Goal: Communication & Community: Answer question/provide support

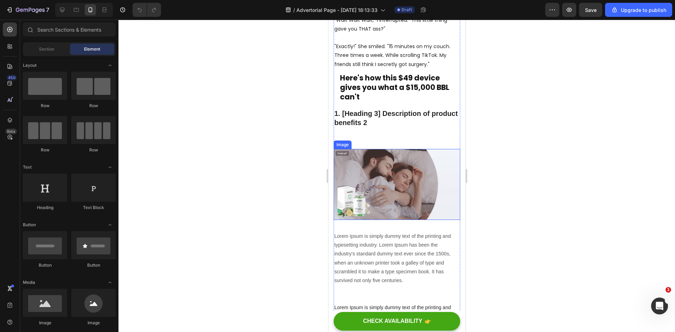
scroll to position [633, 0]
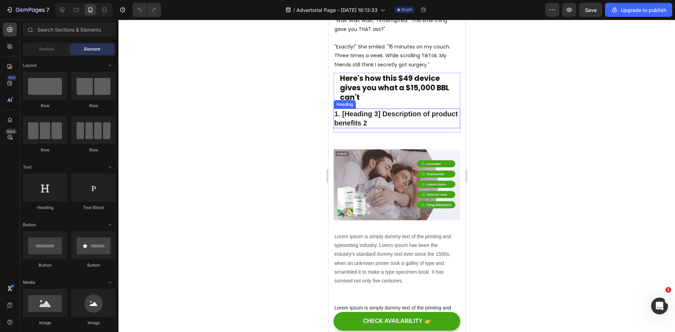
click at [380, 111] on p "1. [Heading 3] Description of product benefits 2" at bounding box center [396, 118] width 125 height 18
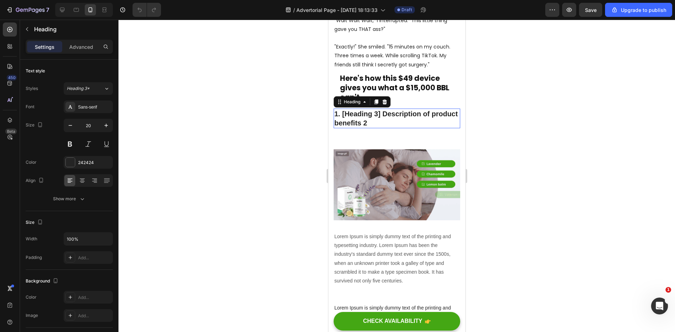
click at [380, 111] on p "1. [Heading 3] Description of product benefits 2" at bounding box center [396, 118] width 125 height 18
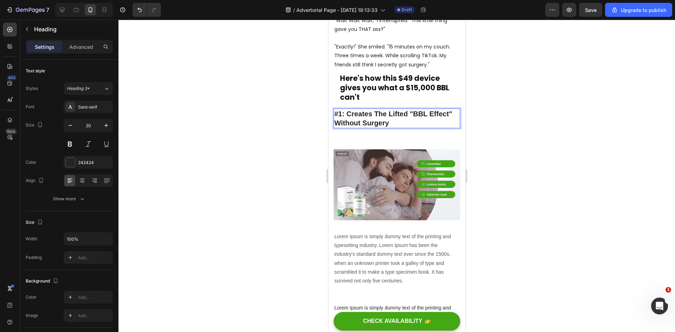
click at [387, 109] on p "#1: Creates The Lifted "BBL Effect" Without Surgery" at bounding box center [396, 118] width 125 height 18
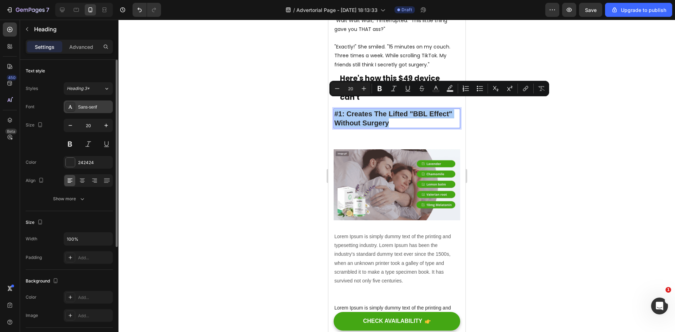
click at [88, 109] on div "Sans-serif" at bounding box center [94, 107] width 33 height 6
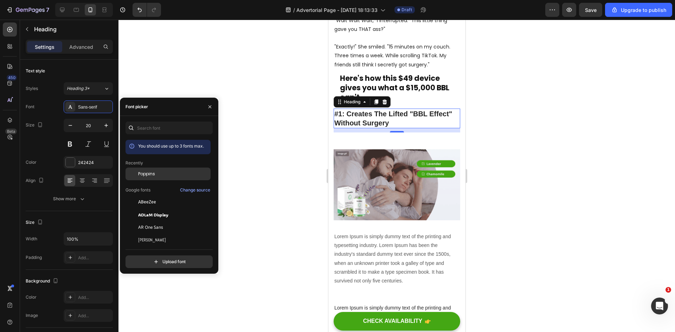
click at [155, 175] on div "Poppins" at bounding box center [173, 174] width 71 height 6
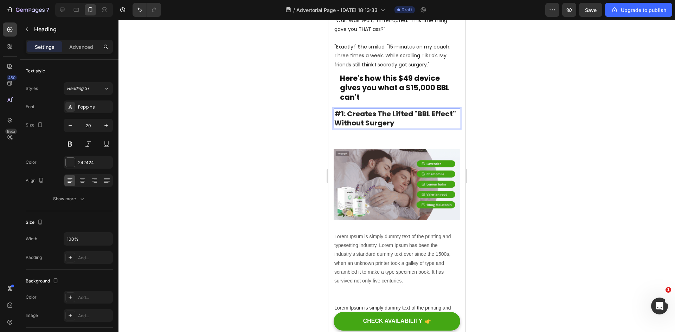
click at [414, 112] on p "#1: Creates The Lifted "BBL Effect" Without Surgery" at bounding box center [396, 118] width 125 height 18
click at [382, 109] on p "#1: Creates The Lifted "BBL Effect" Without Surgery" at bounding box center [396, 118] width 125 height 18
click at [337, 112] on p "#1: Creates That Lifted "BBL Effect" Without Surgery" at bounding box center [396, 118] width 125 height 18
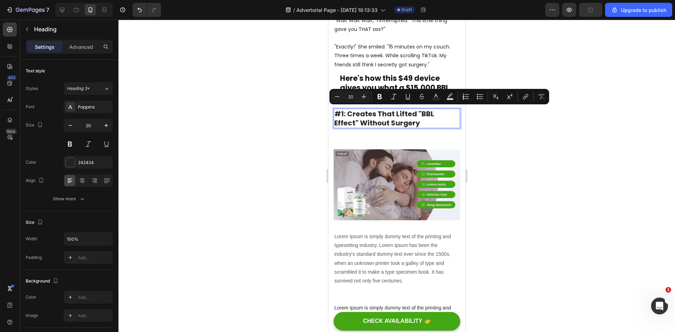
click at [430, 117] on h2 "#1: Creates That Lifted "BBL Effect" Without Surgery" at bounding box center [396, 119] width 127 height 20
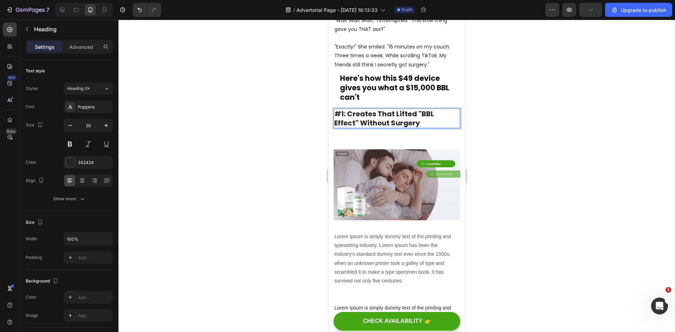
click at [339, 113] on p "#1: Creates That Lifted "BBL Effect" Without Surgery" at bounding box center [396, 118] width 125 height 18
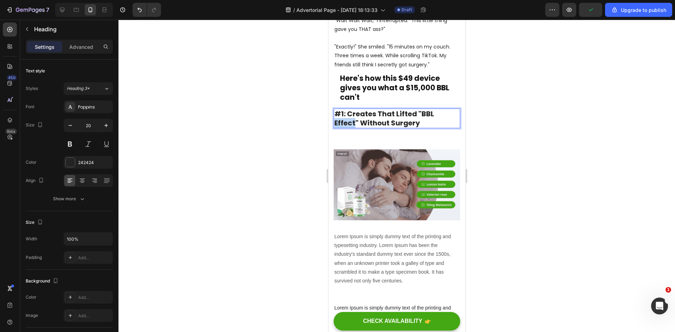
click at [339, 113] on p "#1: Creates That Lifted "BBL Effect" Without Surgery" at bounding box center [396, 118] width 125 height 18
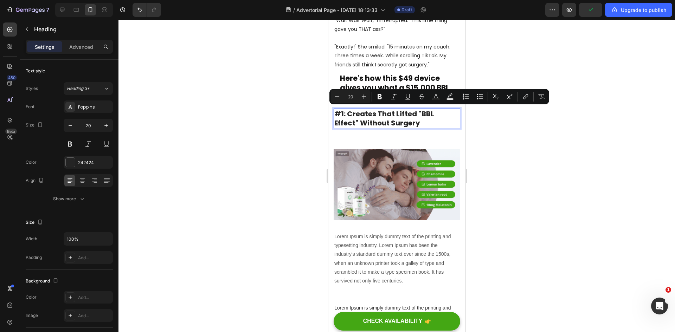
click at [439, 112] on p "#1: Creates That Lifted "BBL Effect" Without Surgery" at bounding box center [396, 118] width 125 height 18
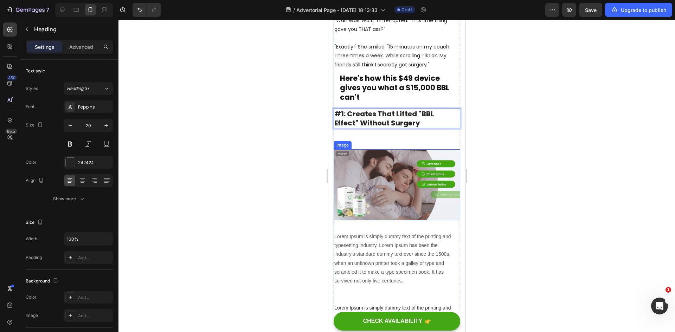
click at [384, 177] on img at bounding box center [396, 184] width 127 height 71
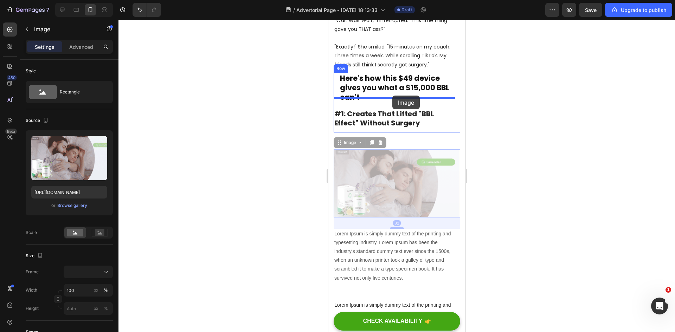
drag, startPoint x: 395, startPoint y: 179, endPoint x: 392, endPoint y: 96, distance: 83.0
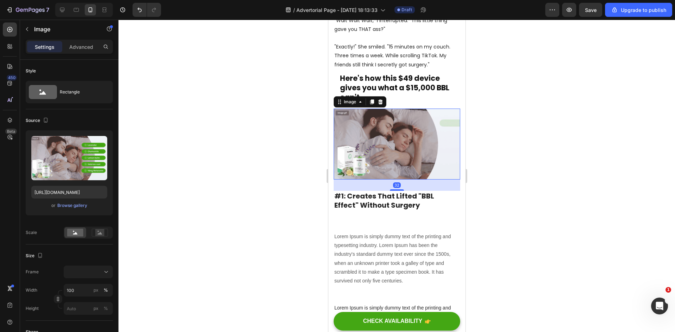
click at [506, 174] on div at bounding box center [396, 176] width 556 height 312
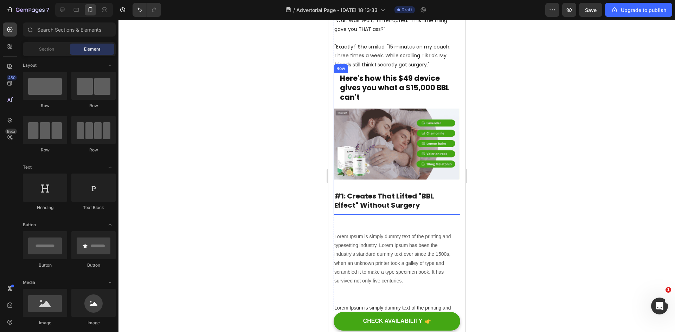
click at [405, 173] on div "Here's how this $49 device gives you what a $15,000 BBL can't Heading Row Image" at bounding box center [396, 132] width 127 height 118
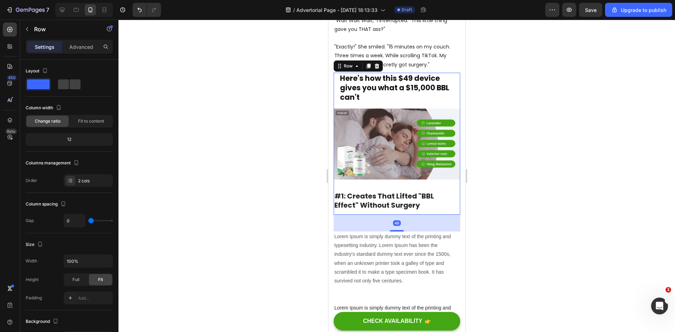
click at [377, 174] on div "Here's how this $49 device gives you what a $15,000 BBL can't Heading Row Image" at bounding box center [396, 132] width 127 height 118
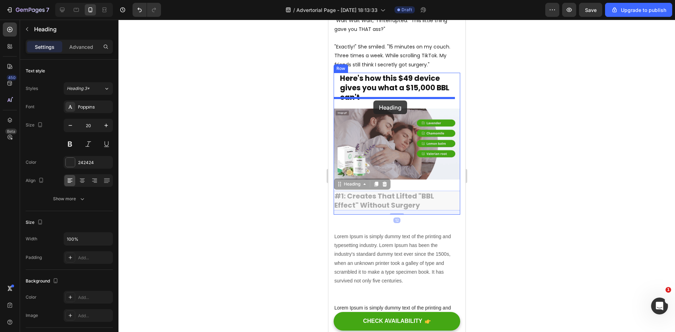
drag, startPoint x: 380, startPoint y: 190, endPoint x: 373, endPoint y: 101, distance: 90.3
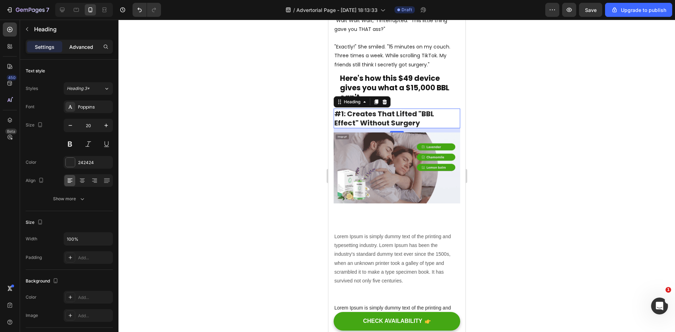
click at [79, 45] on p "Advanced" at bounding box center [81, 46] width 24 height 7
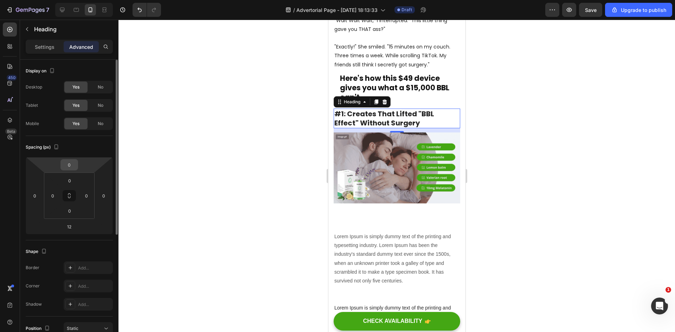
click at [73, 162] on input "0" at bounding box center [69, 165] width 14 height 11
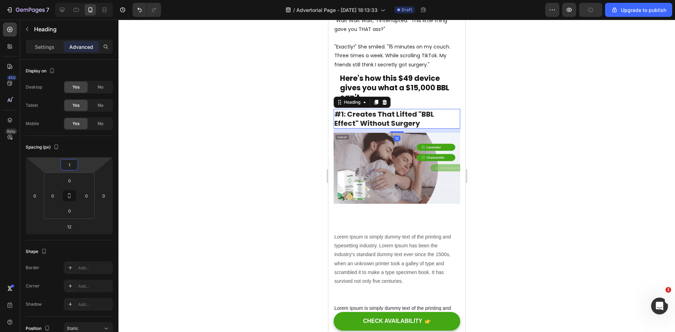
type input "15"
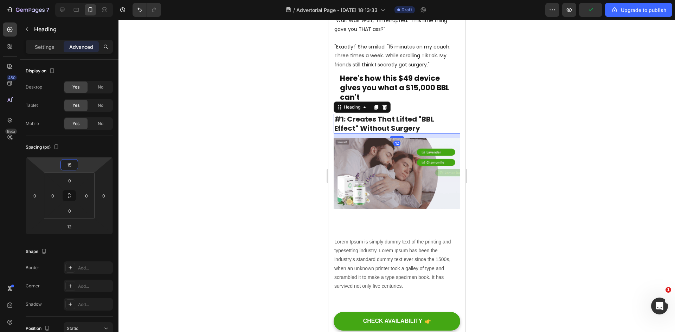
click at [564, 211] on div at bounding box center [396, 176] width 556 height 312
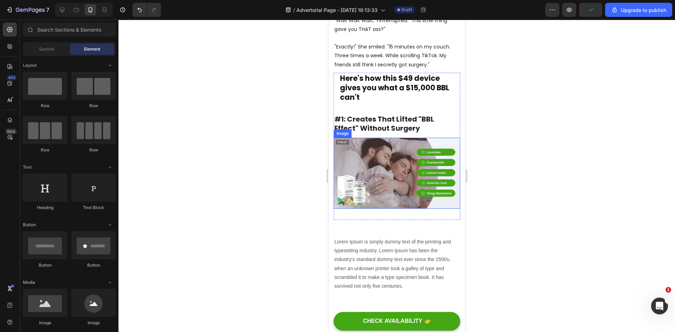
click at [400, 152] on img at bounding box center [396, 173] width 127 height 71
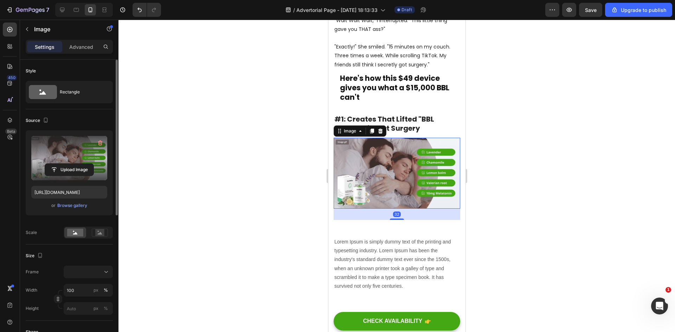
click at [70, 160] on label at bounding box center [69, 158] width 76 height 44
click at [70, 164] on input "file" at bounding box center [69, 170] width 48 height 12
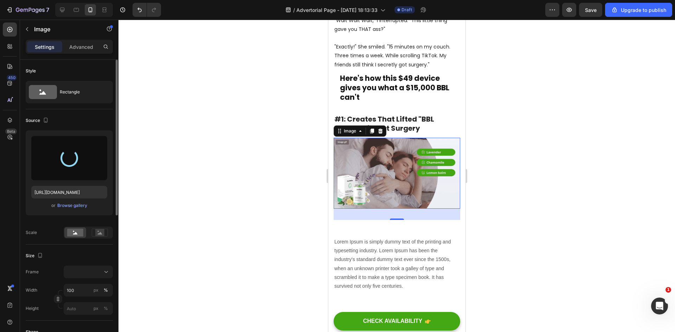
type input "[URL][DOMAIN_NAME]"
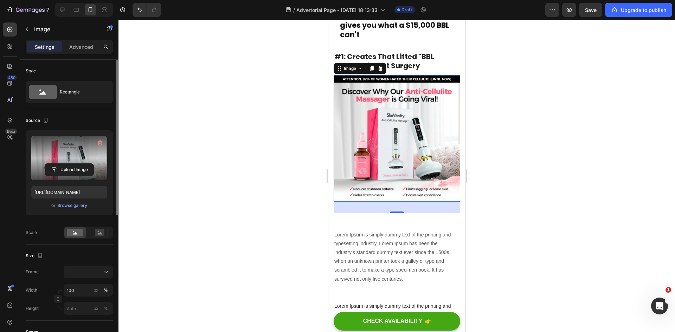
scroll to position [703, 0]
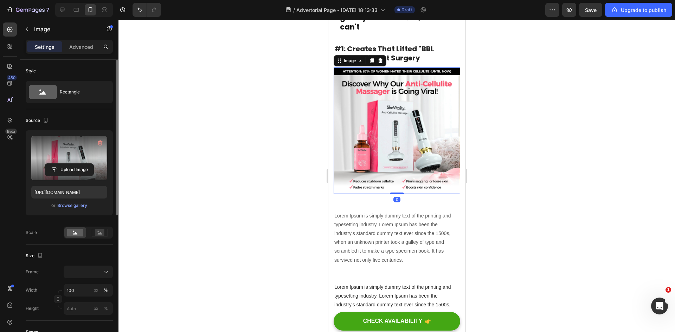
drag, startPoint x: 398, startPoint y: 188, endPoint x: 399, endPoint y: 175, distance: 13.4
click at [399, 175] on div "Image 0" at bounding box center [396, 130] width 127 height 127
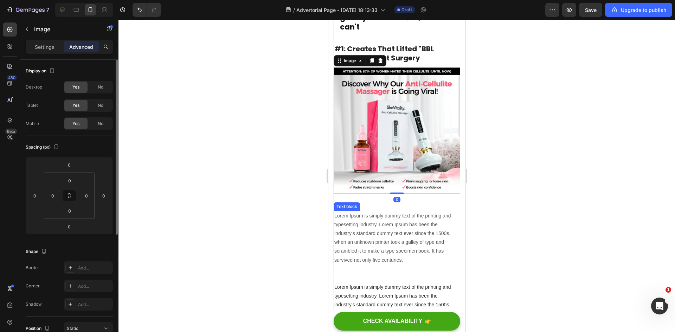
click at [396, 212] on p "Lorem Ipsum is simply dummy text of the printing and typesetting industry. Lore…" at bounding box center [396, 238] width 125 height 53
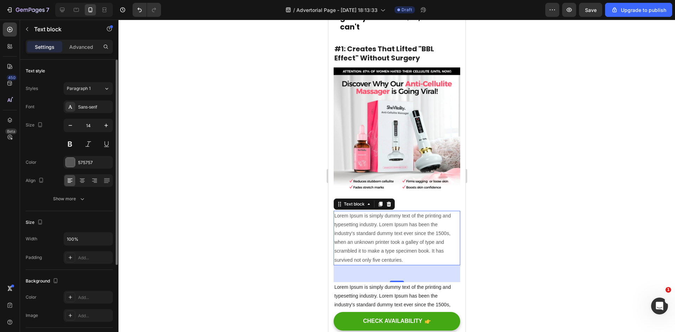
click at [408, 217] on p "Lorem Ipsum is simply dummy text of the printing and typesetting industry. Lore…" at bounding box center [396, 238] width 125 height 53
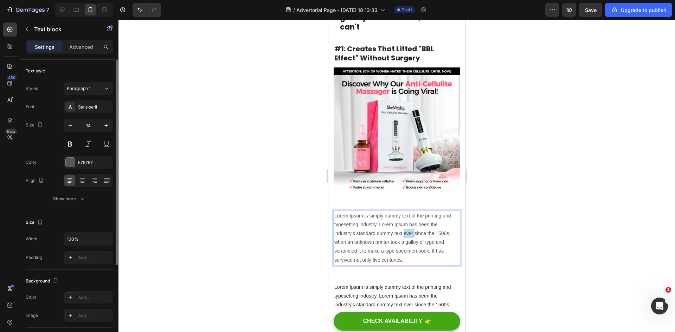
click at [408, 217] on p "Lorem Ipsum is simply dummy text of the printing and typesetting industry. Lore…" at bounding box center [396, 238] width 125 height 53
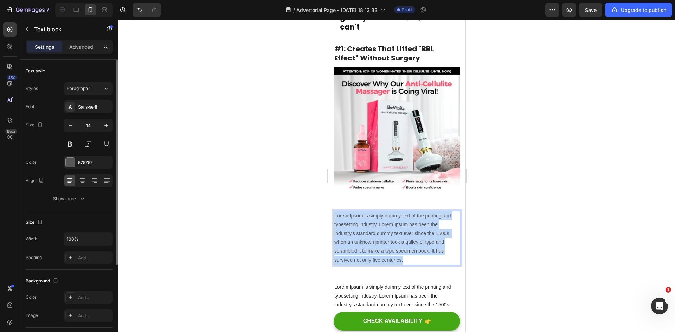
click at [408, 217] on p "Lorem Ipsum is simply dummy text of the printing and typesetting industry. Lore…" at bounding box center [396, 238] width 125 height 53
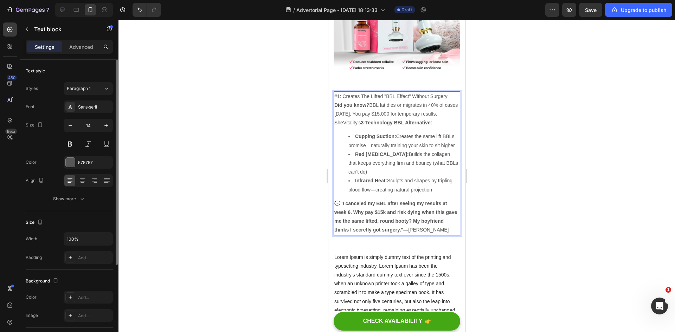
scroll to position [837, 0]
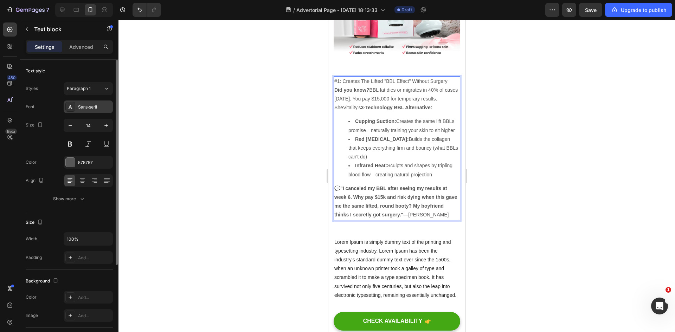
click at [83, 105] on div "Sans-serif" at bounding box center [94, 107] width 33 height 6
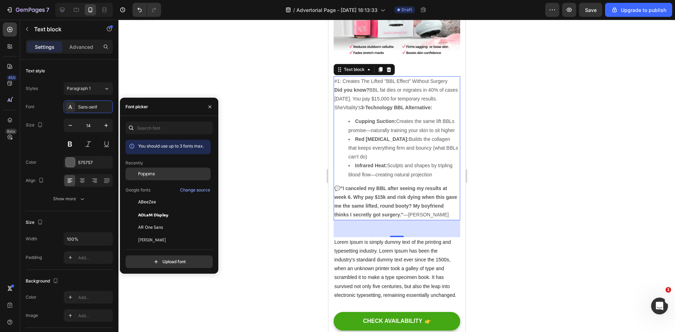
click at [151, 174] on span "Poppins" at bounding box center [146, 174] width 17 height 6
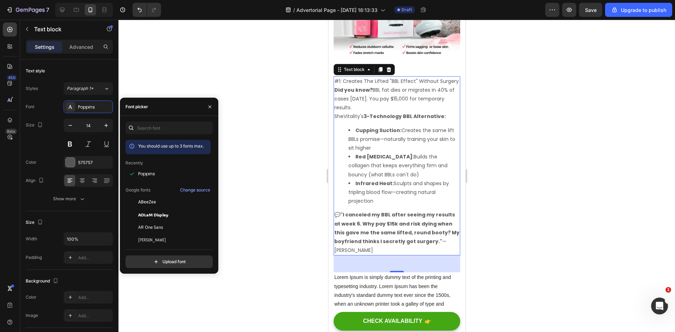
click at [307, 152] on div at bounding box center [396, 176] width 556 height 312
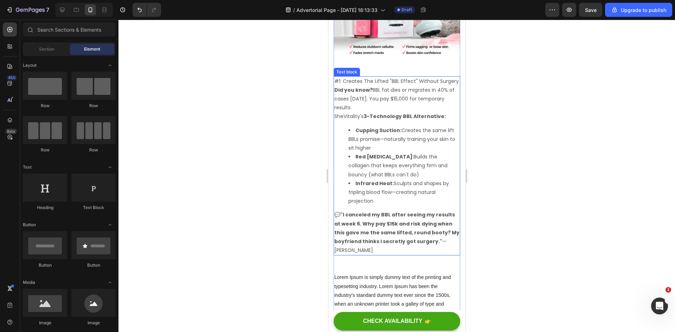
click at [371, 77] on p "#1: Creates The Lifted "BBL Effect" Without Surgery" at bounding box center [396, 81] width 125 height 9
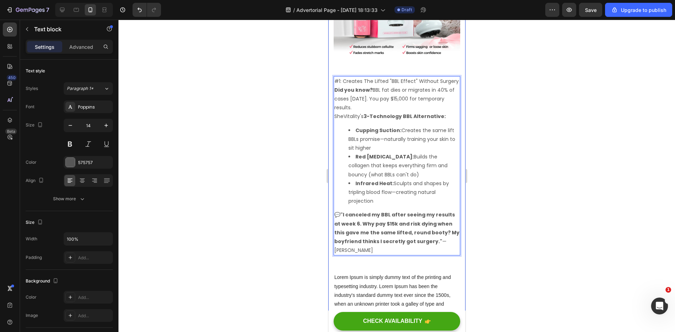
click at [528, 137] on div at bounding box center [396, 176] width 556 height 312
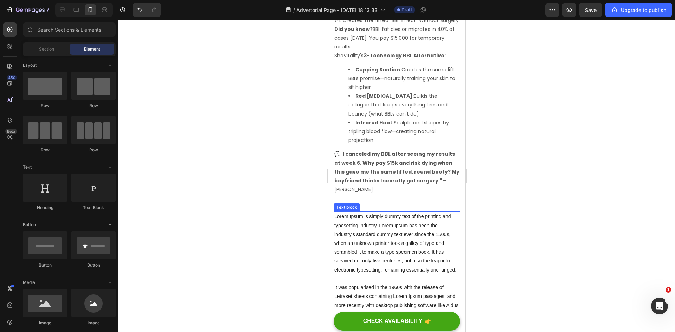
scroll to position [908, 0]
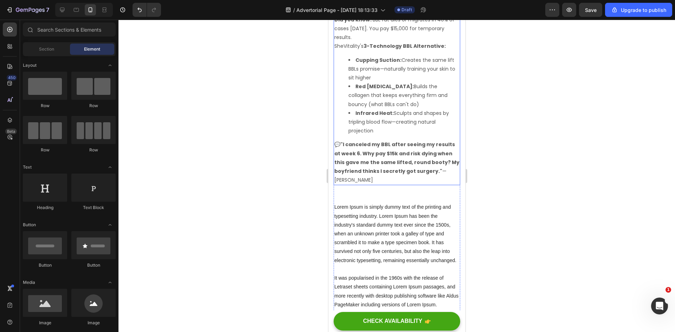
click at [339, 174] on p "💬 "I canceled my BBL after seeing my results at week 6. Why pay $15k and risk d…" at bounding box center [396, 162] width 125 height 44
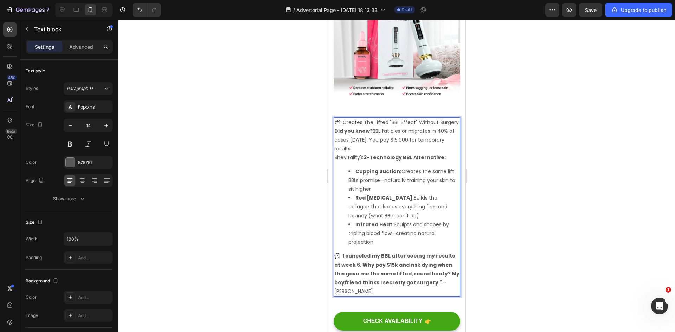
scroll to position [797, 0]
click at [343, 286] on p "💬 "I canceled my BBL after seeing my results at week 6. Why pay $15k and risk d…" at bounding box center [396, 273] width 125 height 44
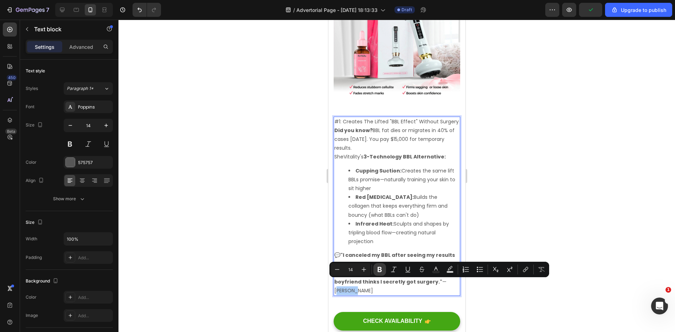
click at [381, 270] on icon "Editor contextual toolbar" at bounding box center [379, 269] width 4 height 5
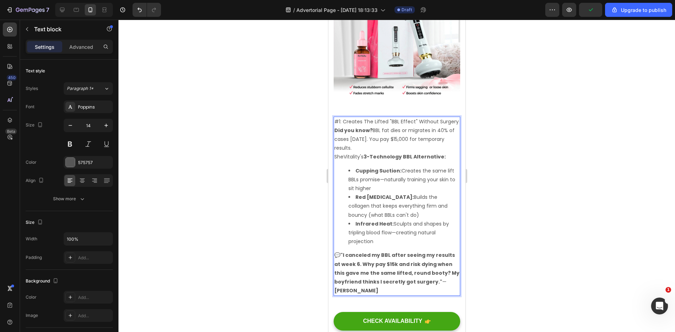
click at [503, 211] on div at bounding box center [396, 176] width 556 height 312
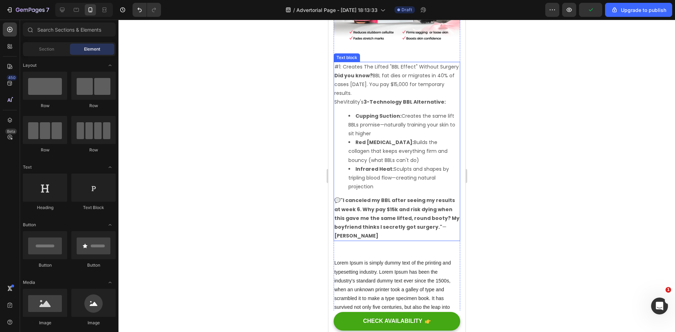
scroll to position [938, 0]
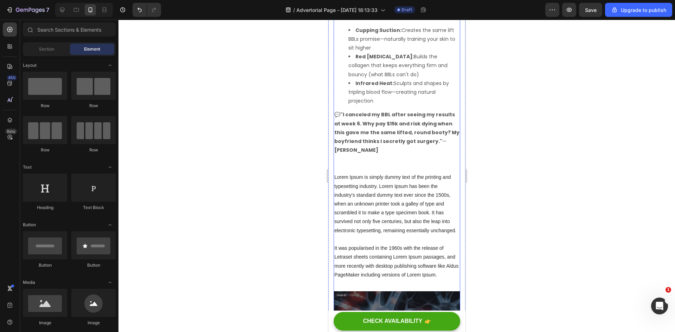
click at [387, 159] on div "Image How Thousands of Women Are Getting Their "Dream Booty" (Without A BBL) He…" at bounding box center [396, 338] width 127 height 2482
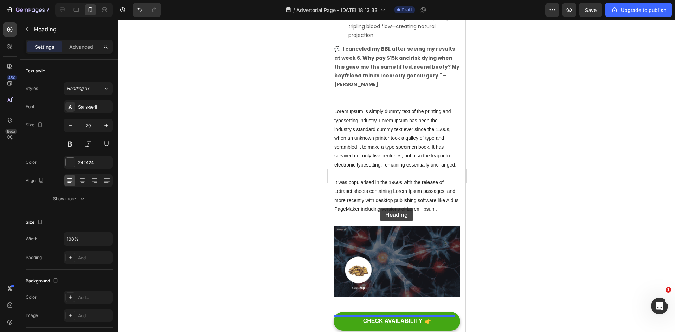
scroll to position [973, 0]
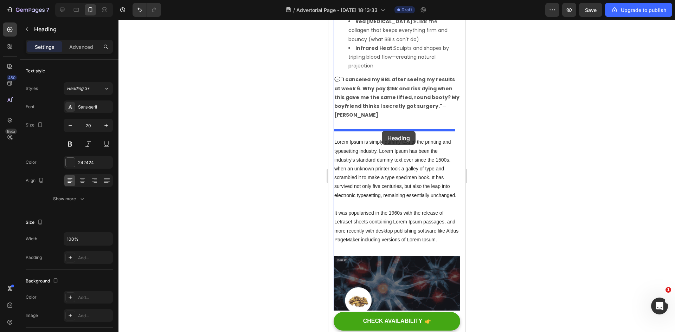
drag, startPoint x: 380, startPoint y: 250, endPoint x: 381, endPoint y: 131, distance: 118.8
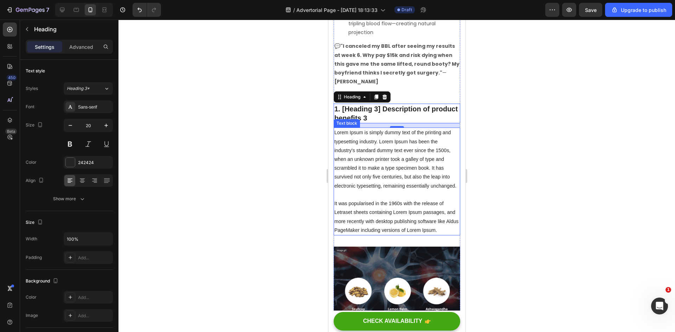
scroll to position [1008, 0]
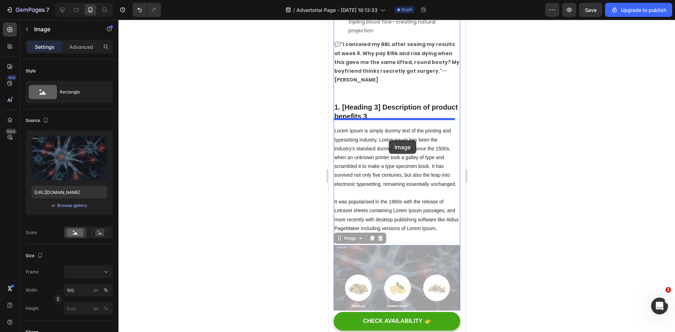
drag, startPoint x: 392, startPoint y: 277, endPoint x: 388, endPoint y: 140, distance: 136.7
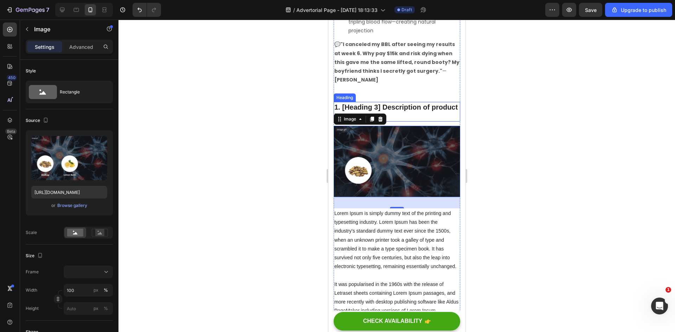
click at [393, 109] on p "1. [Heading 3] Description of product benefits 3" at bounding box center [396, 112] width 125 height 18
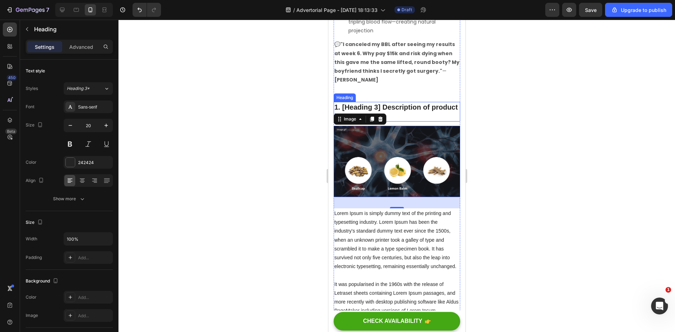
click at [393, 109] on p "1. [Heading 3] Description of product benefits 3" at bounding box center [396, 112] width 125 height 18
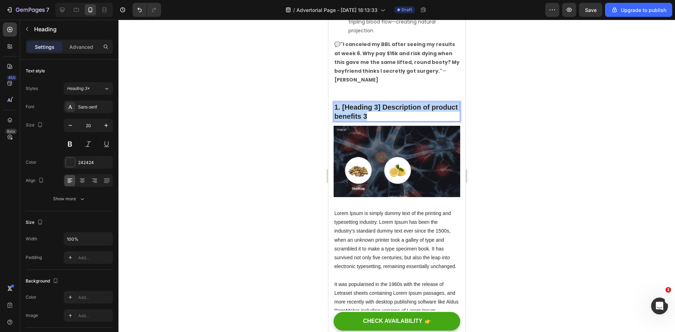
click at [393, 109] on p "1. [Heading 3] Description of product benefits 3" at bounding box center [396, 112] width 125 height 18
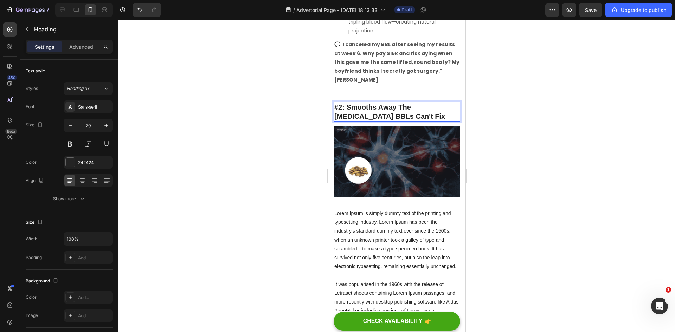
click at [398, 106] on p "#2: Smooths Away The [MEDICAL_DATA] BBLs Can't Fix" at bounding box center [396, 112] width 125 height 18
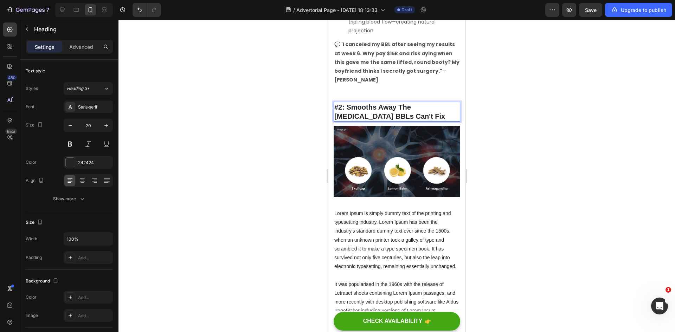
click at [398, 106] on p "#2: Smooths Away The [MEDICAL_DATA] BBLs Can't Fix" at bounding box center [396, 112] width 125 height 18
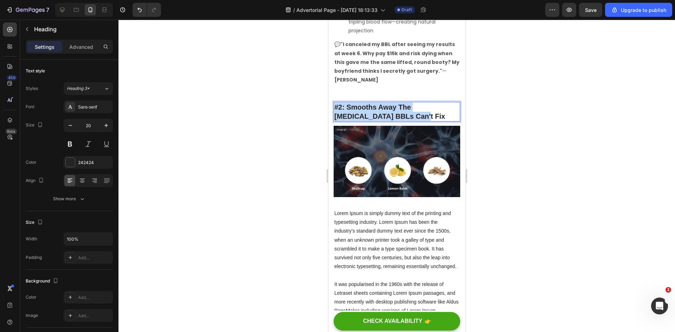
click at [398, 106] on p "#2: Smooths Away The [MEDICAL_DATA] BBLs Can't Fix" at bounding box center [396, 112] width 125 height 18
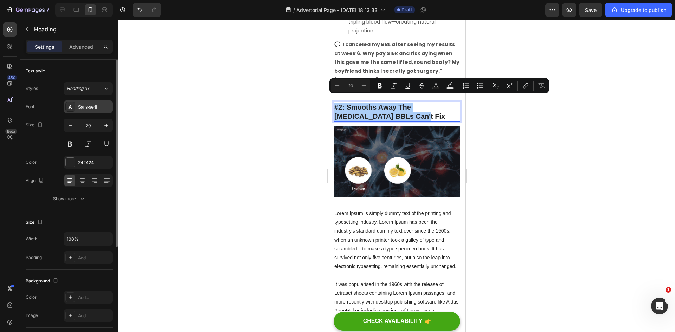
click at [85, 112] on div "Sans-serif" at bounding box center [88, 107] width 49 height 13
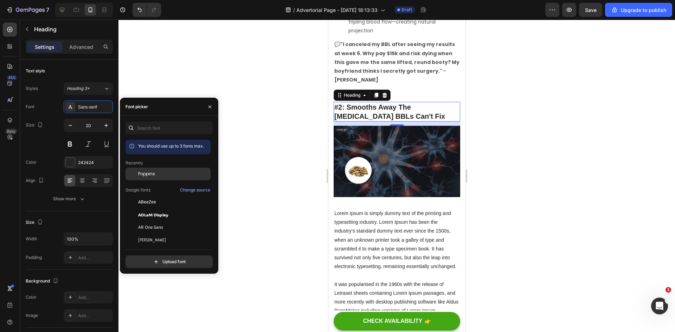
click at [141, 173] on span "Poppins" at bounding box center [146, 174] width 17 height 6
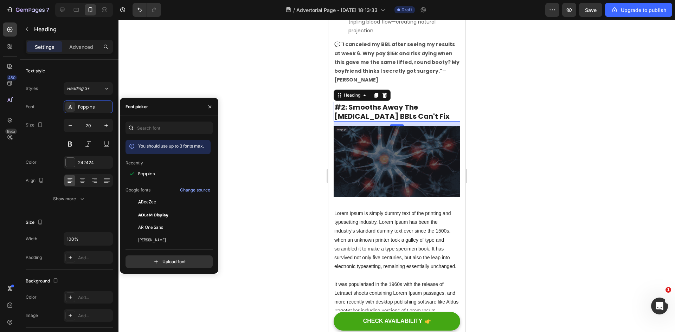
click at [590, 145] on div at bounding box center [396, 176] width 556 height 312
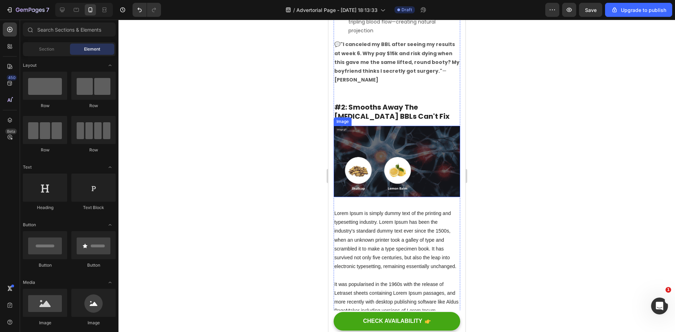
click at [423, 148] on img at bounding box center [396, 161] width 127 height 71
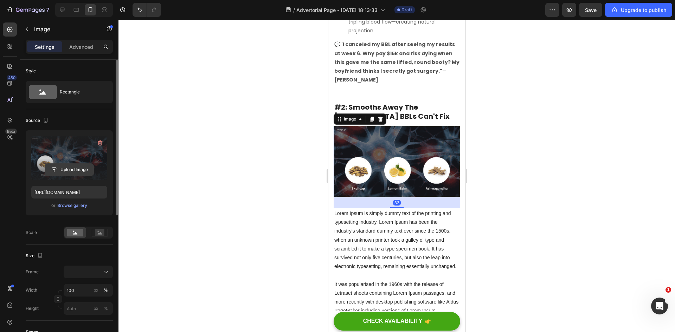
click at [69, 171] on input "file" at bounding box center [69, 170] width 48 height 12
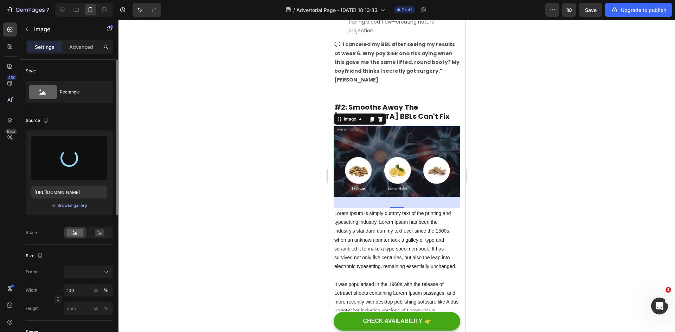
type input "[URL][DOMAIN_NAME]"
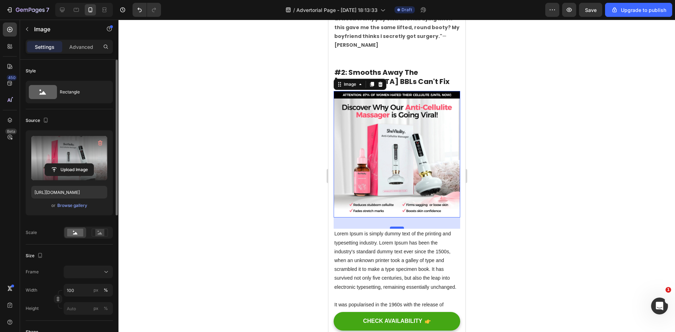
scroll to position [1043, 0]
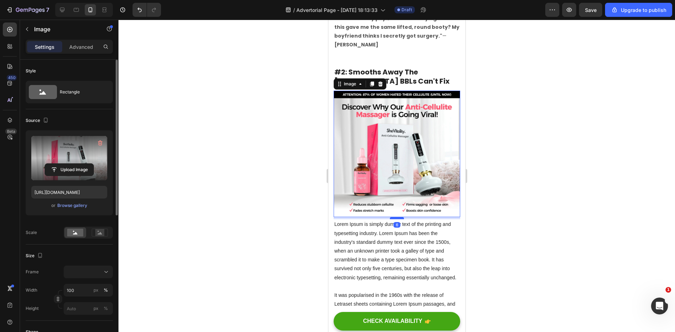
drag, startPoint x: 392, startPoint y: 215, endPoint x: 395, endPoint y: 206, distance: 9.6
click at [395, 217] on div at bounding box center [396, 218] width 14 height 2
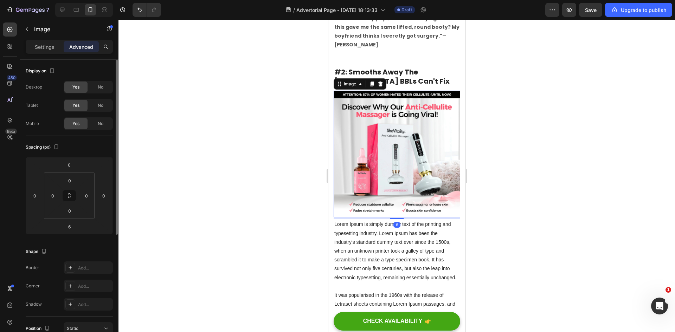
click at [510, 144] on div at bounding box center [396, 176] width 556 height 312
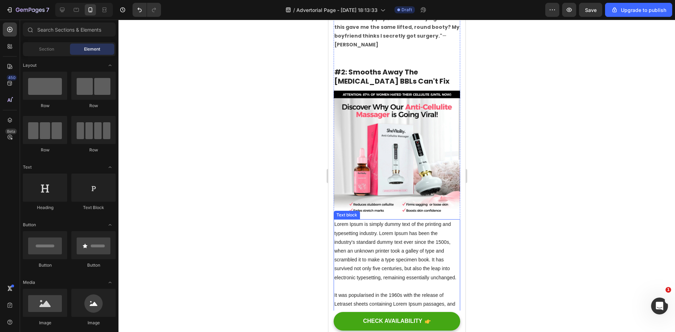
scroll to position [1078, 0]
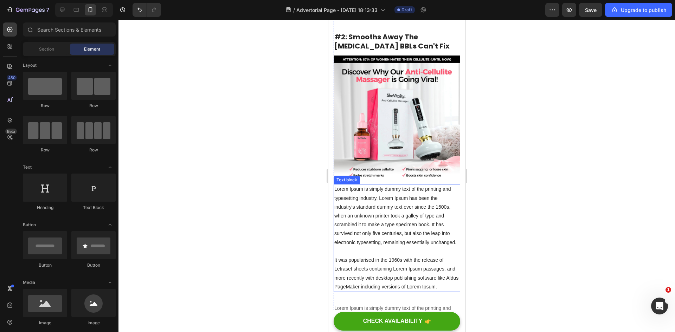
click at [387, 203] on p "Lorem Ipsum is simply dummy text of the printing and typesetting industry. Lore…" at bounding box center [396, 238] width 125 height 106
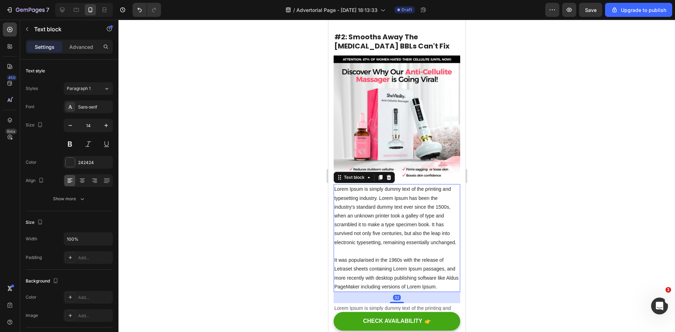
click at [387, 203] on p "Lorem Ipsum is simply dummy text of the printing and typesetting industry. Lore…" at bounding box center [396, 238] width 125 height 106
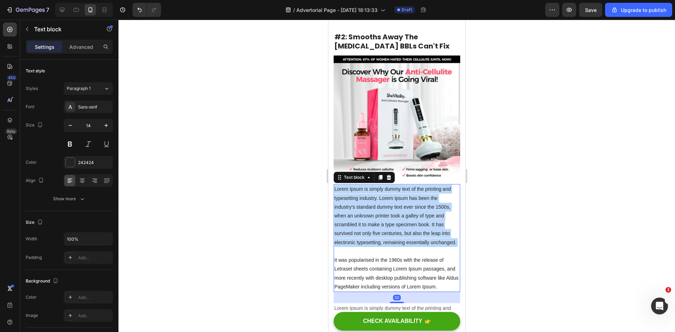
click at [387, 203] on p "Lorem Ipsum is simply dummy text of the printing and typesetting industry. Lore…" at bounding box center [396, 238] width 125 height 106
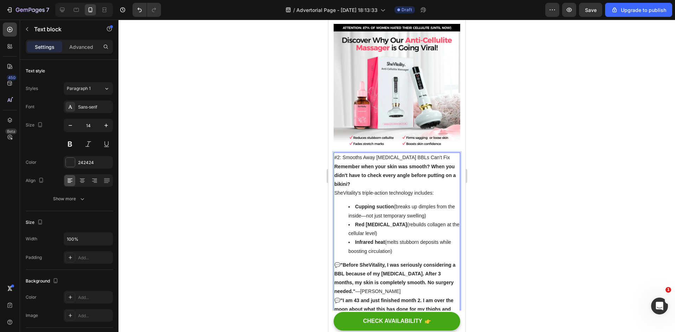
scroll to position [1111, 0]
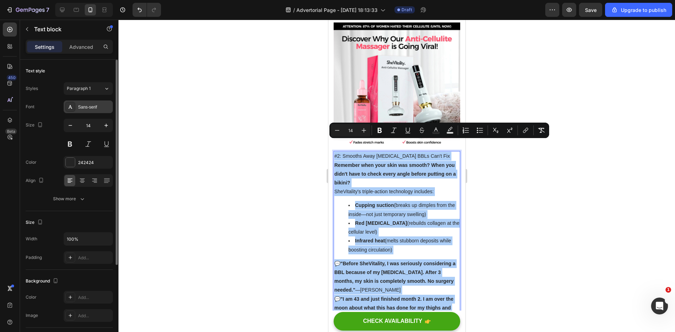
click at [78, 108] on div "Sans-serif" at bounding box center [94, 107] width 33 height 6
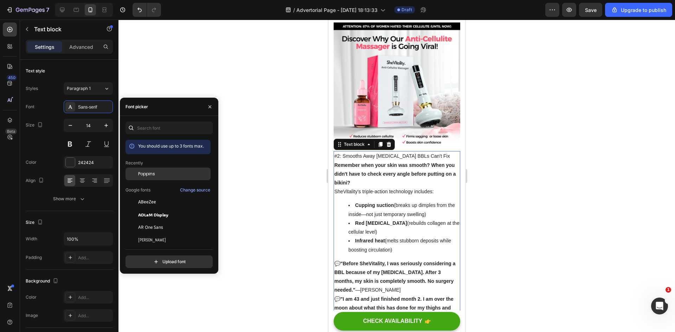
click at [165, 176] on div "Poppins" at bounding box center [173, 174] width 71 height 6
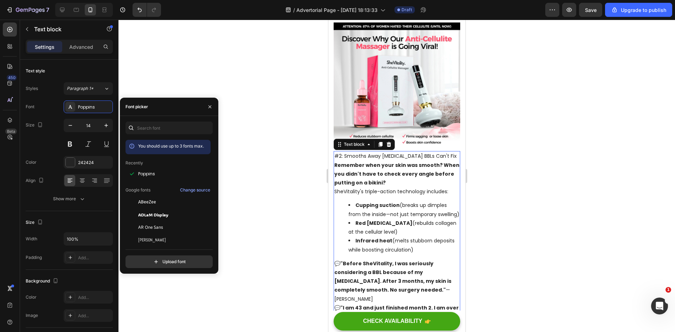
click at [526, 167] on div at bounding box center [396, 176] width 556 height 312
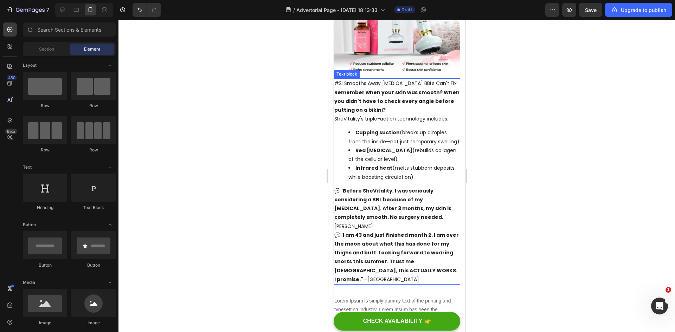
scroll to position [1217, 0]
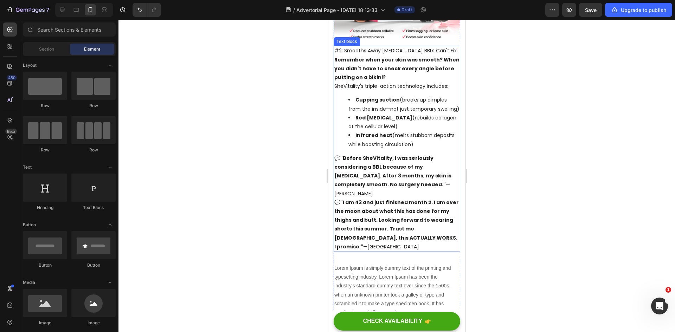
click at [410, 182] on p "💬 "Before SheVitality, I was seriously considering a BBL because of my [MEDICAL…" at bounding box center [396, 176] width 125 height 44
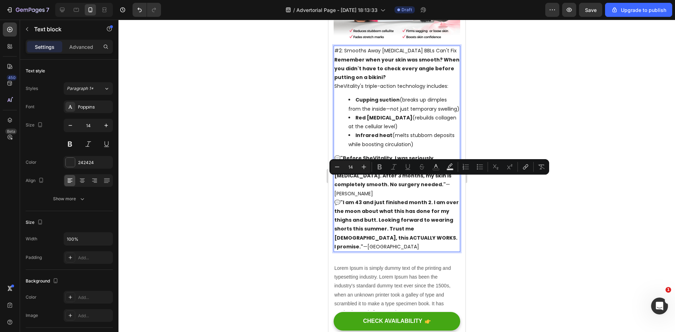
click at [407, 182] on p "💬 "Before SheVitality, I was seriously considering a BBL because of my [MEDICAL…" at bounding box center [396, 176] width 125 height 44
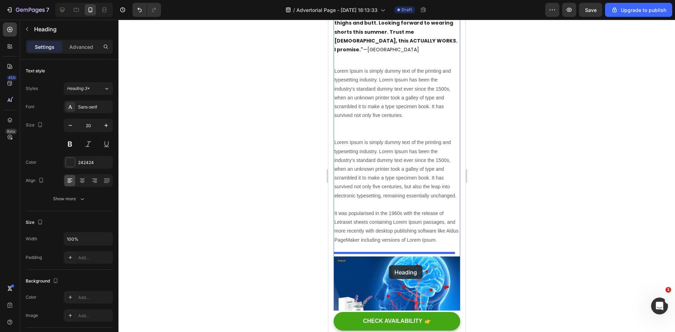
scroll to position [1392, 0]
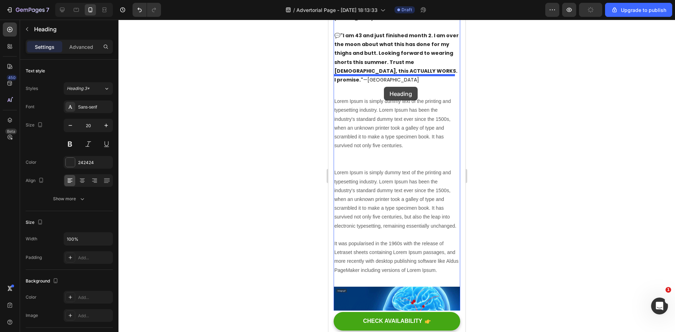
drag, startPoint x: 388, startPoint y: 304, endPoint x: 383, endPoint y: 87, distance: 217.6
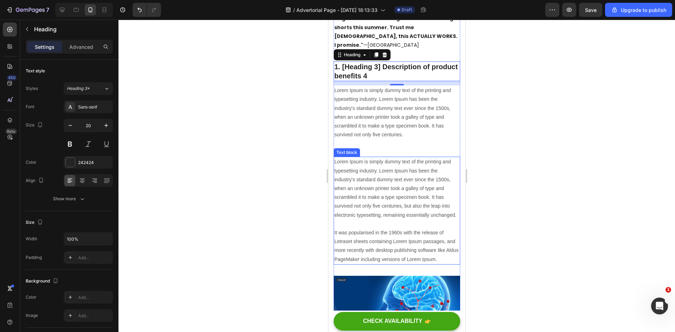
scroll to position [1427, 0]
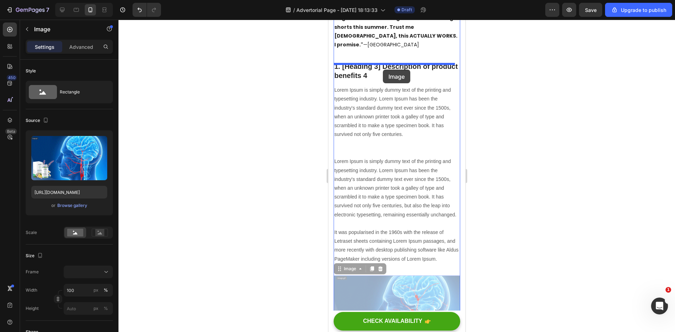
drag, startPoint x: 397, startPoint y: 293, endPoint x: 382, endPoint y: 70, distance: 224.3
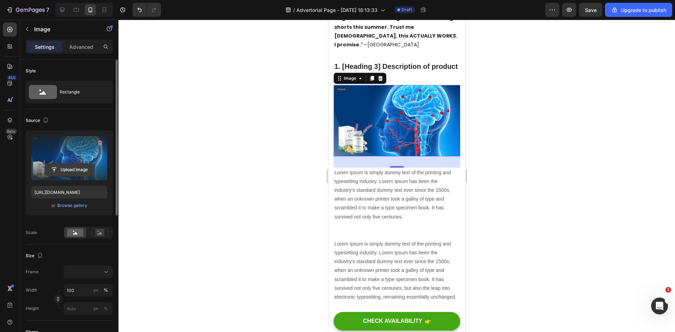
click at [72, 168] on input "file" at bounding box center [69, 170] width 48 height 12
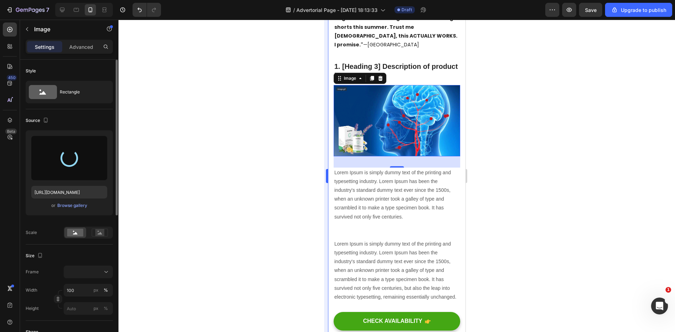
type input "[URL][DOMAIN_NAME]"
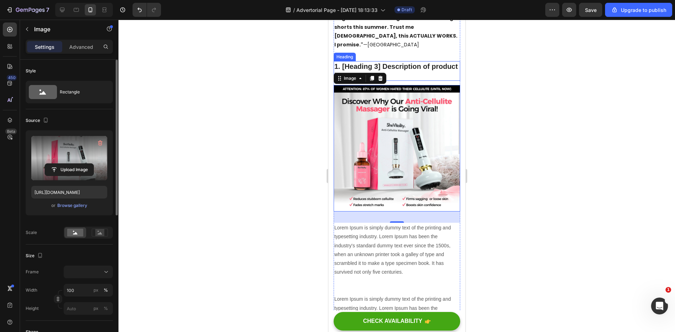
click at [398, 62] on p "1. [Heading 3] Description of product benefits 4" at bounding box center [396, 71] width 125 height 18
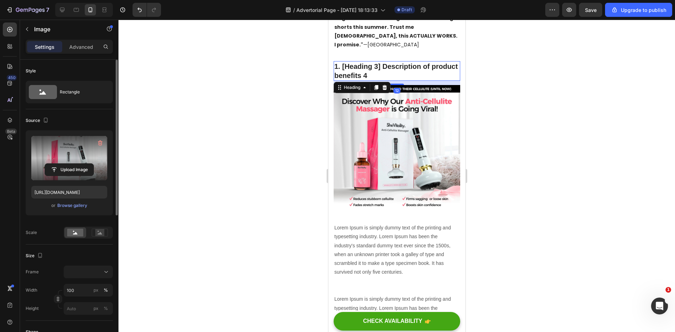
click at [398, 62] on p "1. [Heading 3] Description of product benefits 4" at bounding box center [396, 71] width 125 height 18
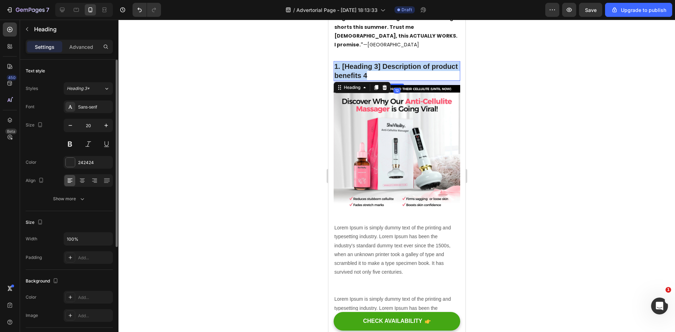
click at [398, 62] on p "1. [Heading 3] Description of product benefits 4" at bounding box center [396, 71] width 125 height 18
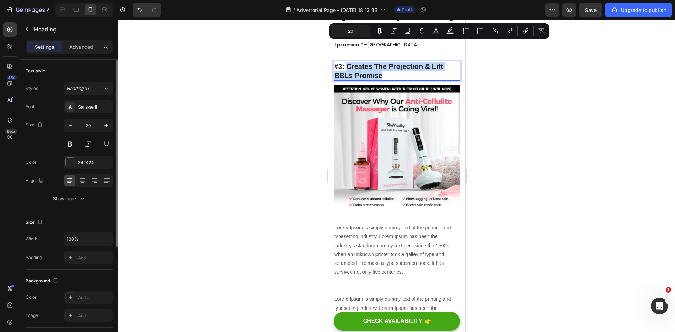
drag, startPoint x: 346, startPoint y: 45, endPoint x: 392, endPoint y: 53, distance: 46.3
click at [392, 62] on p "#3: Creates The Projection & Lift BBLs Promise" at bounding box center [396, 71] width 125 height 18
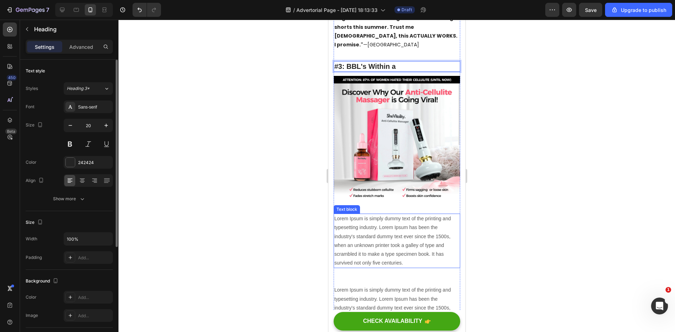
click at [368, 221] on p "Lorem Ipsum is simply dummy text of the printing and typesetting industry. Lore…" at bounding box center [396, 240] width 125 height 53
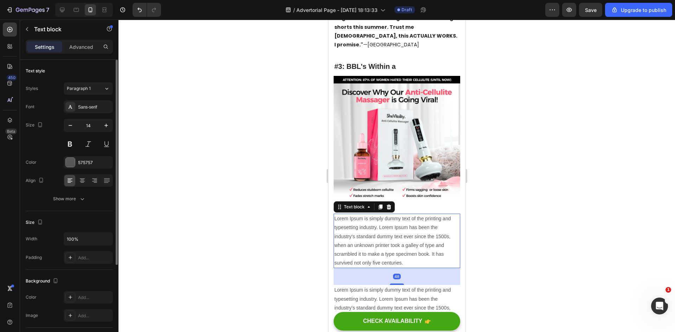
click at [382, 214] on p "Lorem Ipsum is simply dummy text of the printing and typesetting industry. Lore…" at bounding box center [396, 240] width 125 height 53
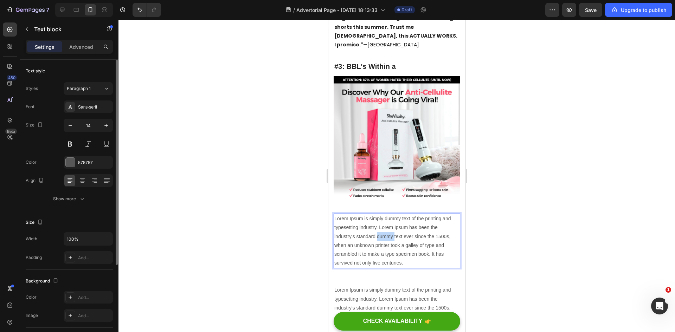
click at [382, 214] on p "Lorem Ipsum is simply dummy text of the printing and typesetting industry. Lore…" at bounding box center [396, 240] width 125 height 53
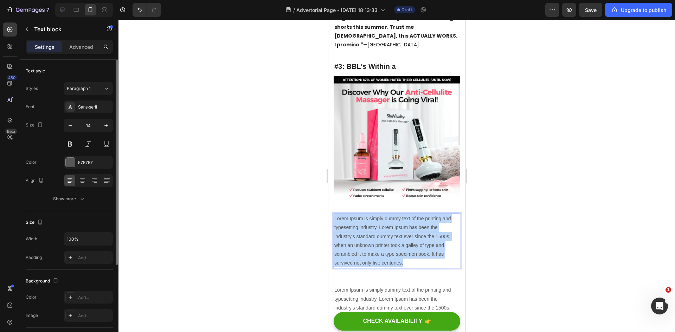
click at [382, 214] on p "Lorem Ipsum is simply dummy text of the printing and typesetting industry. Lore…" at bounding box center [396, 240] width 125 height 53
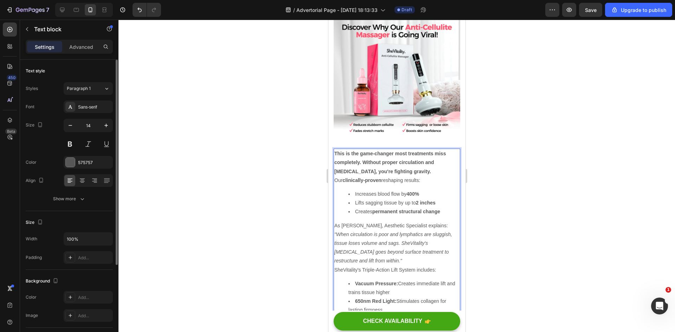
scroll to position [1521, 0]
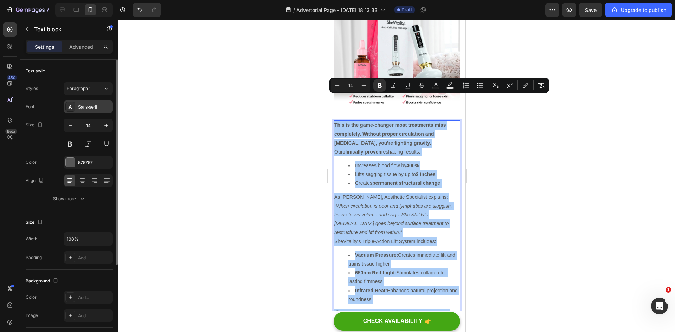
click at [82, 108] on div "Sans-serif" at bounding box center [94, 107] width 33 height 6
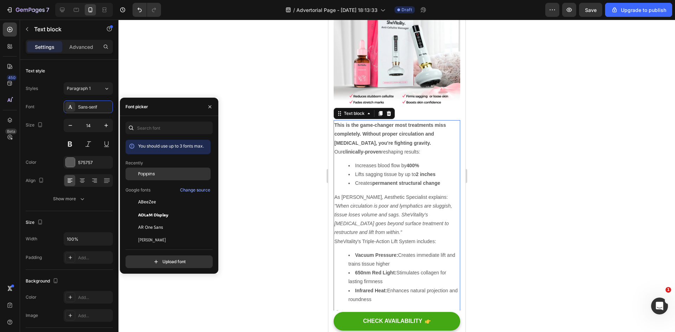
click at [160, 172] on div "Poppins" at bounding box center [173, 174] width 71 height 6
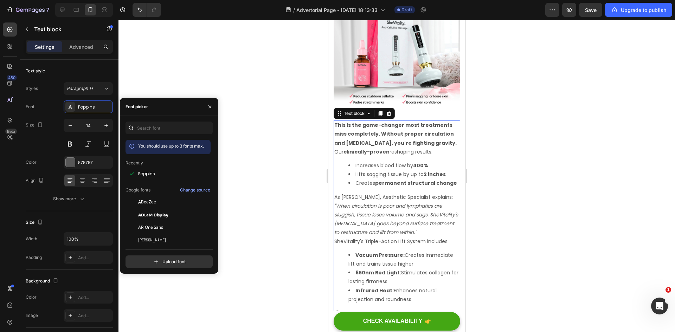
click at [538, 162] on div at bounding box center [396, 176] width 556 height 312
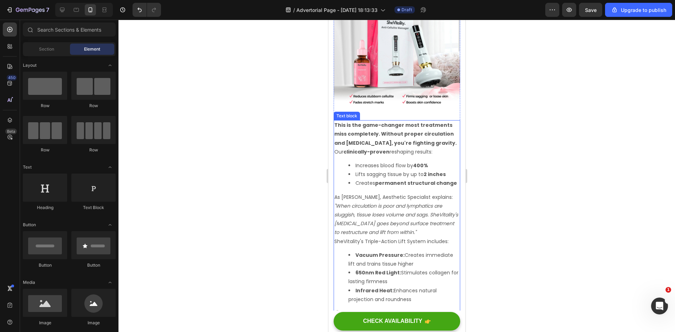
click at [372, 127] on p "This is the game-changer most treatments miss completely. Without proper circul…" at bounding box center [396, 134] width 125 height 27
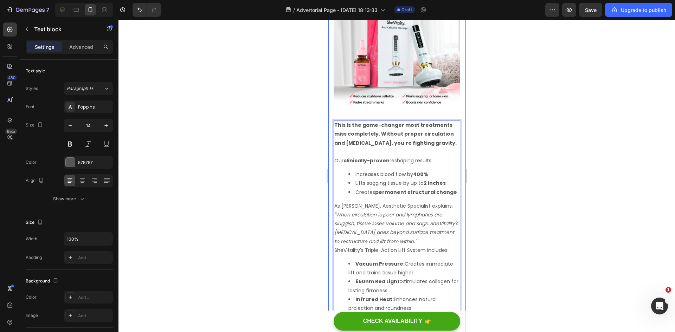
click at [534, 154] on div at bounding box center [396, 176] width 556 height 312
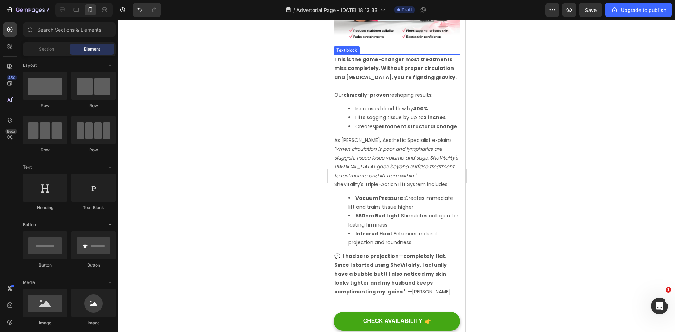
scroll to position [1591, 0]
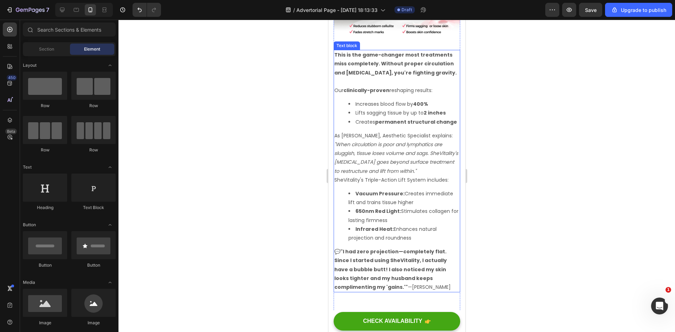
click at [380, 147] on icon ""When circulation is poor and lymphatics are sluggish, tissue loses volume and …" at bounding box center [396, 158] width 124 height 34
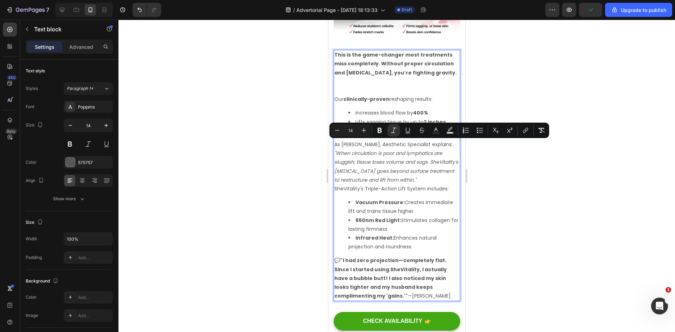
drag, startPoint x: 355, startPoint y: 181, endPoint x: 333, endPoint y: 145, distance: 41.2
click at [334, 149] on p ""When circulation is poor and lymphatics are sluggish, tissue loses volume and …" at bounding box center [396, 166] width 125 height 35
drag, startPoint x: 377, startPoint y: 129, endPoint x: 50, endPoint y: 119, distance: 327.7
click at [377, 129] on icon "Editor contextual toolbar" at bounding box center [379, 130] width 7 height 7
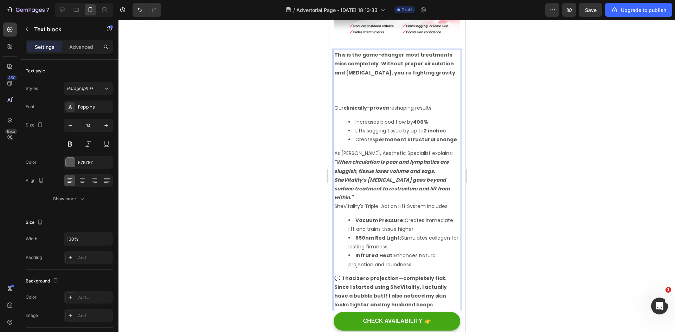
click at [391, 187] on p ""When circulation is poor and lymphatics are sluggish, tissue loses volume and …" at bounding box center [396, 180] width 125 height 44
click at [392, 189] on p ""When circulation is poor and lymphatics are sluggish, tissue loses volume and …" at bounding box center [396, 180] width 125 height 44
click at [396, 189] on p ""When circulation is poor and lymphatics are sluggish, tissue loses volume and …" at bounding box center [396, 180] width 125 height 44
click at [379, 190] on p ""When circulation is poor and lymphatics are sluggish, tissue loses volume and …" at bounding box center [396, 180] width 125 height 44
click at [373, 190] on strong ""When circulation is poor and lymphatics are sluggish, tissue loses volume and …" at bounding box center [392, 179] width 116 height 43
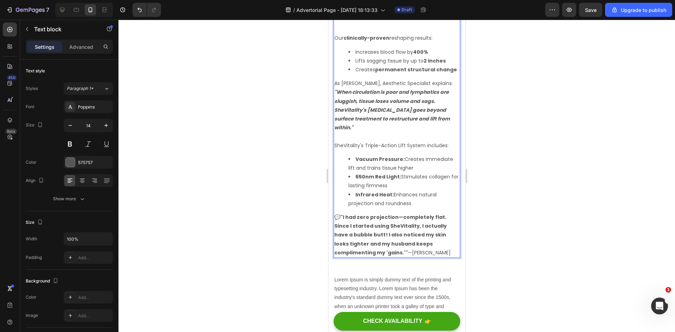
scroll to position [1697, 0]
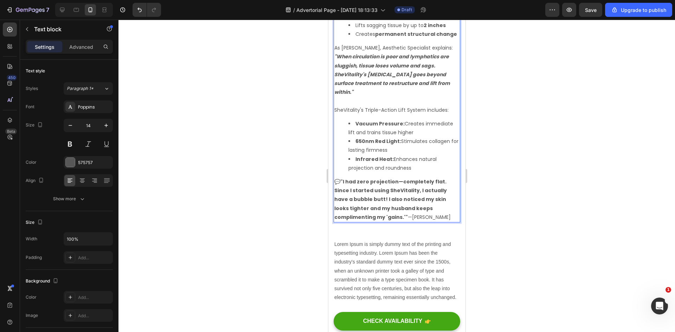
click at [385, 179] on strong ""I had zero projection—completely flat. Since I started using SheVitality, I ac…" at bounding box center [390, 199] width 112 height 43
click at [364, 178] on strong ""I had zero projection—completely flat. Since I started using SheVitality, I ac…" at bounding box center [390, 199] width 112 height 43
click at [383, 178] on strong ""I had zero projection—completely flat. Since I started using SheVitality, I ac…" at bounding box center [390, 199] width 112 height 43
click at [421, 178] on strong ""I had zero projection—completely flat. Since I started using SheVitality, I ac…" at bounding box center [390, 199] width 112 height 43
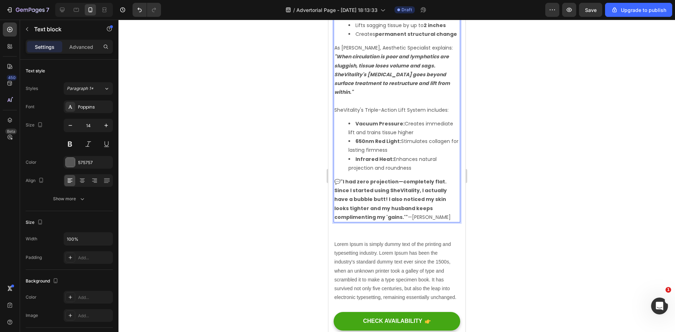
click at [434, 178] on strong ""I had zero projection—completely flat. Since I started using SheVitality, I ac…" at bounding box center [390, 199] width 112 height 43
click at [373, 178] on strong ""I had zero projection—completely flat. Since I started using SheVitality, I ac…" at bounding box center [390, 199] width 112 height 43
click at [377, 178] on strong ""I had zero projection—completely flat. Since I started using SheVitality, I ac…" at bounding box center [390, 199] width 112 height 43
click at [374, 178] on strong ""I had zero projection—completely flat. Since I started using SheVitality, I ac…" at bounding box center [390, 199] width 112 height 43
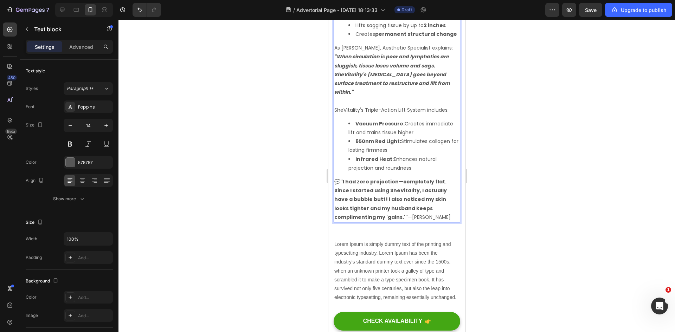
click at [363, 178] on strong ""I had zero projection—completely flat. Since I started using SheVitality, I ac…" at bounding box center [390, 199] width 112 height 43
drag, startPoint x: 358, startPoint y: 174, endPoint x: 394, endPoint y: 173, distance: 35.8
click at [394, 178] on strong ""I had zero projection—completely flat. Since I started using SheVitality, I ac…" at bounding box center [390, 199] width 112 height 43
click at [359, 178] on strong ""I had z—completely flat. Since I started using SheVitality, I actually have a …" at bounding box center [394, 199] width 120 height 43
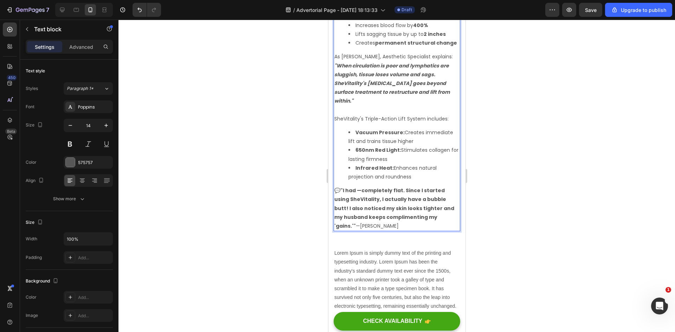
click at [356, 187] on strong ""I had —completely flat. Since I started using SheVitality, I actually have a b…" at bounding box center [394, 208] width 120 height 43
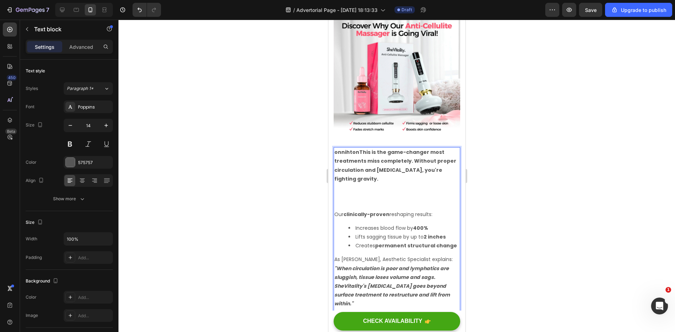
scroll to position [1451, 0]
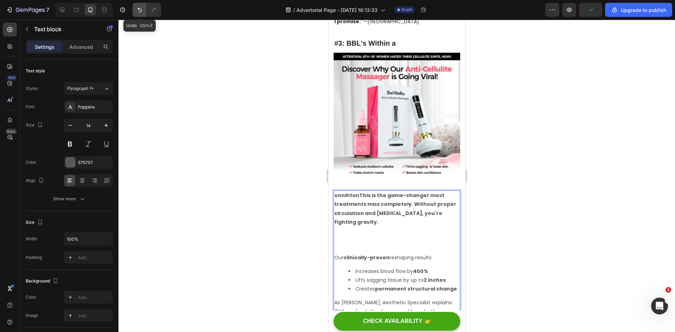
click at [139, 6] on button "Undo/Redo" at bounding box center [139, 10] width 14 height 14
click at [244, 168] on div at bounding box center [396, 176] width 556 height 312
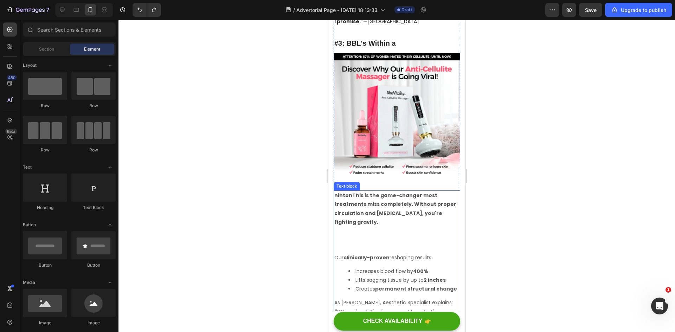
click at [348, 192] on strong "nihtonThis is the game-changer most treatments miss completely. Without proper …" at bounding box center [395, 209] width 122 height 34
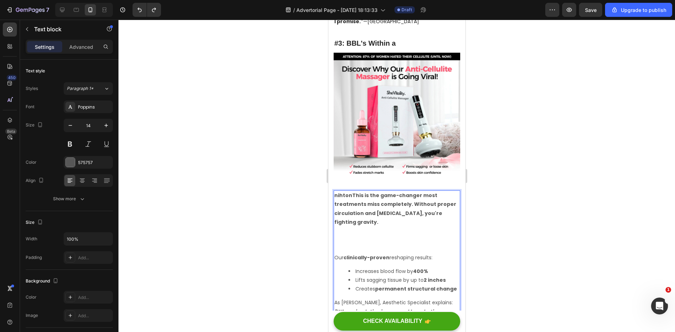
click at [349, 192] on strong "nihtonThis is the game-changer most treatments miss completely. Without proper …" at bounding box center [395, 209] width 122 height 34
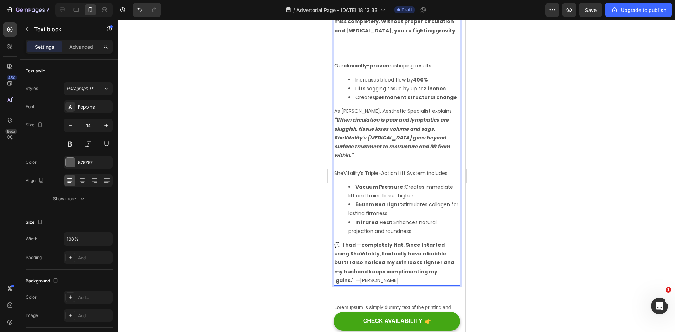
scroll to position [1661, 0]
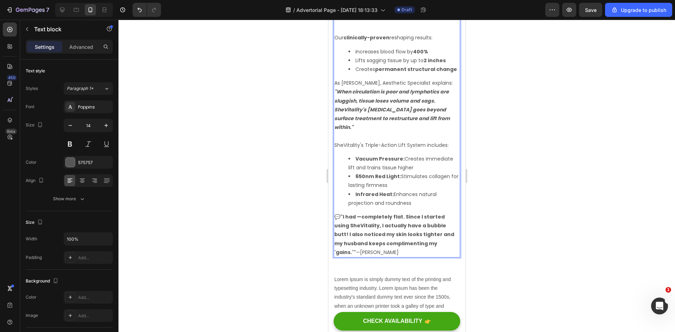
click at [358, 213] on strong ""I had —completely flat. Since I started using SheVitality, I actually have a b…" at bounding box center [394, 234] width 120 height 43
click at [470, 200] on div at bounding box center [396, 176] width 556 height 312
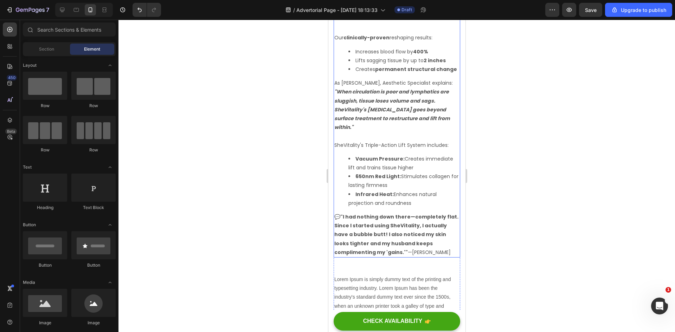
click at [442, 221] on p "💬 "I had nothing down there—completely flat. Since I started using SheVitality,…" at bounding box center [396, 235] width 125 height 44
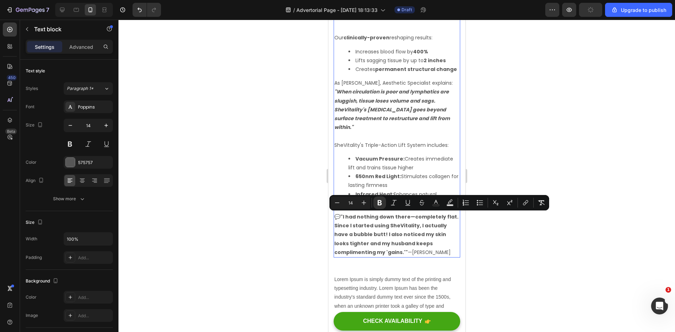
click at [435, 220] on strong ""I had nothing down there—completely flat. Since I started using SheVitality, I…" at bounding box center [396, 234] width 124 height 43
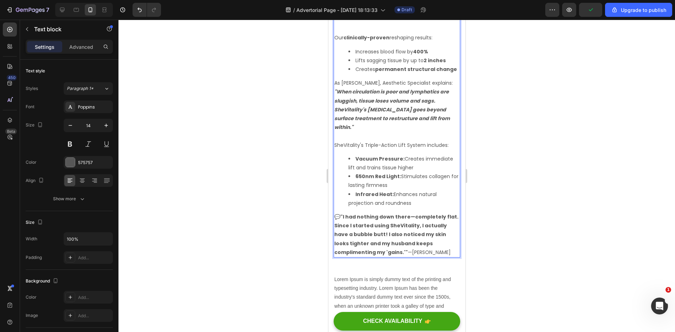
click at [423, 221] on p "💬 "I had nothing down there—completely flat. Since I started using SheVitality,…" at bounding box center [396, 235] width 125 height 44
click at [358, 235] on strong ""I had nothing down there—completely flat. Since I started using SheVitality, I…" at bounding box center [396, 234] width 124 height 43
click at [352, 230] on p "💬 "I had nothing down there—completely flat. Since I started using SheVitality,…" at bounding box center [396, 235] width 125 height 44
click at [344, 228] on strong ""I had nothing down there—completely flat. Since I started using SheVitality, I…" at bounding box center [396, 234] width 124 height 43
click at [367, 229] on strong ""I had nothing down there—completely flat. Since I started using SheVitality, I…" at bounding box center [396, 234] width 124 height 43
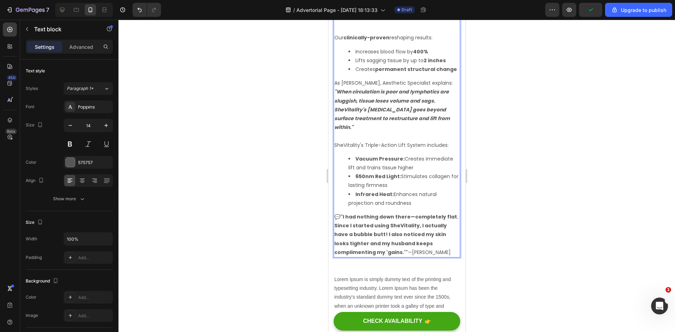
click at [391, 230] on p "💬 "I had nothing down there—completely flat. Since I started using SheVitality,…" at bounding box center [396, 235] width 125 height 44
click at [421, 219] on strong ""I had nothing down there—completely flat. Since I started using SheVitality, I…" at bounding box center [396, 234] width 124 height 43
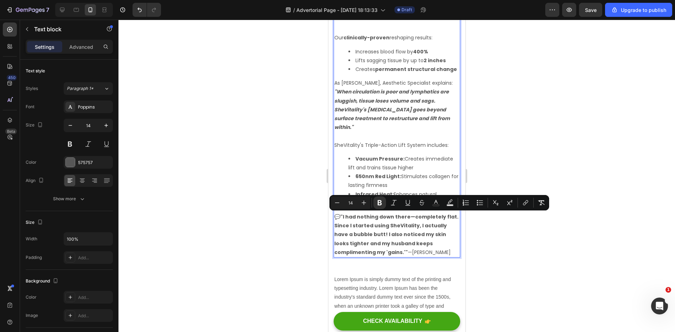
click at [427, 227] on strong ""I had nothing down there—completely flat. Since I started using SheVitality, I…" at bounding box center [396, 234] width 124 height 43
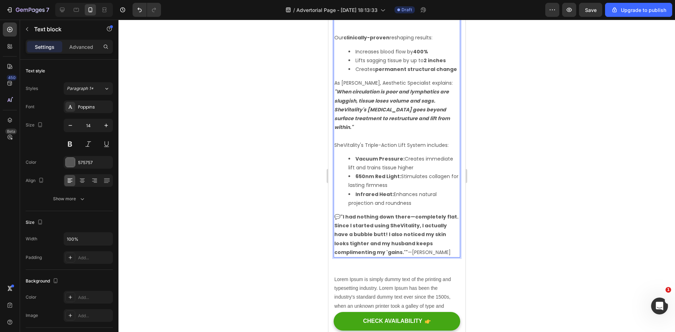
scroll to position [1697, 0]
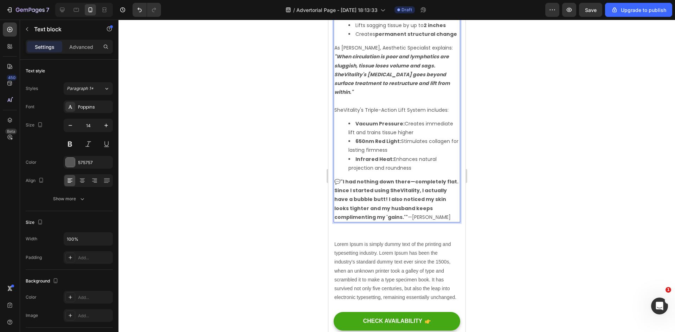
click at [372, 190] on strong ""I had nothing down there—completely flat. Since I started using SheVitality, I…" at bounding box center [396, 199] width 124 height 43
click at [372, 192] on strong ""I had nothing down there—completely flat. Since I started using SheVitality, I…" at bounding box center [396, 199] width 124 height 43
drag, startPoint x: 440, startPoint y: 191, endPoint x: 371, endPoint y: 194, distance: 69.3
click at [371, 194] on p "💬 "I had nothing down there—completely flat. Since I started using SheVitality,…" at bounding box center [396, 199] width 125 height 44
click at [399, 190] on strong ""I had nothing down there—completely flat. Since I started using SheVitality, I…" at bounding box center [396, 195] width 124 height 34
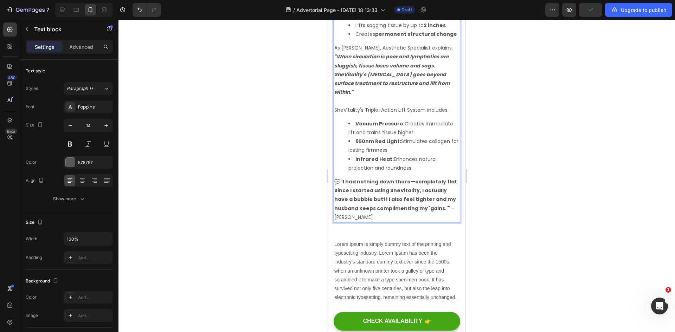
click at [422, 191] on strong ""I had nothing down there—completely flat. Since I started using SheVitality, I…" at bounding box center [396, 195] width 124 height 34
click at [436, 200] on strong ""I had nothing down there—completely flat. Since I started using SheVitality, I…" at bounding box center [396, 195] width 124 height 34
click at [423, 199] on strong ""I had nothing down there—completely flat. Since I started using SheVitality, I…" at bounding box center [396, 195] width 124 height 34
click at [445, 199] on p "💬 "I had nothing down there—completely flat. Since I started using SheVitality,…" at bounding box center [396, 199] width 125 height 44
click at [451, 201] on p "💬 "I had nothing down there—completely flat. Since I started using SheVitality,…" at bounding box center [396, 199] width 125 height 44
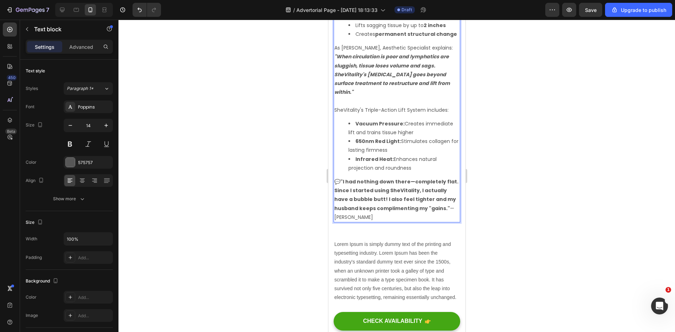
click at [424, 207] on p "💬 "I had nothing down there—completely flat. Since I started using SheVitality,…" at bounding box center [396, 199] width 125 height 44
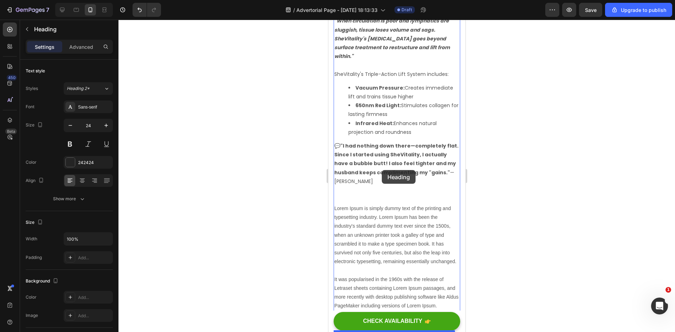
scroll to position [1732, 0]
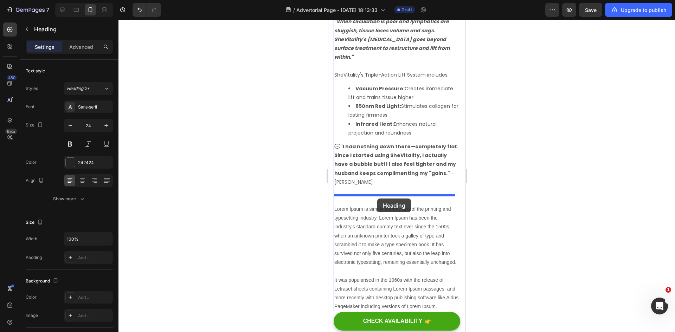
drag, startPoint x: 382, startPoint y: 221, endPoint x: 377, endPoint y: 199, distance: 23.4
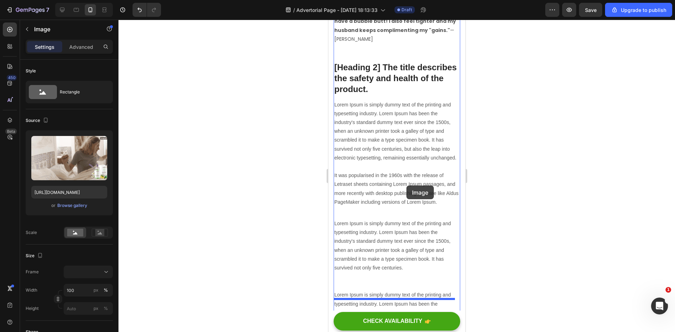
scroll to position [1872, 0]
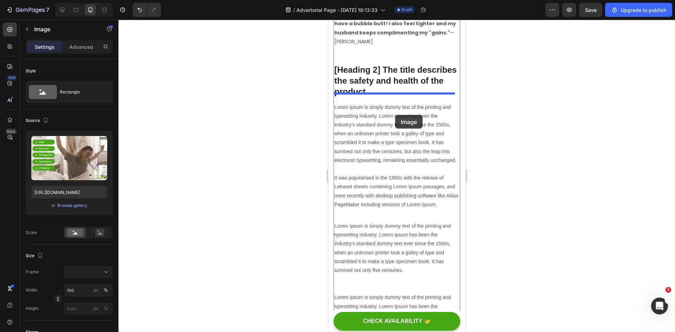
drag, startPoint x: 400, startPoint y: 269, endPoint x: 395, endPoint y: 115, distance: 154.3
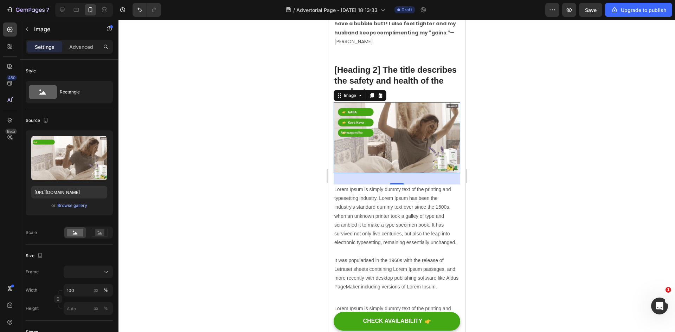
click at [400, 86] on p "[Heading 2] The title describes the safety and health of the product." at bounding box center [396, 80] width 125 height 33
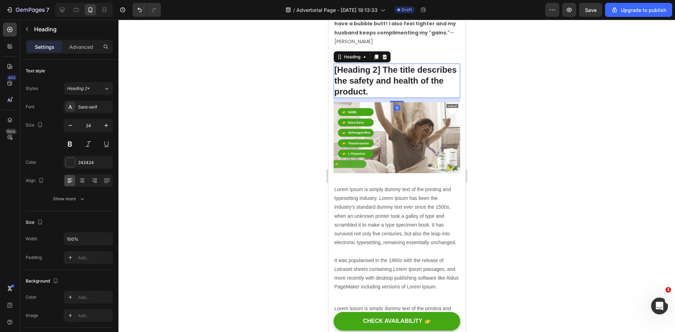
click at [400, 78] on p "[Heading 2] The title describes the safety and health of the product." at bounding box center [396, 80] width 125 height 33
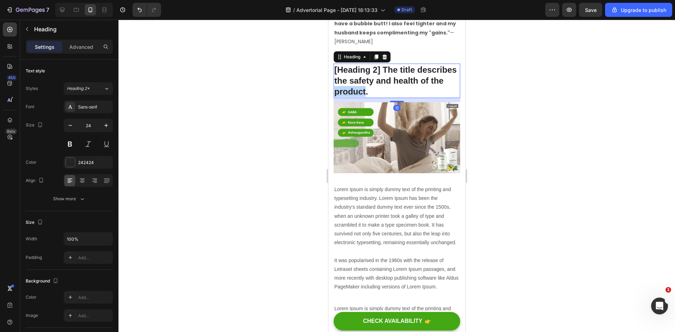
click at [400, 78] on p "[Heading 2] The title describes the safety and health of the product." at bounding box center [396, 80] width 125 height 33
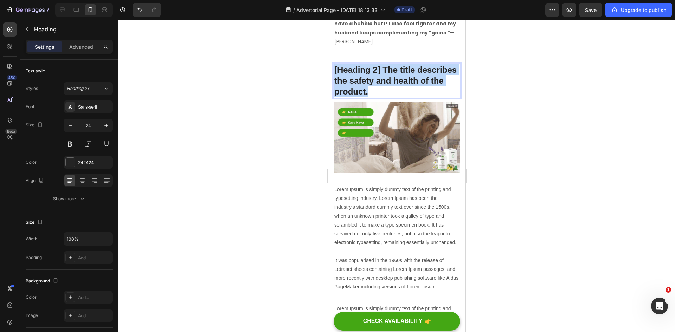
click at [400, 78] on p "[Heading 2] The title describes the safety and health of the product." at bounding box center [396, 80] width 125 height 33
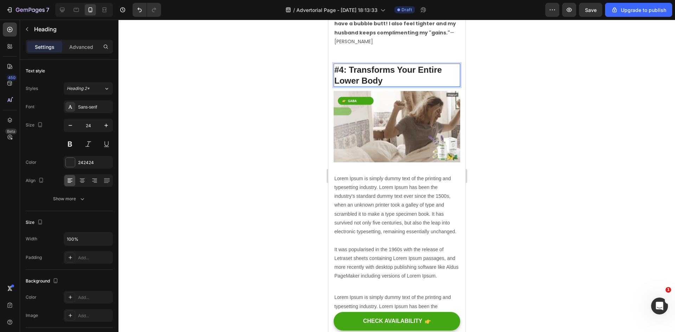
click at [395, 71] on p "#4: Transforms Your Entire Lower Body" at bounding box center [396, 75] width 125 height 22
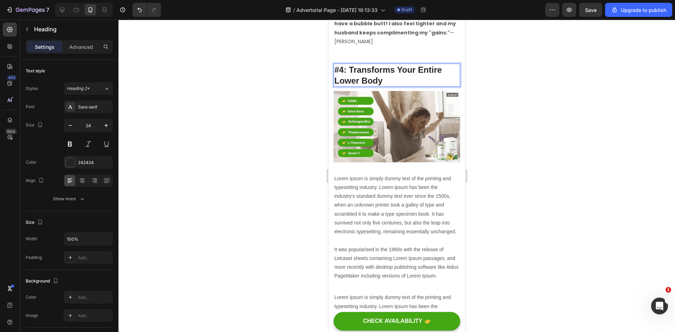
click at [395, 71] on p "#4: Transforms Your Entire Lower Body" at bounding box center [396, 75] width 125 height 22
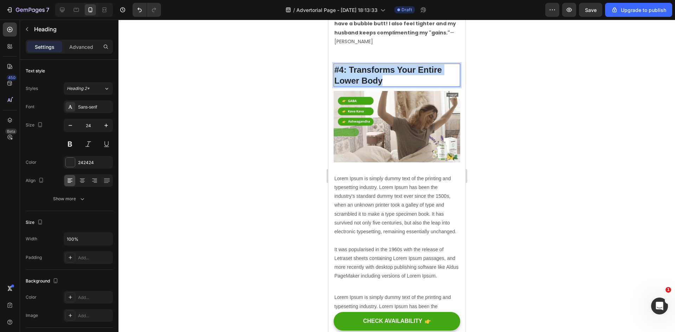
click at [395, 71] on p "#4: Transforms Your Entire Lower Body" at bounding box center [396, 75] width 125 height 22
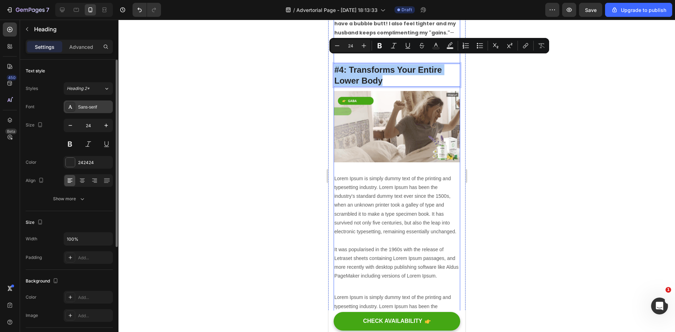
click at [85, 106] on div "Sans-serif" at bounding box center [94, 107] width 33 height 6
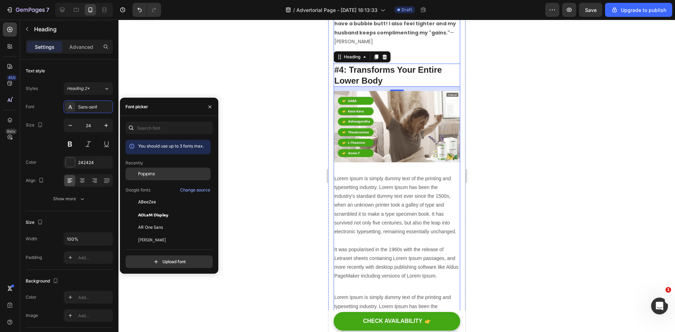
click at [153, 175] on span "Poppins" at bounding box center [146, 174] width 17 height 6
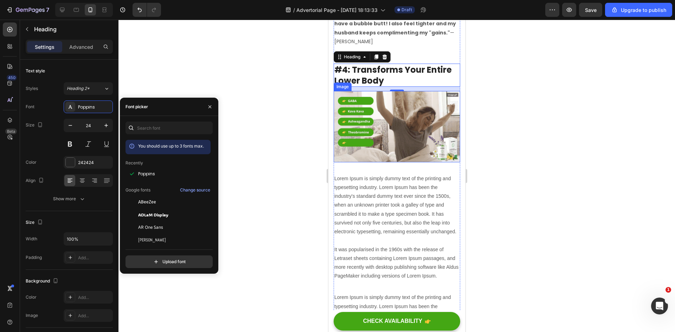
click at [386, 118] on img at bounding box center [396, 126] width 127 height 71
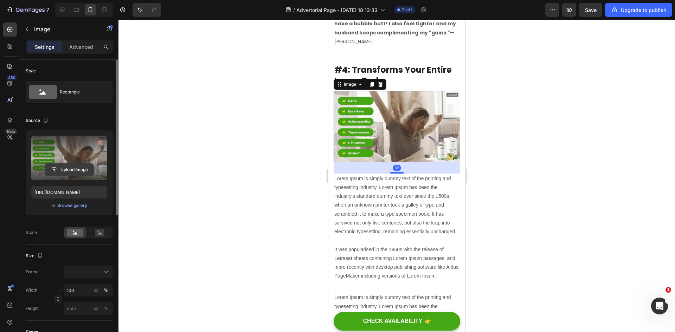
click at [72, 167] on input "file" at bounding box center [69, 170] width 48 height 12
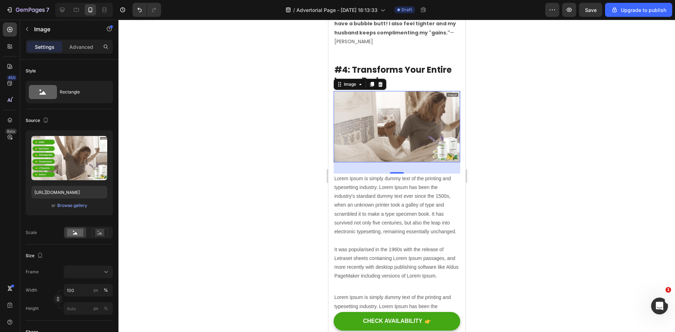
type input "[URL][DOMAIN_NAME]"
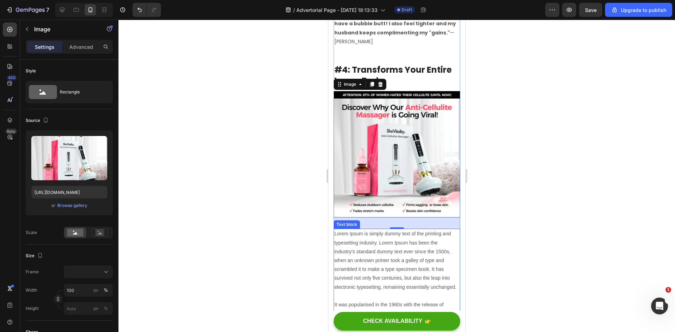
click at [388, 247] on p "Lorem Ipsum is simply dummy text of the printing and typesetting industry. Lore…" at bounding box center [396, 282] width 125 height 106
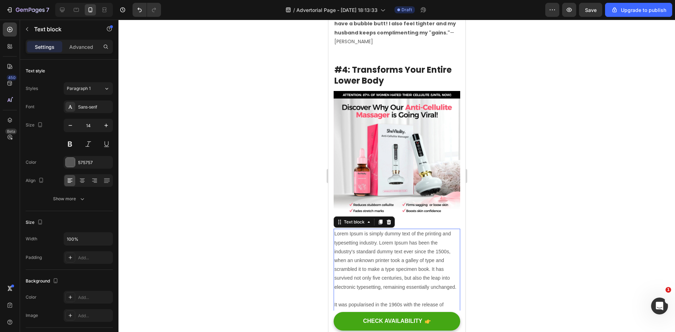
click at [389, 246] on p "Lorem Ipsum is simply dummy text of the printing and typesetting industry. Lore…" at bounding box center [396, 282] width 125 height 106
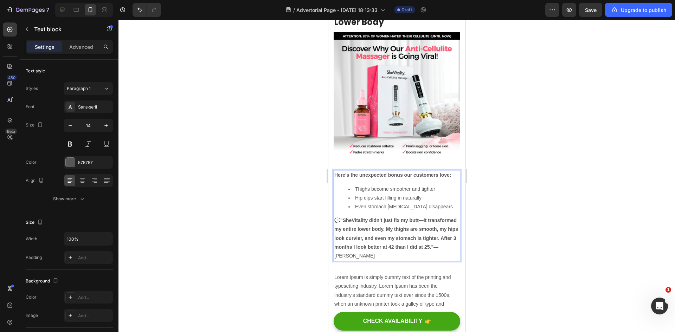
scroll to position [1943, 0]
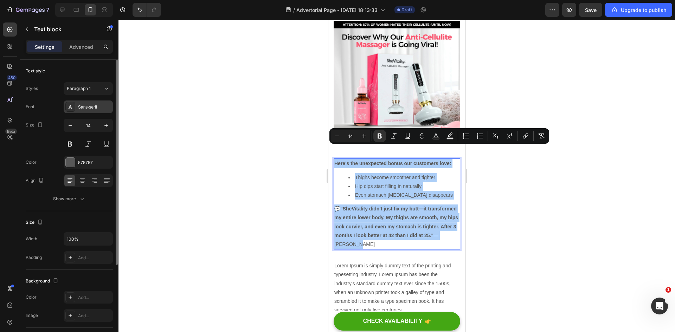
click at [84, 108] on div "Sans-serif" at bounding box center [94, 107] width 33 height 6
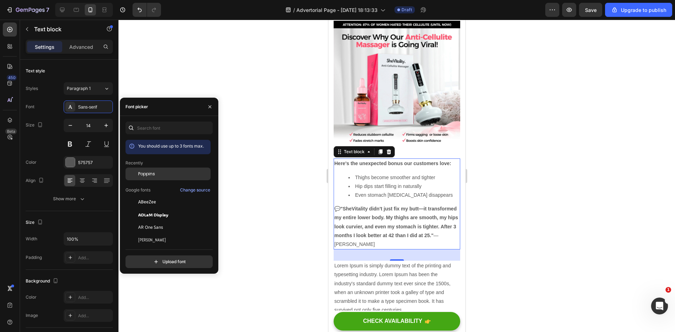
click at [152, 172] on span "Poppins" at bounding box center [146, 174] width 17 height 6
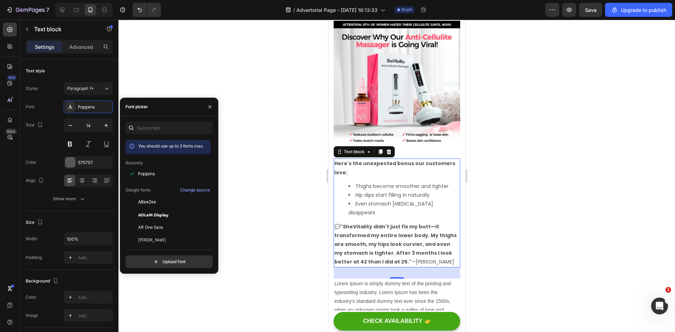
click at [532, 173] on div at bounding box center [396, 176] width 556 height 312
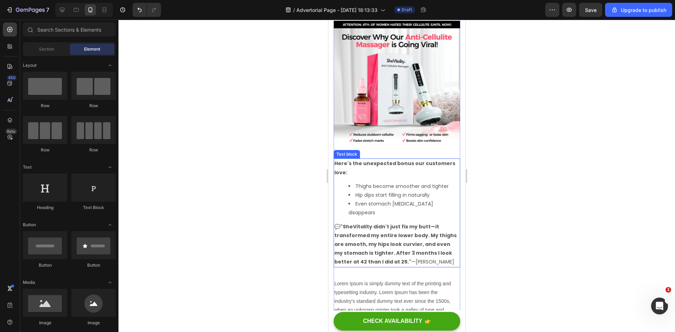
click at [428, 200] on li "Even stomach [MEDICAL_DATA] disappears" at bounding box center [403, 209] width 111 height 18
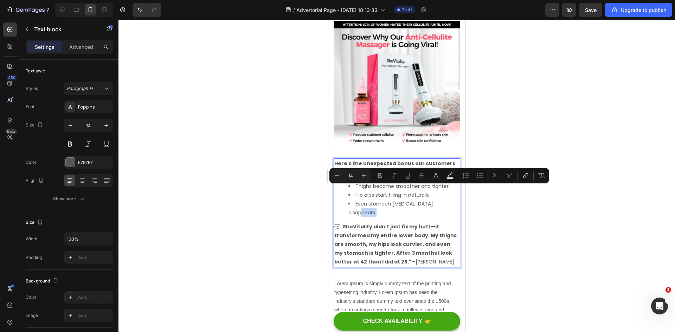
click at [439, 200] on li "Even stomach [MEDICAL_DATA] disappears" at bounding box center [403, 209] width 111 height 18
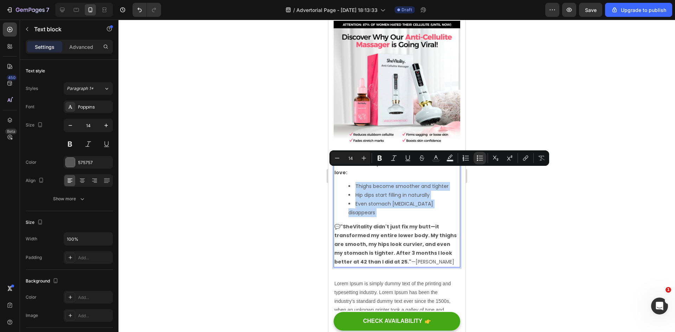
drag, startPoint x: 439, startPoint y: 190, endPoint x: 349, endPoint y: 168, distance: 92.6
click at [349, 168] on div "Here's the unexpected bonus our customers love: Thighs become smoother and tigh…" at bounding box center [396, 212] width 127 height 109
click at [376, 160] on icon "Editor contextual toolbar" at bounding box center [379, 158] width 7 height 7
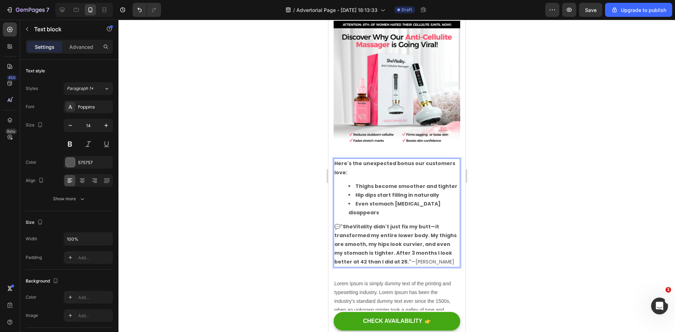
click at [475, 197] on div at bounding box center [396, 176] width 556 height 312
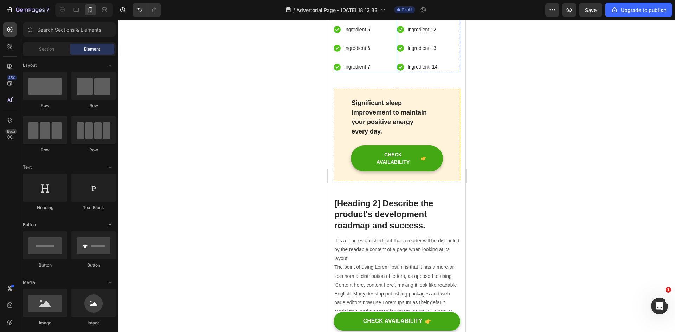
scroll to position [2610, 0]
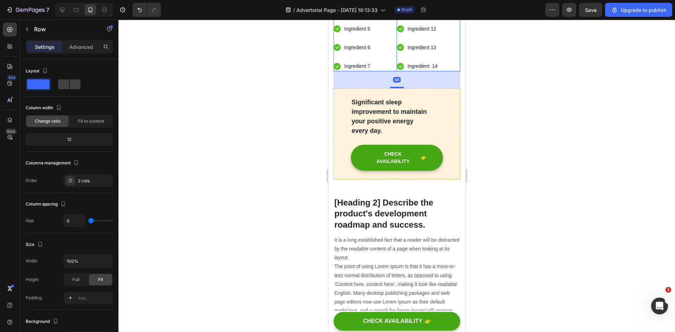
click at [374, 71] on div "Icon Ingredient 1 Text block Icon Ingredient 2 Text block Icon Ingredient 3 Tex…" at bounding box center [364, 10] width 63 height 122
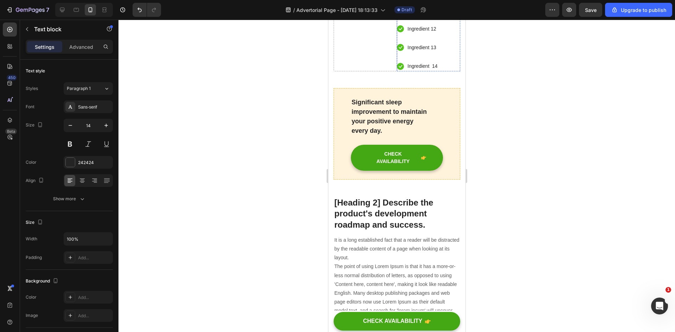
click at [396, 71] on ul "Icon Ingredient 8 Text block Icon Ingredient 9 Text block 0 Icon Ingredient 10 …" at bounding box center [416, 10] width 41 height 122
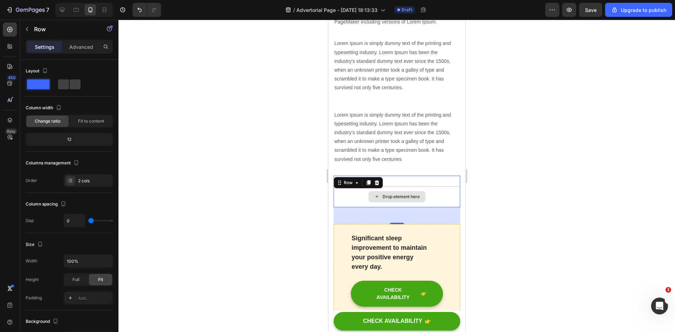
scroll to position [2364, 0]
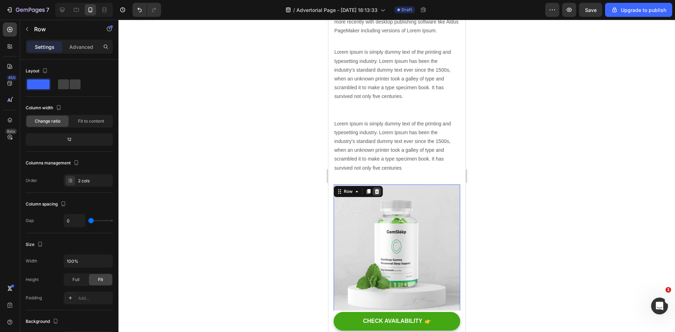
click at [377, 189] on icon at bounding box center [376, 191] width 5 height 5
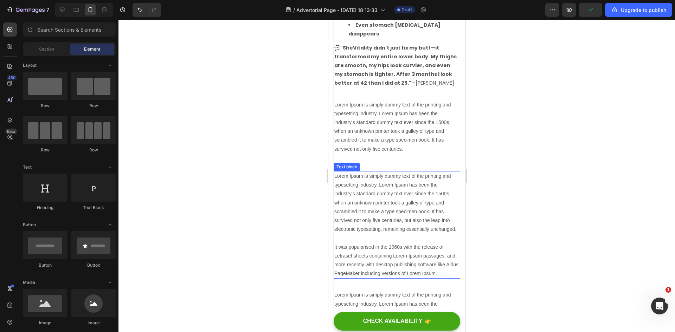
scroll to position [2118, 0]
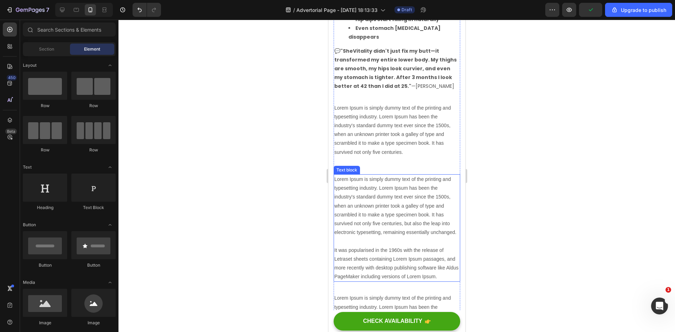
click at [390, 200] on p "Lorem Ipsum is simply dummy text of the printing and typesetting industry. Lore…" at bounding box center [396, 228] width 125 height 106
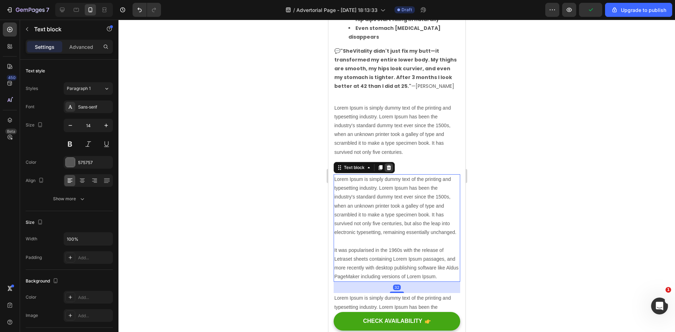
click at [385, 165] on icon at bounding box center [388, 168] width 6 height 6
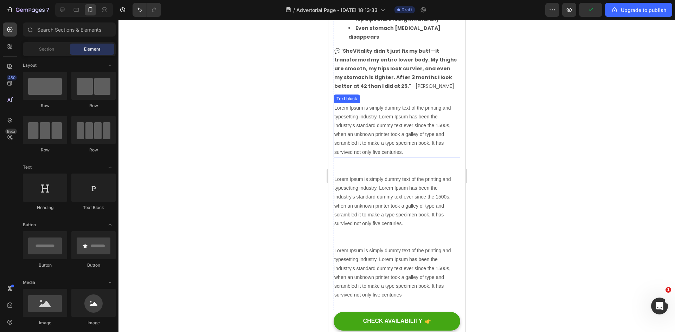
click at [393, 119] on p "Lorem Ipsum is simply dummy text of the printing and typesetting industry. Lore…" at bounding box center [396, 130] width 125 height 53
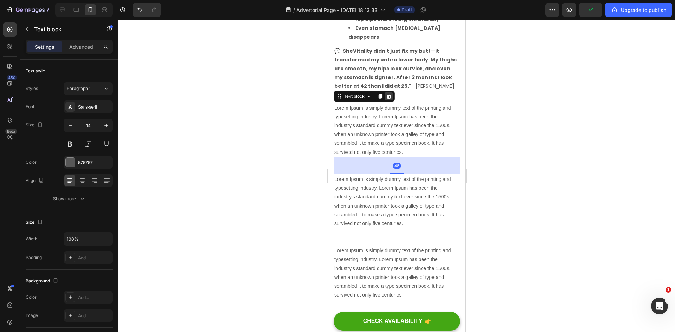
click at [386, 93] on icon at bounding box center [388, 96] width 6 height 6
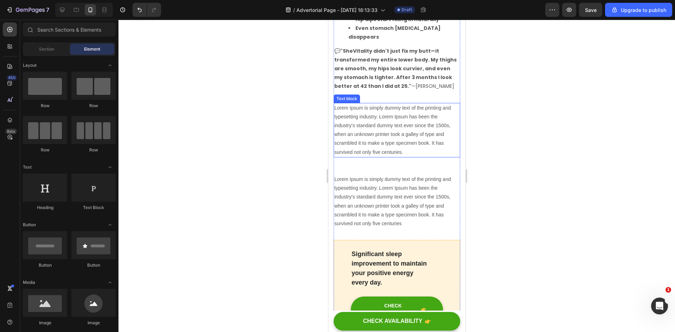
click at [390, 104] on p "Lorem Ipsum is simply dummy text of the printing and typesetting industry. Lore…" at bounding box center [396, 130] width 125 height 53
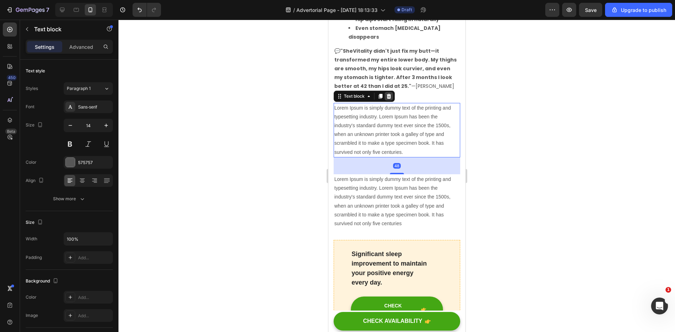
click at [391, 93] on icon at bounding box center [388, 96] width 6 height 6
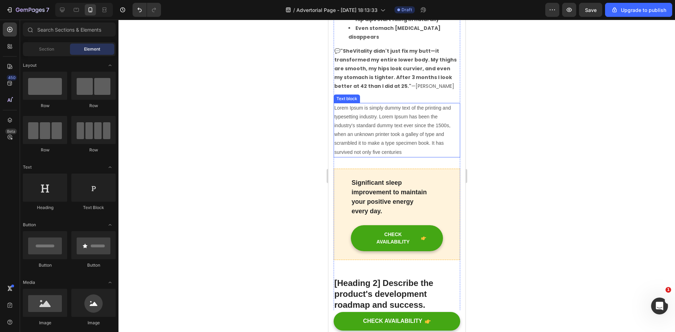
click at [395, 104] on p "Lorem Ipsum is simply dummy text of the printing and typesetting industry. Lore…" at bounding box center [396, 130] width 125 height 53
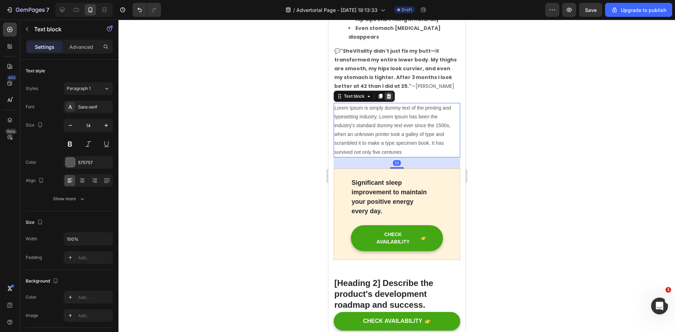
click at [388, 94] on icon at bounding box center [388, 96] width 5 height 5
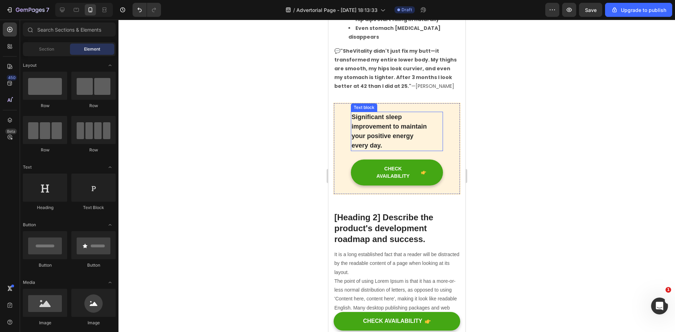
click at [393, 114] on p "Significant sleep improvement to maintain your positive energy every day." at bounding box center [396, 131] width 91 height 38
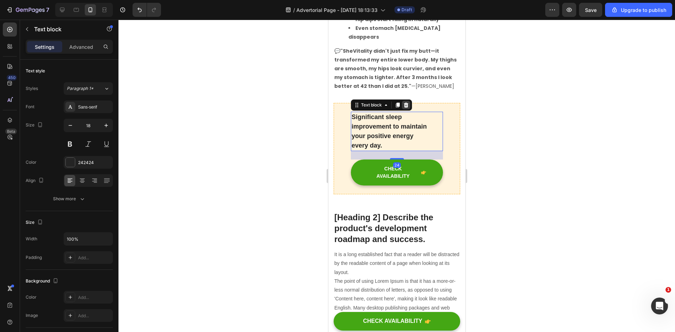
click at [405, 103] on icon at bounding box center [405, 105] width 5 height 5
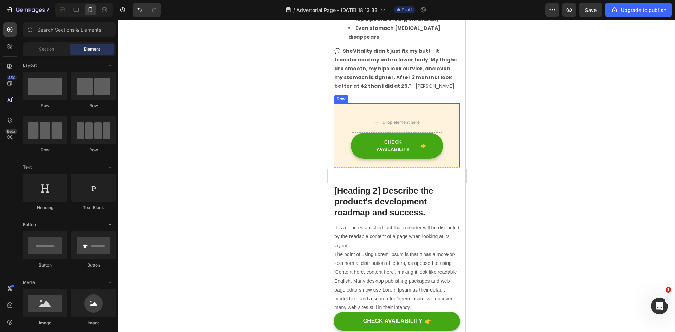
click at [417, 103] on div "Drop element here CHECK AVAILABILITY Button Row" at bounding box center [396, 135] width 127 height 65
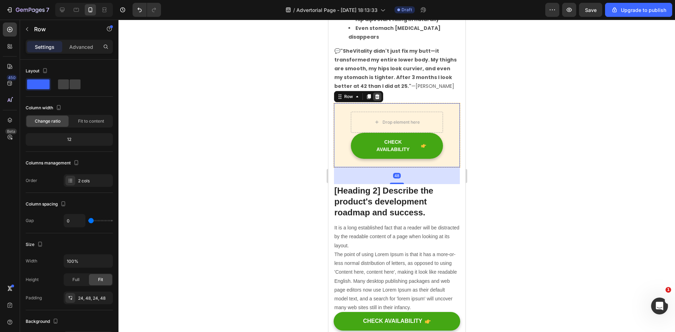
click at [378, 94] on icon at bounding box center [377, 96] width 5 height 5
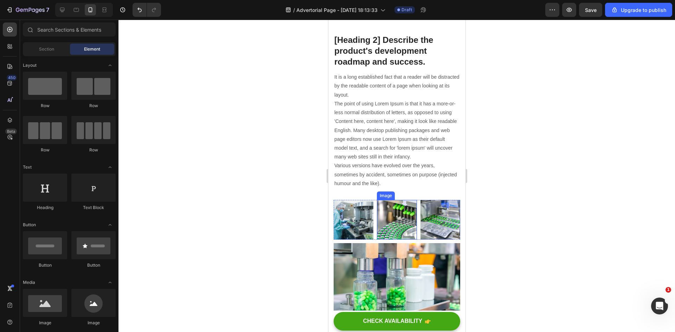
scroll to position [2189, 0]
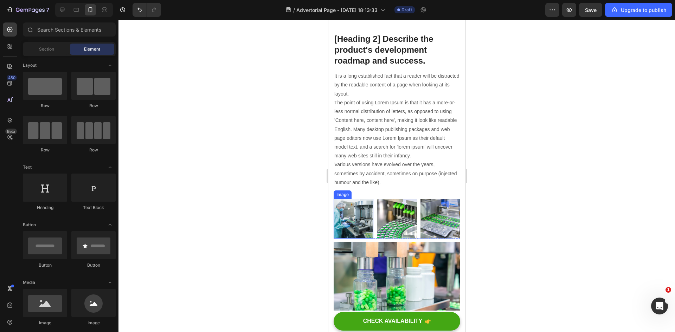
click at [358, 199] on img at bounding box center [353, 219] width 40 height 40
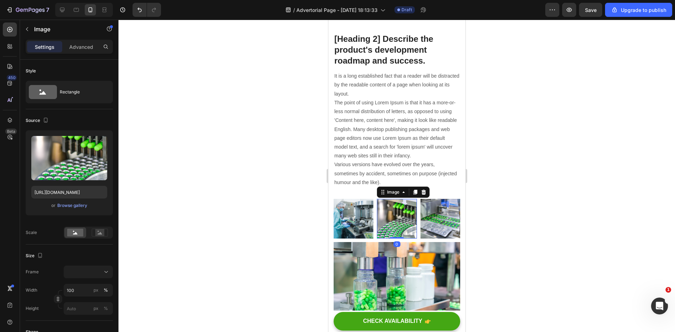
click at [385, 199] on img at bounding box center [396, 219] width 40 height 40
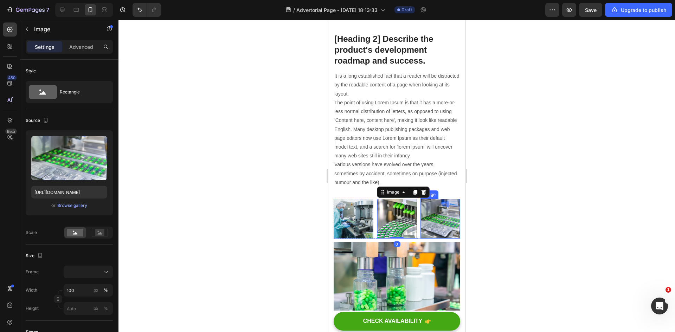
click at [428, 199] on img at bounding box center [440, 219] width 40 height 40
click at [399, 199] on img at bounding box center [396, 219] width 40 height 40
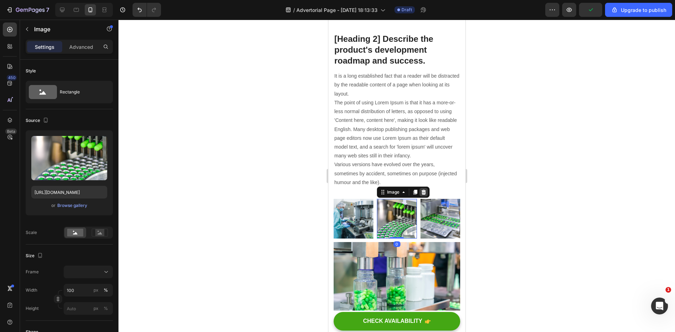
click at [422, 190] on icon at bounding box center [423, 192] width 5 height 5
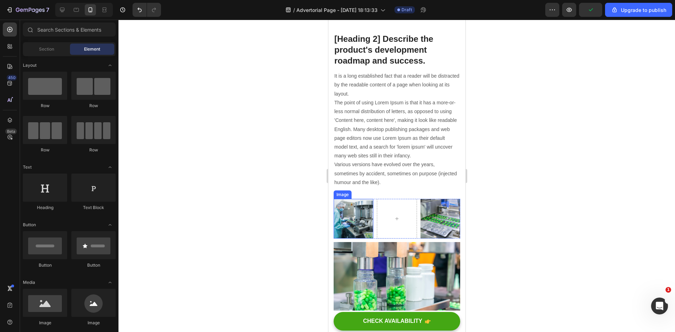
click at [363, 199] on img at bounding box center [353, 219] width 40 height 40
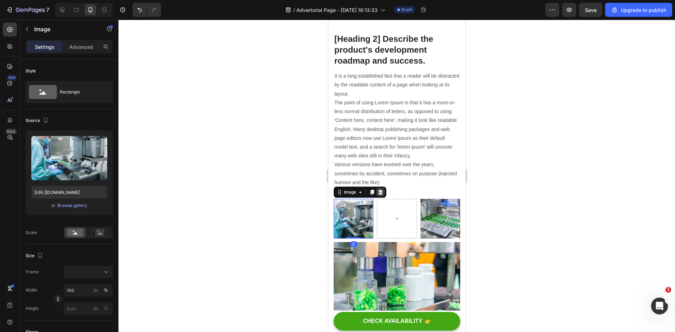
click at [381, 189] on icon at bounding box center [380, 192] width 6 height 6
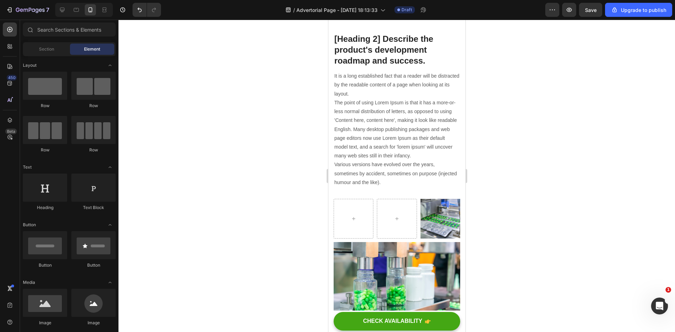
click at [447, 199] on img at bounding box center [440, 219] width 40 height 40
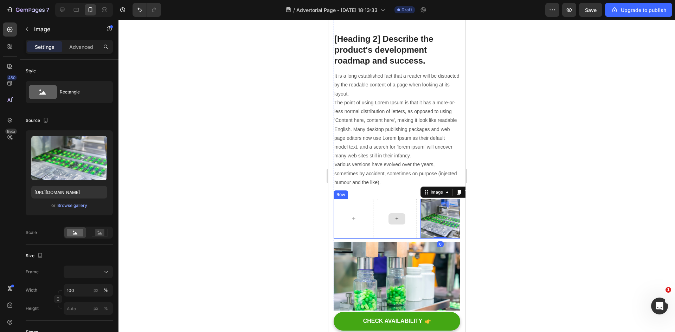
click at [377, 199] on div at bounding box center [396, 219] width 40 height 40
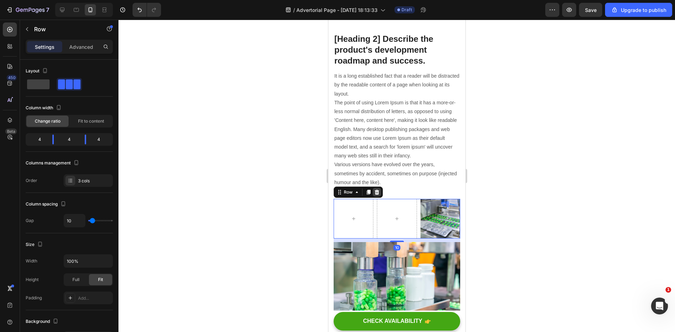
click at [376, 190] on icon at bounding box center [376, 192] width 5 height 5
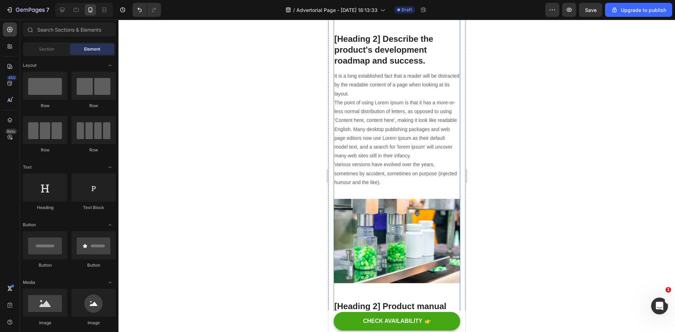
click at [388, 215] on img at bounding box center [396, 241] width 127 height 84
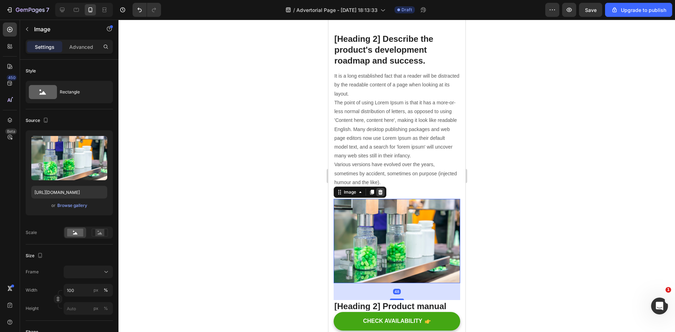
click at [381, 189] on icon at bounding box center [380, 192] width 6 height 6
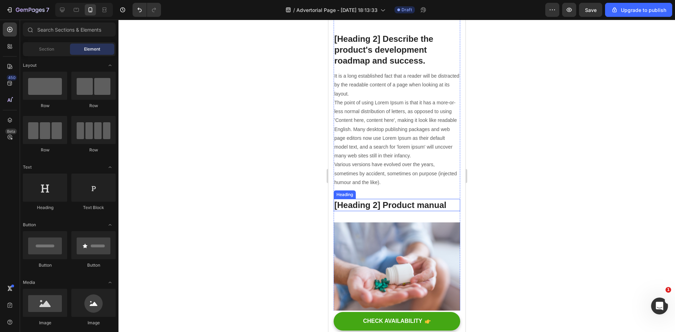
click at [400, 200] on p "[Heading 2] Product manual" at bounding box center [396, 205] width 125 height 11
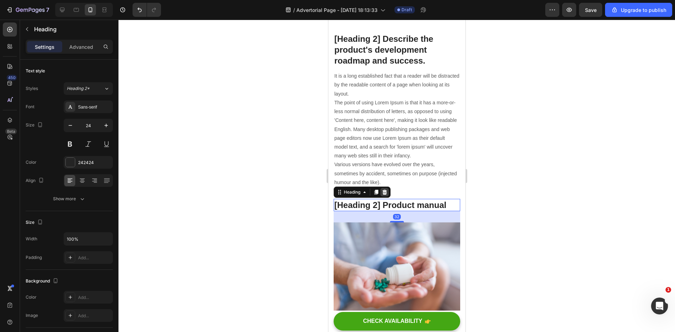
click at [385, 188] on div at bounding box center [384, 192] width 8 height 8
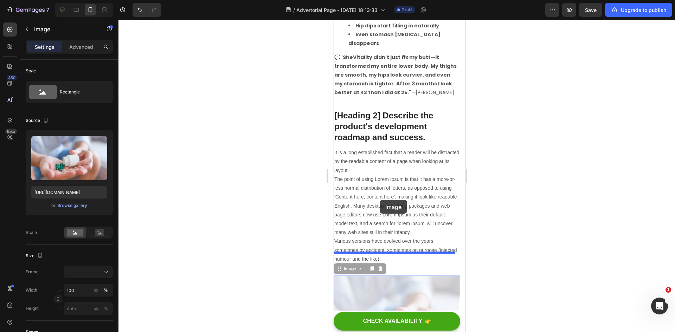
scroll to position [2083, 0]
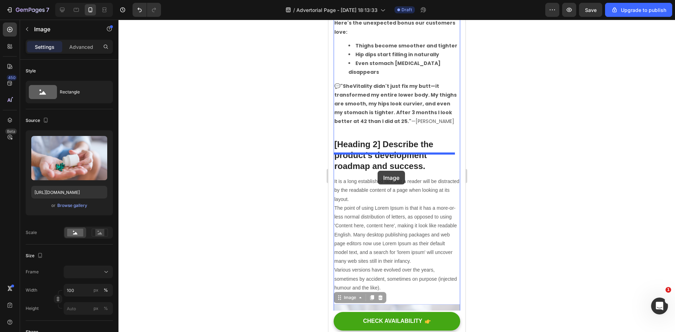
drag, startPoint x: 379, startPoint y: 220, endPoint x: 377, endPoint y: 171, distance: 48.9
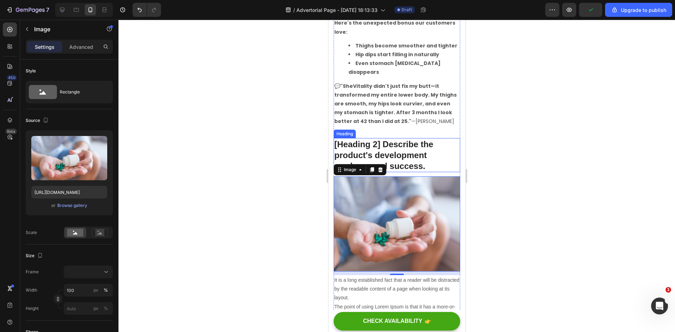
click at [380, 139] on p "[Heading 2] Describe the product's development roadmap and success." at bounding box center [396, 155] width 125 height 33
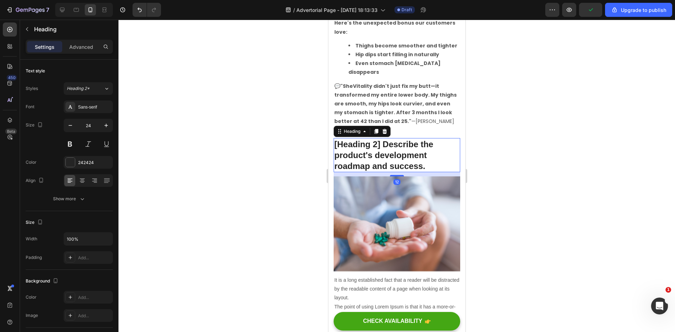
click at [380, 139] on p "[Heading 2] Describe the product's development roadmap and success." at bounding box center [396, 155] width 125 height 33
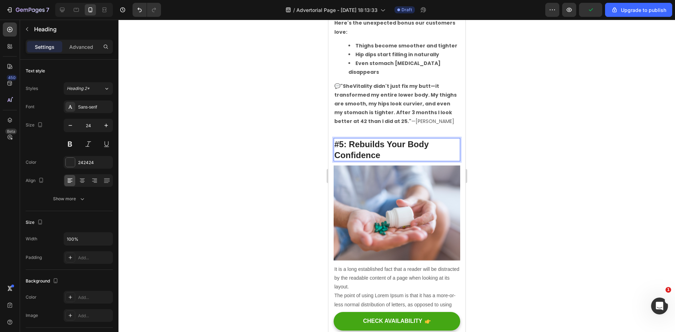
click at [389, 139] on p "#5: Rebuilds Your Body Confidence" at bounding box center [396, 150] width 125 height 22
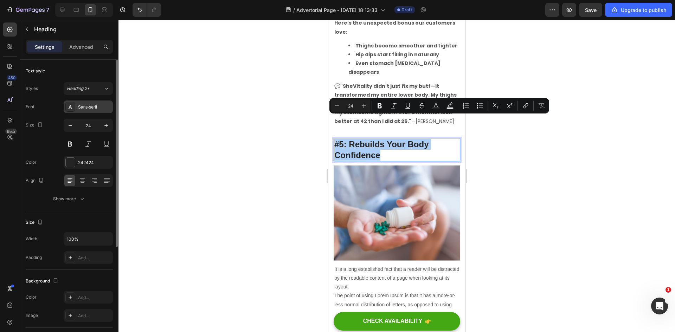
click at [82, 108] on div "Sans-serif" at bounding box center [94, 107] width 33 height 6
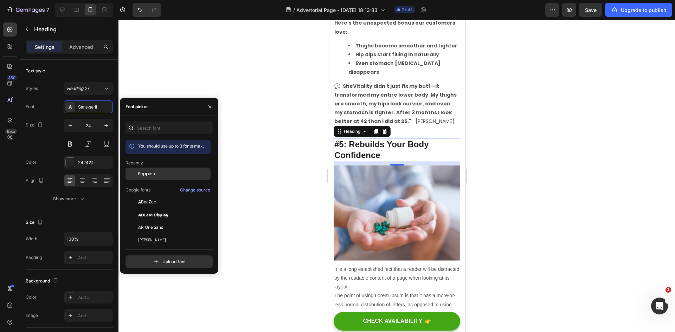
click at [162, 171] on div "Poppins" at bounding box center [173, 174] width 71 height 6
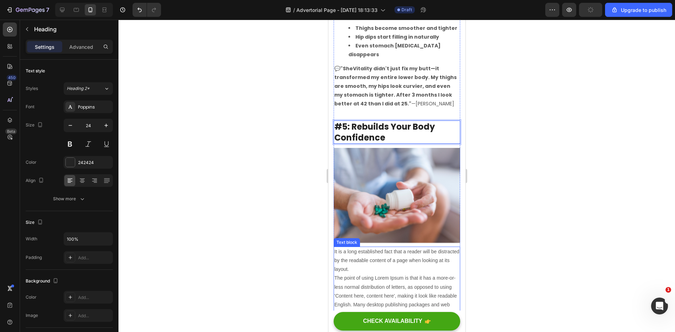
scroll to position [2118, 0]
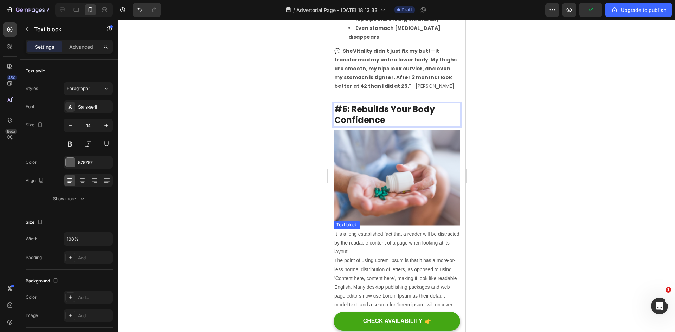
click at [376, 230] on p "It is a long established fact that a reader will be distracted by the readable …" at bounding box center [396, 287] width 125 height 115
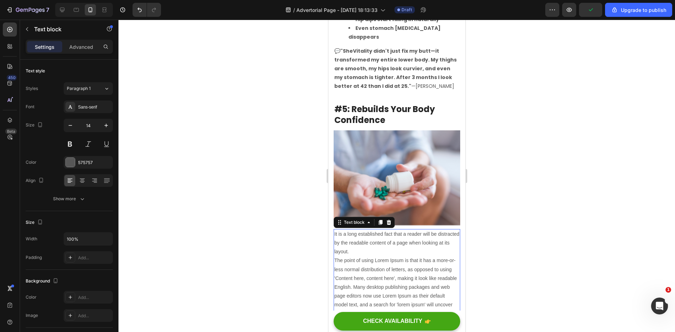
click at [376, 230] on p "It is a long established fact that a reader will be distracted by the readable …" at bounding box center [396, 287] width 125 height 115
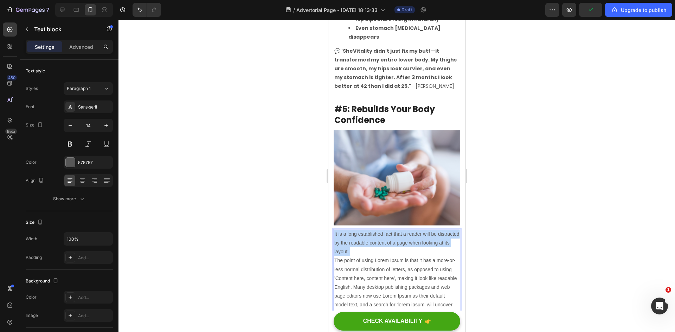
click at [376, 230] on p "It is a long established fact that a reader will be distracted by the readable …" at bounding box center [396, 287] width 125 height 115
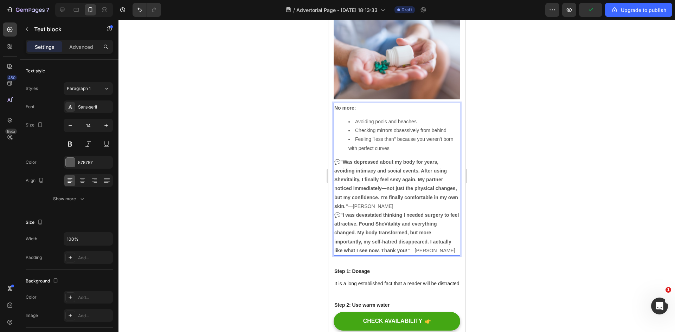
scroll to position [2251, 0]
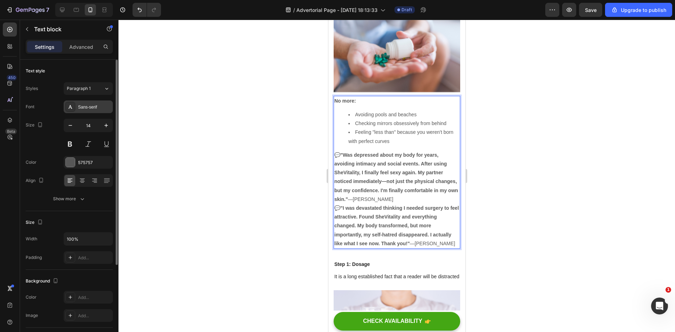
click at [94, 104] on div "Sans-serif" at bounding box center [94, 107] width 33 height 6
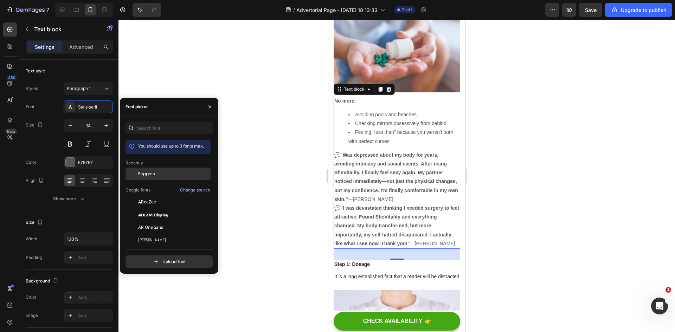
click at [150, 172] on span "Poppins" at bounding box center [146, 174] width 17 height 6
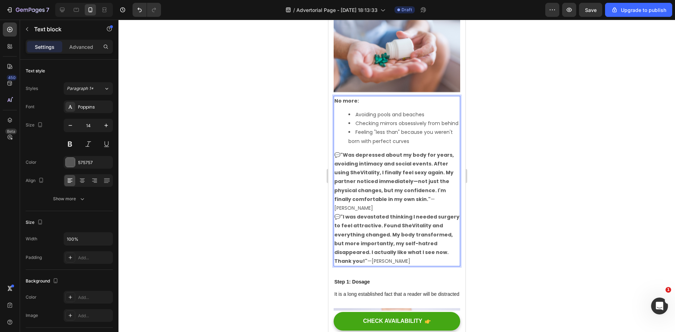
click at [388, 233] on p "💬 "I was devastated thinking I needed surgery to feel attractive. Found SheVita…" at bounding box center [396, 239] width 125 height 53
click at [441, 181] on p "💬 "Was depressed about my body for years, avoiding intimacy and social events. …" at bounding box center [396, 182] width 125 height 62
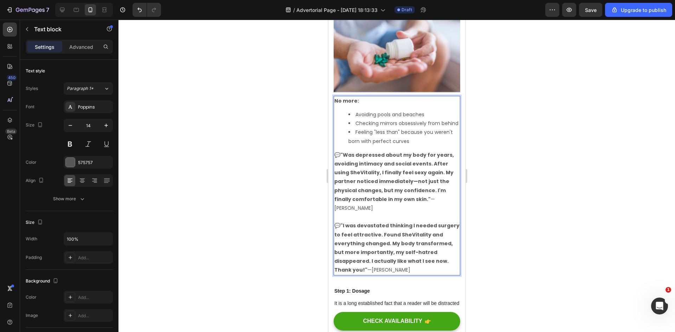
click at [511, 180] on div at bounding box center [396, 176] width 556 height 312
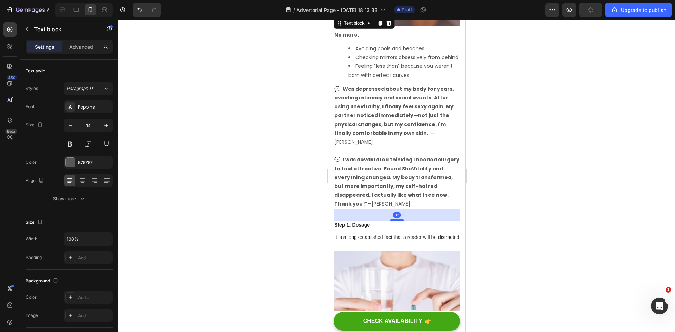
scroll to position [2322, 0]
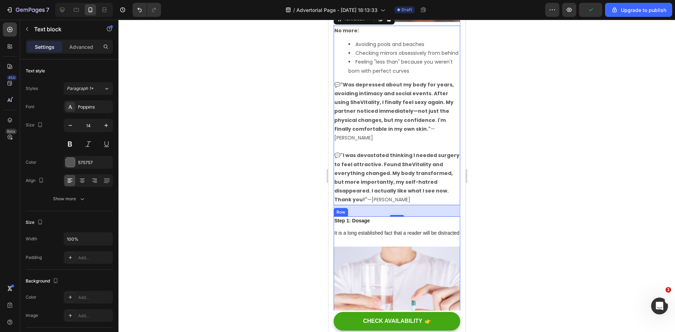
click at [361, 216] on div "Step 1: Dosage" at bounding box center [396, 220] width 127 height 9
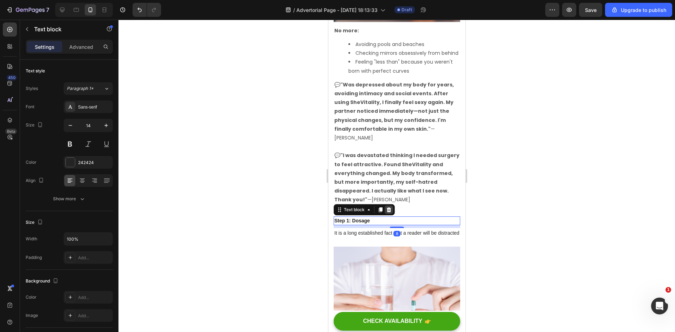
click at [387, 207] on icon at bounding box center [388, 209] width 5 height 5
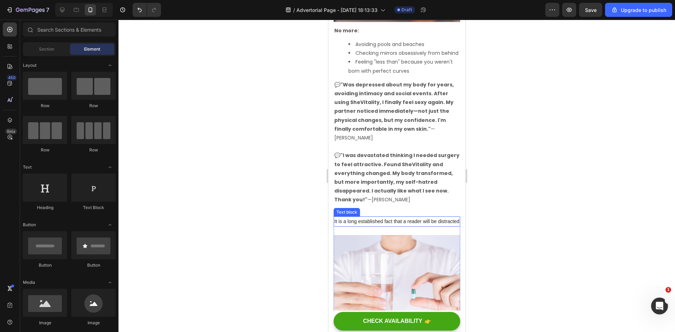
click at [378, 217] on p "It is a long established fact that a reader will be distracted" at bounding box center [396, 221] width 125 height 9
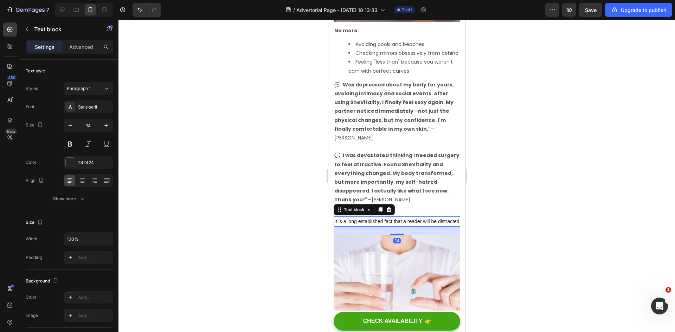
click at [389, 207] on icon at bounding box center [388, 210] width 6 height 6
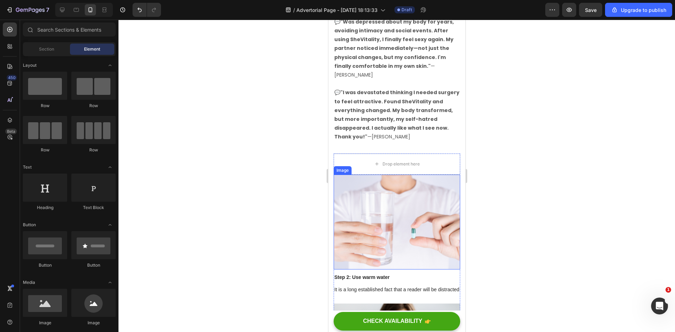
scroll to position [2392, 0]
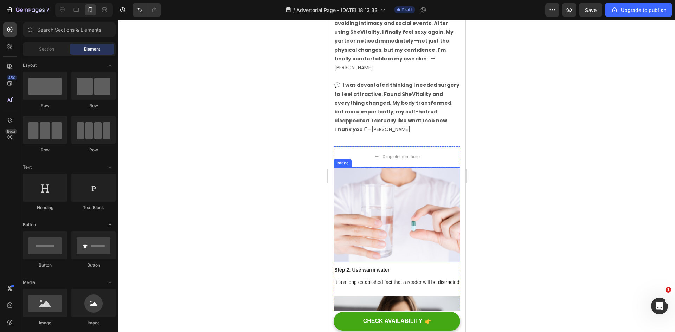
click at [388, 195] on img at bounding box center [396, 214] width 127 height 95
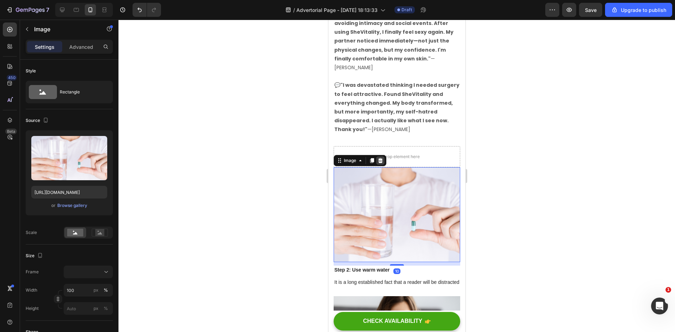
click at [382, 158] on icon at bounding box center [380, 161] width 6 height 6
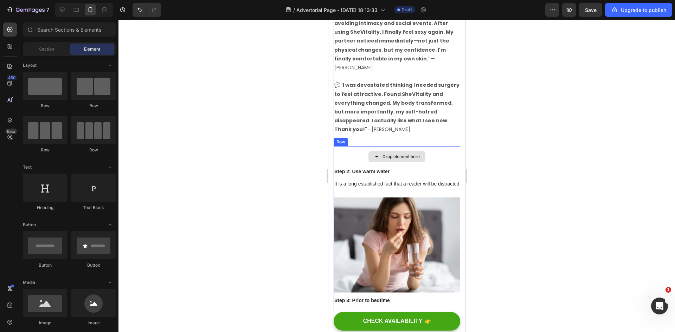
click at [427, 146] on div "Drop element here" at bounding box center [396, 156] width 127 height 21
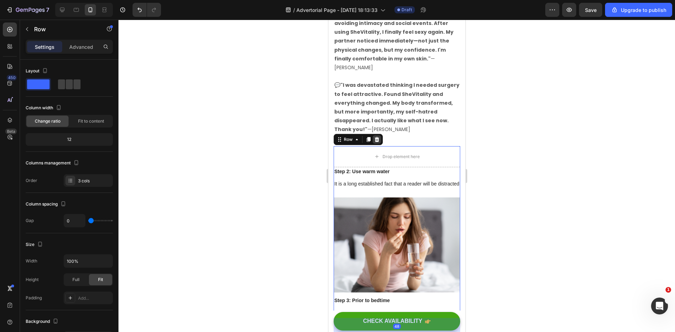
click at [375, 137] on icon at bounding box center [376, 139] width 5 height 5
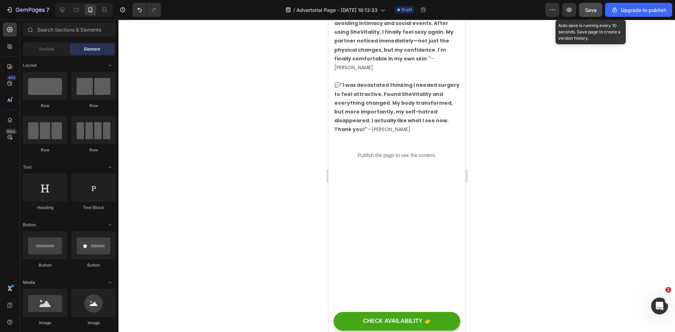
click at [586, 12] on span "Save" at bounding box center [591, 10] width 12 height 6
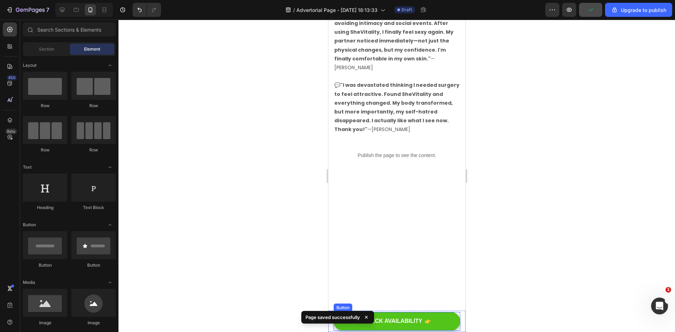
click at [431, 316] on button "CHECK AVAILABILITY" at bounding box center [396, 321] width 127 height 19
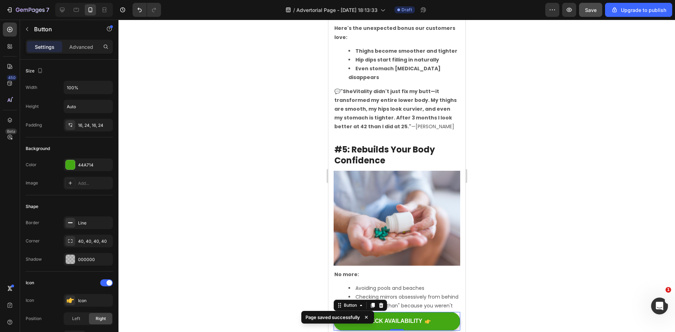
scroll to position [2076, 0]
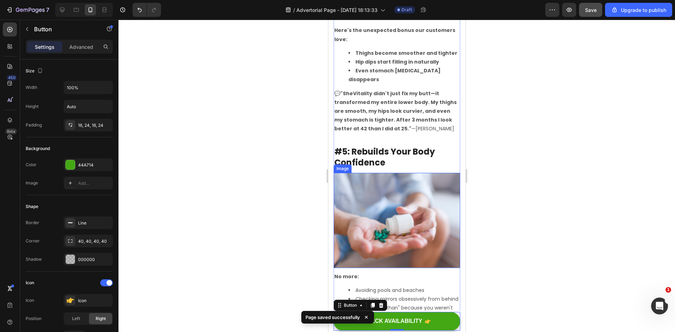
click at [396, 204] on img at bounding box center [396, 220] width 127 height 95
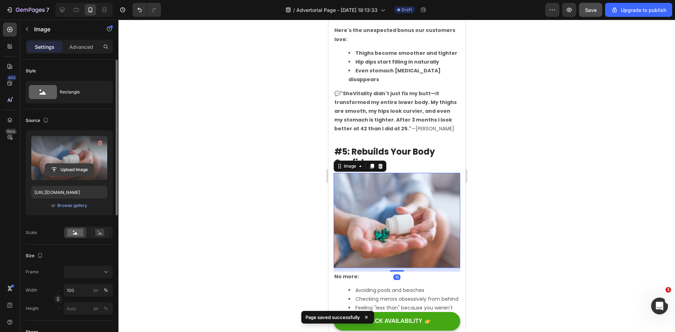
click at [73, 166] on input "file" at bounding box center [69, 170] width 48 height 12
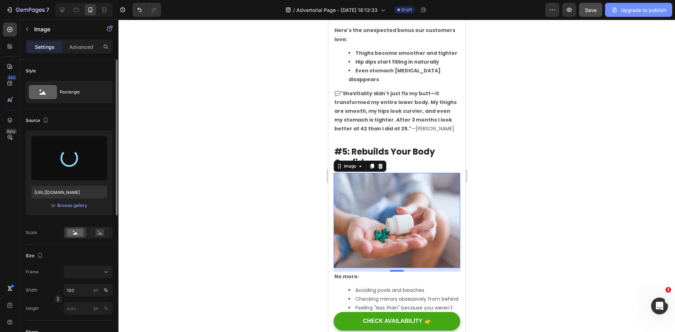
type input "[URL][DOMAIN_NAME]"
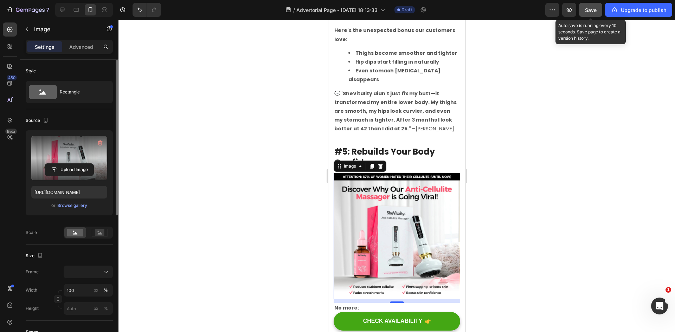
click at [588, 11] on span "Save" at bounding box center [591, 10] width 12 height 6
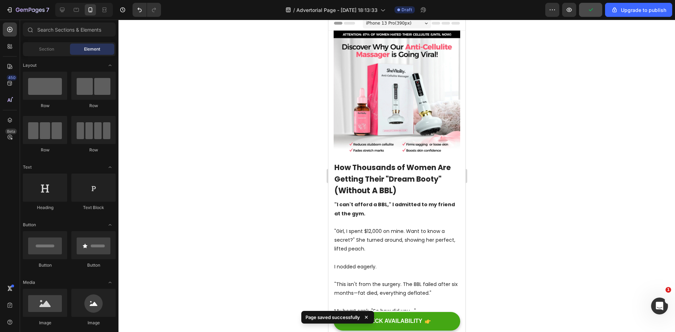
scroll to position [0, 0]
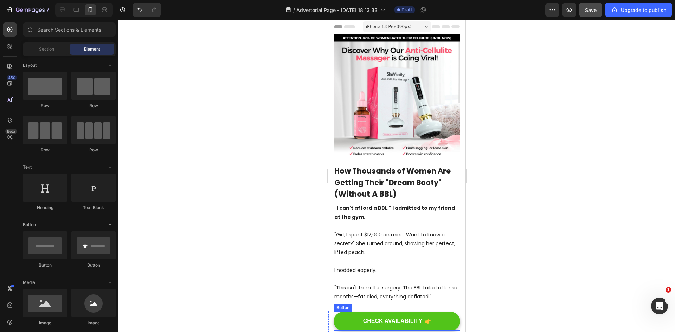
click at [434, 319] on button "CHECK AVAILABILITY" at bounding box center [396, 321] width 127 height 19
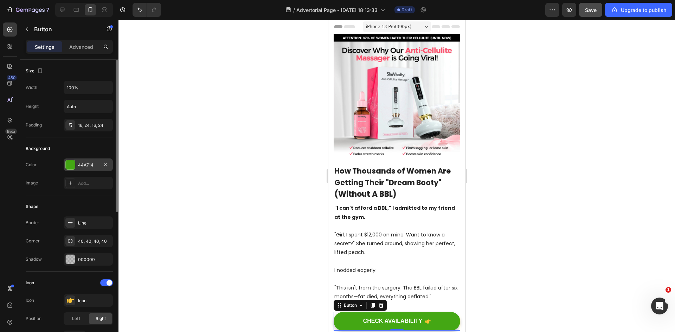
click at [94, 170] on div "44A714" at bounding box center [88, 164] width 49 height 13
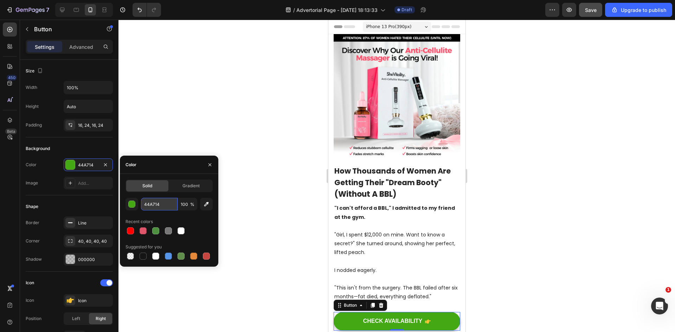
click at [155, 205] on input "44A714" at bounding box center [159, 204] width 37 height 13
paste input "#fa2c62"
type input "#fa2c62"
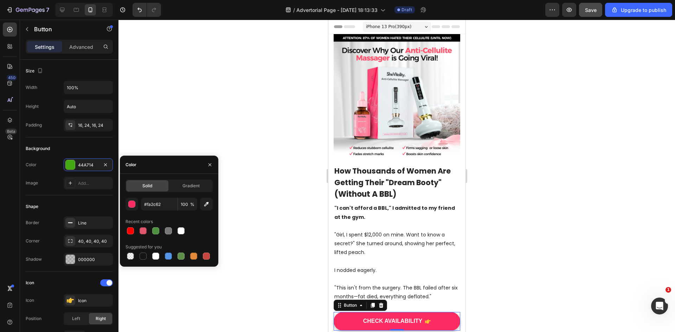
click at [250, 214] on div at bounding box center [396, 176] width 556 height 312
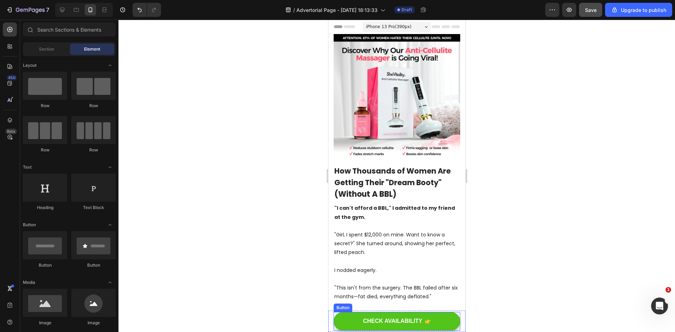
click at [440, 319] on button "CHECK AVAILABILITY" at bounding box center [396, 321] width 127 height 19
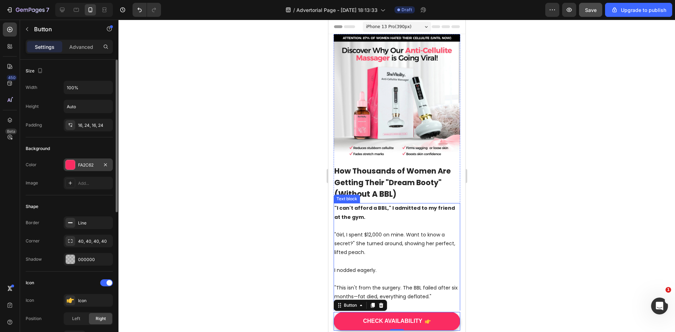
click at [81, 162] on div "FA2C62" at bounding box center [88, 165] width 20 height 6
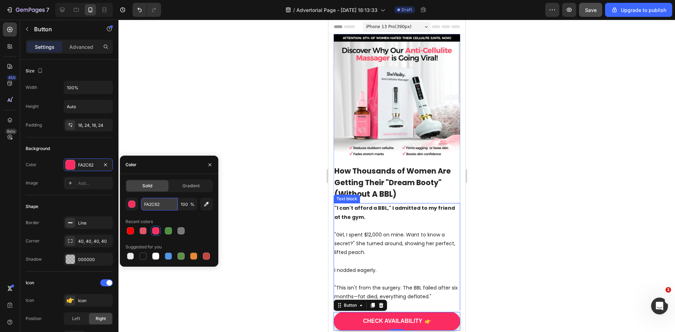
click at [163, 204] on input "FA2C62" at bounding box center [159, 204] width 37 height 13
paste input "#fdc9d3"
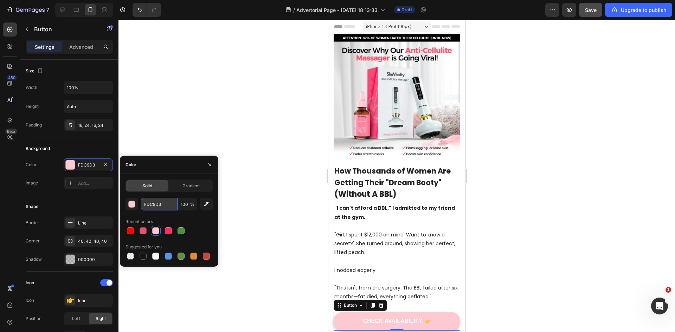
click at [157, 201] on input "FDC9D3" at bounding box center [159, 204] width 37 height 13
paste input "#fe7994"
type input "#fe7994"
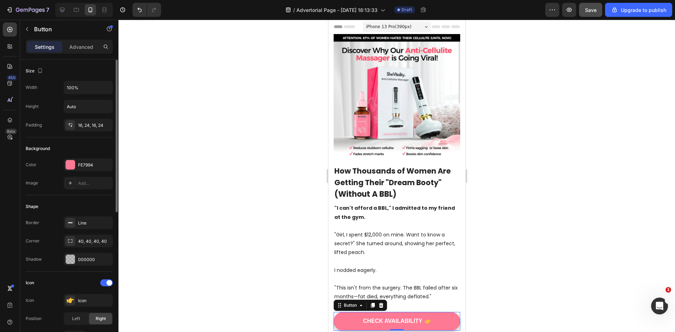
click at [97, 207] on div "Shape" at bounding box center [69, 206] width 87 height 11
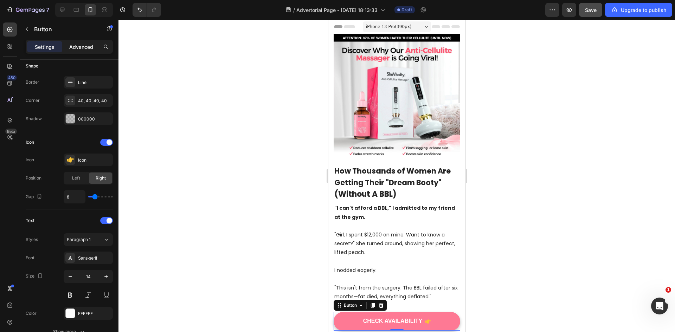
click at [76, 45] on p "Advanced" at bounding box center [81, 46] width 24 height 7
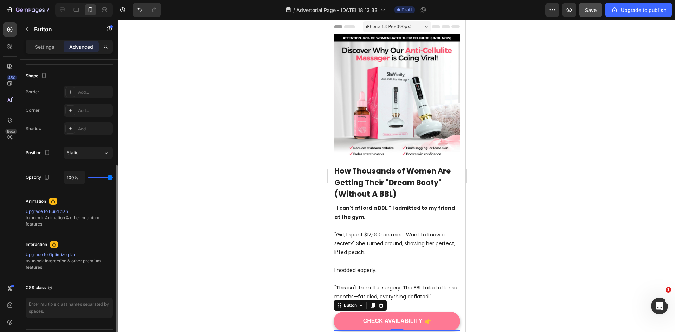
scroll to position [195, 0]
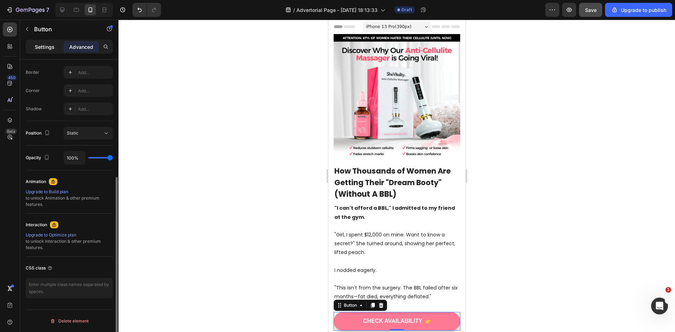
click at [55, 47] on div "Settings" at bounding box center [44, 46] width 35 height 11
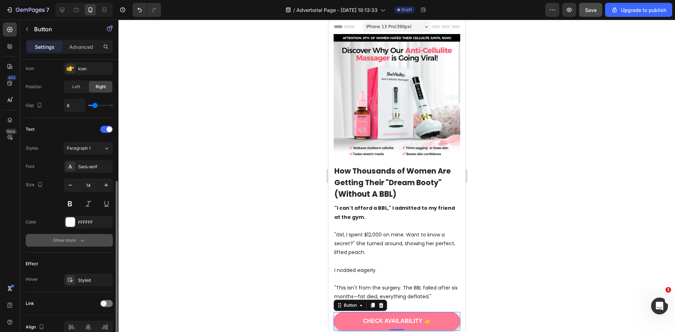
scroll to position [267, 0]
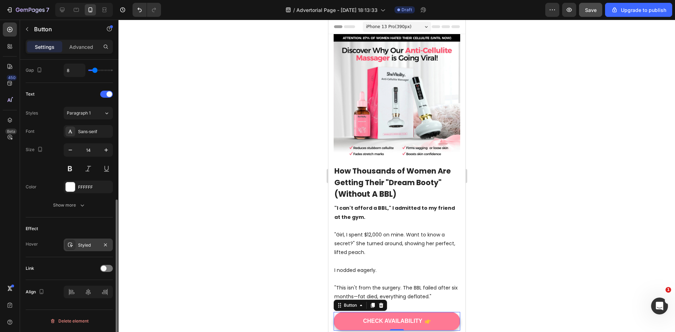
click at [94, 247] on div "Styled" at bounding box center [88, 245] width 20 height 6
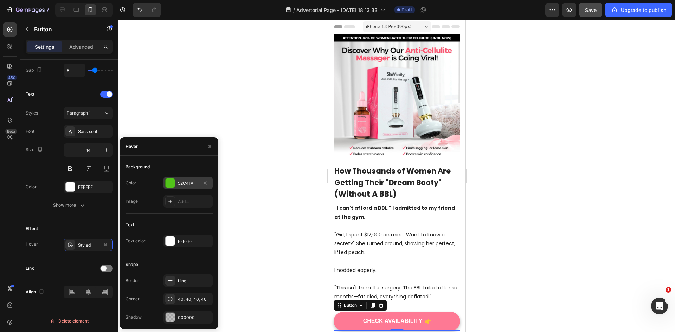
click at [193, 184] on div "52C41A" at bounding box center [188, 183] width 20 height 6
click at [193, 184] on div at bounding box center [396, 176] width 556 height 312
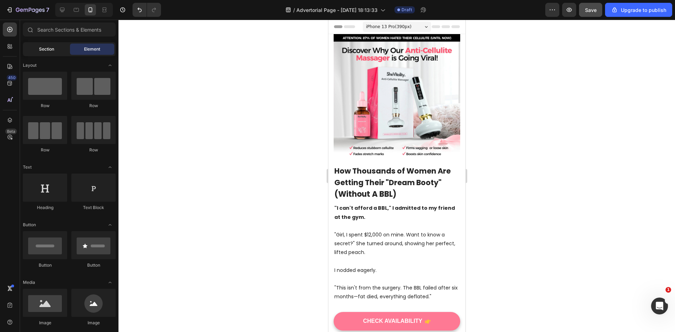
click at [47, 51] on span "Section" at bounding box center [46, 49] width 15 height 6
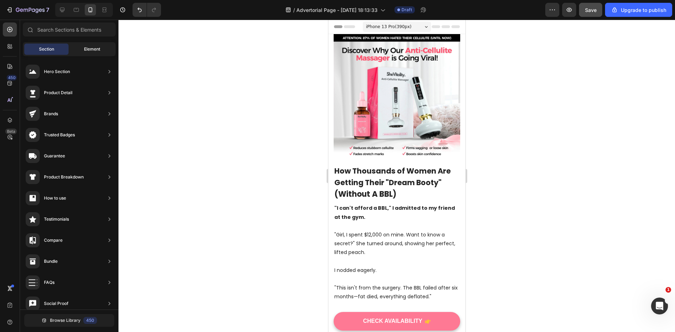
click at [77, 53] on div "Element" at bounding box center [92, 49] width 44 height 11
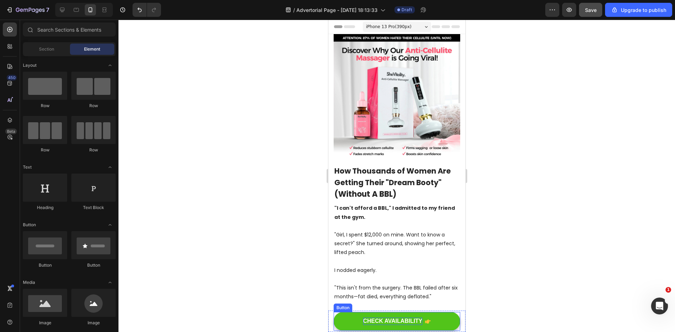
click at [369, 319] on div "CHECK AVAILABILITY" at bounding box center [392, 321] width 59 height 7
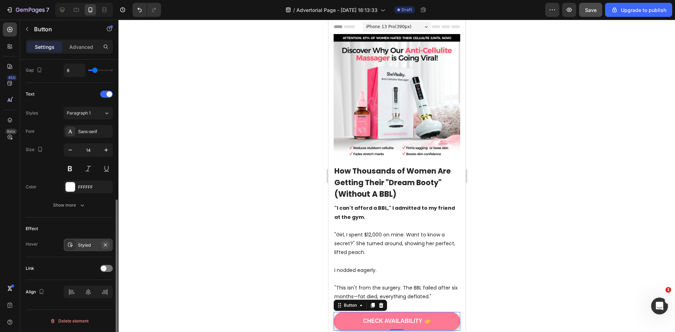
click at [105, 245] on icon "button" at bounding box center [106, 245] width 6 height 6
click at [79, 245] on div "Add..." at bounding box center [94, 245] width 33 height 6
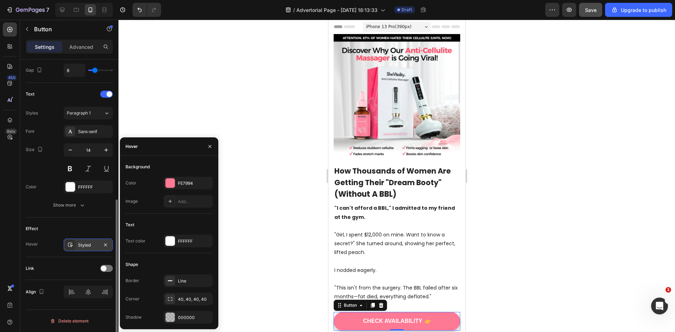
click at [531, 262] on div at bounding box center [396, 176] width 556 height 312
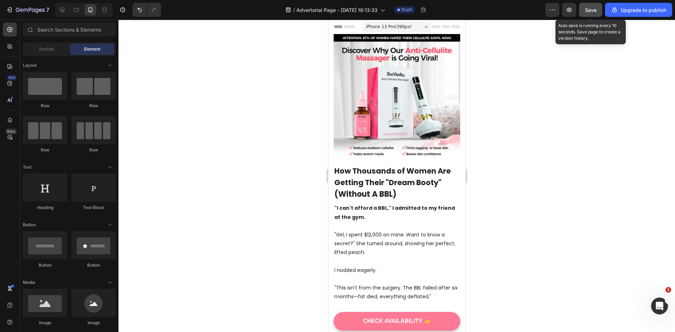
click at [594, 9] on span "Save" at bounding box center [591, 10] width 12 height 6
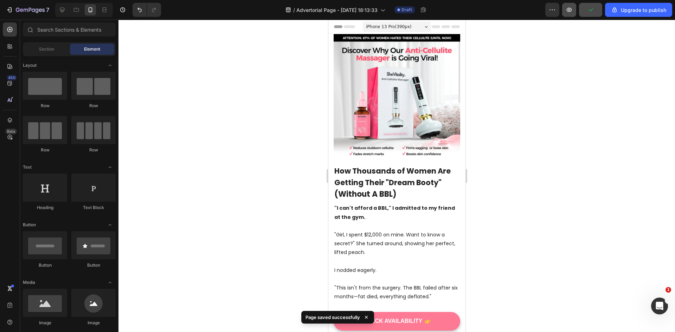
click at [571, 8] on icon "button" at bounding box center [568, 9] width 7 height 7
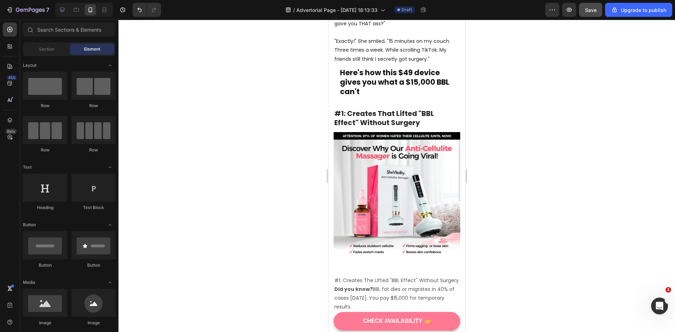
scroll to position [562, 0]
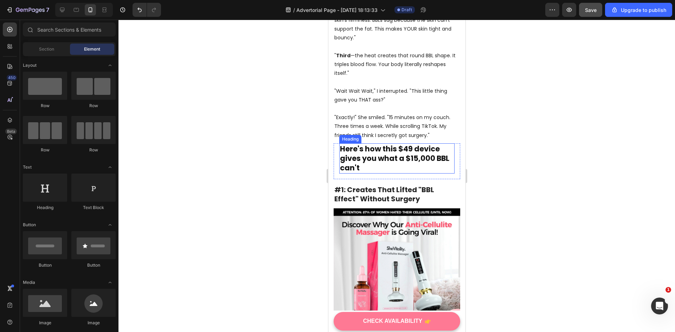
click at [436, 153] on h2 "Here's how this $49 device gives you what a $15,000 BBL can't" at bounding box center [396, 158] width 115 height 30
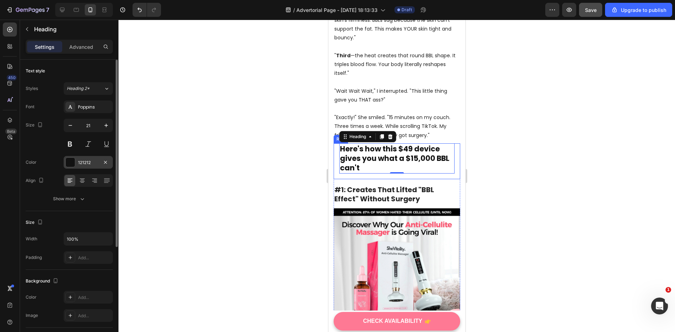
scroll to position [70, 0]
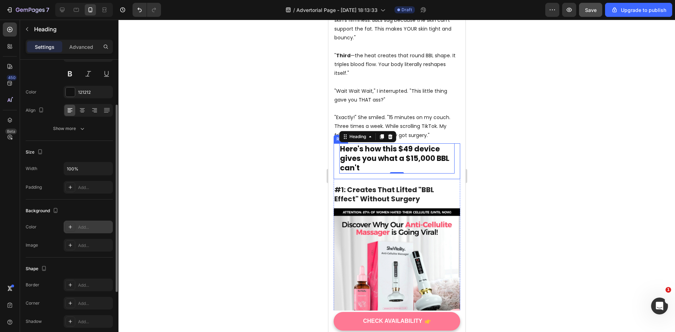
click at [89, 226] on div "Add..." at bounding box center [94, 227] width 33 height 6
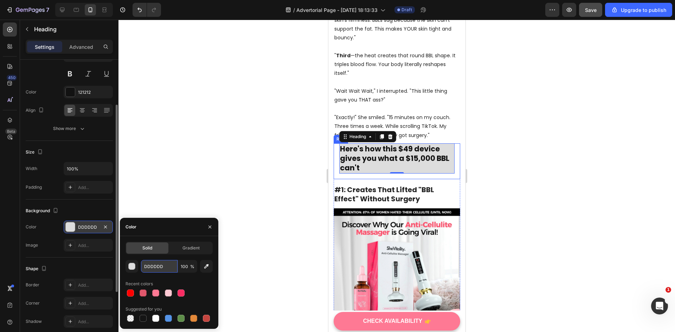
click at [156, 264] on input "DDDDDD" at bounding box center [159, 266] width 37 height 13
paste input "#fe7994"
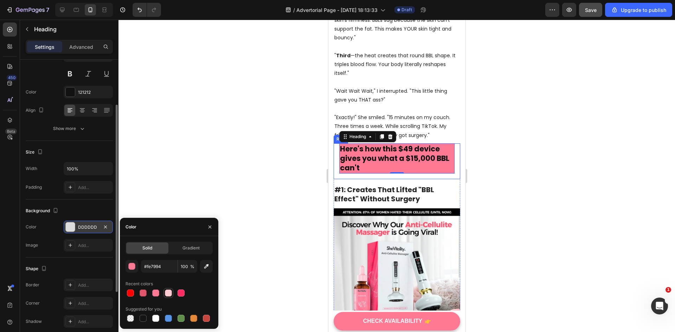
click at [165, 293] on div at bounding box center [168, 293] width 7 height 7
type input "FDC9D3"
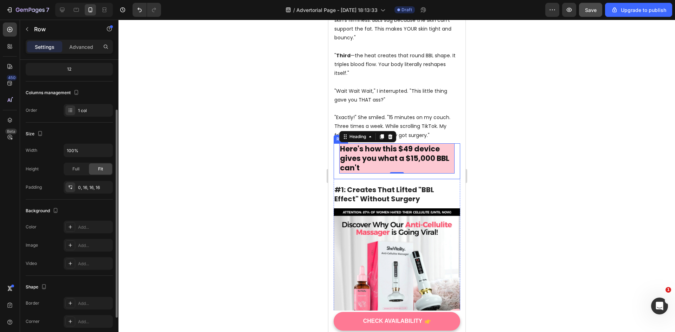
click at [337, 166] on div "Here's how this $49 device gives you what a $15,000 BBL can't Heading 0 Row" at bounding box center [396, 161] width 127 height 36
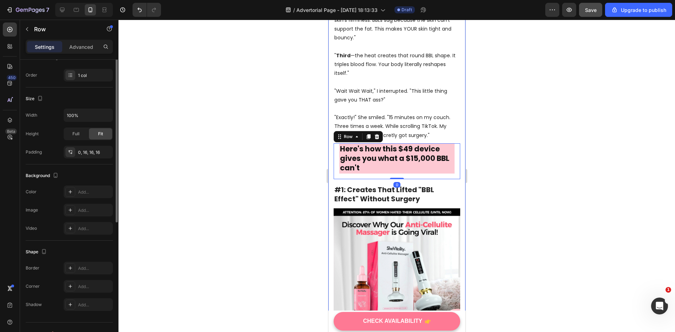
scroll to position [118, 0]
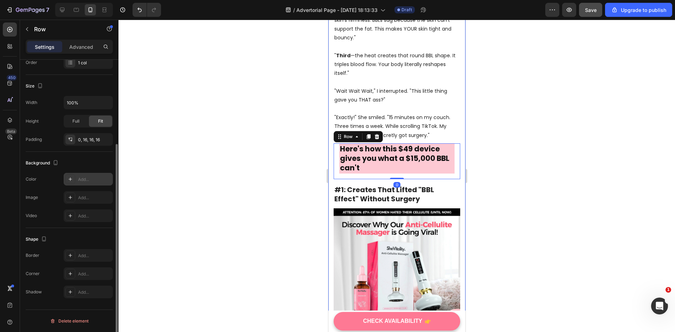
click at [83, 177] on div "Add..." at bounding box center [94, 179] width 33 height 6
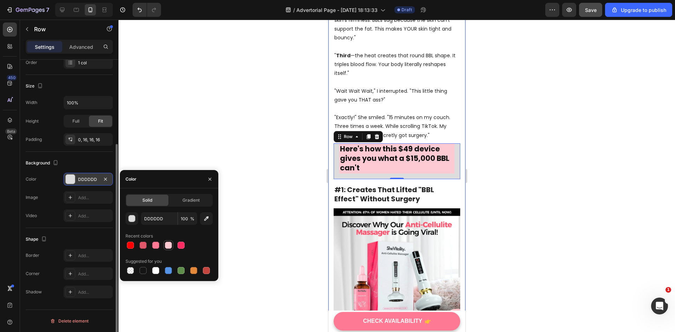
click at [168, 248] on div at bounding box center [168, 245] width 7 height 7
type input "FDC9D3"
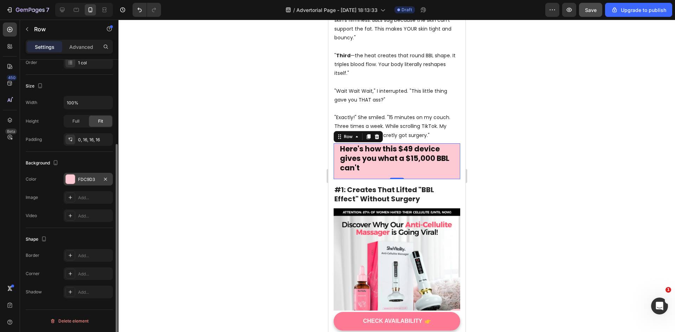
click at [521, 194] on div at bounding box center [396, 176] width 556 height 312
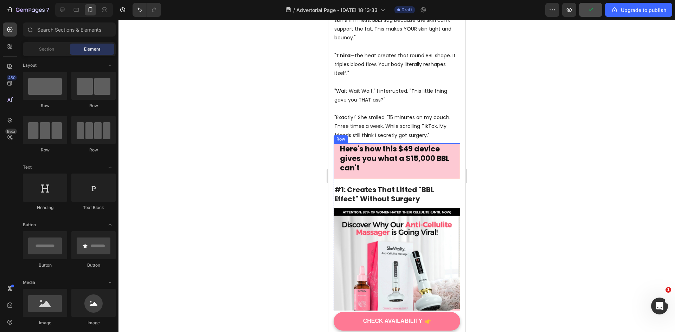
click at [340, 164] on div "Here's how this $49 device gives you what a $15,000 BBL can't Heading Row" at bounding box center [396, 161] width 127 height 36
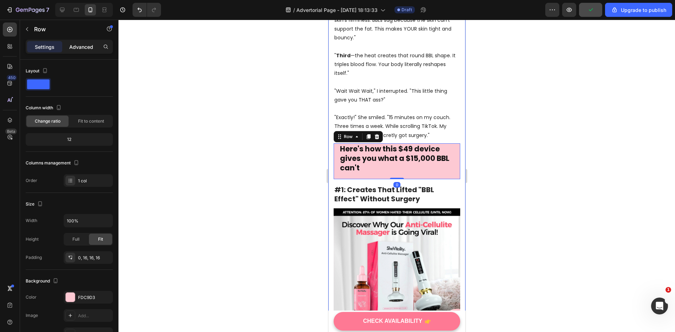
click at [75, 48] on p "Advanced" at bounding box center [81, 46] width 24 height 7
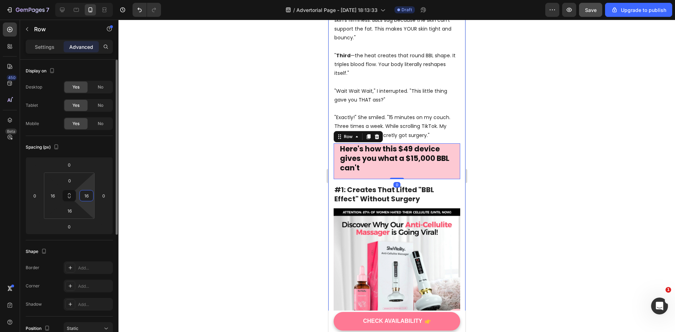
click at [86, 198] on input "16" at bounding box center [86, 195] width 11 height 11
type input "16"
click at [643, 121] on div at bounding box center [396, 176] width 556 height 312
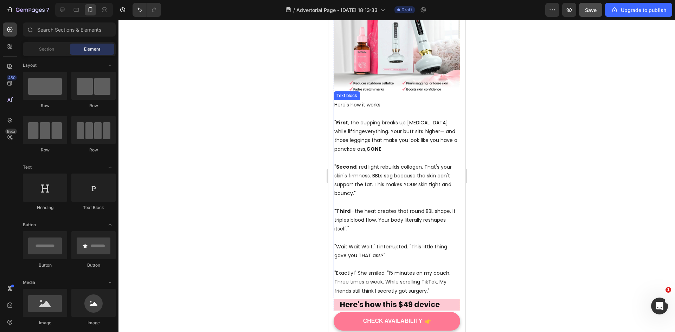
scroll to position [386, 0]
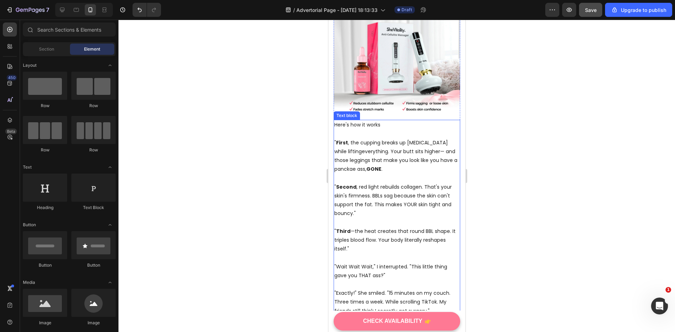
click at [369, 121] on p "Here's how it works" at bounding box center [396, 125] width 125 height 9
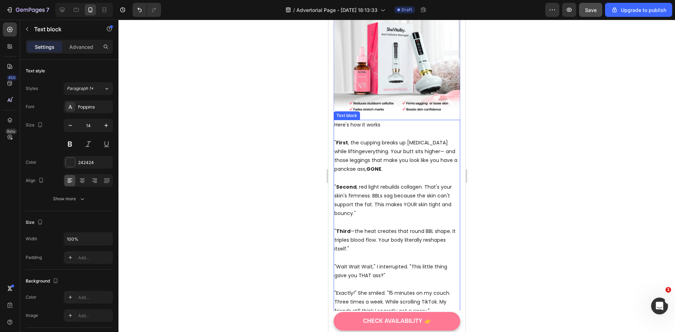
click at [369, 121] on p "Here's how it works" at bounding box center [396, 125] width 125 height 9
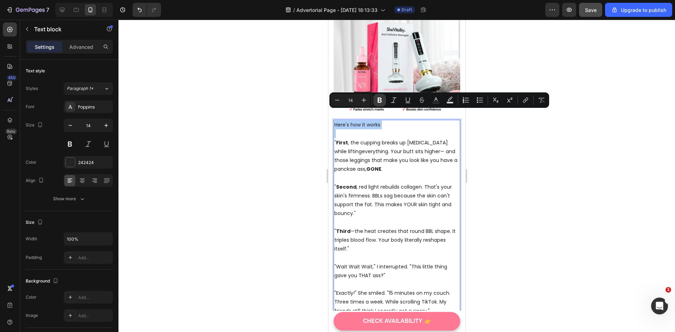
click at [383, 101] on button "Bold" at bounding box center [379, 100] width 13 height 13
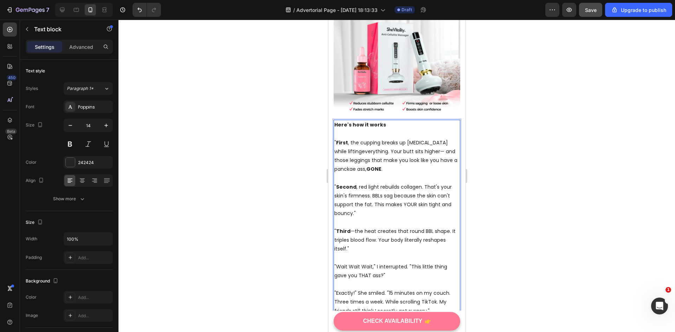
click at [384, 129] on p "Rich Text Editor. Editing area: main" at bounding box center [396, 133] width 125 height 9
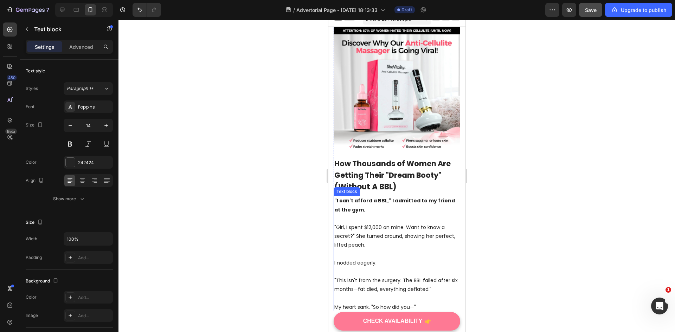
scroll to position [0, 0]
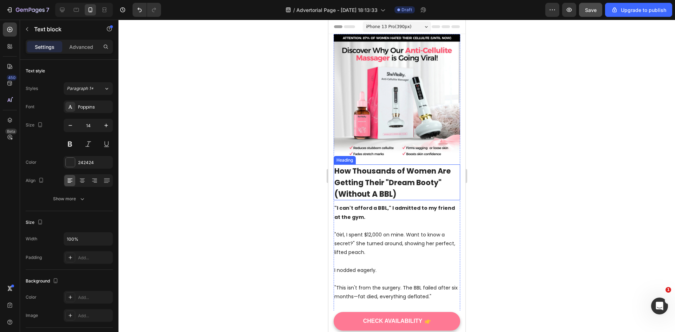
click at [383, 170] on span "How Thousands of Women Are Getting Their "Dream Booty"" at bounding box center [392, 177] width 116 height 22
click at [336, 177] on span "How Thousands of Women Are Getting Their "Dream Booty"" at bounding box center [392, 177] width 116 height 22
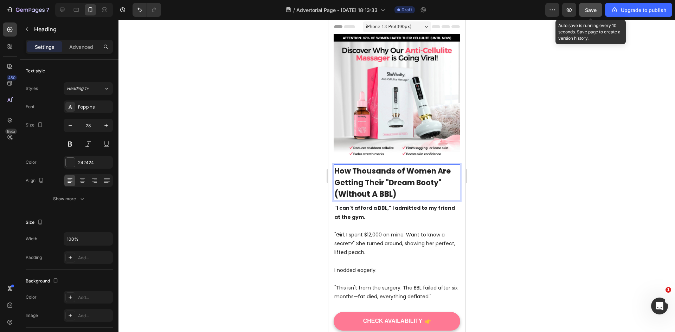
click at [594, 9] on span "Save" at bounding box center [591, 10] width 12 height 6
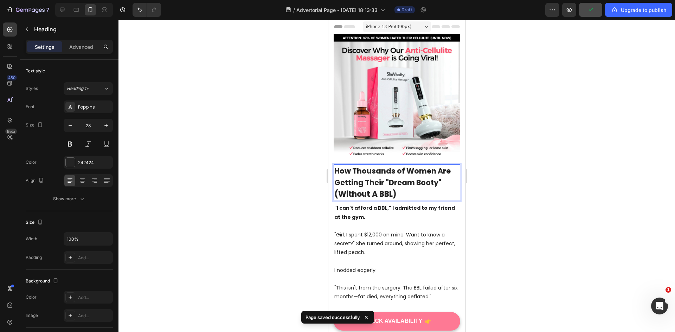
drag, startPoint x: 358, startPoint y: 188, endPoint x: 430, endPoint y: 186, distance: 72.1
click at [430, 186] on p "How Thousands of Women Are Getting Their "Dream Booty" (Without A BBL)" at bounding box center [396, 182] width 125 height 34
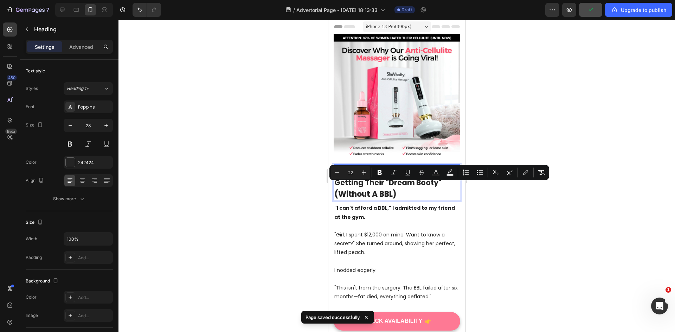
click at [432, 184] on p "How Thousands of Women Are Getting Their "Dream Booty" (Without A BBL)" at bounding box center [396, 182] width 125 height 34
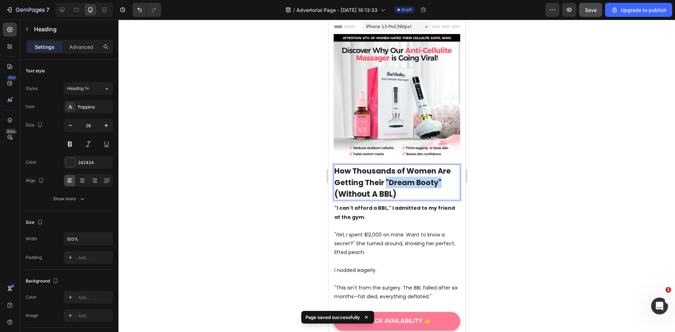
drag, startPoint x: 447, startPoint y: 177, endPoint x: 391, endPoint y: 179, distance: 55.5
click at [391, 179] on span "How Thousands of Women Are Getting Their "Dream Booty"" at bounding box center [396, 177] width 125 height 22
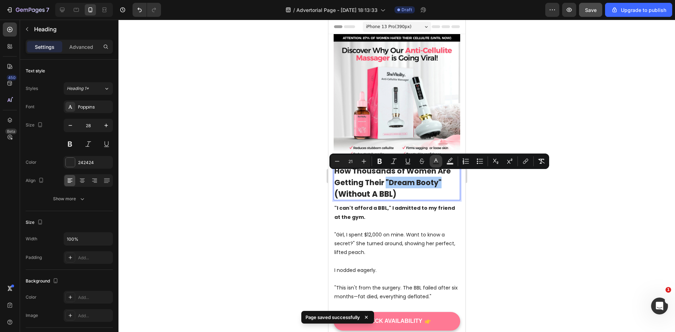
click at [435, 160] on icon "Editor contextual toolbar" at bounding box center [435, 161] width 7 height 7
type input "242424"
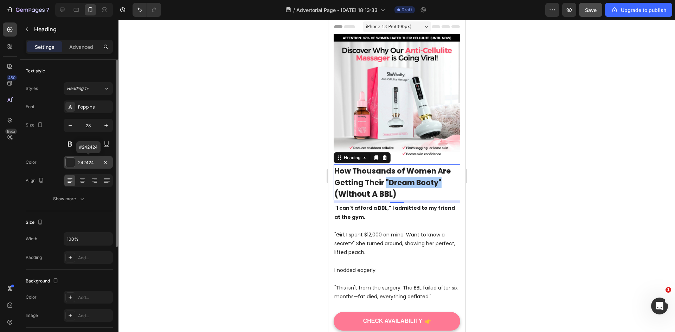
click at [81, 162] on div "242424" at bounding box center [88, 163] width 20 height 6
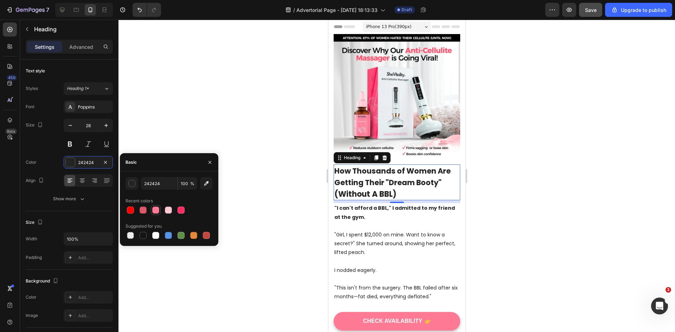
click at [154, 210] on div at bounding box center [155, 210] width 7 height 7
type input "FE7994"
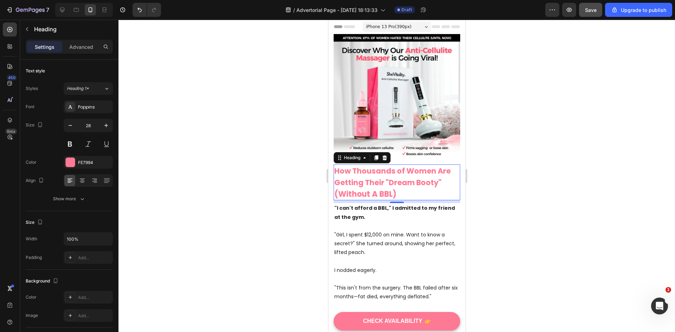
click at [513, 183] on div at bounding box center [396, 176] width 556 height 312
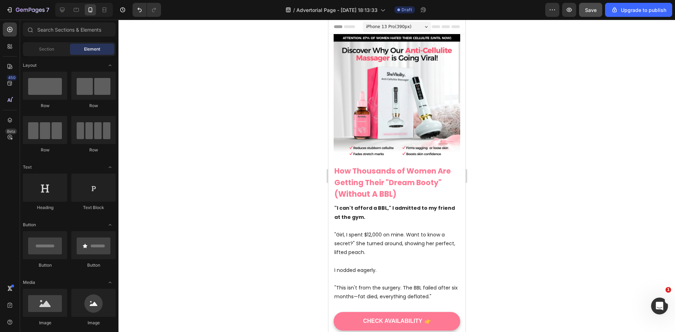
click at [422, 179] on span "How Thousands of Women Are Getting Their "Dream Booty"" at bounding box center [396, 177] width 125 height 22
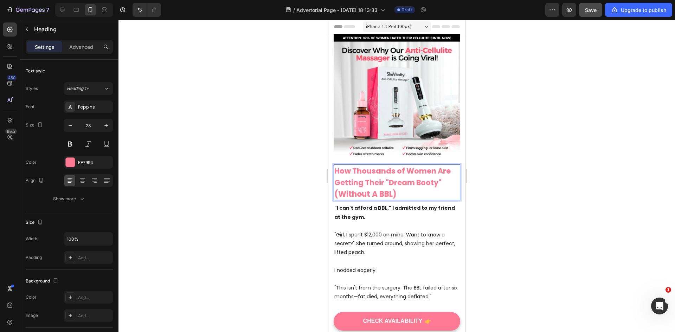
click at [391, 177] on span "How Thousands of Women Are Getting Their "Dream Booty"" at bounding box center [396, 177] width 125 height 22
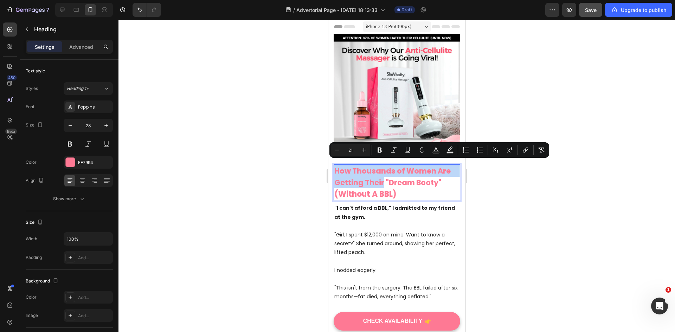
drag, startPoint x: 389, startPoint y: 178, endPoint x: 334, endPoint y: 164, distance: 57.2
click at [334, 166] on span "How Thousands of Women Are Getting Their "Dream Booty"" at bounding box center [396, 177] width 125 height 22
click at [343, 166] on span "How Thousands of Women Are Getting Their "Dream Booty"" at bounding box center [396, 177] width 125 height 22
drag, startPoint x: 336, startPoint y: 166, endPoint x: 347, endPoint y: 168, distance: 10.7
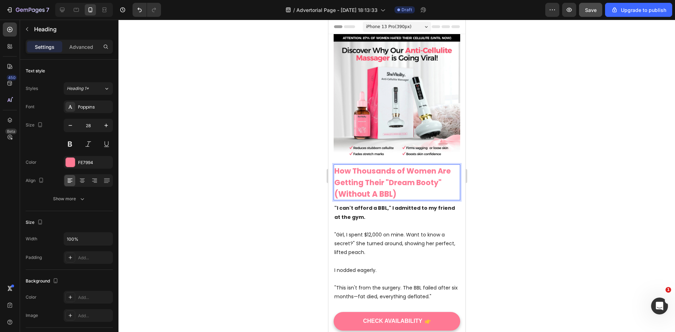
click at [347, 168] on span "How Thousands of Women Are Getting Their "Dream Booty"" at bounding box center [396, 177] width 125 height 22
drag, startPoint x: 347, startPoint y: 168, endPoint x: 337, endPoint y: 167, distance: 9.9
click at [337, 167] on span "How Thousands of Women Are Getting Their "Dream Booty"" at bounding box center [396, 177] width 125 height 22
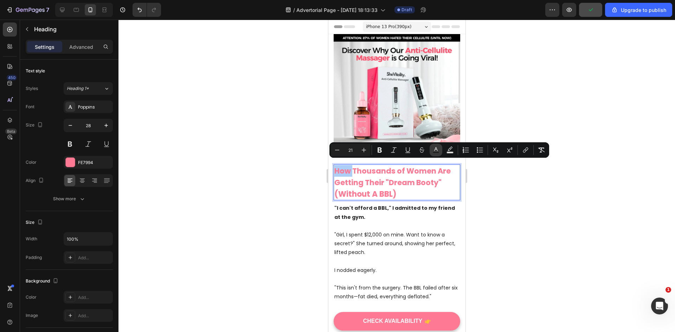
click at [435, 152] on rect "Editor contextual toolbar" at bounding box center [436, 153] width 7 height 2
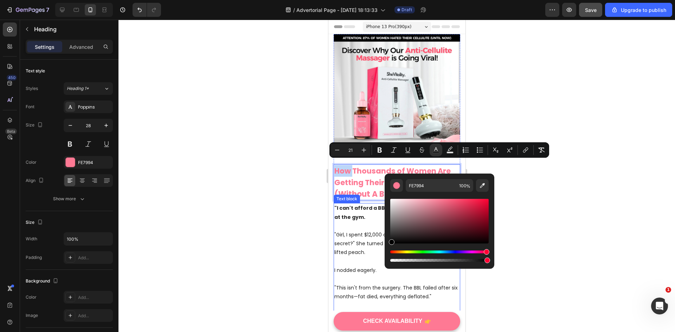
type input "000000"
drag, startPoint x: 770, startPoint y: 222, endPoint x: 382, endPoint y: 249, distance: 389.6
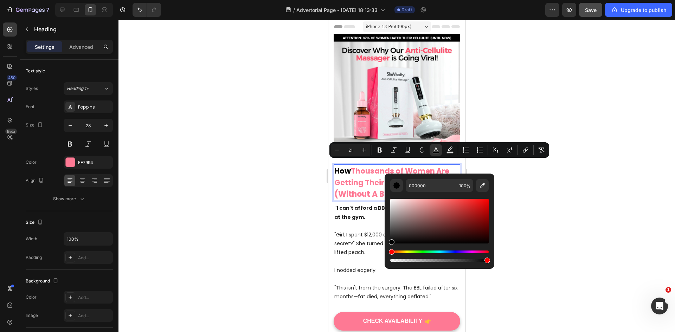
click at [579, 212] on div at bounding box center [396, 176] width 556 height 312
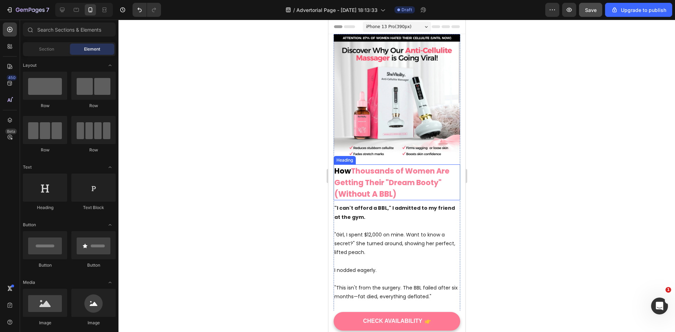
click at [402, 166] on span "Thousands of Women Are Getting Their "Dream Booty"" at bounding box center [395, 177] width 123 height 22
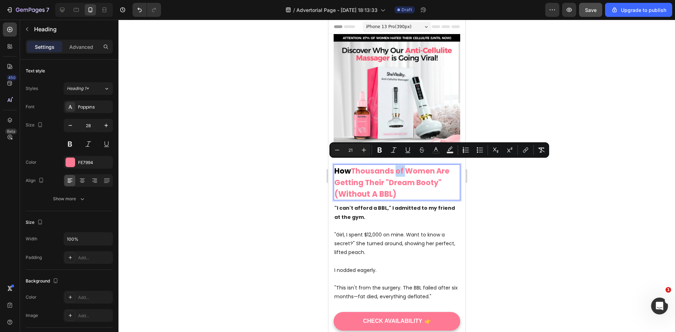
drag, startPoint x: 397, startPoint y: 168, endPoint x: 404, endPoint y: 170, distance: 7.7
click at [404, 170] on span "Thousands of Women Are Getting Their "Dream Booty"" at bounding box center [395, 177] width 123 height 22
drag, startPoint x: 398, startPoint y: 167, endPoint x: 446, endPoint y: 181, distance: 50.5
click at [446, 181] on span "Thousands of Women Are Getting Their "Dream Booty"" at bounding box center [395, 177] width 123 height 22
click at [425, 174] on span "Thousands of Women Are Getting Their "Dream Booty"" at bounding box center [395, 177] width 123 height 22
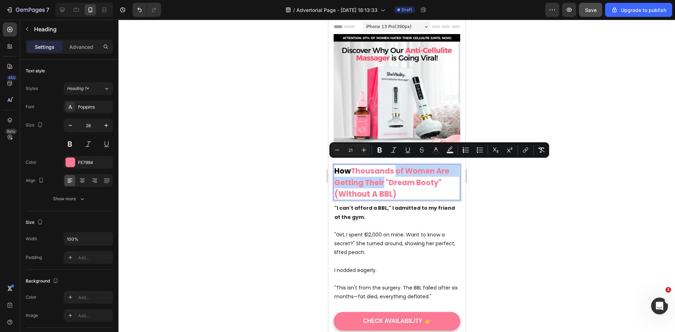
drag, startPoint x: 395, startPoint y: 167, endPoint x: 389, endPoint y: 176, distance: 11.0
click at [389, 176] on span "Thousands of Women Are Getting Their "Dream Booty"" at bounding box center [395, 177] width 123 height 22
click at [433, 149] on icon "Editor contextual toolbar" at bounding box center [435, 150] width 7 height 7
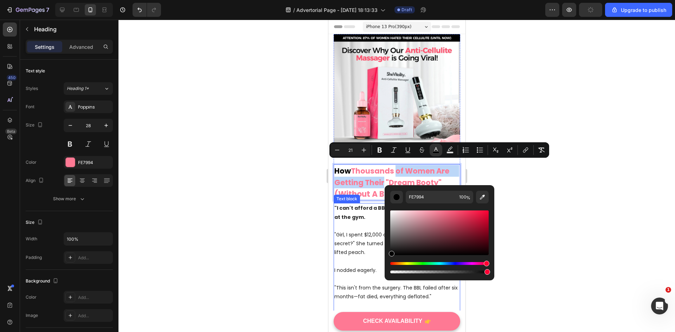
type input "000000"
drag, startPoint x: 780, startPoint y: 242, endPoint x: 367, endPoint y: 265, distance: 413.2
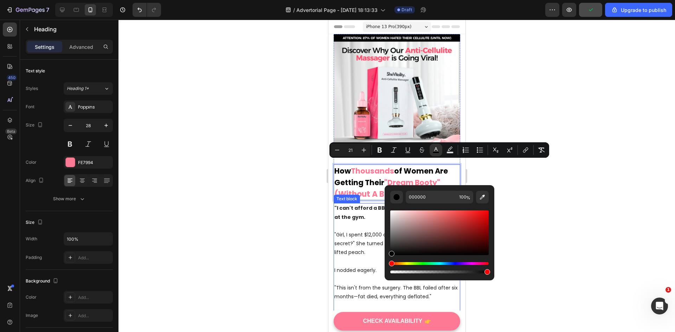
click at [253, 227] on div at bounding box center [396, 176] width 556 height 312
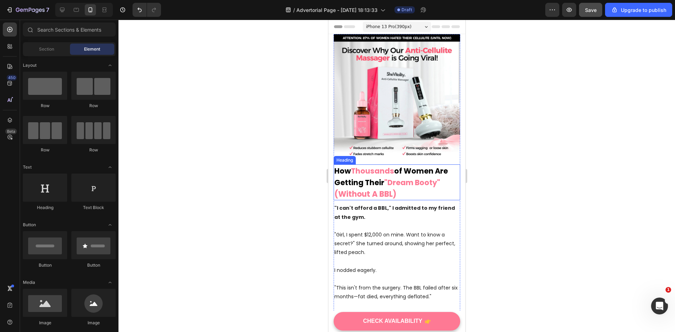
click at [425, 190] on p "⁠⁠⁠⁠⁠⁠⁠ How Thousands of Women Are Getting Their "Dream Booty" (Without A BBL)" at bounding box center [396, 182] width 125 height 34
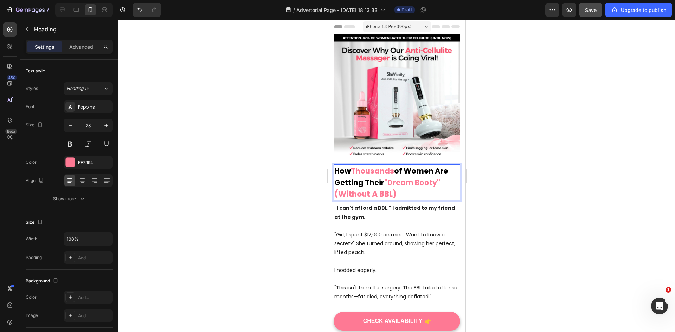
drag, startPoint x: 421, startPoint y: 188, endPoint x: 360, endPoint y: 191, distance: 61.6
click at [360, 191] on p "How Thousands of Women Are Getting Their "Dream Booty" (Without A BBL)" at bounding box center [396, 182] width 125 height 34
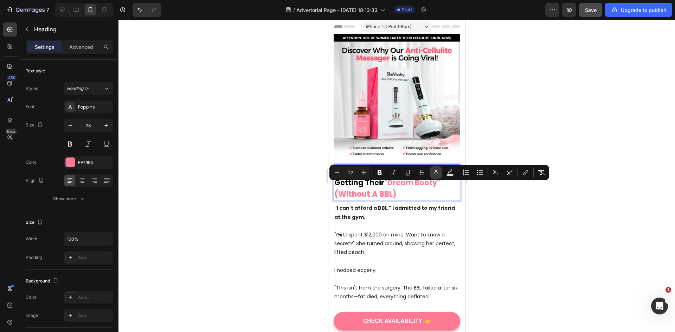
click at [434, 174] on rect "Editor contextual toolbar" at bounding box center [436, 175] width 7 height 2
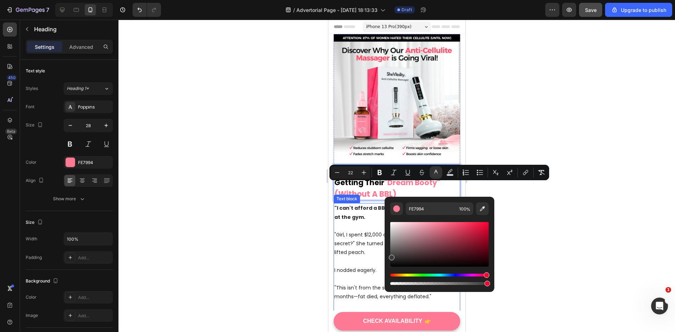
type input "3A3A3A"
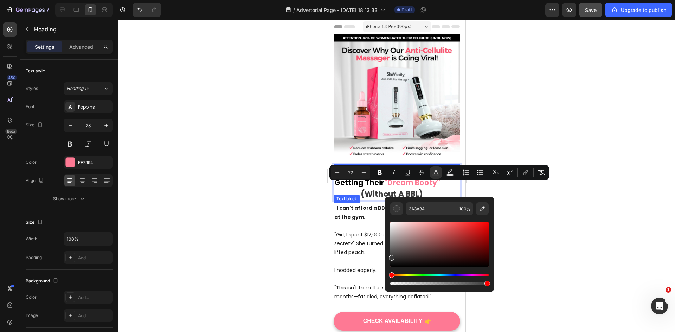
drag, startPoint x: 760, startPoint y: 244, endPoint x: 363, endPoint y: 272, distance: 398.8
click at [260, 233] on div at bounding box center [396, 176] width 556 height 312
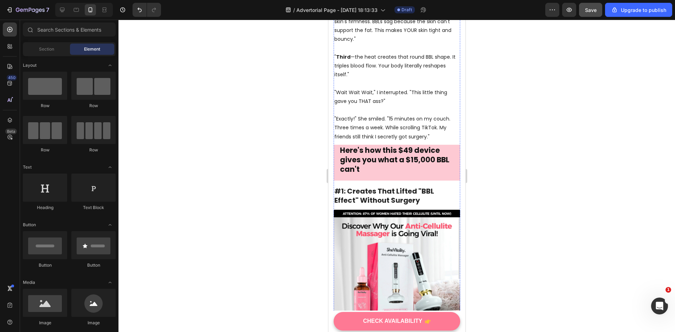
scroll to position [562, 0]
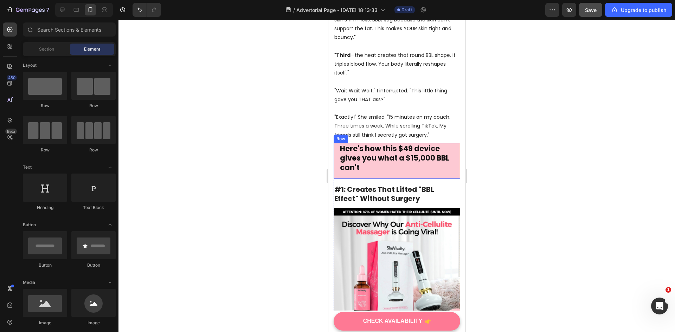
click at [450, 161] on div "Here's how this $49 device gives you what a $15,000 BBL can't Heading Row" at bounding box center [396, 161] width 127 height 36
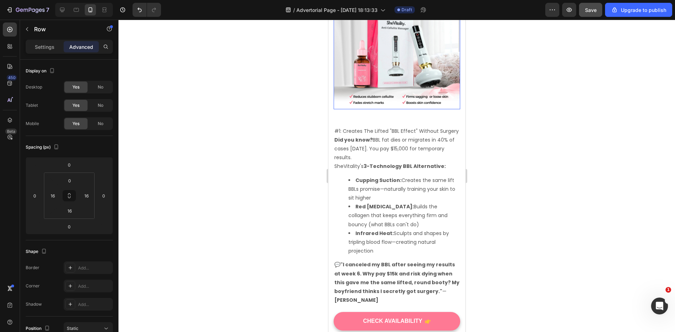
scroll to position [808, 0]
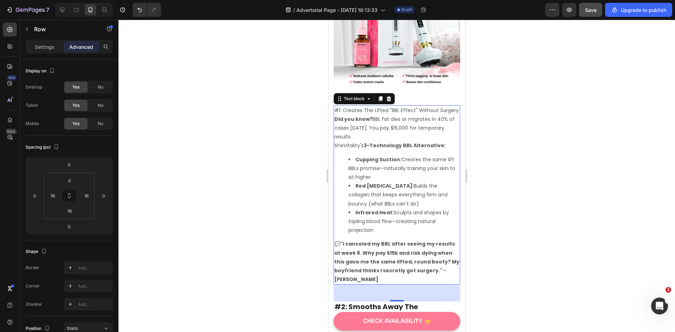
click at [382, 108] on p "#1: Creates The Lifted "BBL Effect" Without Surgery" at bounding box center [396, 110] width 125 height 9
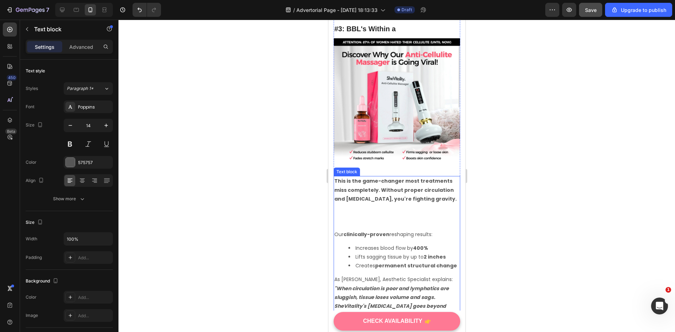
scroll to position [1476, 0]
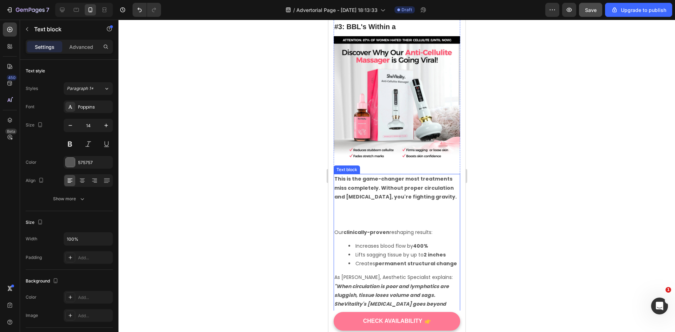
click at [364, 202] on p "Rich Text Editor. Editing area: main" at bounding box center [396, 214] width 125 height 27
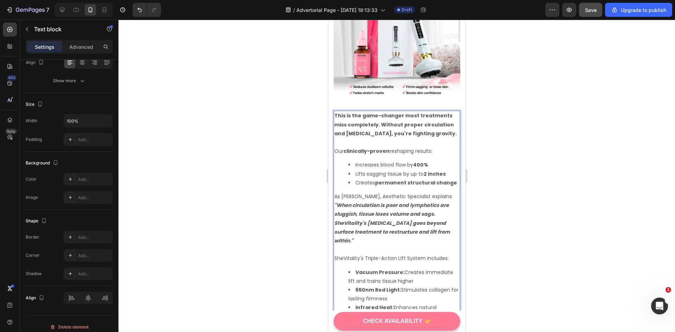
scroll to position [1546, 0]
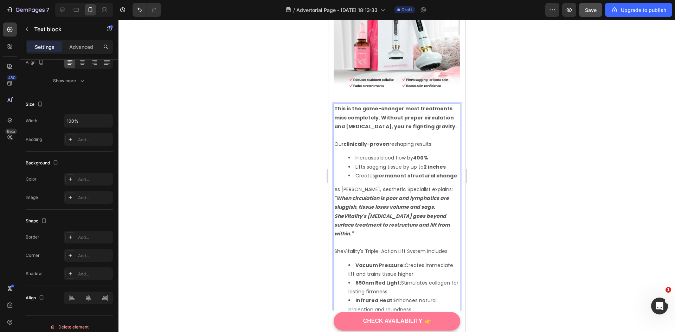
click at [375, 185] on p "As [PERSON_NAME], Aesthetic Specialist explains:" at bounding box center [396, 189] width 125 height 9
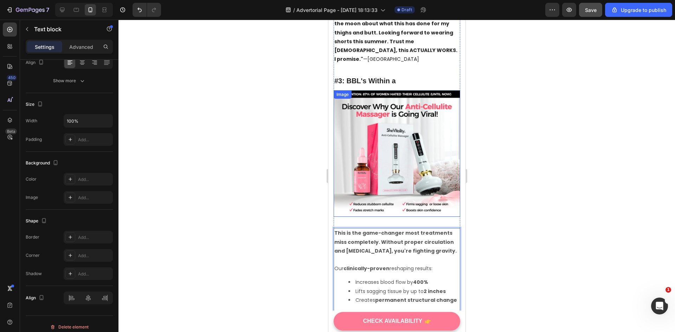
scroll to position [1406, 0]
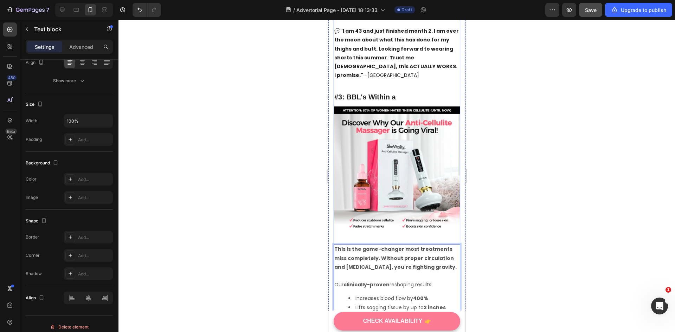
click at [394, 92] on p "#3: BBL's Within a" at bounding box center [396, 96] width 125 height 9
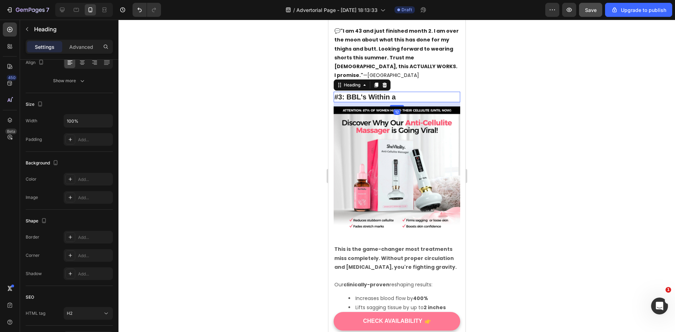
scroll to position [0, 0]
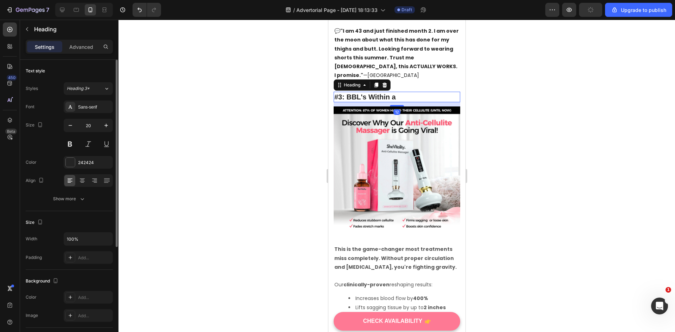
click at [394, 92] on p "#3: BBL's Within a" at bounding box center [396, 96] width 125 height 9
click at [400, 92] on p "#3: BBL's Within a" at bounding box center [396, 96] width 125 height 9
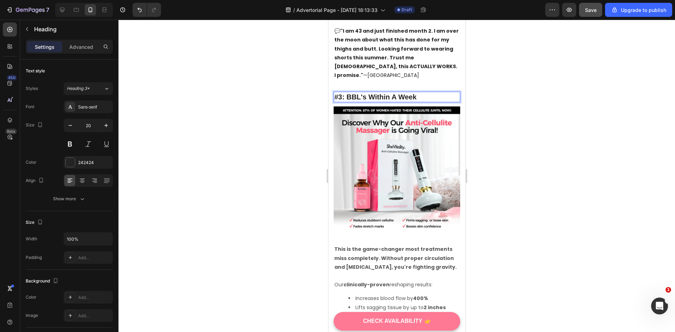
click at [364, 92] on p "#3: BBL's Within A Week" at bounding box center [396, 96] width 125 height 9
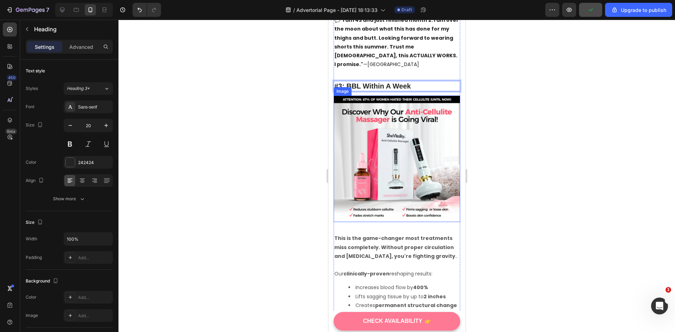
scroll to position [1406, 0]
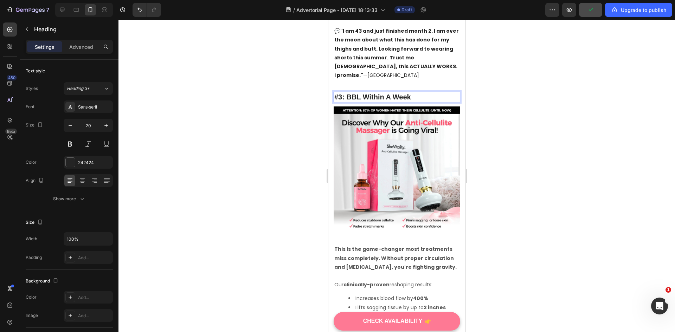
click at [385, 92] on p "#3: BBL Within A Week" at bounding box center [396, 96] width 125 height 9
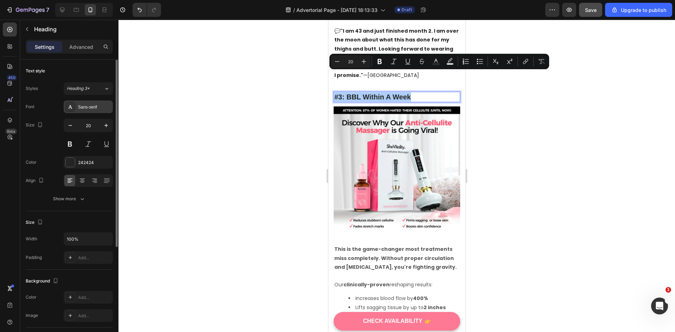
click at [79, 106] on div "Sans-serif" at bounding box center [94, 107] width 33 height 6
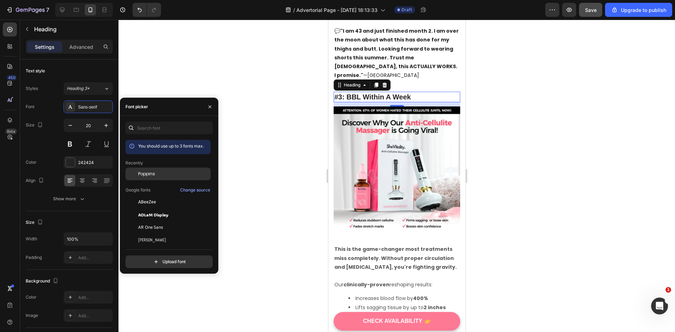
click at [151, 173] on span "Poppins" at bounding box center [146, 174] width 17 height 6
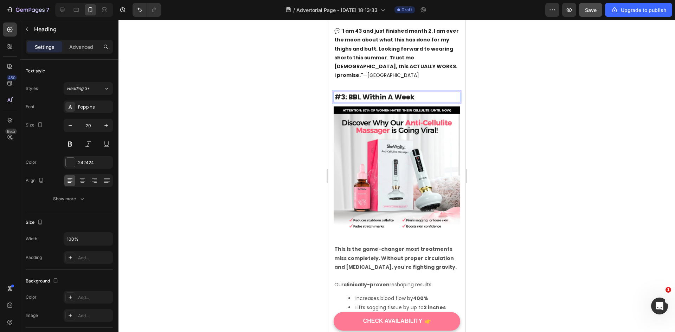
click at [413, 92] on p "#3: BBL Within A Week" at bounding box center [396, 96] width 125 height 9
click at [422, 92] on p "#3: BBL Within A Week" at bounding box center [396, 96] width 125 height 9
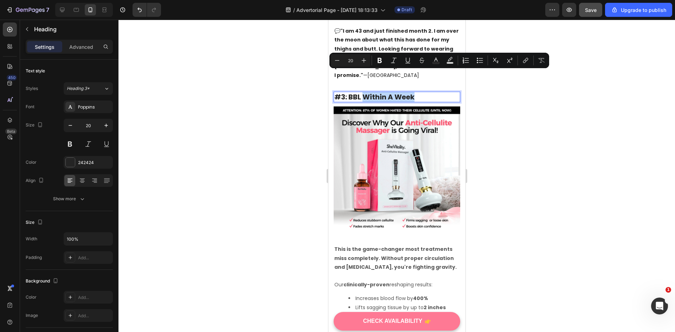
drag, startPoint x: 422, startPoint y: 76, endPoint x: 362, endPoint y: 75, distance: 60.1
click at [362, 92] on p "#3: BBL Within A Week" at bounding box center [396, 96] width 125 height 9
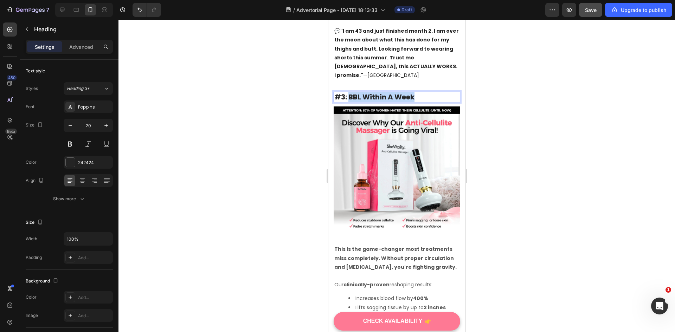
drag, startPoint x: 348, startPoint y: 79, endPoint x: 417, endPoint y: 76, distance: 69.3
click at [417, 92] on p "#3: BBL Within A Week" at bounding box center [396, 96] width 125 height 9
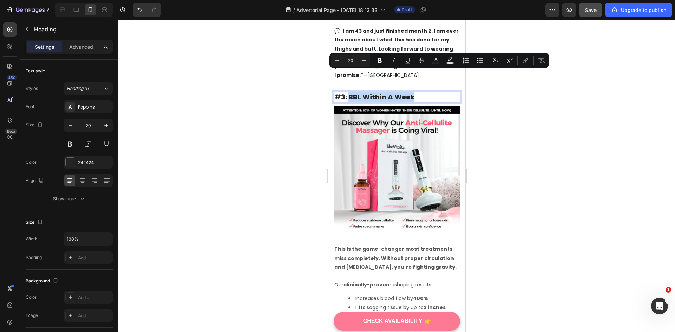
click at [386, 92] on p "#3: BBL Within A Week" at bounding box center [396, 96] width 125 height 9
drag, startPoint x: 418, startPoint y: 78, endPoint x: 365, endPoint y: 78, distance: 53.1
click at [365, 92] on p "#3: BBL Within A Week" at bounding box center [396, 96] width 125 height 9
click at [418, 92] on p "#3: BBL Within A Week" at bounding box center [396, 96] width 125 height 9
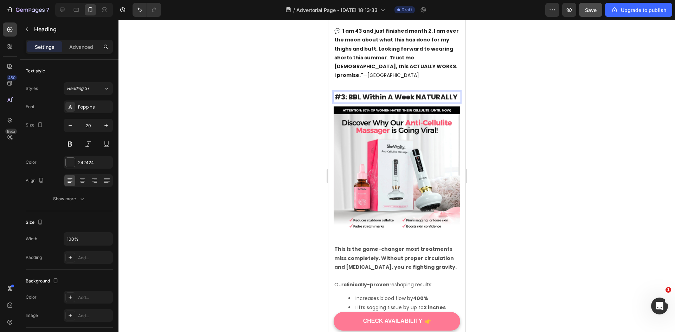
click at [520, 100] on div at bounding box center [396, 176] width 556 height 312
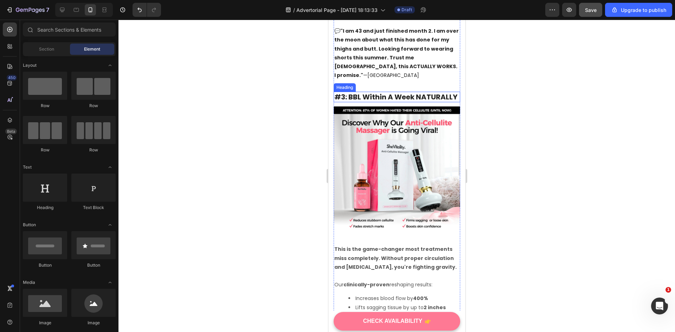
click at [372, 92] on p "#3: BBL Within A Week NATURALLY" at bounding box center [396, 96] width 125 height 9
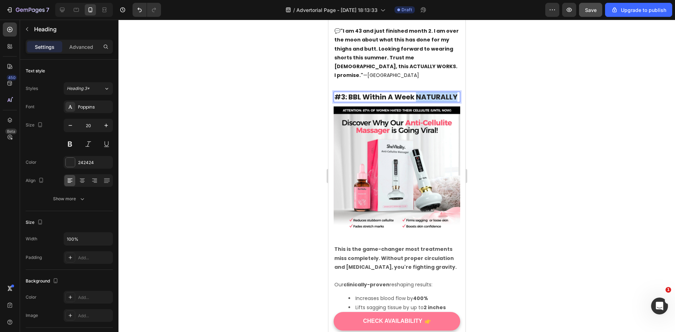
click at [365, 92] on p "#3: BBL Within A Week NATURALLY" at bounding box center [396, 96] width 125 height 9
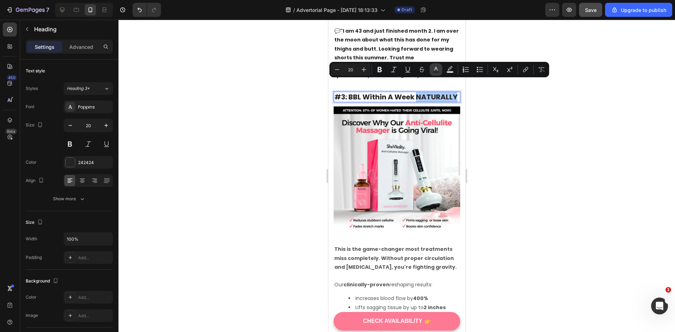
click at [436, 66] on icon "Editor contextual toolbar" at bounding box center [435, 69] width 7 height 7
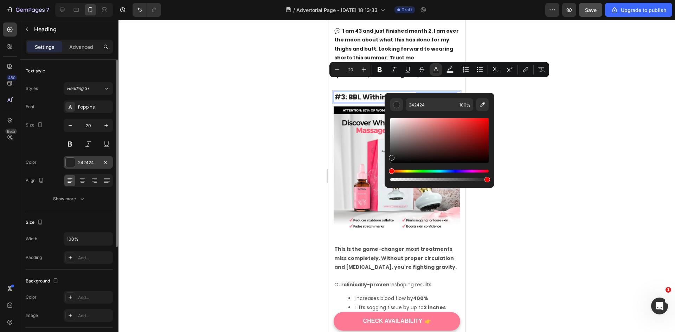
click at [77, 163] on div "242424" at bounding box center [88, 162] width 49 height 13
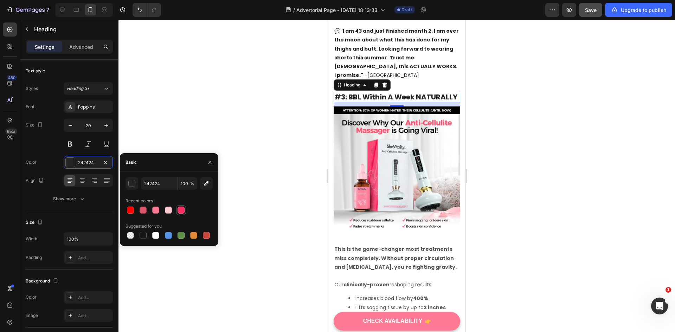
click at [182, 211] on div at bounding box center [180, 210] width 7 height 7
type input "FA2C62"
drag, startPoint x: 355, startPoint y: 86, endPoint x: 400, endPoint y: 77, distance: 46.0
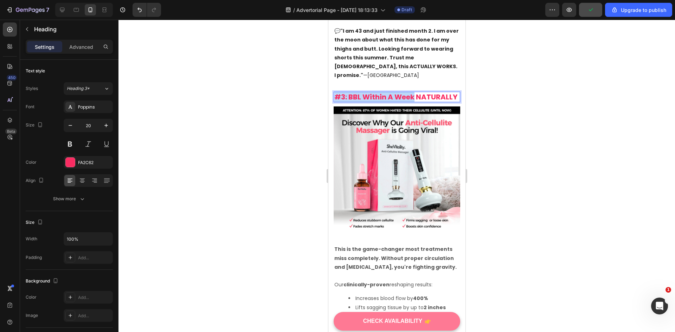
drag, startPoint x: 418, startPoint y: 74, endPoint x: 336, endPoint y: 76, distance: 82.6
click at [336, 92] on p "#3: BBL Within A Week NATURALLY" at bounding box center [396, 96] width 125 height 9
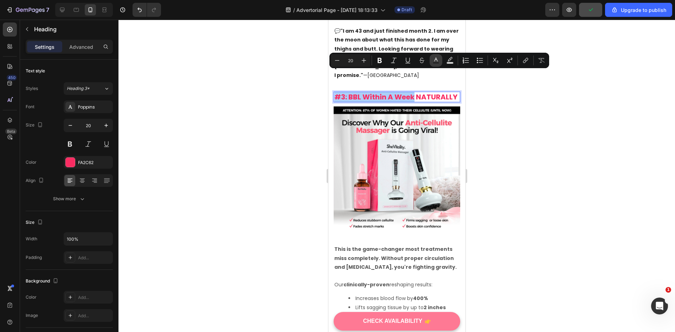
click at [437, 59] on icon "Editor contextual toolbar" at bounding box center [435, 60] width 7 height 7
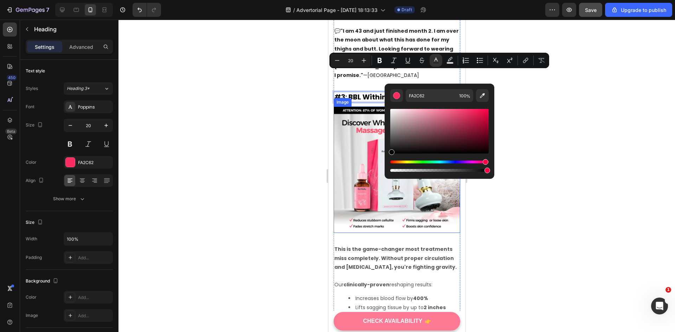
drag, startPoint x: 757, startPoint y: 144, endPoint x: 371, endPoint y: 160, distance: 386.9
type input "000000"
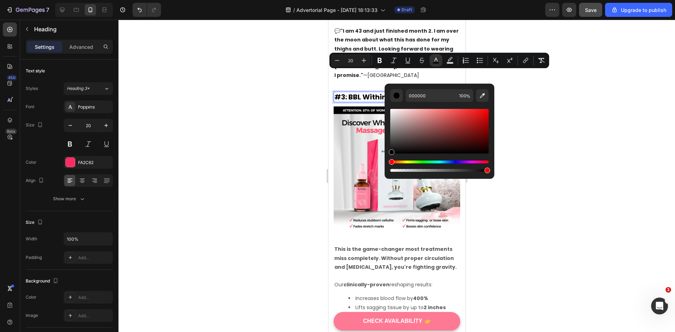
click at [272, 154] on div at bounding box center [396, 176] width 556 height 312
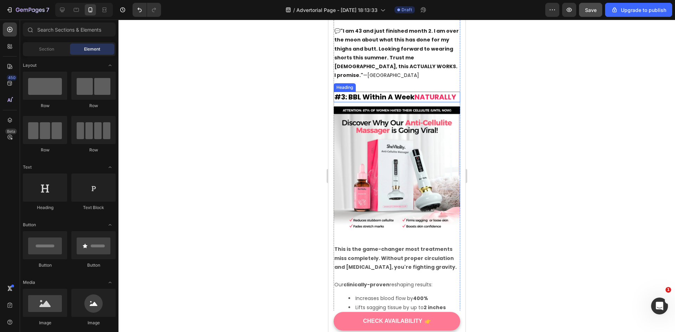
click at [366, 92] on p "⁠⁠⁠⁠⁠⁠⁠ #3: BBL Within A Week NATURALLY" at bounding box center [396, 96] width 125 height 9
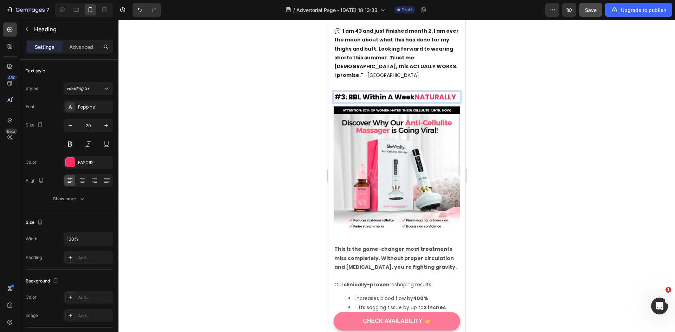
click at [366, 92] on p "#3: BBL Within A Week NATURALLY" at bounding box center [396, 96] width 125 height 9
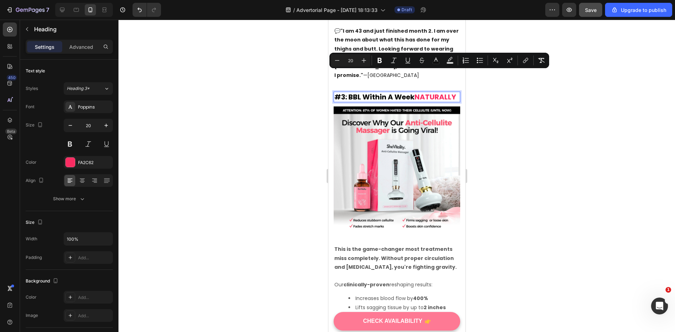
click at [363, 92] on p "#3: BBL Within A Week NATURALLY" at bounding box center [396, 96] width 125 height 9
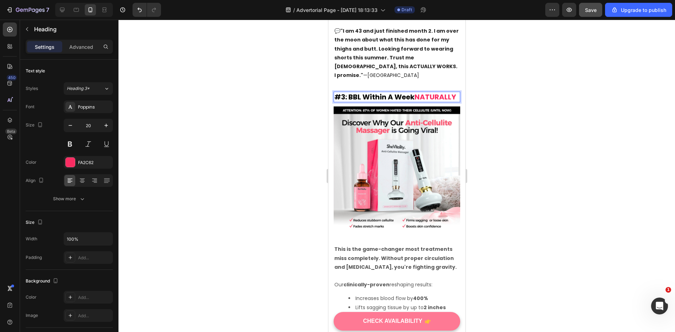
click at [360, 92] on p "#3: BBL Within A Week NATURALLY" at bounding box center [396, 96] width 125 height 9
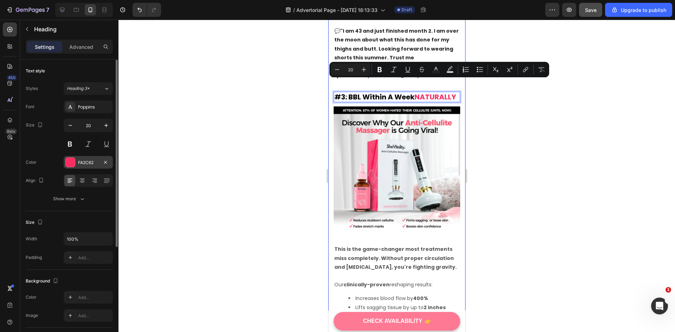
click at [76, 165] on div "FA2C62" at bounding box center [88, 162] width 49 height 13
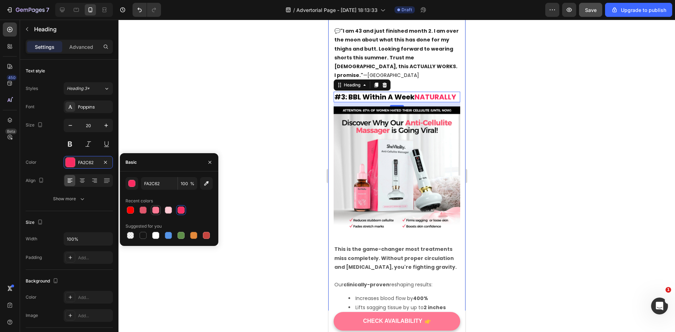
click at [154, 210] on div at bounding box center [155, 210] width 7 height 7
type input "FE7994"
click at [504, 145] on div at bounding box center [396, 176] width 556 height 312
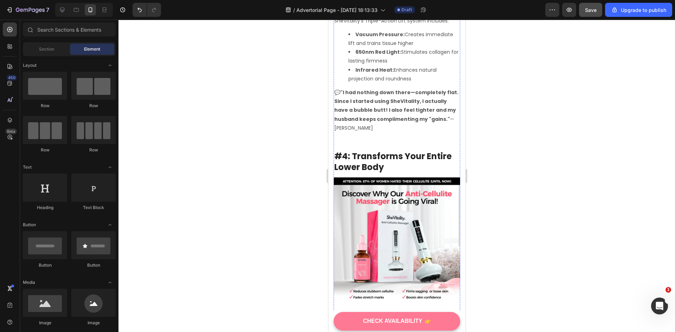
scroll to position [1792, 0]
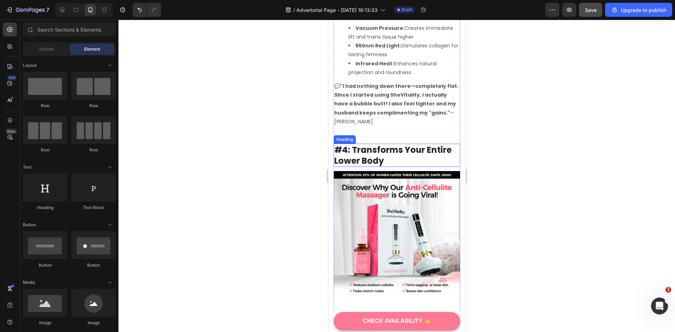
click at [397, 160] on p "#4: Transforms Your Entire Lower Body" at bounding box center [396, 155] width 125 height 22
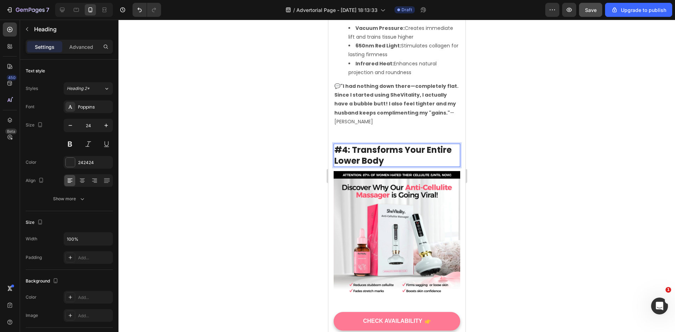
click at [381, 153] on p "#4: Transforms Your Entire Lower Body" at bounding box center [396, 155] width 125 height 22
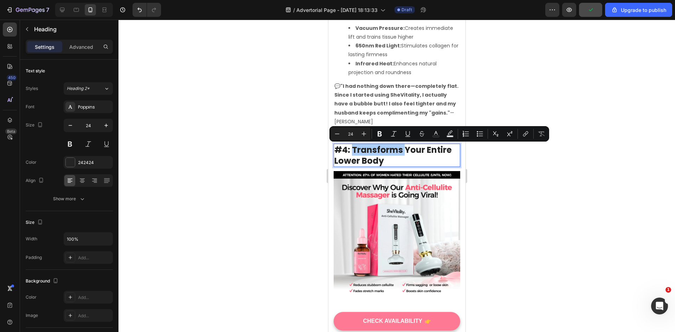
click at [498, 195] on div at bounding box center [396, 176] width 556 height 312
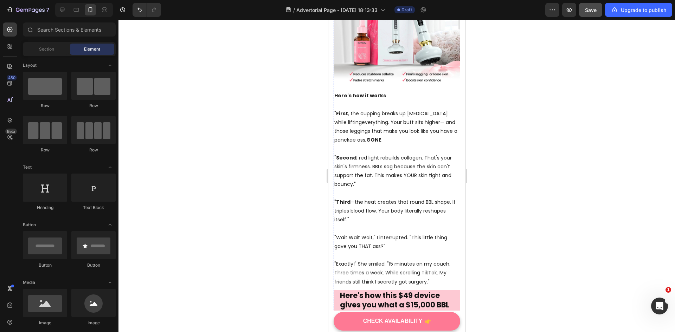
scroll to position [422, 0]
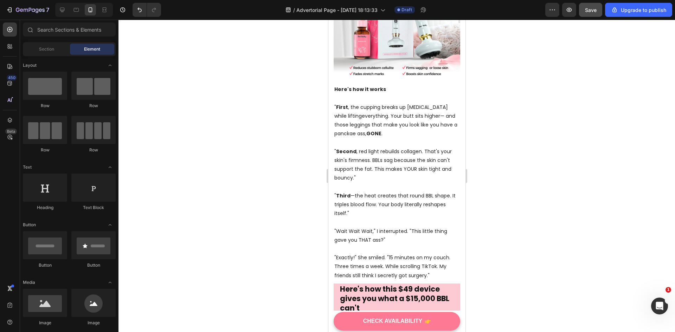
click at [595, 13] on div "Save" at bounding box center [591, 9] width 12 height 7
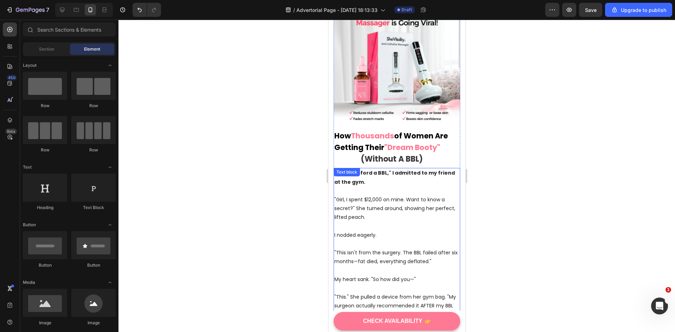
scroll to position [0, 0]
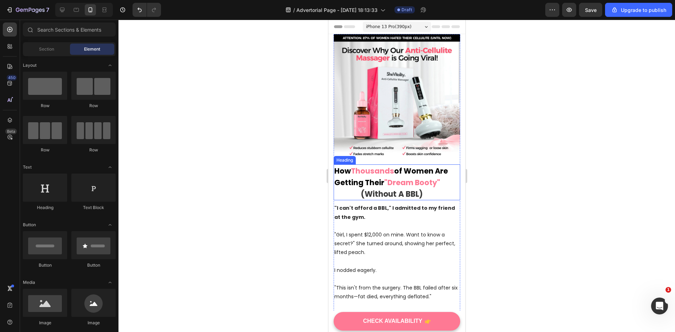
click at [351, 177] on span "of Women Are Getting Their" at bounding box center [395, 177] width 122 height 22
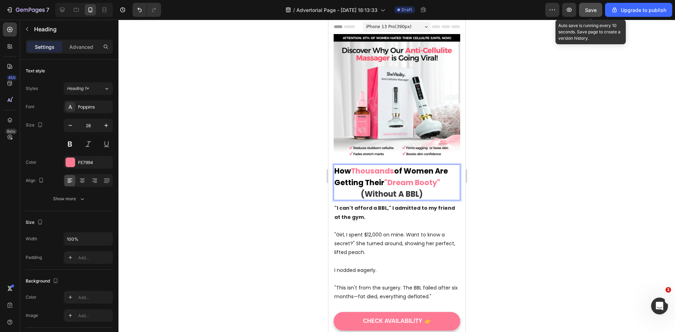
click at [589, 11] on span "Save" at bounding box center [591, 10] width 12 height 6
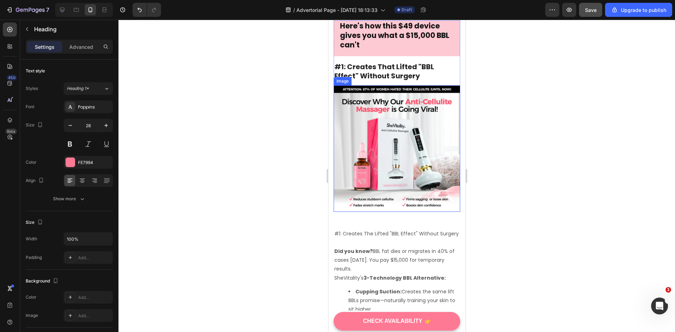
scroll to position [703, 0]
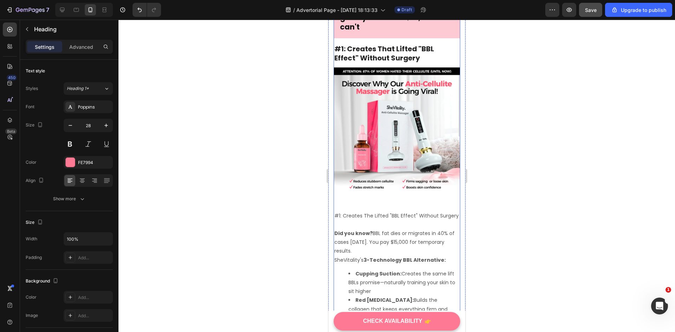
click at [365, 212] on p "#1: Creates The Lifted "BBL Effect" Without Surgery" at bounding box center [396, 216] width 125 height 9
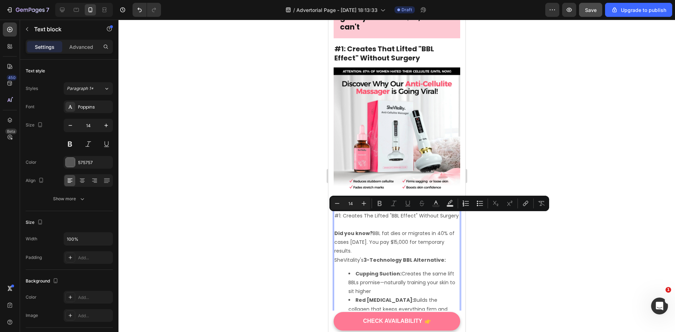
click at [357, 220] on p "Rich Text Editor. Editing area: main" at bounding box center [396, 224] width 125 height 9
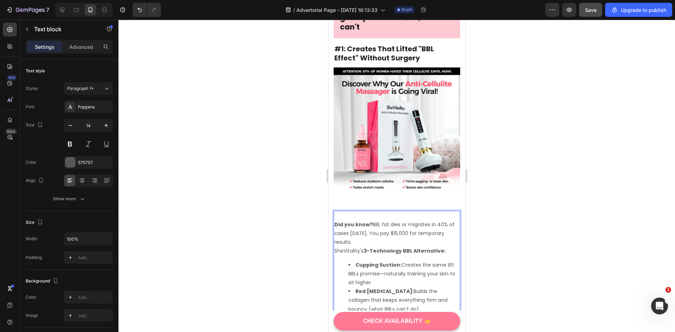
click at [336, 221] on strong "Did you know?" at bounding box center [353, 224] width 38 height 7
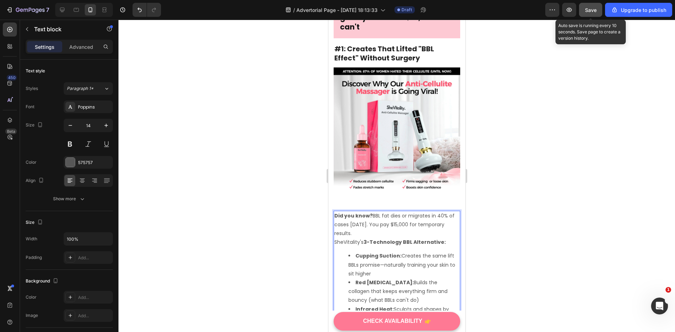
click at [584, 9] on button "Save" at bounding box center [590, 10] width 23 height 14
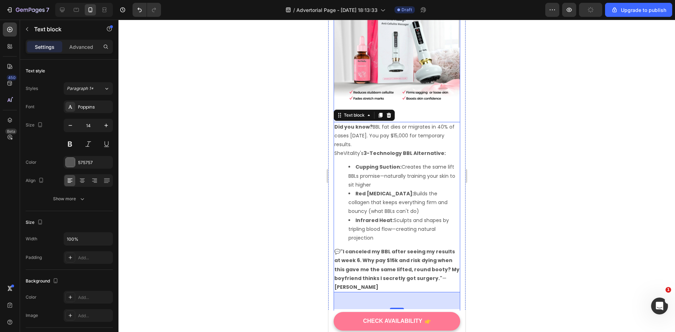
scroll to position [843, 0]
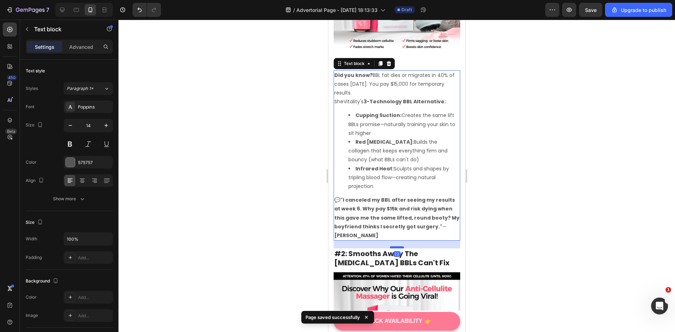
drag, startPoint x: 394, startPoint y: 241, endPoint x: 399, endPoint y: 231, distance: 11.0
click at [399, 246] on div at bounding box center [396, 247] width 14 height 2
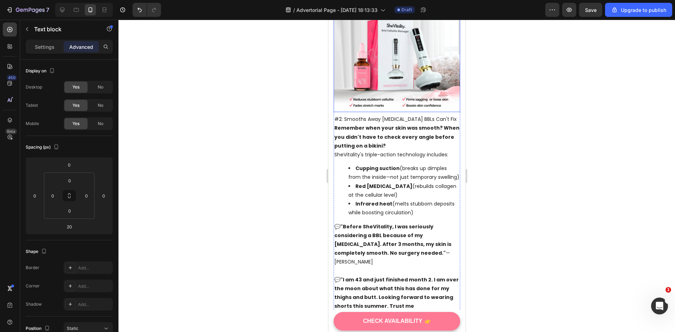
scroll to position [1160, 0]
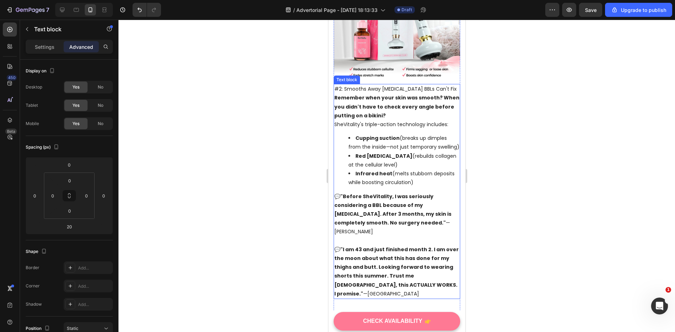
click at [437, 85] on p "#2: Smooths Away [MEDICAL_DATA] BBLs Can't Fix" at bounding box center [396, 89] width 125 height 9
drag, startPoint x: 436, startPoint y: 69, endPoint x: 334, endPoint y: 68, distance: 101.9
click at [334, 85] on p "#2: Smooths Away [MEDICAL_DATA] BBLs Can't Fix" at bounding box center [396, 89] width 125 height 9
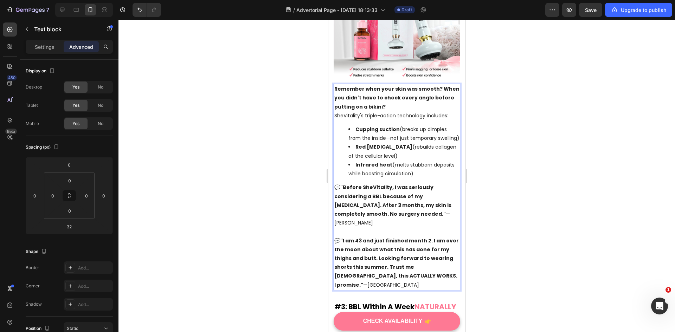
click at [384, 85] on p "Remember when your skin was smooth? When you didn't have to check every angle b…" at bounding box center [396, 98] width 125 height 27
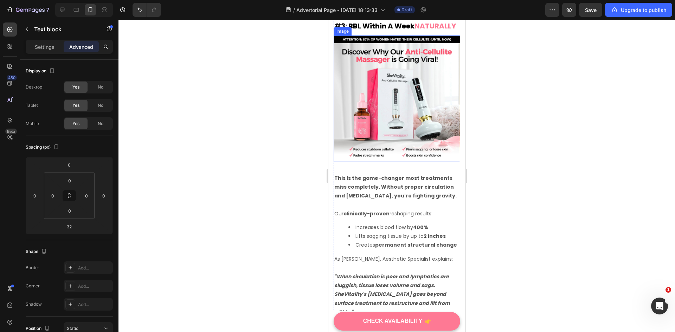
scroll to position [1476, 0]
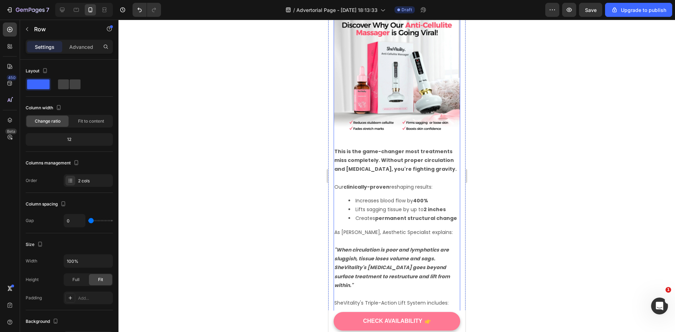
click at [398, 148] on strong "This is the game-changer most treatments miss completely. Without proper circul…" at bounding box center [395, 160] width 122 height 25
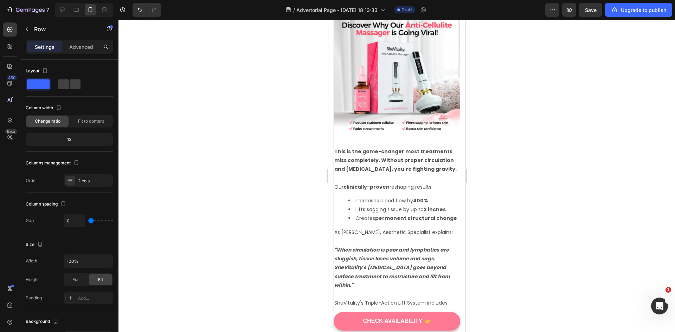
click at [406, 106] on img at bounding box center [396, 72] width 127 height 127
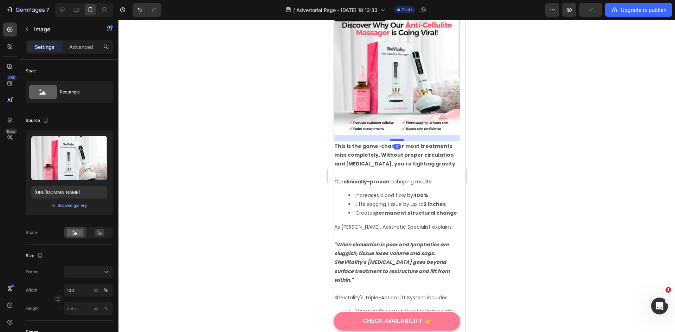
drag, startPoint x: 397, startPoint y: 119, endPoint x: 399, endPoint y: 114, distance: 5.6
click at [399, 139] on div at bounding box center [396, 140] width 14 height 2
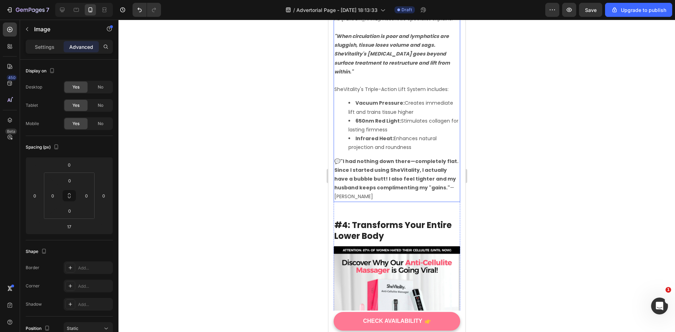
scroll to position [1687, 0]
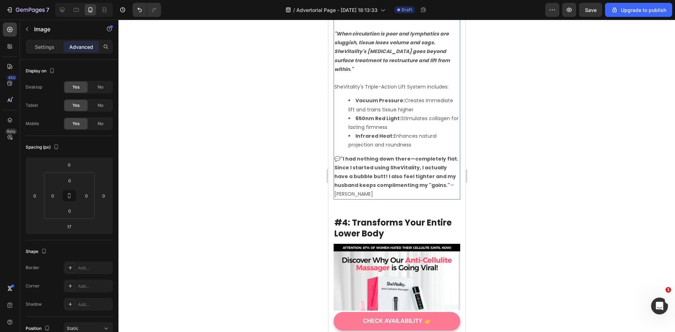
click at [345, 186] on p "💬 "I had nothing down there—completely flat. Since I started using SheVitality,…" at bounding box center [396, 177] width 125 height 44
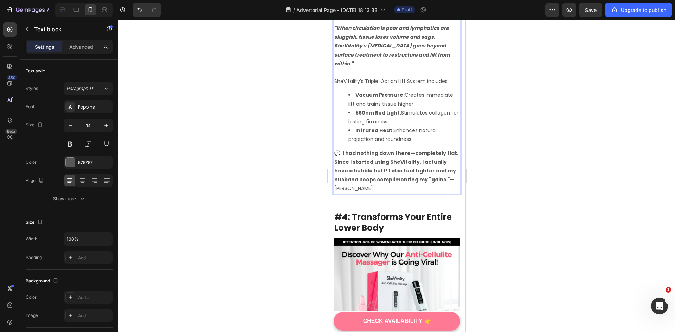
scroll to position [1701, 0]
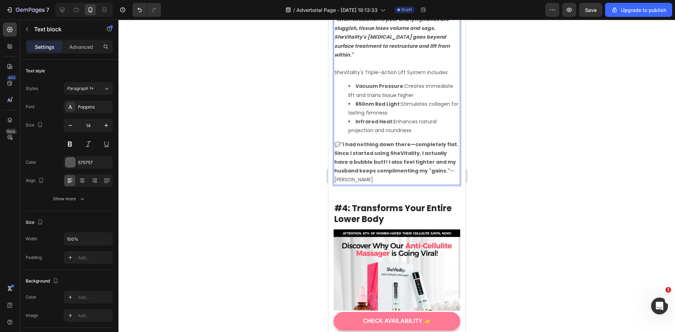
click at [344, 172] on p "💬 "I had nothing down there—completely flat. Since I started using SheVitality,…" at bounding box center [396, 162] width 125 height 44
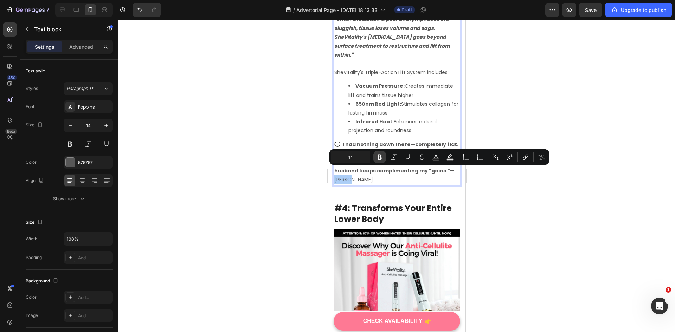
click at [374, 159] on button "Bold" at bounding box center [379, 157] width 13 height 13
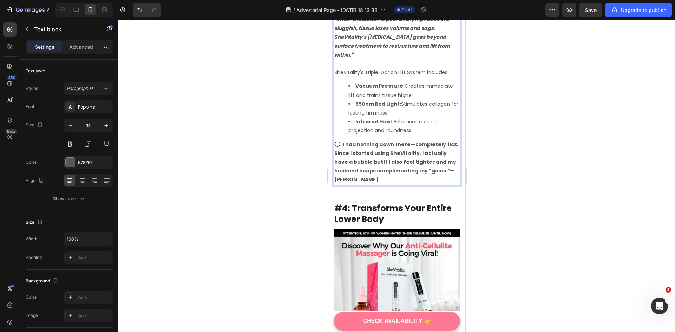
scroll to position [1736, 0]
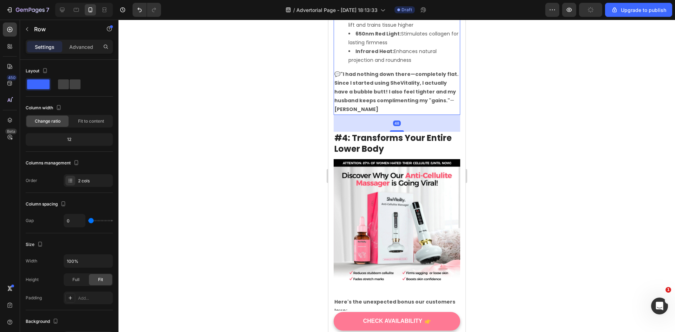
click at [402, 105] on p "💬 "I had nothing down there—completely flat. Since I started using SheVitality,…" at bounding box center [396, 92] width 125 height 44
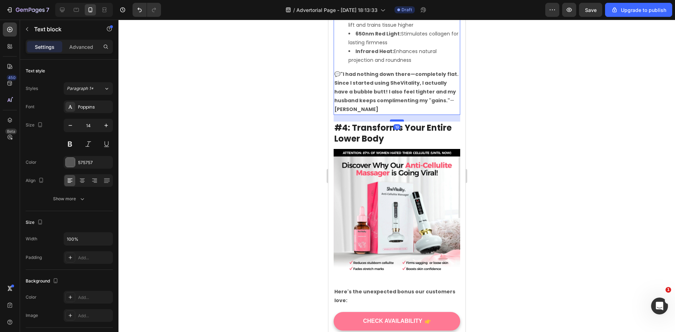
drag, startPoint x: 395, startPoint y: 122, endPoint x: 400, endPoint y: 112, distance: 11.3
click at [400, 119] on div at bounding box center [396, 120] width 14 height 2
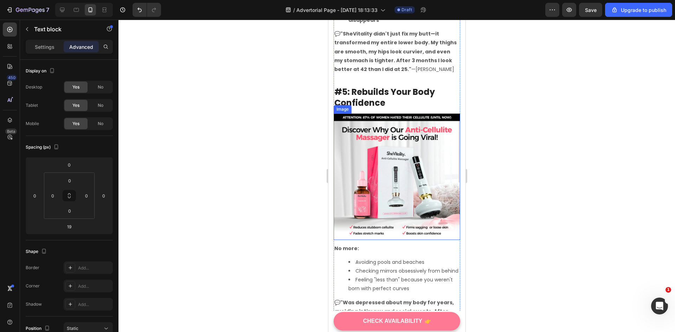
scroll to position [2088, 0]
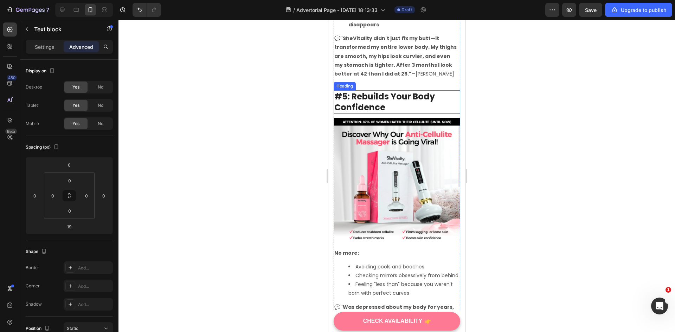
click at [384, 91] on p "#5: Rebuilds Your Body Confidence" at bounding box center [396, 102] width 125 height 22
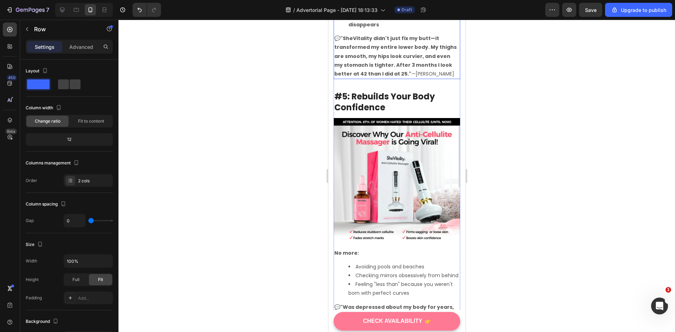
click at [397, 50] on p "💬 "SheVitality didn't just fix my butt—it transformed my entire lower body. My …" at bounding box center [396, 56] width 125 height 44
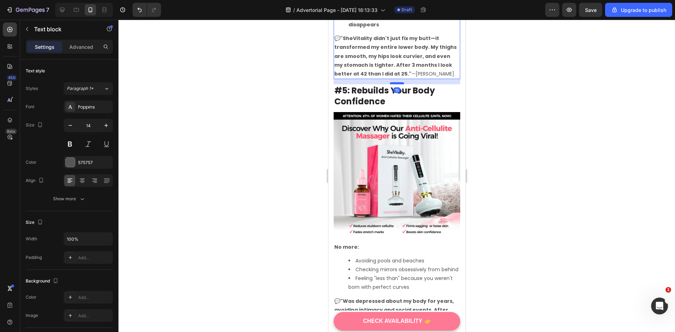
drag, startPoint x: 392, startPoint y: 67, endPoint x: 393, endPoint y: 61, distance: 6.0
click at [393, 82] on div at bounding box center [396, 83] width 14 height 2
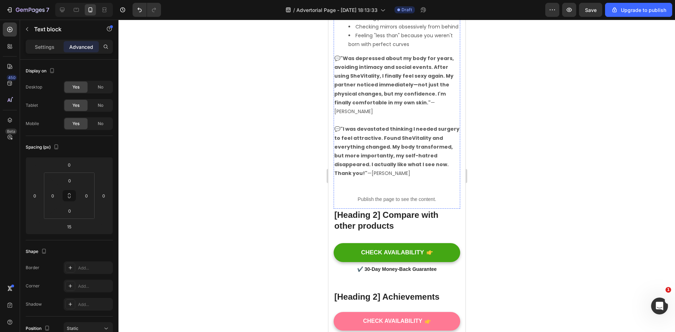
scroll to position [2334, 0]
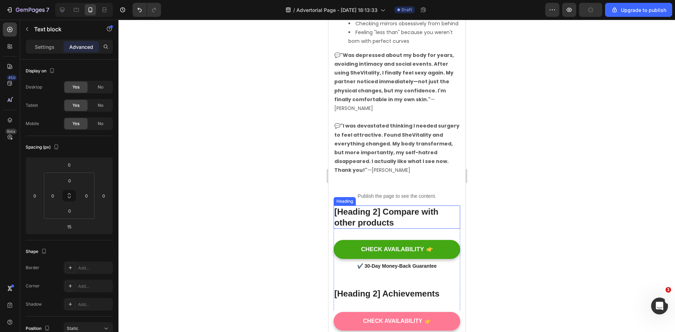
click at [406, 206] on p "[Heading 2] Compare with other products" at bounding box center [396, 217] width 125 height 22
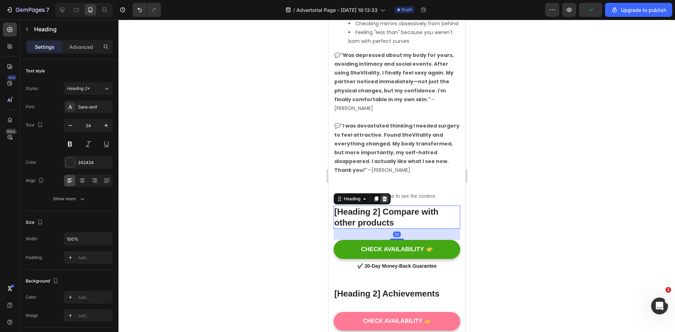
click at [385, 196] on icon at bounding box center [384, 199] width 6 height 6
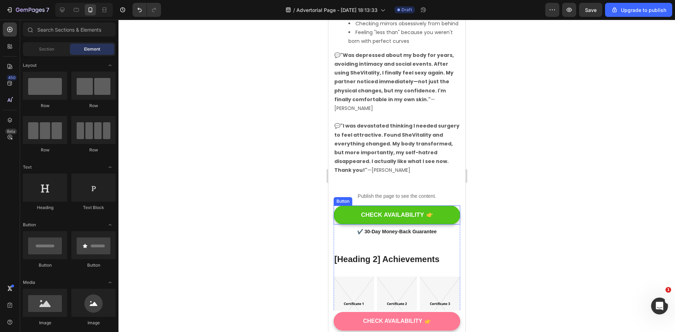
click at [428, 212] on icon "CHECK AVAILABILITY" at bounding box center [429, 215] width 6 height 6
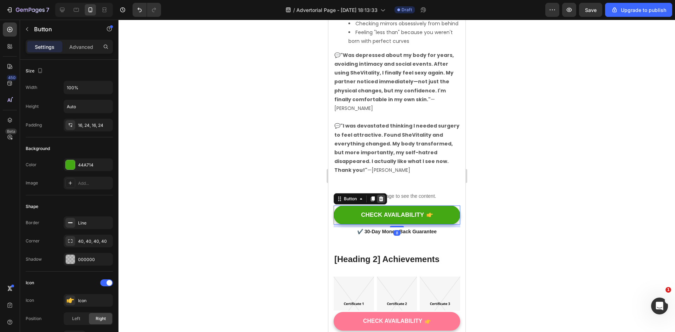
click at [383, 196] on icon at bounding box center [381, 199] width 6 height 6
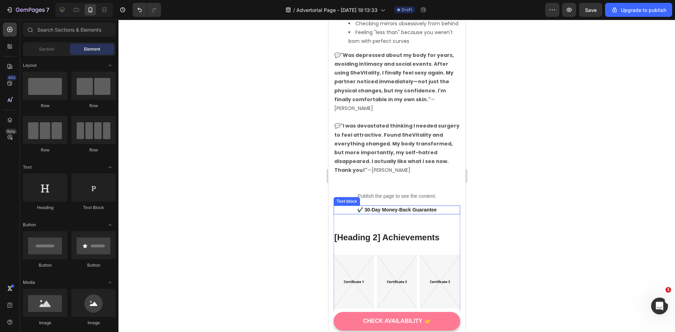
click at [416, 206] on p "✔️ 30-Day Money-Back Guarantee" at bounding box center [396, 209] width 125 height 7
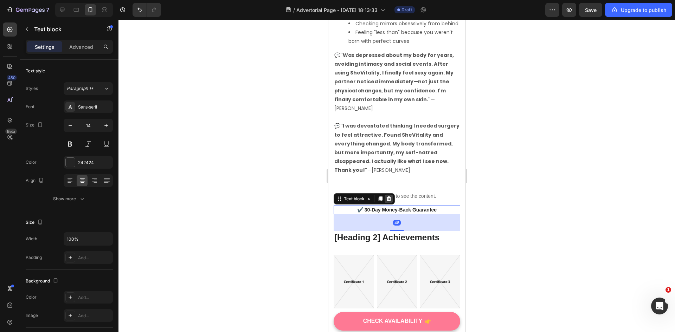
click at [386, 196] on icon at bounding box center [388, 199] width 6 height 6
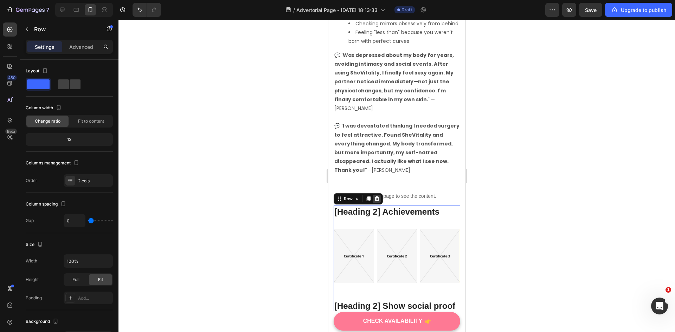
click at [380, 195] on div at bounding box center [376, 199] width 8 height 8
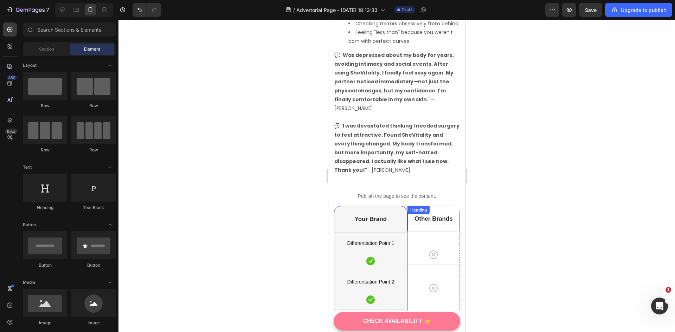
click at [426, 206] on div "Heading" at bounding box center [418, 210] width 22 height 8
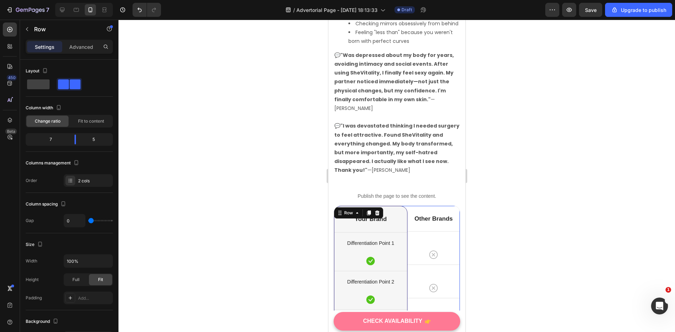
click at [377, 210] on icon at bounding box center [377, 212] width 5 height 5
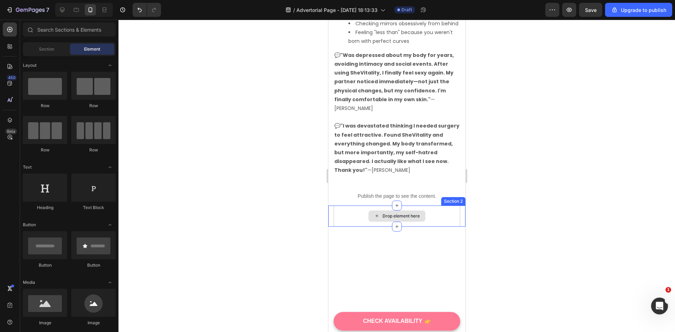
click at [354, 206] on div "Drop element here" at bounding box center [396, 216] width 127 height 21
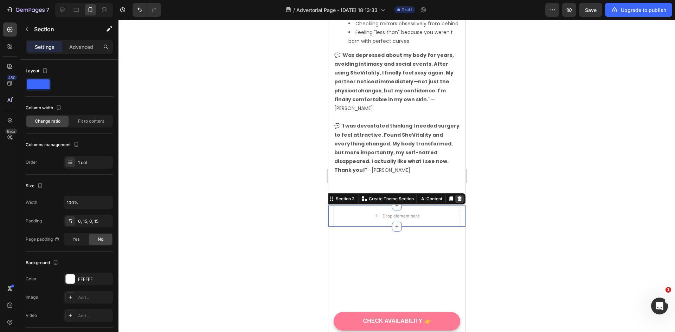
click at [456, 195] on div at bounding box center [459, 199] width 8 height 8
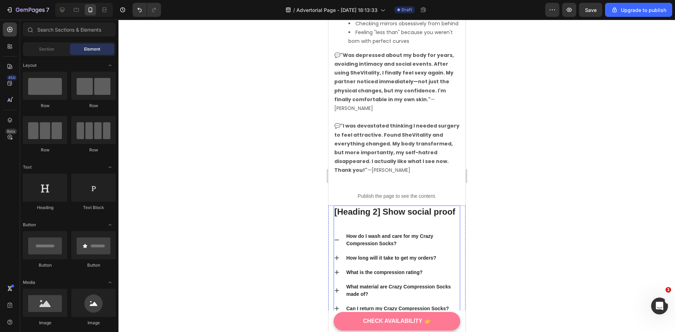
scroll to position [2509, 0]
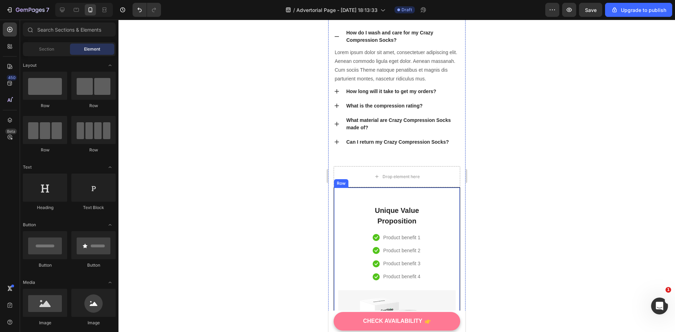
click at [413, 187] on div "Drop element here" at bounding box center [396, 176] width 127 height 21
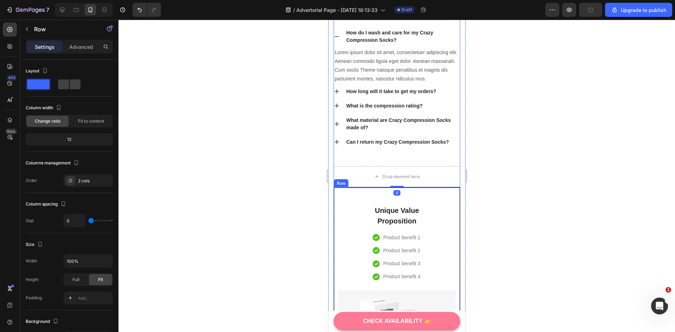
click at [417, 204] on div "Unique Value Proposition Heading Icon Product benefit 1 Text block Icon Product…" at bounding box center [396, 323] width 127 height 273
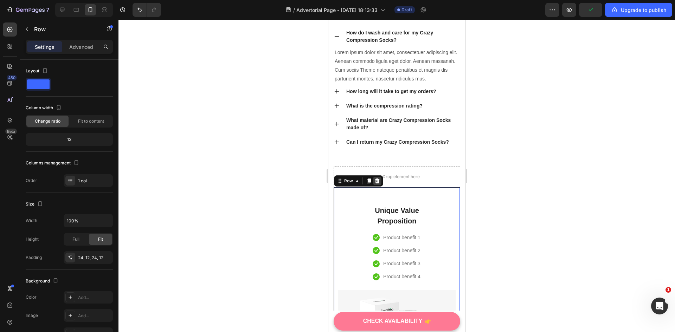
click at [376, 183] on icon at bounding box center [377, 180] width 5 height 5
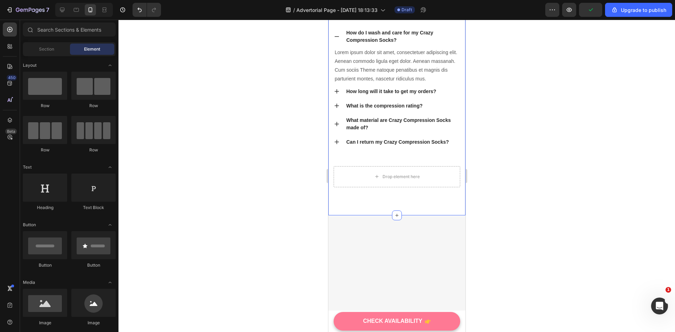
click at [430, 205] on div "[Heading 2] Show social proof Heading How do I wash and care for my Crazy Compr…" at bounding box center [396, 108] width 137 height 213
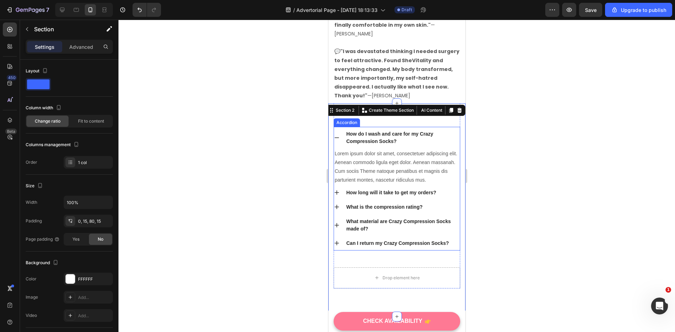
scroll to position [2404, 0]
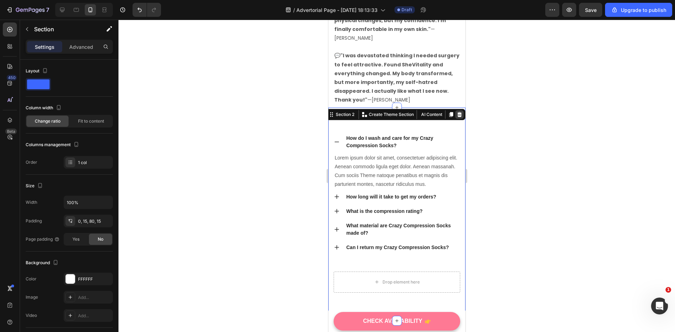
click at [457, 114] on icon at bounding box center [459, 114] width 5 height 5
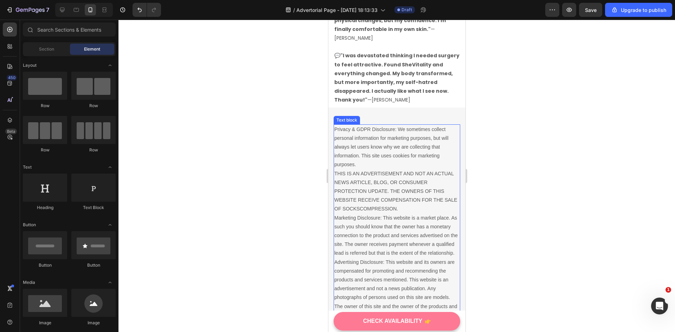
click at [427, 149] on p "Privacy & GDPR Disclosure: We sometimes collect personal information for market…" at bounding box center [396, 231] width 125 height 213
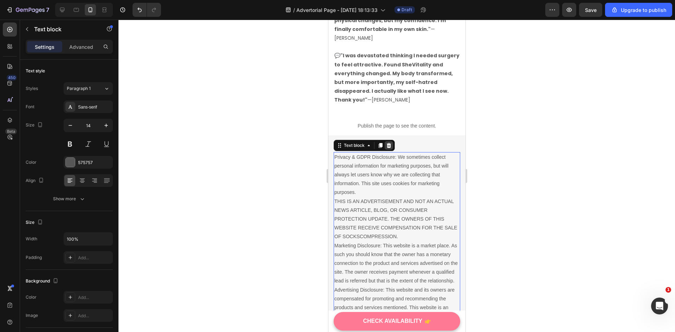
click at [391, 141] on div at bounding box center [388, 145] width 8 height 8
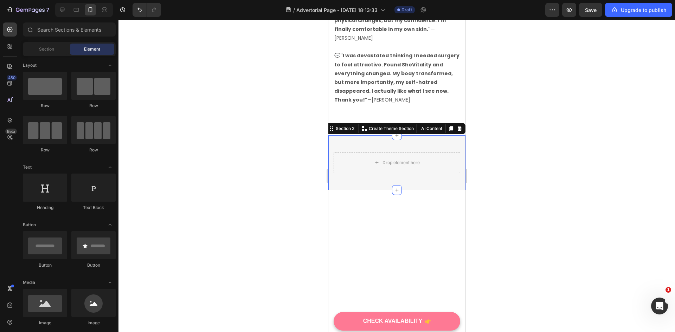
click at [410, 135] on div "Drop element here Row Section 2 You can create reusable sections Create Theme S…" at bounding box center [396, 162] width 137 height 55
click at [456, 126] on icon at bounding box center [459, 129] width 6 height 6
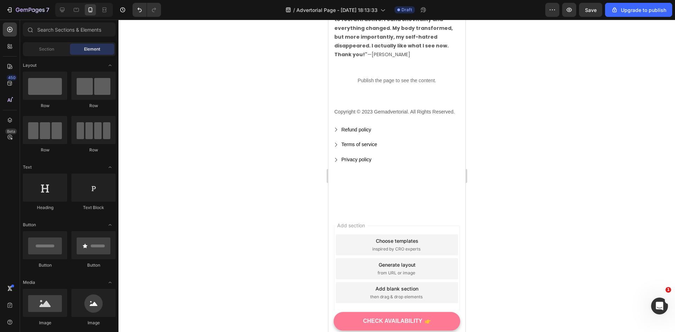
scroll to position [2450, 0]
click at [417, 211] on div "Add section Choose templates inspired by CRO experts Generate layout from URL o…" at bounding box center [396, 278] width 137 height 134
click at [411, 225] on div "Add section Choose templates inspired by CRO experts Generate layout from URL o…" at bounding box center [396, 268] width 126 height 86
click at [409, 234] on div "Choose templates inspired by CRO experts" at bounding box center [396, 244] width 122 height 21
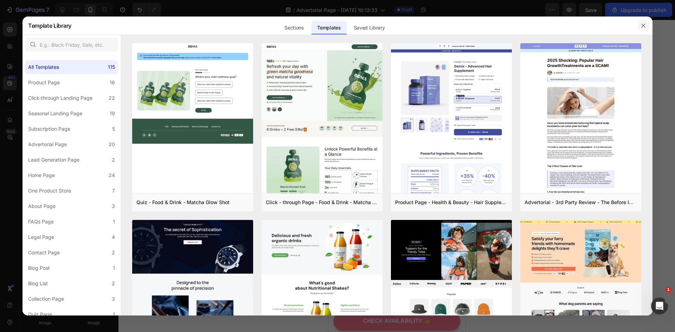
click at [640, 26] on icon "button" at bounding box center [643, 26] width 6 height 6
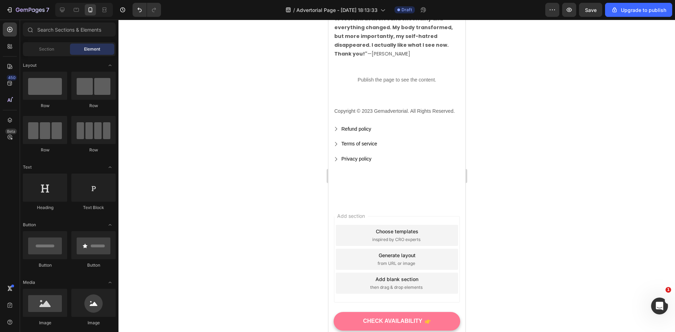
scroll to position [2415, 0]
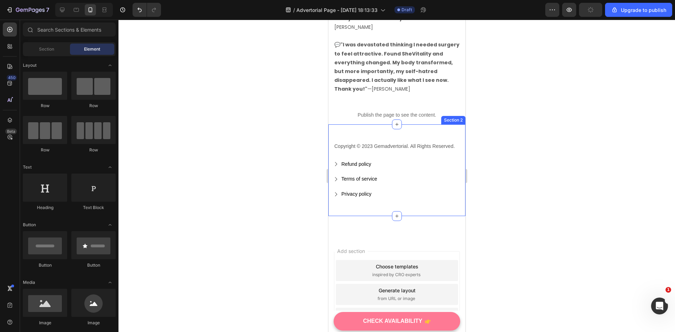
click at [390, 182] on div "Copyright © 2023 Gemadvertorial. All Rights Reserved. Text block Refund policy …" at bounding box center [396, 173] width 127 height 64
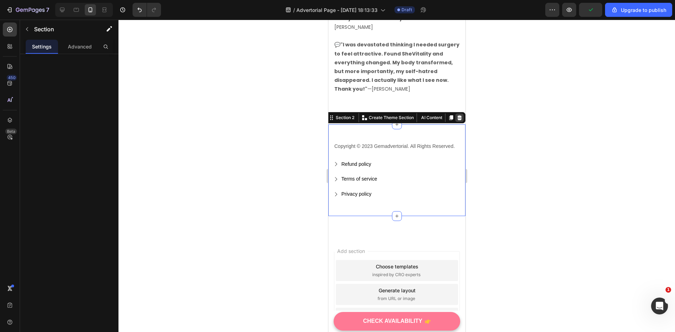
click at [456, 115] on icon at bounding box center [459, 118] width 6 height 6
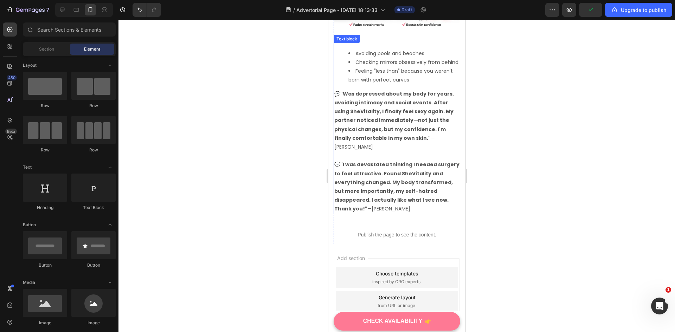
scroll to position [2293, 0]
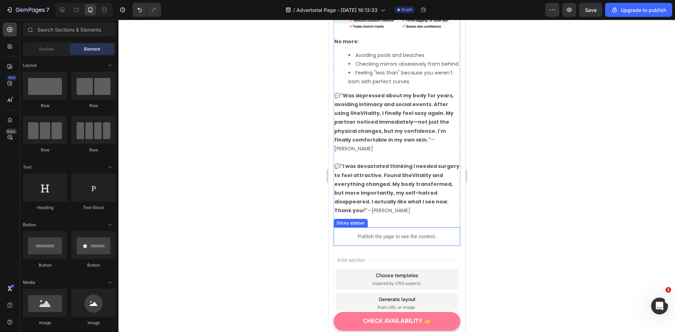
click at [348, 233] on p "Publish the page to see the content." at bounding box center [396, 236] width 127 height 7
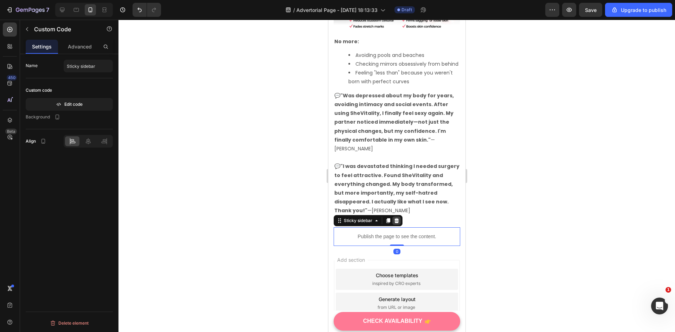
click at [395, 218] on icon at bounding box center [396, 220] width 5 height 5
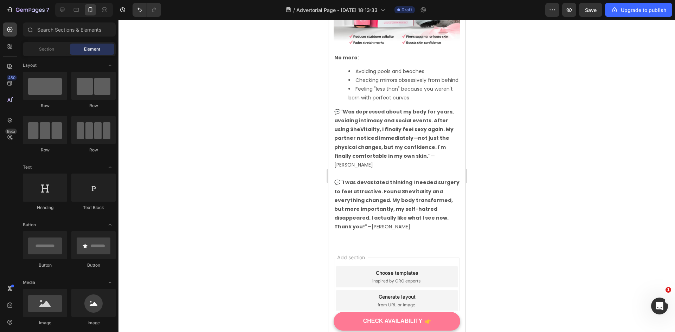
scroll to position [2310, 0]
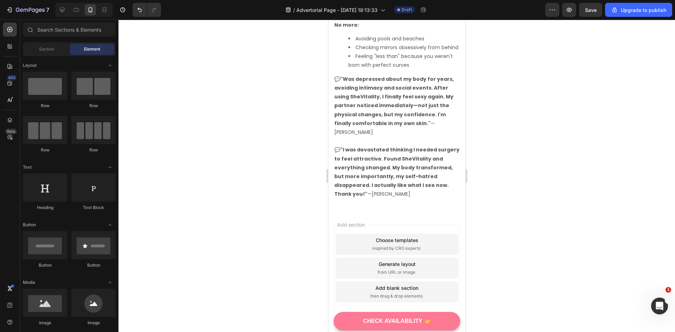
click at [388, 225] on div "Add section Choose templates inspired by CRO experts Generate layout from URL o…" at bounding box center [396, 268] width 126 height 86
click at [385, 211] on div "Add section Choose templates inspired by CRO experts Generate layout from URL o…" at bounding box center [396, 278] width 137 height 134
click at [586, 13] on div "Save" at bounding box center [591, 9] width 12 height 7
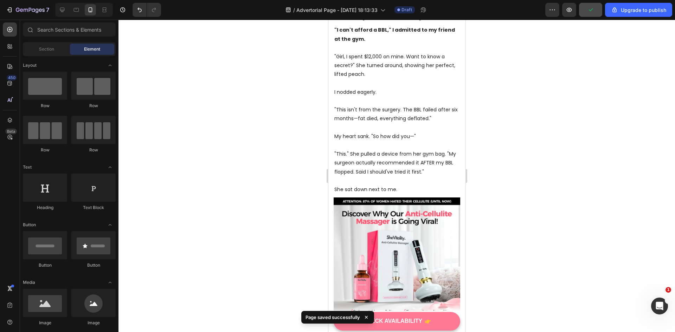
scroll to position [0, 0]
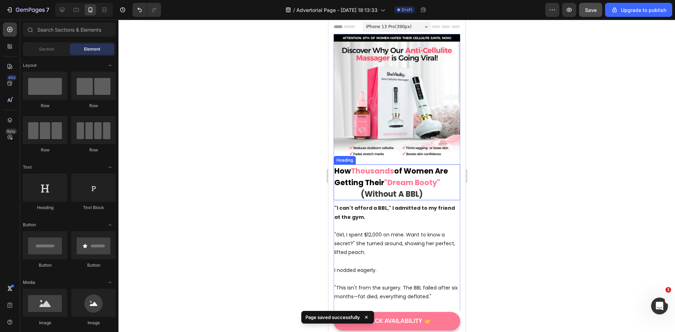
click at [387, 189] on span "(Without A BBL)" at bounding box center [391, 194] width 62 height 11
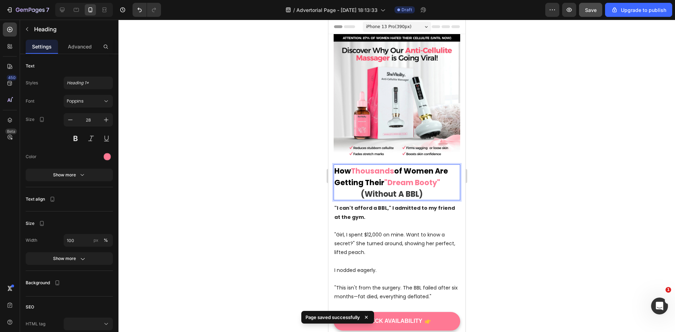
click at [343, 177] on span "of Women Are Getting Their" at bounding box center [395, 177] width 122 height 22
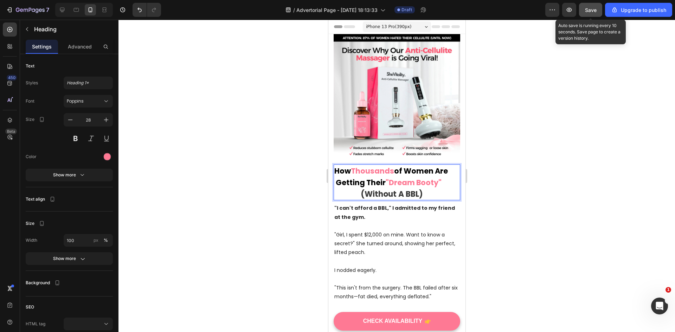
click at [587, 9] on span "Save" at bounding box center [591, 10] width 12 height 6
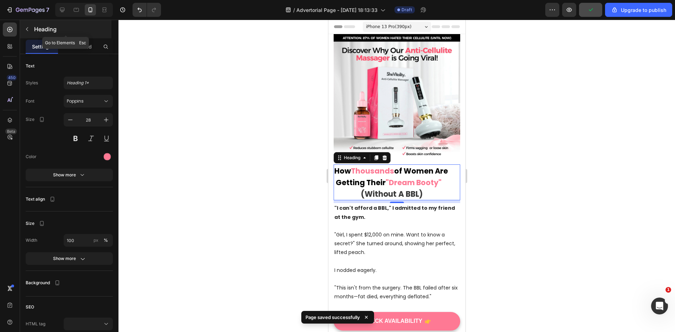
click at [70, 35] on div "Heading" at bounding box center [65, 29] width 91 height 18
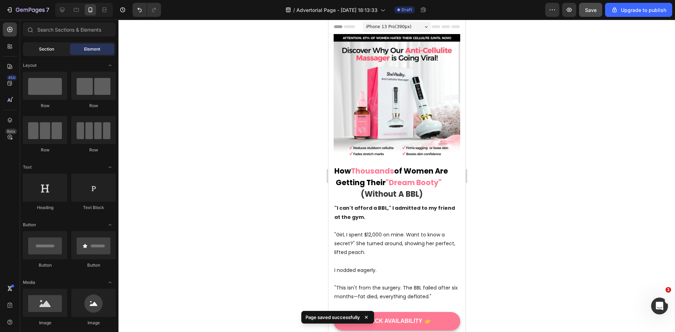
click at [53, 50] on span "Section" at bounding box center [46, 49] width 15 height 6
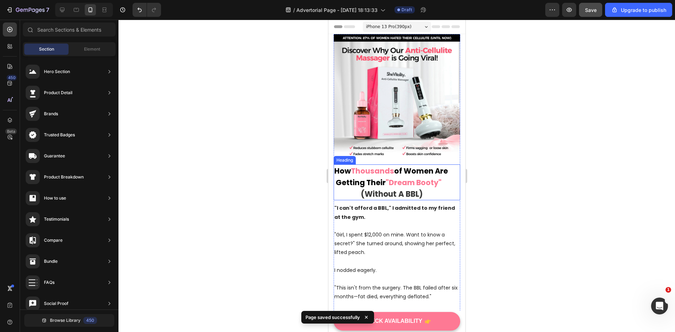
click at [344, 175] on span "of Women Are Getting Their" at bounding box center [393, 177] width 119 height 22
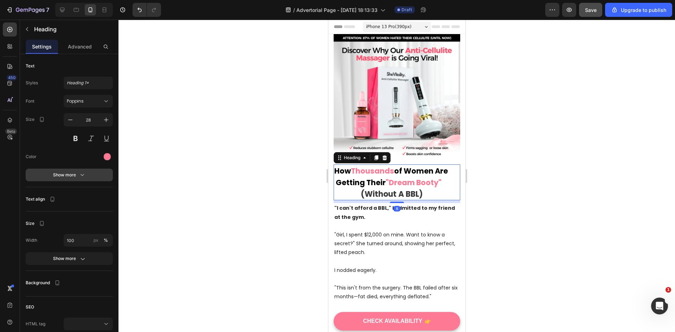
click at [77, 173] on div "Show more" at bounding box center [69, 174] width 33 height 7
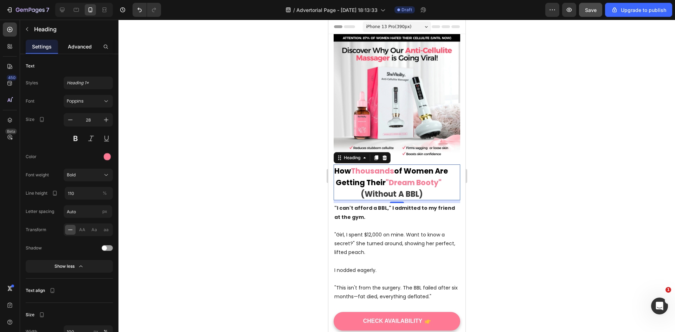
click at [83, 46] on p "Advanced" at bounding box center [80, 46] width 24 height 7
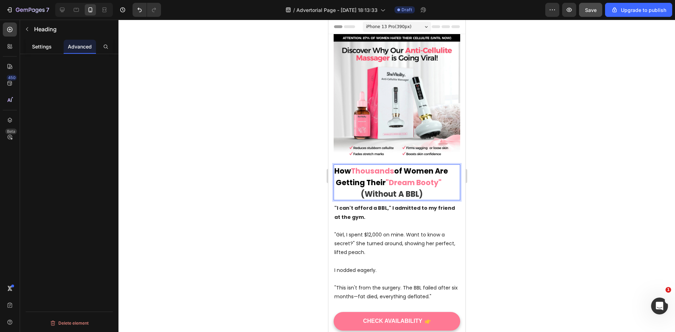
click at [45, 44] on p "Settings" at bounding box center [42, 46] width 20 height 7
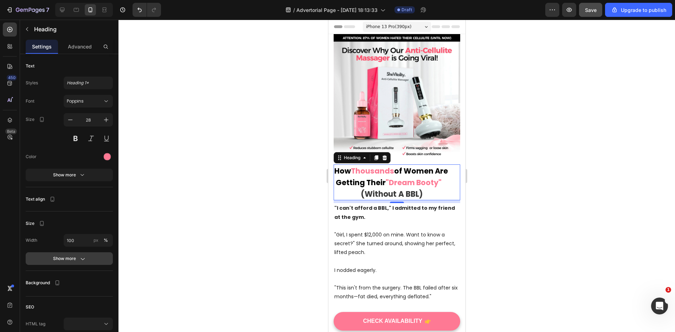
click at [74, 256] on div "Show more" at bounding box center [69, 258] width 33 height 7
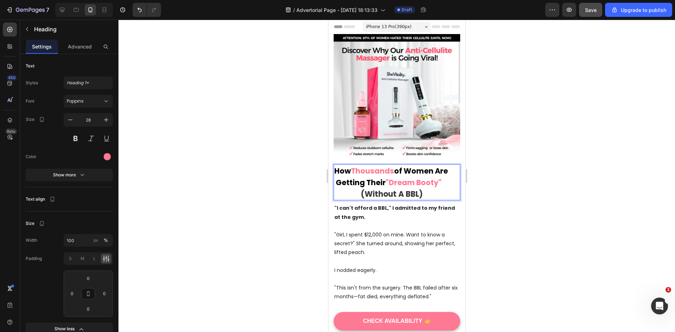
click at [337, 166] on span "How" at bounding box center [342, 171] width 17 height 10
click at [387, 180] on span "of Women Are Getting Their" at bounding box center [393, 177] width 119 height 22
click at [405, 181] on span ""Dream Booty"" at bounding box center [413, 182] width 56 height 10
click at [429, 181] on span ""Dream Booty"" at bounding box center [413, 182] width 56 height 10
click at [425, 185] on p "How Thousands of Women Are Getting Their "Dream Booty" (Without A BBL)" at bounding box center [396, 182] width 125 height 34
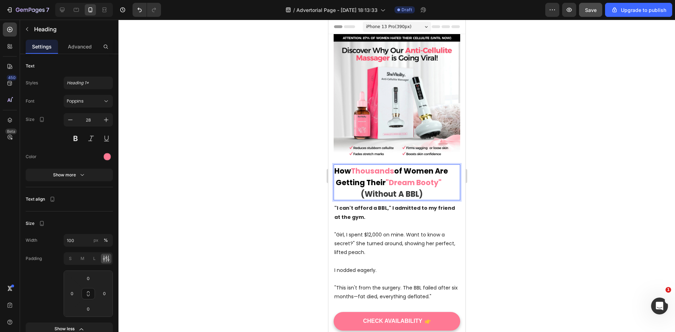
click at [358, 189] on span "Rich Text Editor. Editing area: main" at bounding box center [347, 194] width 26 height 11
click at [343, 177] on span "of Women Are Getting Their" at bounding box center [393, 177] width 119 height 22
click at [337, 166] on span "How" at bounding box center [342, 171] width 17 height 10
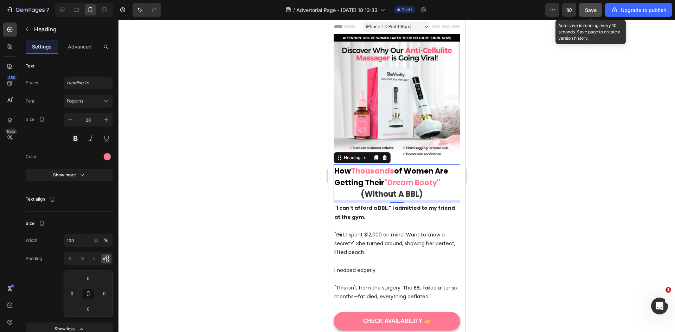
click at [599, 12] on button "Save" at bounding box center [590, 10] width 23 height 14
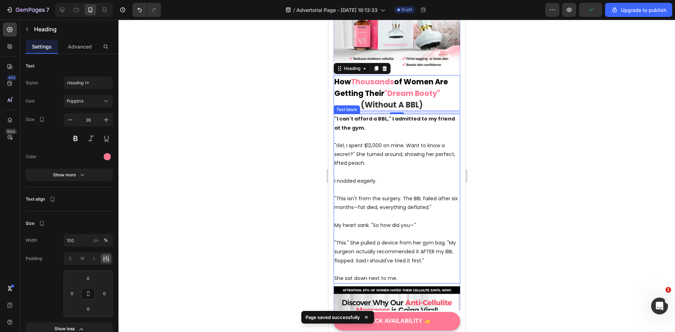
scroll to position [105, 0]
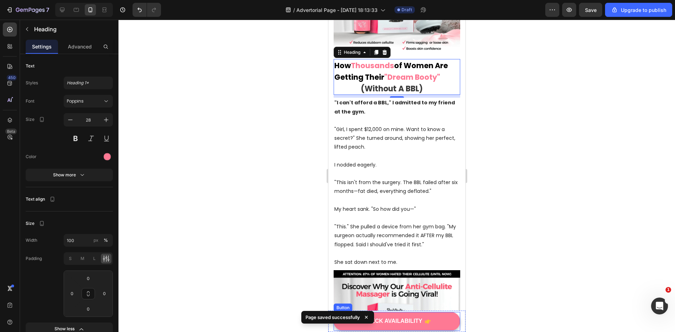
click at [436, 319] on button "CHECK AVAILABILITY" at bounding box center [396, 321] width 127 height 19
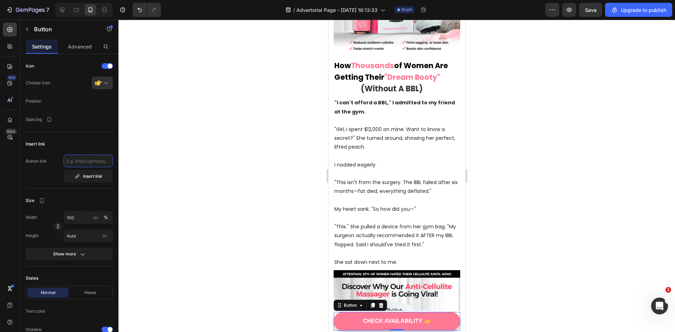
click at [83, 162] on input "text" at bounding box center [88, 161] width 49 height 13
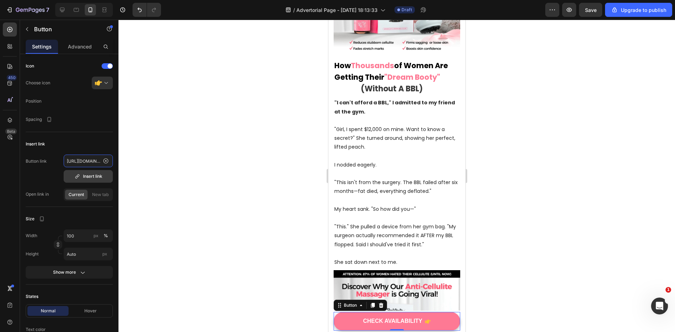
scroll to position [0, 200]
type input "https://www.shevitalityshop.com/products/cellulitemasager?_pos=1&_sid=d17dea6fd…"
click at [43, 181] on div "Button link https://www.shevitalityshop.com/products/cellulitemasager?_pos=1&_s…" at bounding box center [69, 169] width 87 height 28
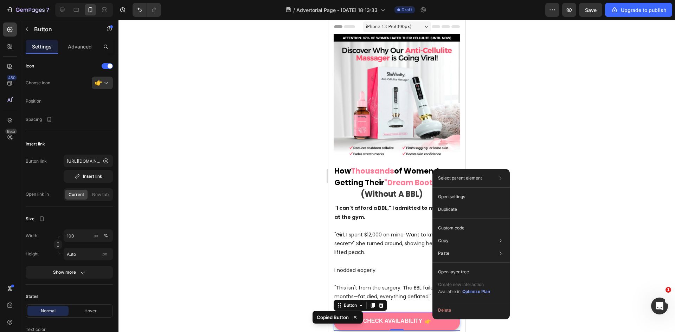
click at [577, 166] on div at bounding box center [396, 176] width 556 height 312
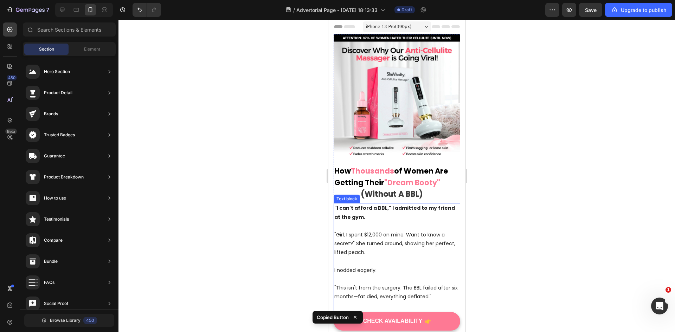
click at [387, 204] on p ""I can't afford a BBL," I admitted to my friend at the gym." at bounding box center [396, 213] width 125 height 18
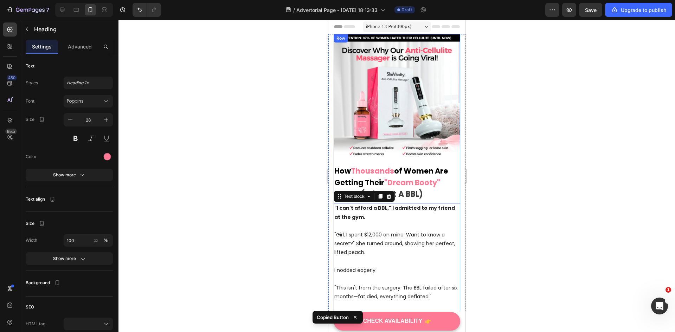
click at [404, 194] on span "(Without A BBL)" at bounding box center [391, 194] width 62 height 11
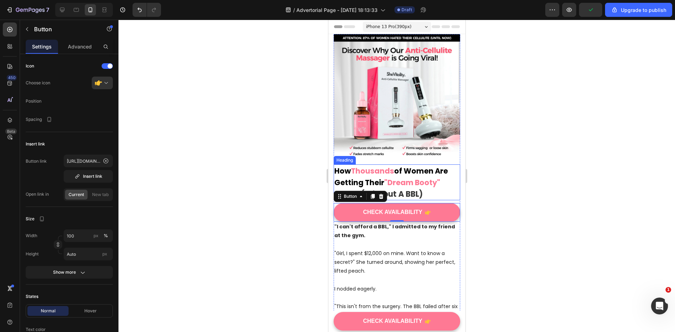
click at [398, 189] on span "(Without A BBL)" at bounding box center [391, 194] width 62 height 11
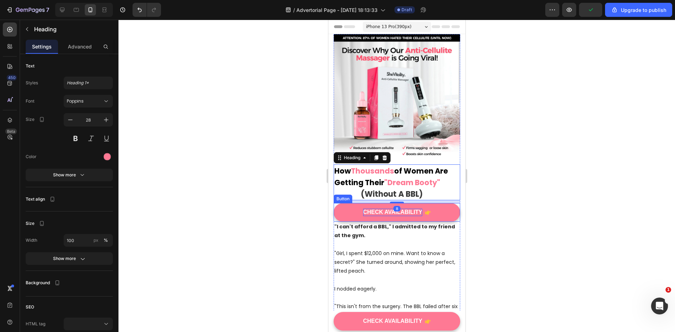
click at [404, 209] on div "CHECK AVAILABILITY" at bounding box center [392, 212] width 59 height 7
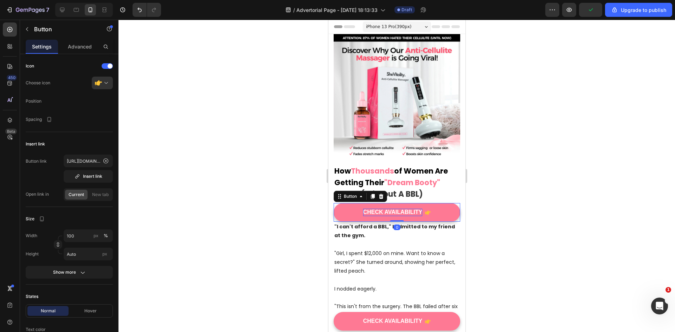
click at [403, 209] on div "CHECK AVAILABILITY" at bounding box center [392, 212] width 59 height 7
click at [403, 209] on p "CHECK AVAILABILITY" at bounding box center [392, 212] width 59 height 7
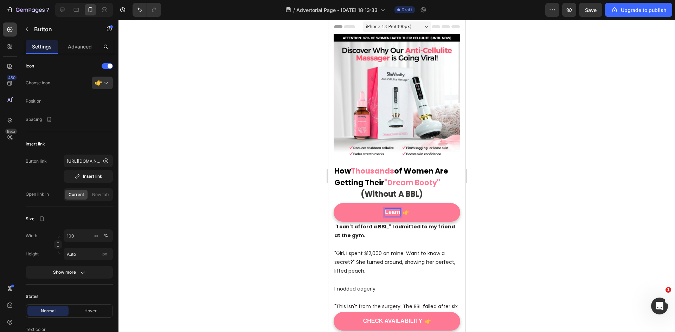
click at [333, 203] on button "Learn" at bounding box center [396, 212] width 127 height 19
click at [440, 207] on button "Learn" at bounding box center [396, 212] width 127 height 19
click at [382, 194] on icon at bounding box center [381, 197] width 6 height 6
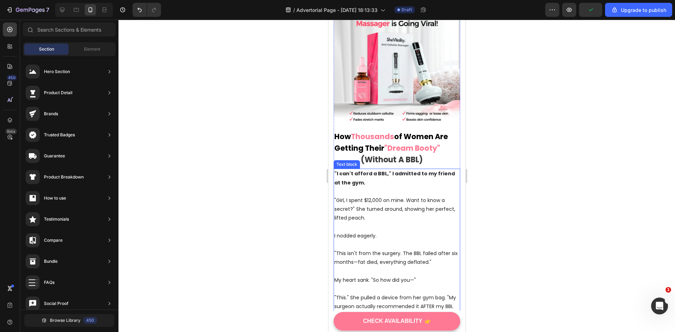
scroll to position [35, 0]
click at [422, 195] on p ""Girl, I spent $12,000 on mine. Want to know a secret?" She turned around, show…" at bounding box center [396, 208] width 125 height 27
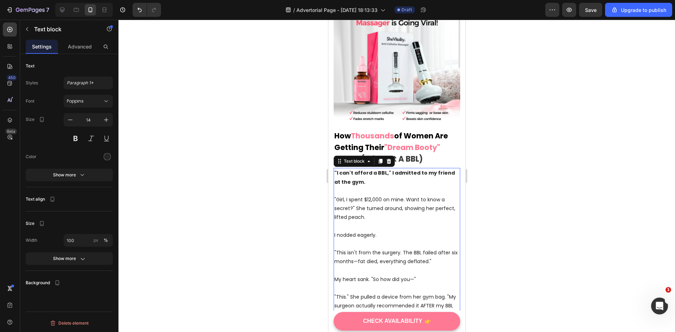
click at [434, 195] on p ""Girl, I spent $12,000 on mine. Want to know a secret?" She turned around, show…" at bounding box center [396, 208] width 125 height 27
click at [421, 195] on p ""Girl, I spent $12,000 on mine. Want to know a secret?" She turned around, show…" at bounding box center [396, 208] width 125 height 27
click at [441, 195] on p ""Girl, I spent $12,000 on mine. Wanna know a secret?" She turned around, showin…" at bounding box center [396, 208] width 125 height 27
click at [395, 222] on p "Rich Text Editor. Editing area: main" at bounding box center [396, 226] width 125 height 9
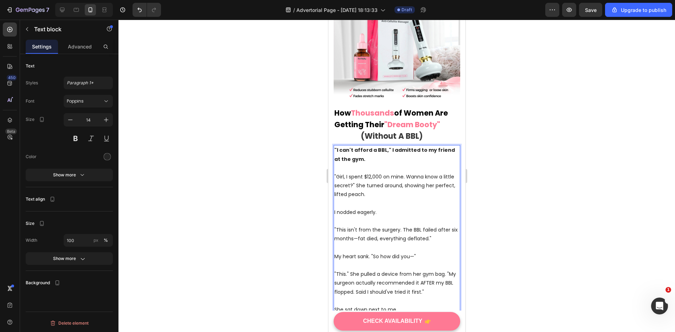
scroll to position [141, 0]
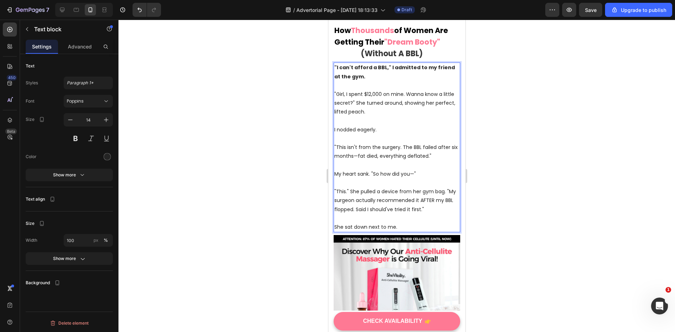
click at [414, 145] on p ""This isn't from the surgery. The BBL failed after six months—fat died, everyth…" at bounding box center [396, 152] width 125 height 18
click at [426, 148] on p ""This isn't from the surgery. The BBL failed after six months—fat died, everyth…" at bounding box center [396, 152] width 125 height 18
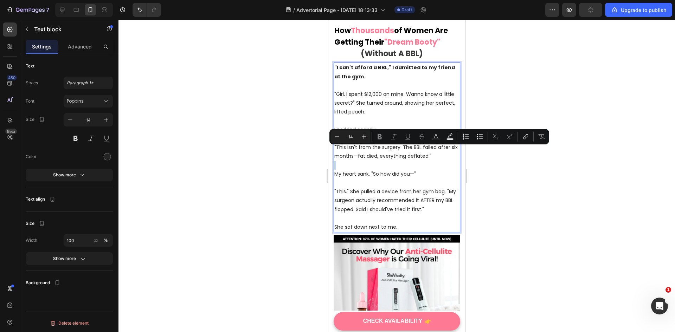
drag, startPoint x: 436, startPoint y: 151, endPoint x: 369, endPoint y: 156, distance: 67.3
click at [369, 156] on div ""I can't afford a BBL," I admitted to my friend at the gym. "Girl, I spent $12,…" at bounding box center [396, 148] width 127 height 170
click at [373, 170] on p "My heart sank. "So how did you—"" at bounding box center [396, 174] width 125 height 9
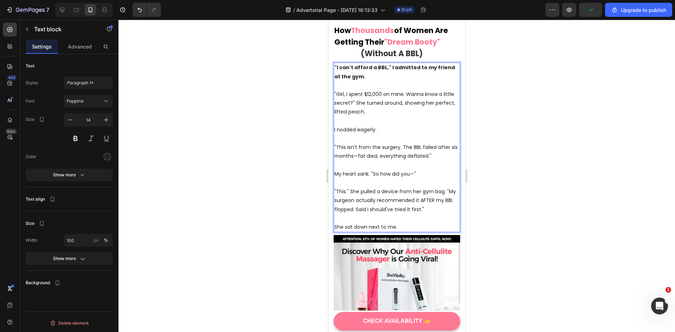
click at [384, 187] on p ""This." She pulled a device from her gym bag. "My surgeon actually recommended …" at bounding box center [396, 200] width 125 height 27
drag, startPoint x: 352, startPoint y: 186, endPoint x: 403, endPoint y: 188, distance: 51.0
click at [403, 188] on p ""This." She pulled a device from her gym bag. "My surgeon actually recommended …" at bounding box center [396, 200] width 125 height 27
click at [381, 223] on p "She sat down next to me." at bounding box center [396, 227] width 125 height 9
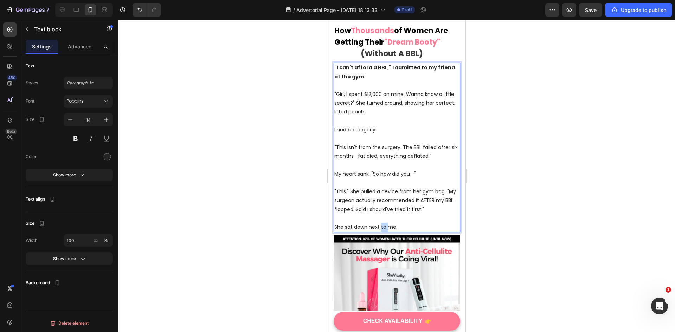
click at [381, 223] on p "She sat down next to me." at bounding box center [396, 227] width 125 height 9
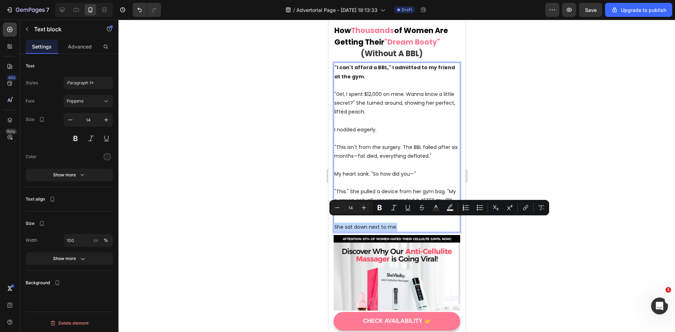
click at [414, 223] on p "She sat down next to me." at bounding box center [396, 227] width 125 height 9
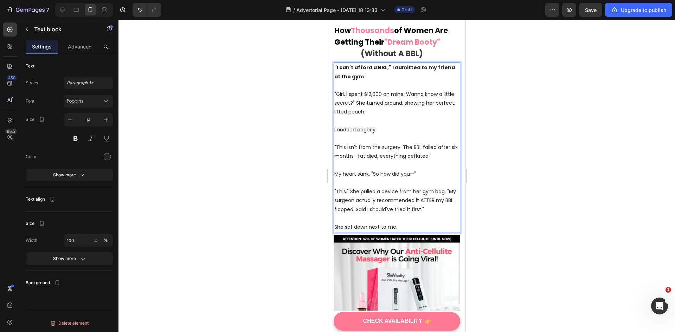
click at [425, 192] on p ""This." She pulled a device from her gym bag. "My surgeon actually recommended …" at bounding box center [396, 200] width 125 height 27
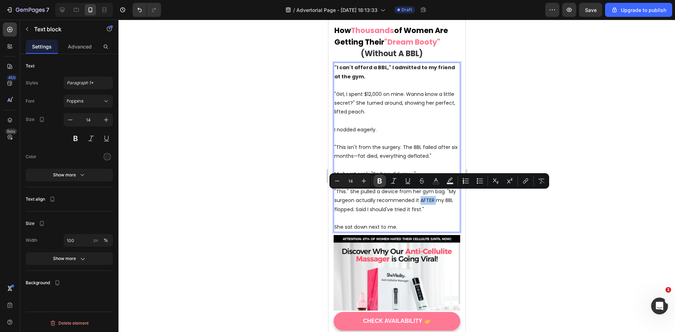
click at [376, 180] on icon "Editor contextual toolbar" at bounding box center [379, 180] width 7 height 7
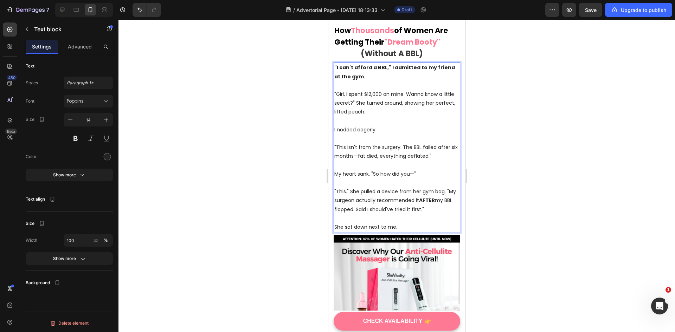
click at [407, 207] on p ""This." She pulled a device from her gym bag. "My surgeon actually recommended …" at bounding box center [396, 200] width 125 height 27
click at [591, 13] on div "Save" at bounding box center [591, 9] width 12 height 7
click at [664, 308] on div "Open Intercom Messenger" at bounding box center [658, 304] width 23 height 23
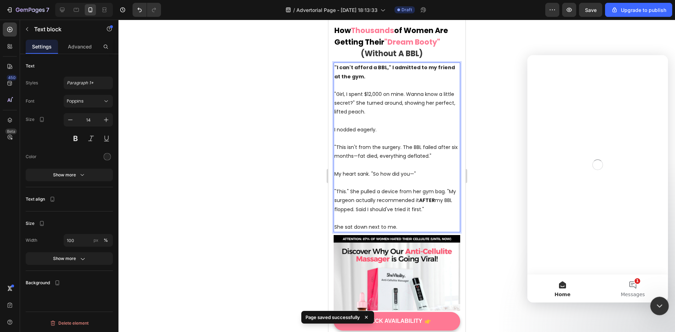
scroll to position [0, 0]
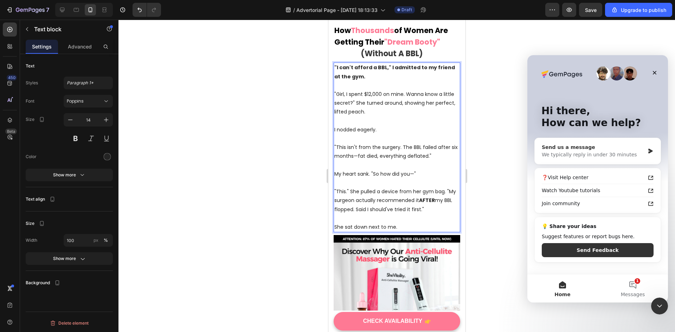
click at [601, 156] on div "We typically reply in under 30 minutes" at bounding box center [593, 154] width 103 height 7
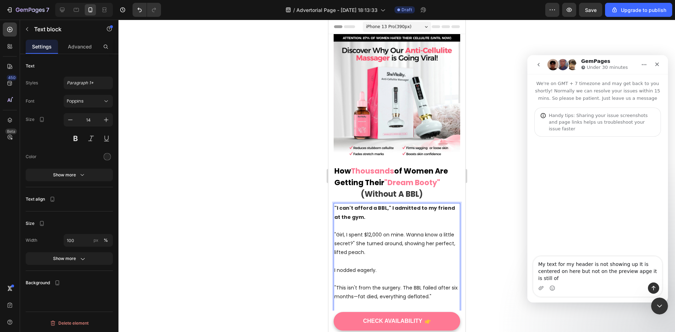
type textarea "My text for my header is not showing up It is centered on here but not on the p…"
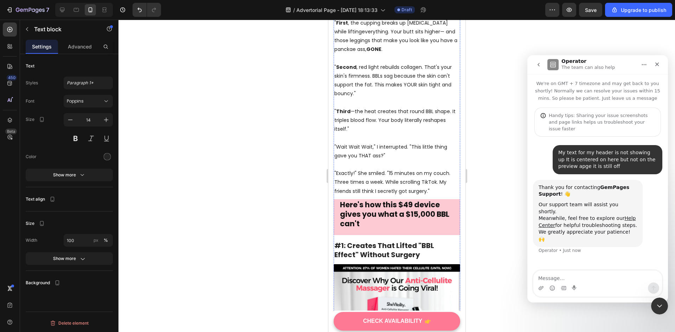
scroll to position [527, 0]
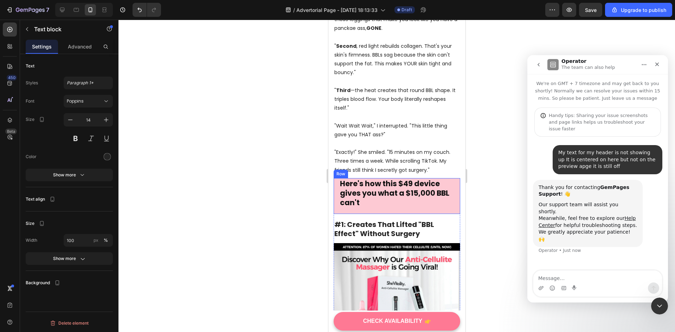
click at [336, 179] on div "Here's how this $49 device gives you what a $15,000 BBL can't Heading Row" at bounding box center [396, 196] width 127 height 36
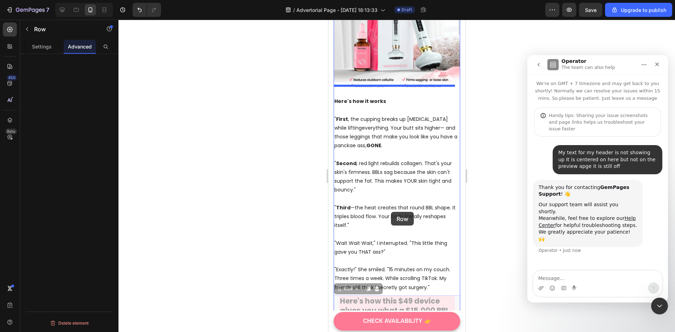
scroll to position [457, 0]
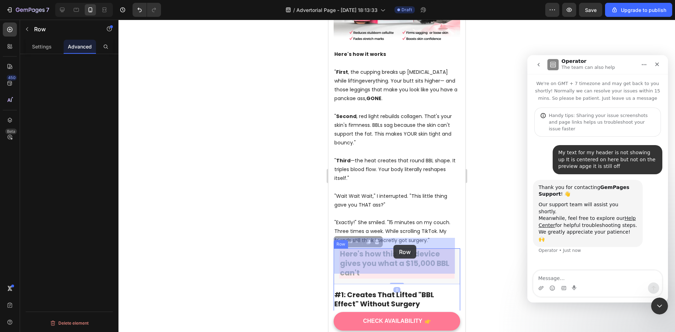
drag, startPoint x: 339, startPoint y: 164, endPoint x: 393, endPoint y: 245, distance: 97.2
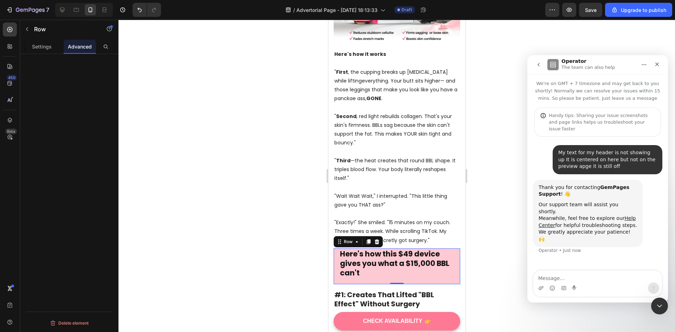
click at [479, 236] on div at bounding box center [396, 176] width 556 height 312
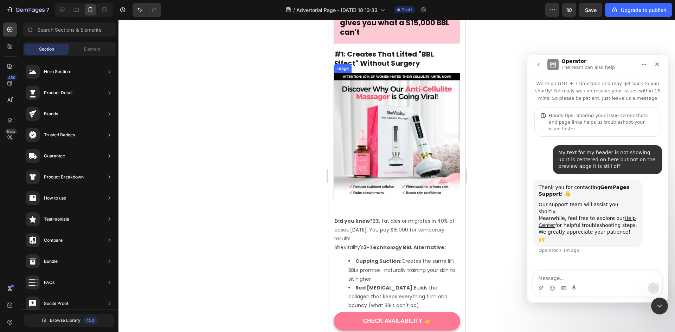
scroll to position [668, 0]
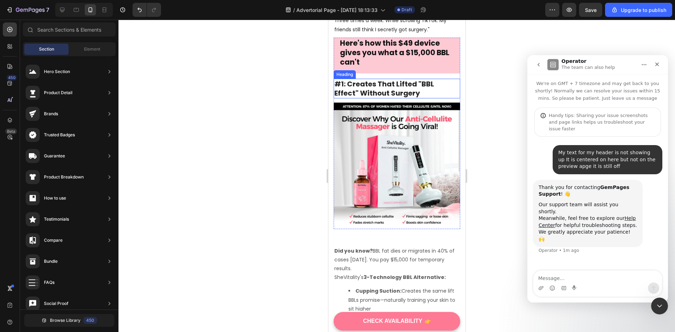
click at [425, 79] on h2 "#1: Creates That Lifted "BBL Effect" Without Surgery" at bounding box center [396, 89] width 127 height 20
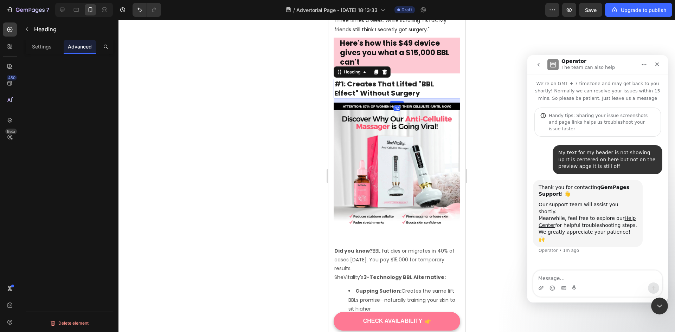
click at [416, 79] on h2 "#1: Creates That Lifted "BBL Effect" Without Surgery" at bounding box center [396, 89] width 127 height 20
drag, startPoint x: 416, startPoint y: 72, endPoint x: 357, endPoint y: 80, distance: 60.4
click at [357, 80] on p "#1: Creates That Lifted "BBL Effect" Without Surgery" at bounding box center [396, 88] width 125 height 18
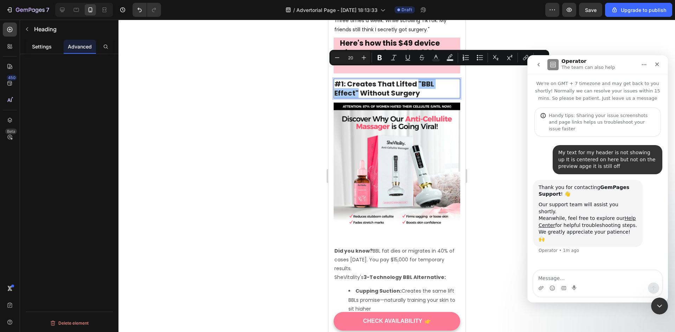
click at [35, 46] on p "Settings" at bounding box center [42, 46] width 20 height 7
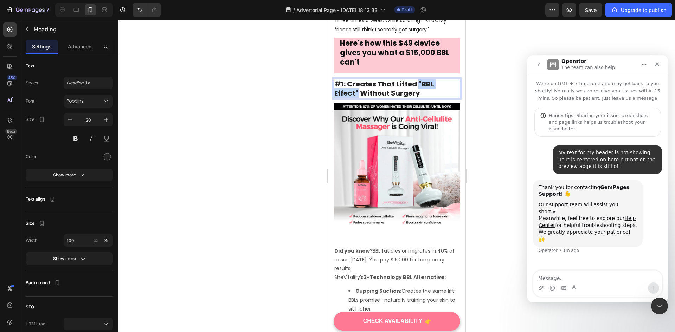
drag, startPoint x: 415, startPoint y: 73, endPoint x: 357, endPoint y: 82, distance: 58.6
click at [357, 82] on p "#1: Creates That Lifted "BBL Effect" Without Surgery" at bounding box center [396, 88] width 125 height 18
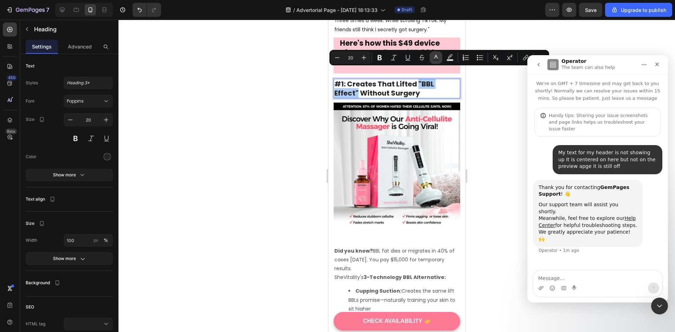
click at [437, 56] on icon "Editor contextual toolbar" at bounding box center [435, 57] width 7 height 7
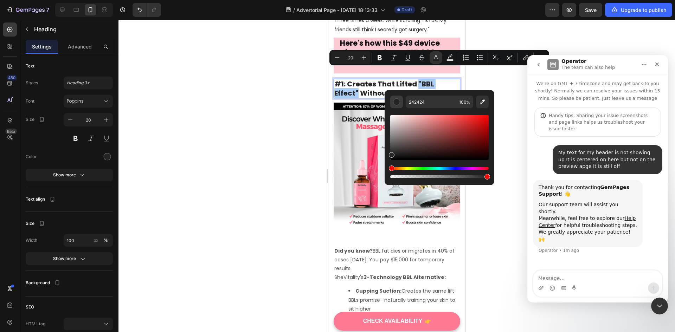
click at [398, 104] on div "Editor contextual toolbar" at bounding box center [396, 101] width 7 height 7
click at [394, 105] on button "Editor contextual toolbar" at bounding box center [396, 102] width 13 height 13
click at [396, 104] on div "Editor contextual toolbar" at bounding box center [396, 101] width 7 height 7
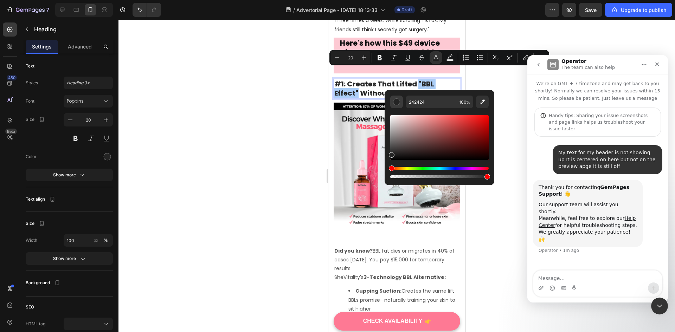
click at [396, 104] on div "Editor contextual toolbar" at bounding box center [396, 101] width 7 height 7
click at [107, 157] on div at bounding box center [107, 156] width 7 height 7
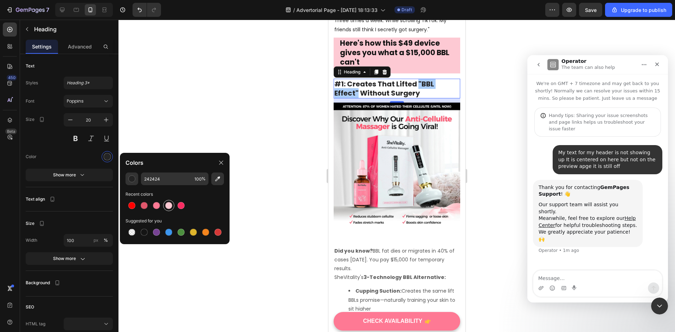
click at [171, 205] on div at bounding box center [168, 205] width 7 height 7
click at [158, 204] on div at bounding box center [156, 205] width 7 height 7
click at [395, 79] on p "#1: Creates That Lifted "BBL Effect" Without Surgery" at bounding box center [396, 88] width 125 height 18
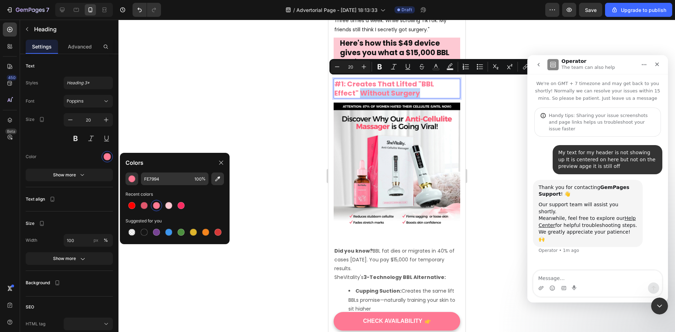
drag, startPoint x: 416, startPoint y: 83, endPoint x: 360, endPoint y: 85, distance: 56.6
click at [360, 85] on p "#1: Creates That Lifted "BBL Effect" Without Surgery" at bounding box center [396, 88] width 125 height 18
click at [144, 228] on div at bounding box center [144, 232] width 8 height 8
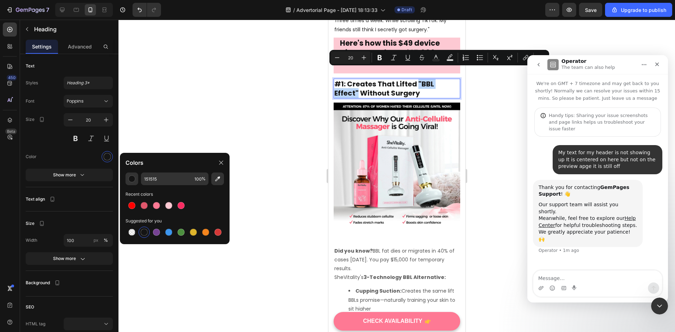
drag, startPoint x: 415, startPoint y: 73, endPoint x: 356, endPoint y: 83, distance: 60.3
click at [356, 83] on p "#1: Creates That Lifted "BBL Effect" Without Surgery" at bounding box center [396, 88] width 125 height 18
click at [135, 209] on div at bounding box center [131, 205] width 11 height 11
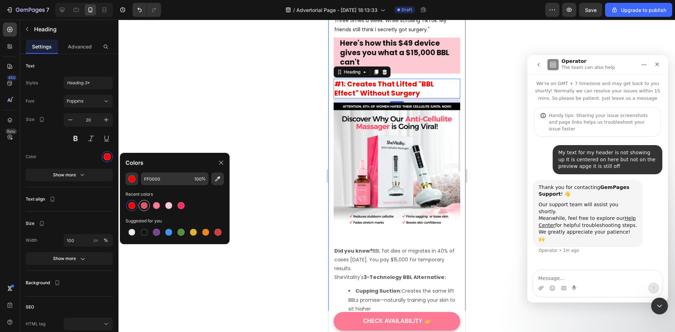
click at [140, 207] on div at bounding box center [144, 205] width 8 height 8
click at [144, 206] on div at bounding box center [144, 205] width 7 height 7
click at [154, 206] on div at bounding box center [156, 205] width 7 height 7
click at [160, 205] on div at bounding box center [156, 205] width 8 height 8
click at [164, 205] on div at bounding box center [168, 205] width 11 height 11
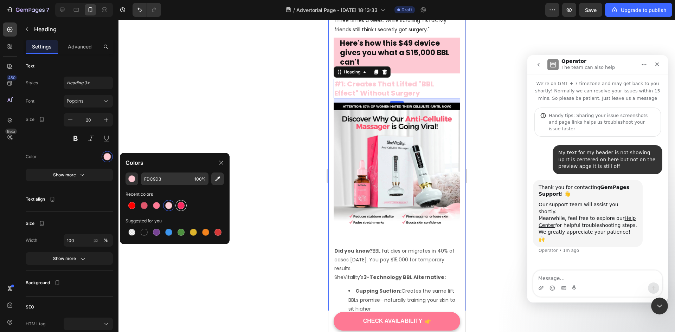
click at [179, 205] on div at bounding box center [180, 205] width 7 height 7
click at [168, 205] on div at bounding box center [168, 205] width 7 height 7
click at [157, 206] on div at bounding box center [156, 205] width 7 height 7
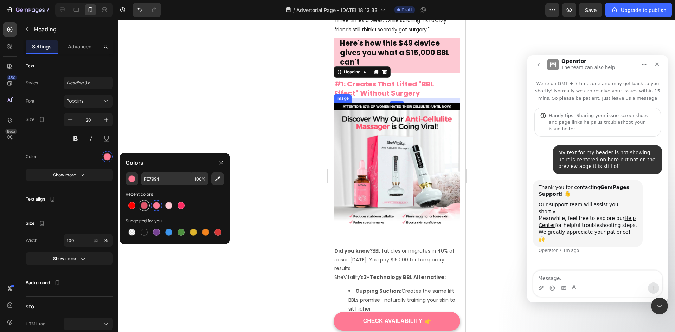
click at [145, 203] on div at bounding box center [144, 205] width 7 height 7
click at [131, 206] on div at bounding box center [131, 205] width 7 height 7
click at [156, 204] on div at bounding box center [156, 205] width 7 height 7
type input "FE7994"
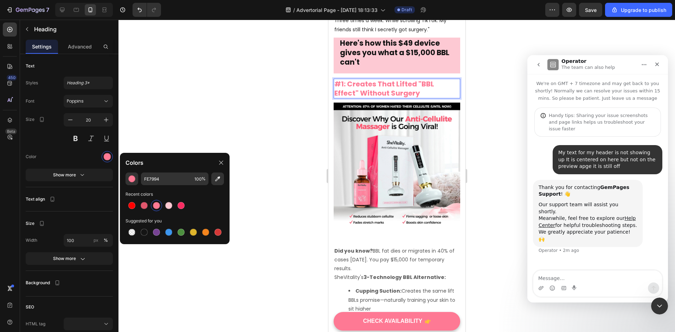
click at [437, 79] on p "#1: Creates That Lifted "BBL Effect" Without Surgery" at bounding box center [396, 88] width 125 height 18
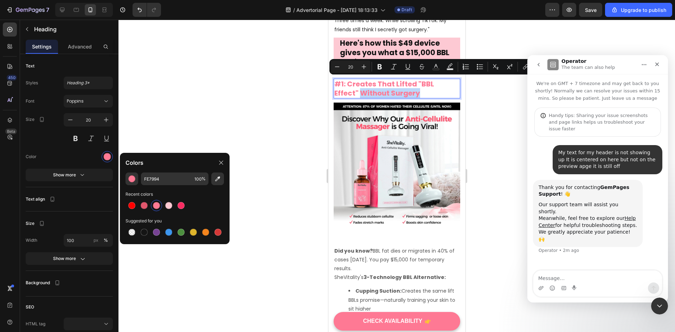
drag, startPoint x: 427, startPoint y: 82, endPoint x: 358, endPoint y: 84, distance: 68.2
click at [358, 84] on p "#1: Creates That Lifted "BBL Effect" Without Surgery" at bounding box center [396, 88] width 125 height 18
click at [435, 63] on icon "Editor contextual toolbar" at bounding box center [435, 66] width 7 height 7
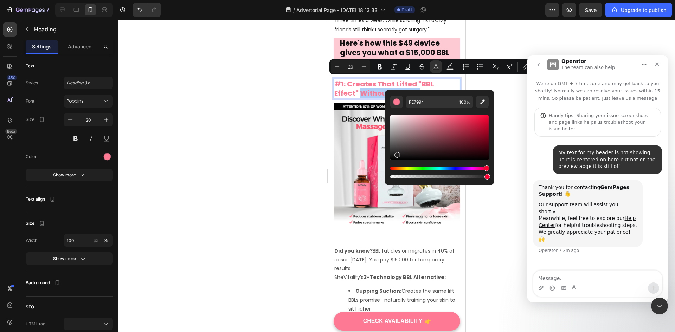
drag, startPoint x: 417, startPoint y: 134, endPoint x: 384, endPoint y: 166, distance: 46.0
click at [384, 166] on div "FE7994 100 %" at bounding box center [439, 135] width 110 height 90
type input "000000"
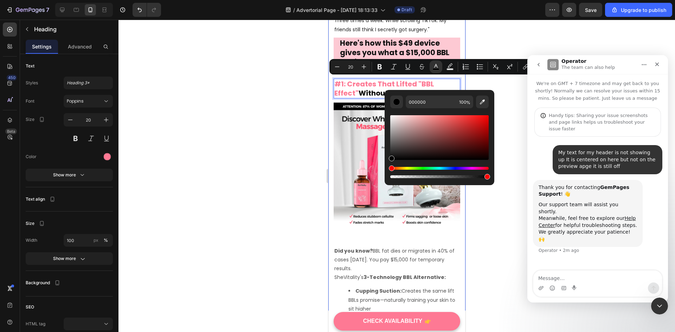
click at [286, 139] on div at bounding box center [396, 176] width 556 height 312
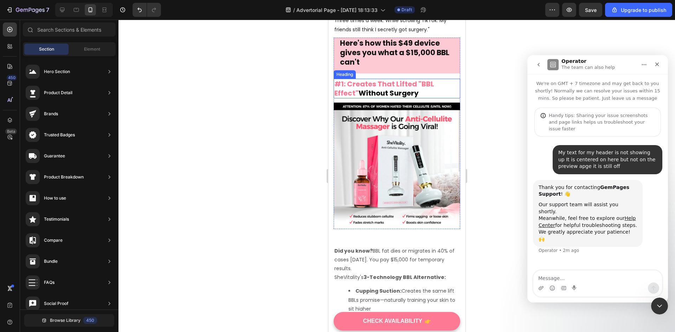
click at [408, 79] on p "#1: Creates That Lifted "BBL Effect" Without Surgery" at bounding box center [396, 88] width 125 height 18
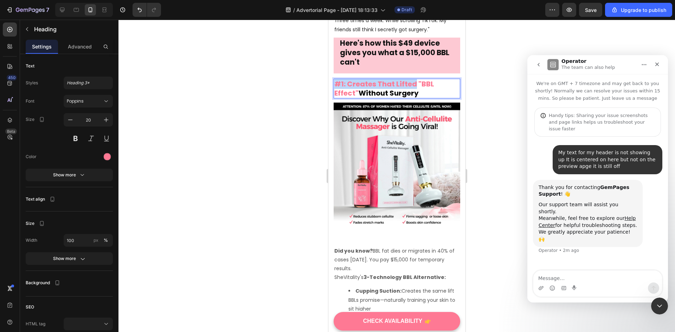
drag, startPoint x: 415, startPoint y: 73, endPoint x: 335, endPoint y: 74, distance: 80.1
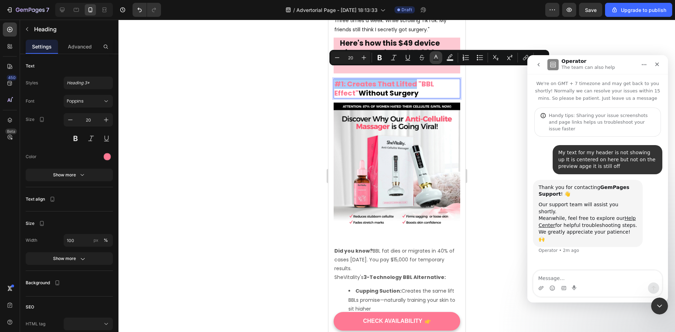
click at [437, 55] on icon "Editor contextual toolbar" at bounding box center [435, 57] width 7 height 7
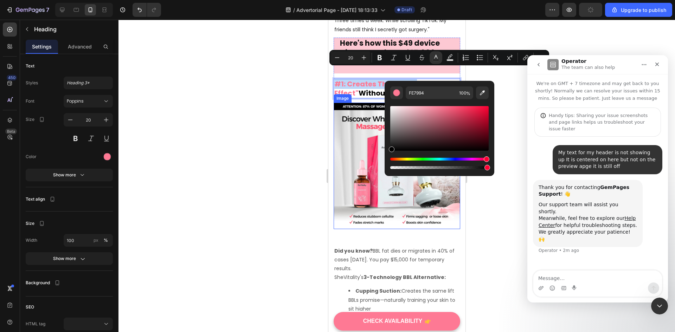
type input "000000"
drag, startPoint x: 765, startPoint y: 131, endPoint x: 368, endPoint y: 167, distance: 399.4
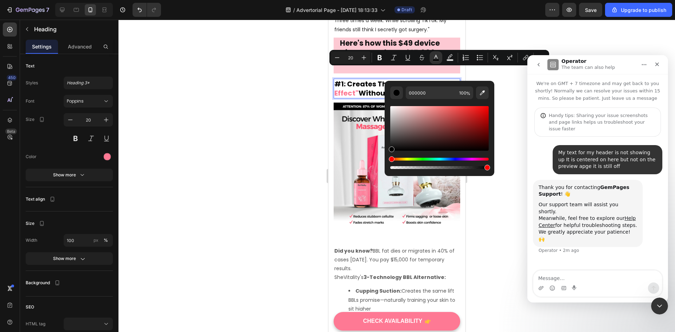
click at [244, 174] on div at bounding box center [396, 176] width 556 height 312
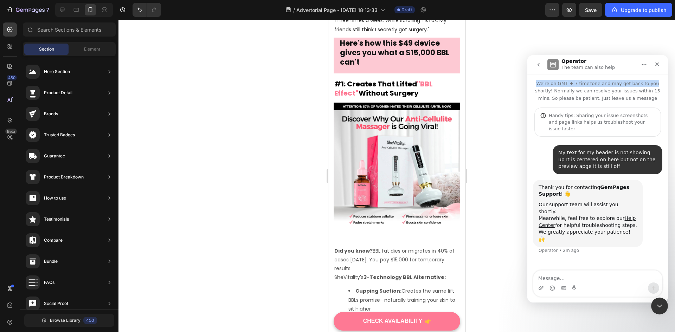
drag, startPoint x: 659, startPoint y: 62, endPoint x: 666, endPoint y: 73, distance: 13.6
click at [666, 73] on nav "Operator The team can also help" at bounding box center [597, 64] width 141 height 19
click at [657, 63] on icon "Close" at bounding box center [657, 64] width 6 height 6
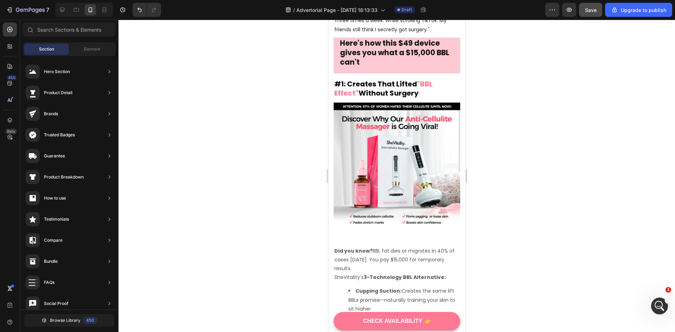
scroll to position [0, 0]
click at [590, 6] on div "Save" at bounding box center [591, 9] width 12 height 7
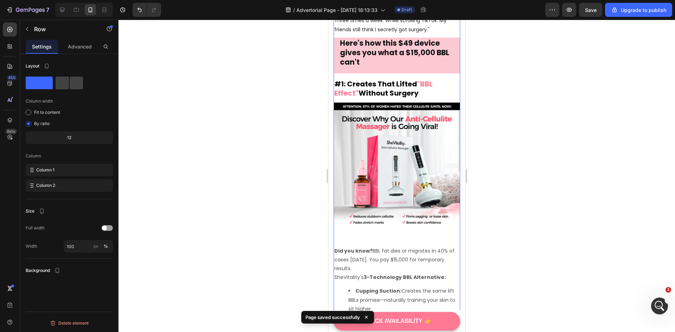
click at [364, 247] on strong "Did you know?" at bounding box center [353, 250] width 38 height 7
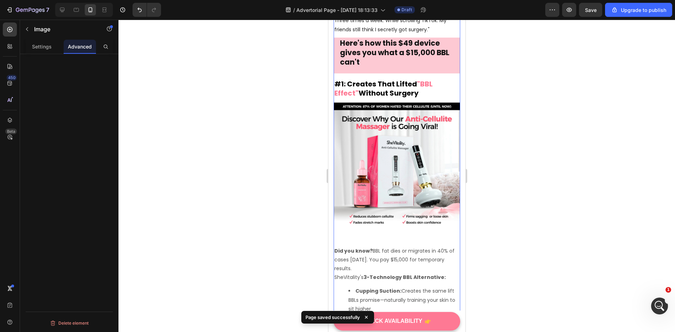
click at [397, 212] on div "Image" at bounding box center [396, 166] width 127 height 127
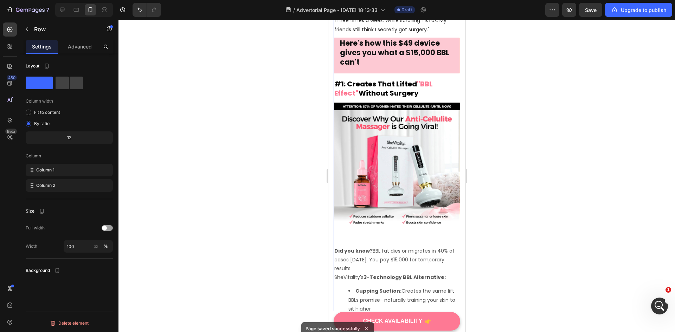
click at [342, 247] on strong "Did you know?" at bounding box center [353, 250] width 38 height 7
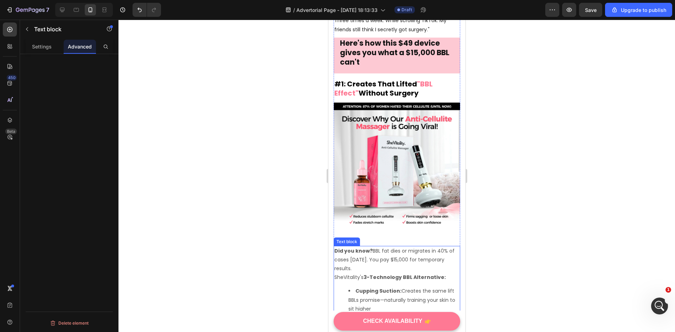
click at [342, 247] on strong "Did you know?" at bounding box center [353, 250] width 38 height 7
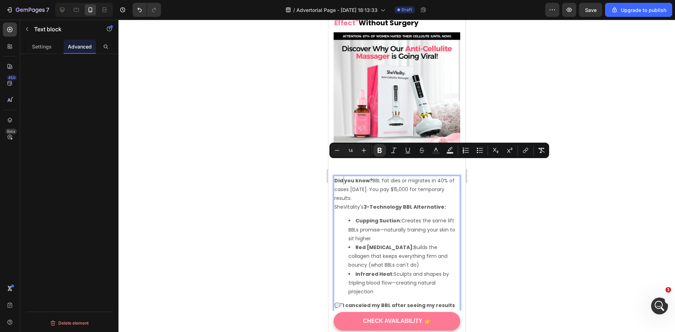
click at [523, 233] on div at bounding box center [396, 176] width 556 height 312
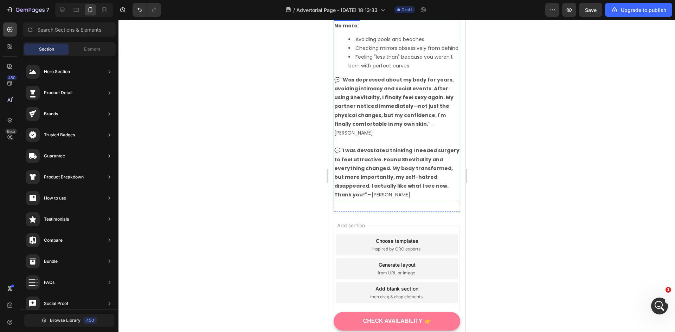
scroll to position [2310, 0]
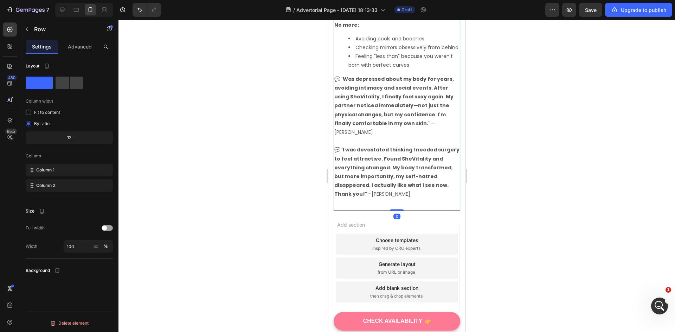
drag, startPoint x: 394, startPoint y: 182, endPoint x: 398, endPoint y: 176, distance: 6.5
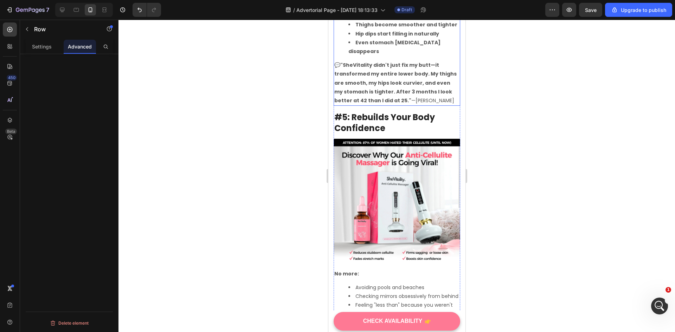
scroll to position [2064, 0]
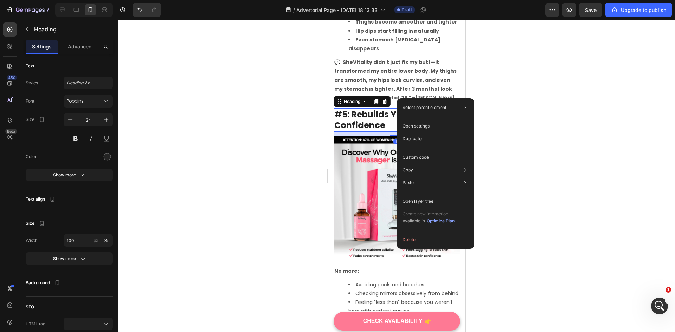
click at [618, 91] on div at bounding box center [396, 176] width 556 height 312
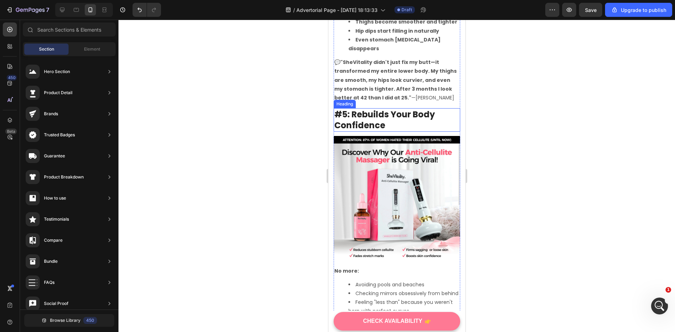
click at [434, 108] on h2 "#5: Rebuilds Your Body Confidence" at bounding box center [396, 119] width 127 height 23
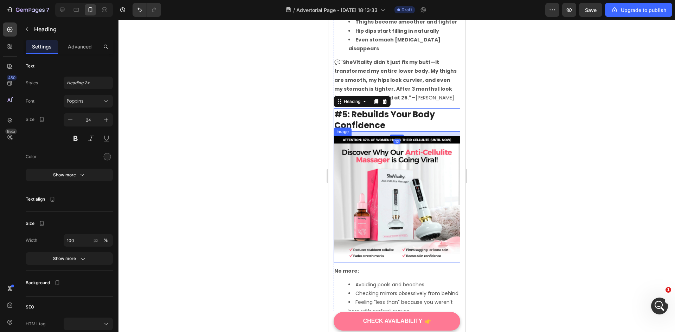
click at [415, 138] on img at bounding box center [396, 199] width 127 height 127
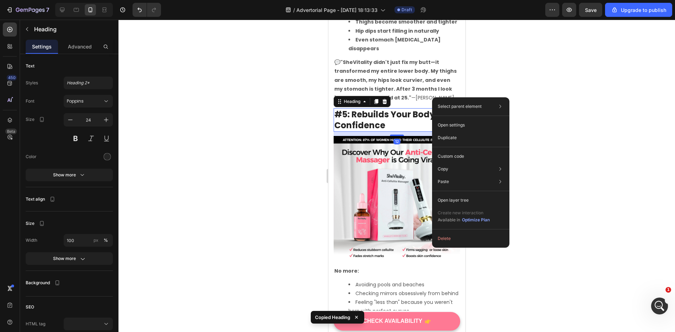
click at [573, 112] on div at bounding box center [396, 176] width 556 height 312
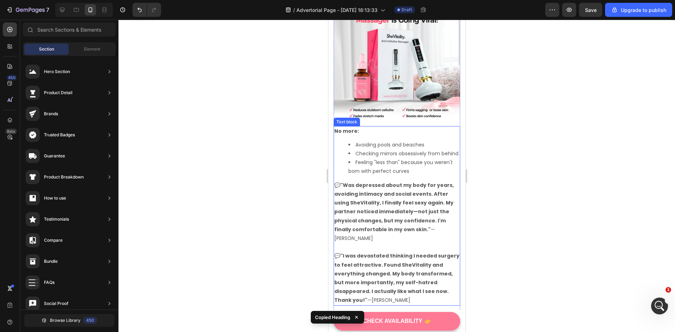
scroll to position [2204, 0]
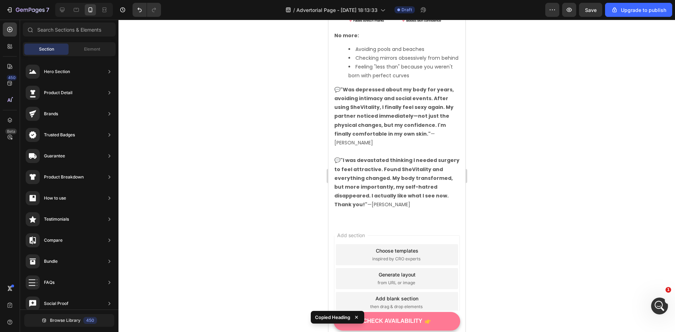
scroll to position [2310, 0]
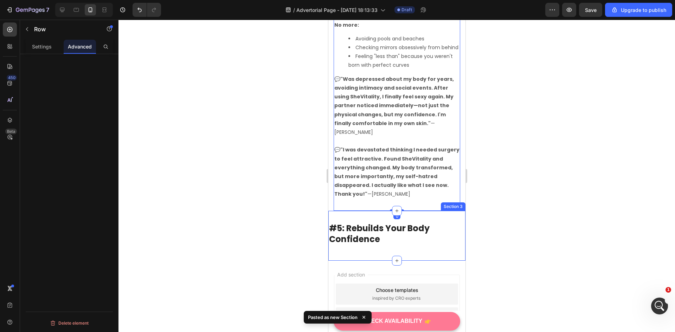
click at [411, 211] on div "#5: Rebuilds Your Body Confidence Heading Section 3" at bounding box center [396, 236] width 137 height 50
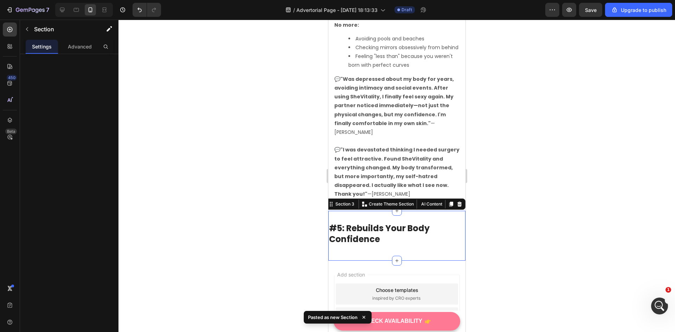
click at [396, 211] on div "#5: Rebuilds Your Body Confidence Heading Section 3 You can create reusable sec…" at bounding box center [396, 236] width 137 height 50
click at [527, 193] on div at bounding box center [396, 176] width 556 height 312
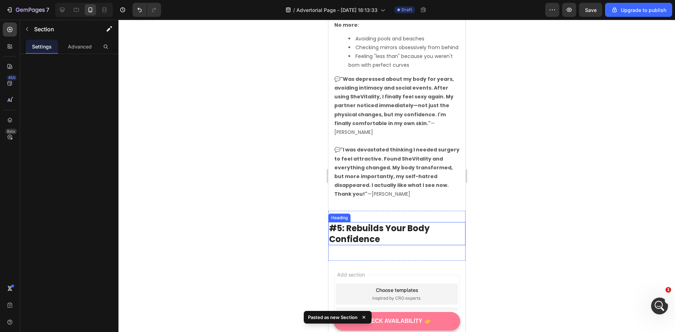
click at [386, 222] on div "#5: Rebuilds Your Body Confidence Heading" at bounding box center [396, 235] width 137 height 27
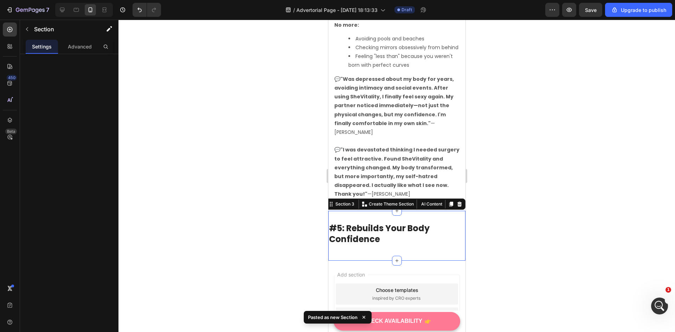
click at [394, 211] on div "#5: Rebuilds Your Body Confidence Heading Section 3 You can create reusable sec…" at bounding box center [396, 236] width 137 height 50
click at [306, 189] on div at bounding box center [396, 176] width 556 height 312
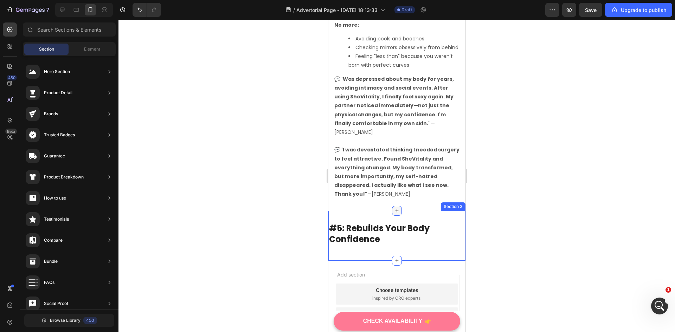
click at [394, 208] on icon at bounding box center [397, 211] width 6 height 6
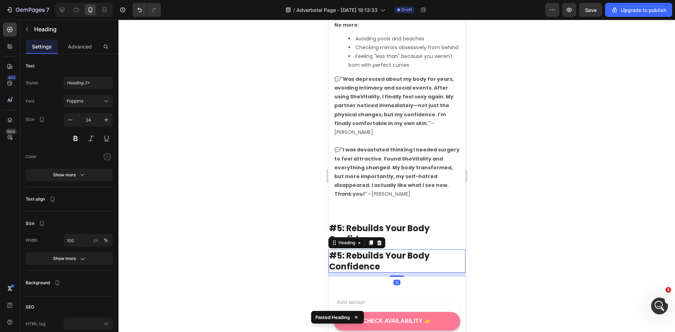
click at [543, 233] on div at bounding box center [396, 176] width 556 height 312
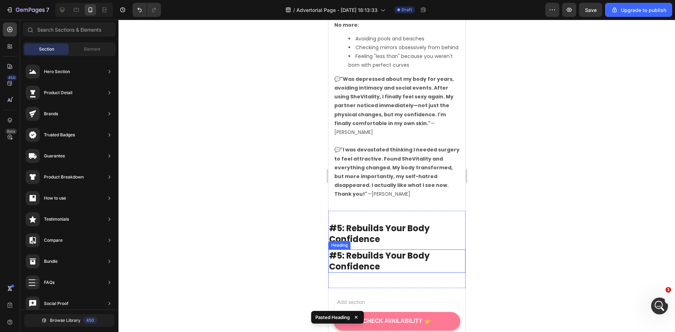
click at [422, 249] on h2 "#5: Rebuilds Your Body Confidence" at bounding box center [396, 260] width 137 height 23
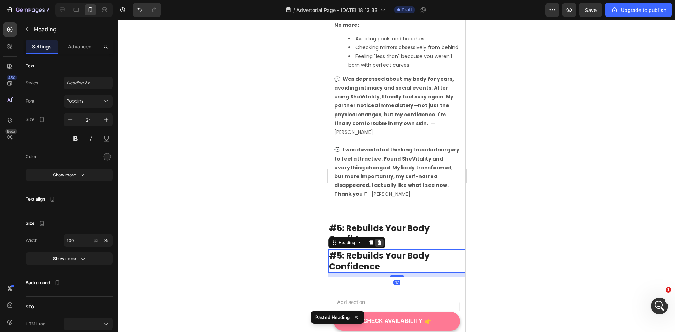
click at [380, 240] on icon at bounding box center [379, 242] width 5 height 5
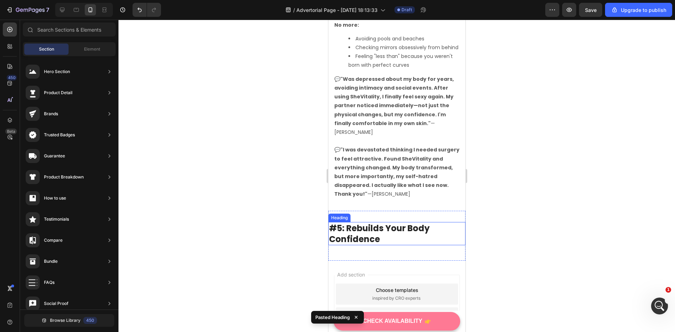
click at [393, 222] on h2 "#5: Rebuilds Your Body Confidence" at bounding box center [396, 233] width 137 height 23
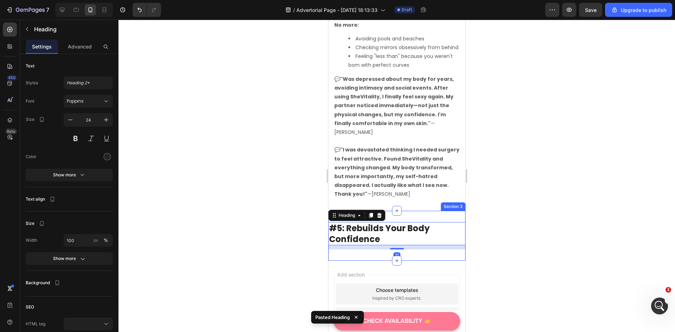
click at [402, 211] on div "#5: Rebuilds Your Body Confidence Heading 12 Section 3" at bounding box center [396, 236] width 137 height 50
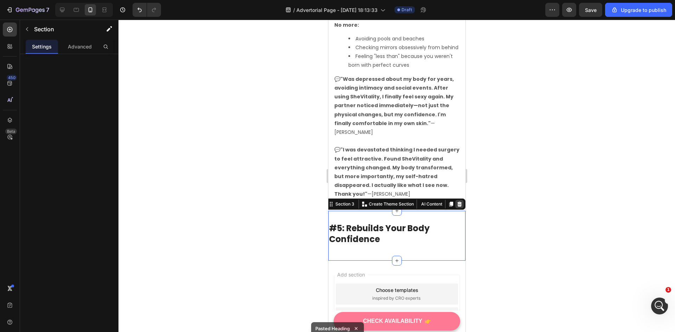
click at [456, 201] on icon at bounding box center [459, 204] width 6 height 6
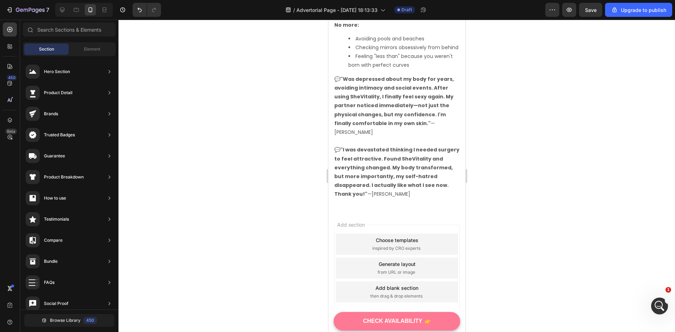
click at [404, 211] on div "Add section Choose templates inspired by CRO experts Generate layout from URL o…" at bounding box center [396, 278] width 137 height 134
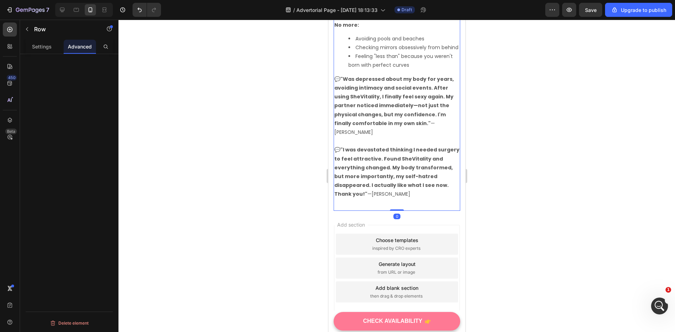
drag, startPoint x: 395, startPoint y: 183, endPoint x: 397, endPoint y: 178, distance: 4.8
click at [424, 211] on div "Add section Choose templates inspired by CRO experts Generate layout from URL o…" at bounding box center [396, 278] width 137 height 134
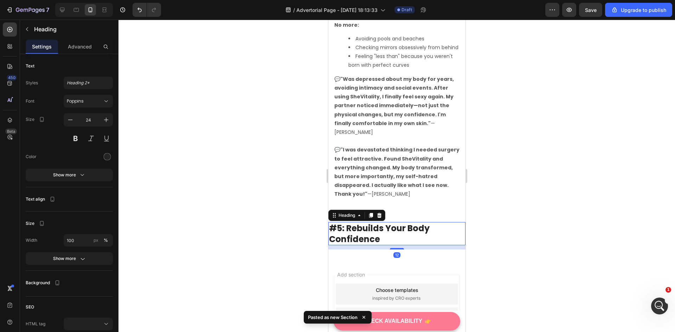
click at [418, 222] on h2 "#5: Rebuilds Your Body Confidence" at bounding box center [396, 233] width 137 height 23
click at [500, 196] on div at bounding box center [396, 176] width 556 height 312
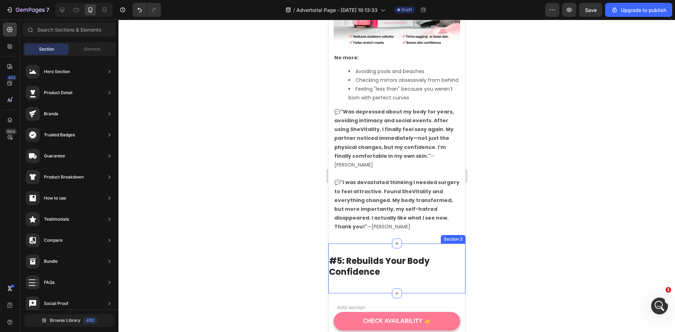
scroll to position [2254, 0]
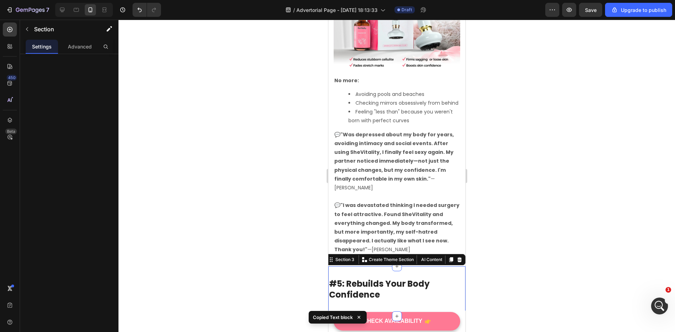
click at [361, 286] on div "#5: Rebuilds Your Body Confidence Heading Section 3 You can create reusable sec…" at bounding box center [396, 291] width 137 height 50
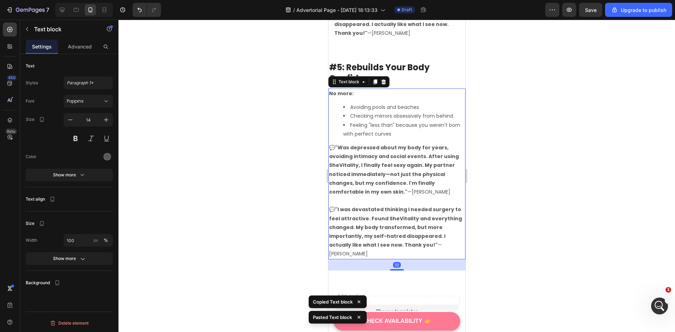
scroll to position [2487, 0]
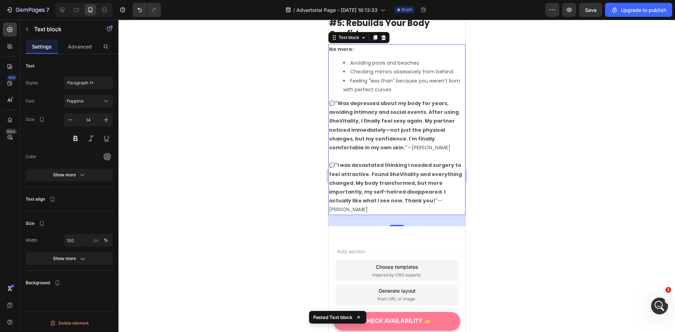
click at [393, 174] on strong ""I was devastated thinking I needed surgery to feel attractive. Found SheVitali…" at bounding box center [395, 183] width 133 height 43
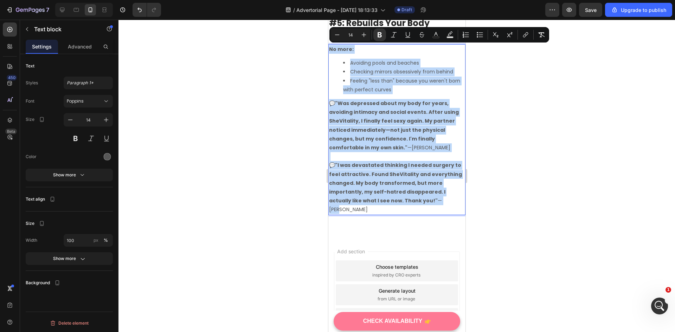
scroll to position [2417, 0]
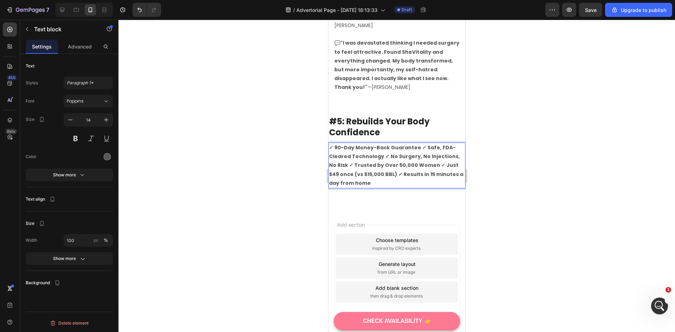
click at [415, 144] on strong "✓ 90-Day Money-Back Guarantee ✓ Safe, FDA-Cleared Technology ✓ No Surgery, No I…" at bounding box center [396, 165] width 134 height 43
click at [413, 153] on strong "✓ Safe, FDA-Cleared Technology ✓ No Surgery, No Injections, No Risk ✓ Trusted b…" at bounding box center [396, 170] width 135 height 34
click at [419, 162] on strong "✓ No Surgery, No Injections, No Risk ✓ Trusted by Over 50,000 Women ✓ Just $49 …" at bounding box center [394, 174] width 130 height 25
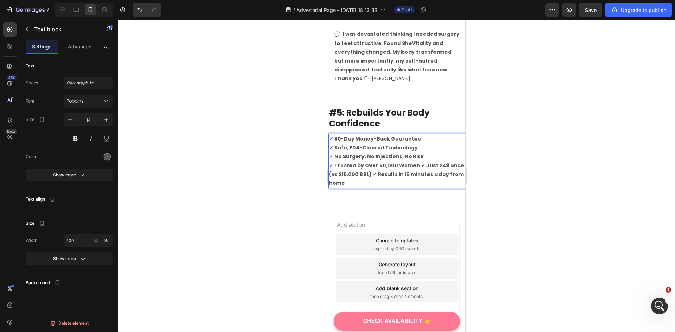
click at [415, 162] on strong "✓ Trusted by Over 50,000 Women ✓ Just $49 once (vs $15,000 BBL) ✓ Results in 15…" at bounding box center [396, 174] width 135 height 25
click at [411, 171] on strong "✓ Just $49 once (vs $15,000 BBL) ✓ Results in 15 minutes a day from home" at bounding box center [391, 179] width 124 height 16
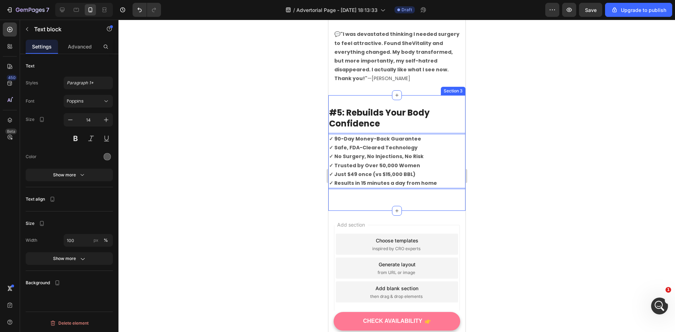
click at [412, 174] on div "#5: Rebuilds Your Body Confidence Heading ✓ 90-Day Money-Back Guarantee ✓ Safe,…" at bounding box center [396, 153] width 137 height 116
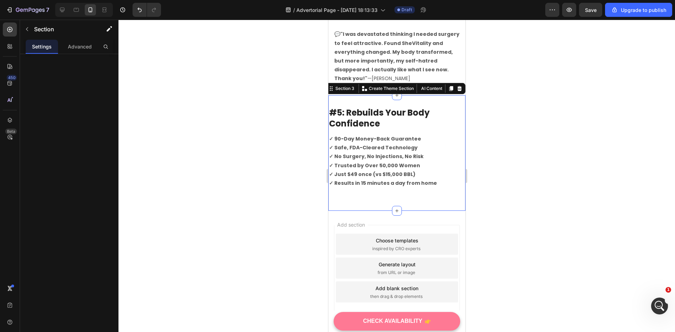
click at [510, 159] on div at bounding box center [396, 176] width 556 height 312
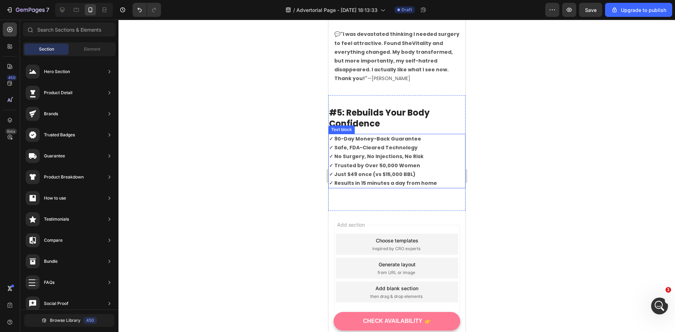
click at [422, 143] on p "✓ Safe, FDA-Cleared Technology" at bounding box center [397, 147] width 136 height 9
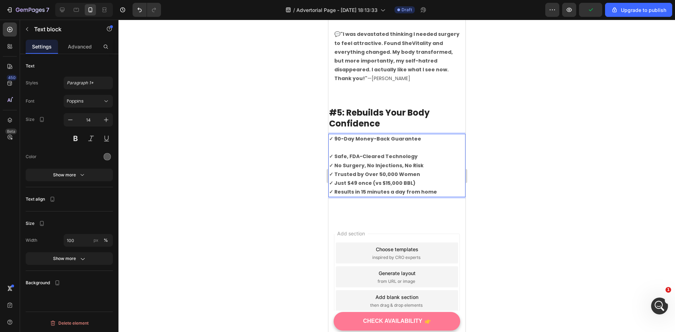
click at [416, 152] on p "✓ Safe, FDA-Cleared Technology" at bounding box center [397, 156] width 136 height 9
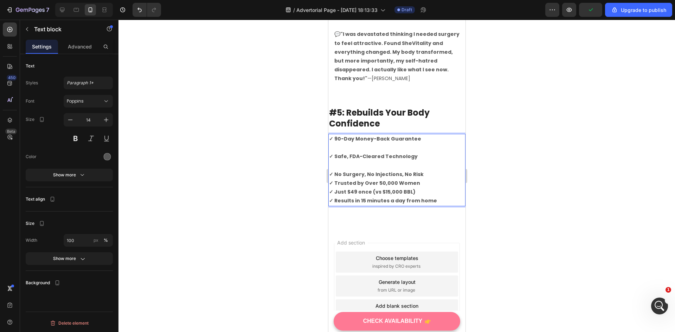
click at [421, 170] on p "✓ No Surgery, No Injections, No Risk" at bounding box center [397, 174] width 136 height 9
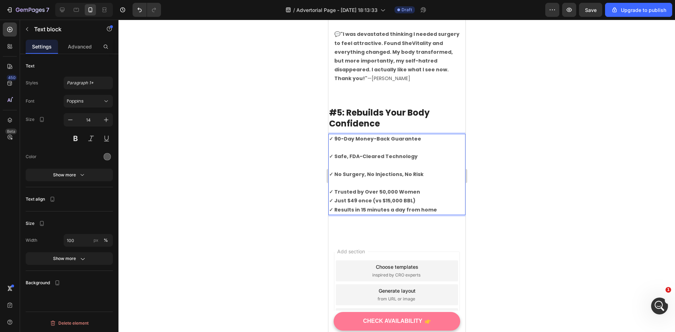
click at [418, 188] on p "✓ Trusted by Over 50,000 Women" at bounding box center [397, 192] width 136 height 9
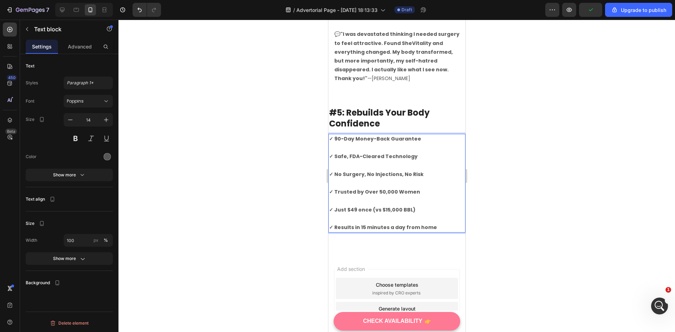
click at [424, 302] on div "Generate layout from URL or image" at bounding box center [396, 312] width 122 height 21
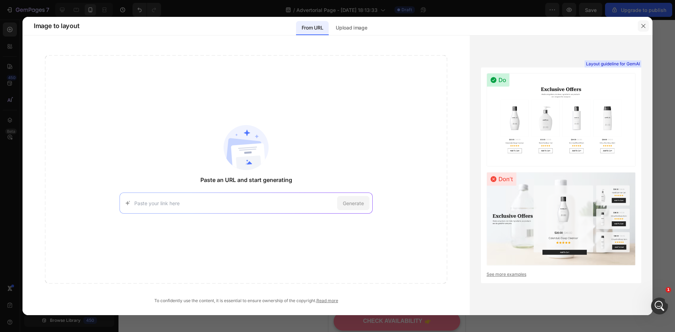
click at [643, 25] on icon "button" at bounding box center [643, 26] width 6 height 6
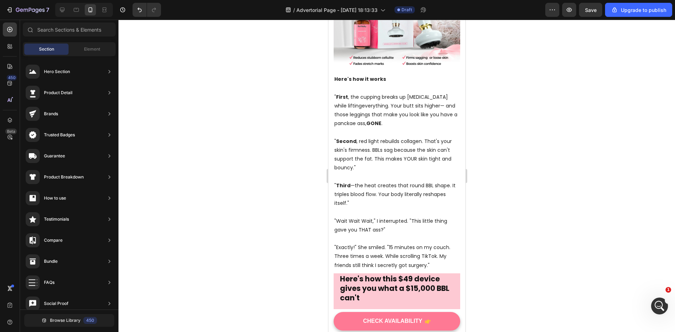
scroll to position [0, 0]
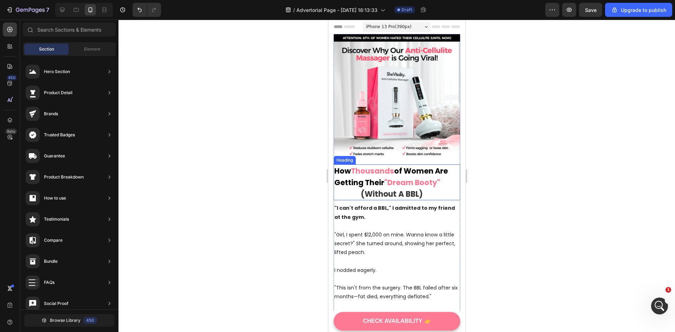
click at [398, 193] on span "(Without A BBL)" at bounding box center [391, 194] width 62 height 11
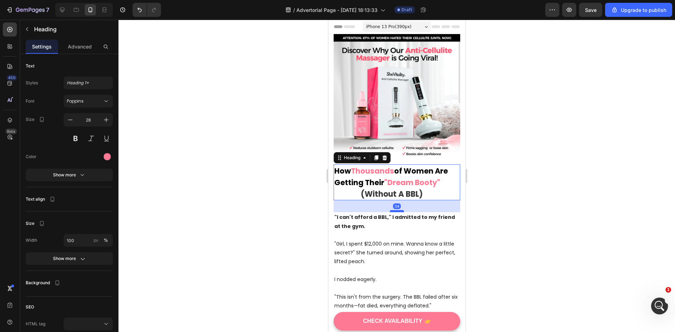
drag, startPoint x: 396, startPoint y: 197, endPoint x: 396, endPoint y: 207, distance: 9.1
click at [396, 210] on div at bounding box center [396, 211] width 14 height 2
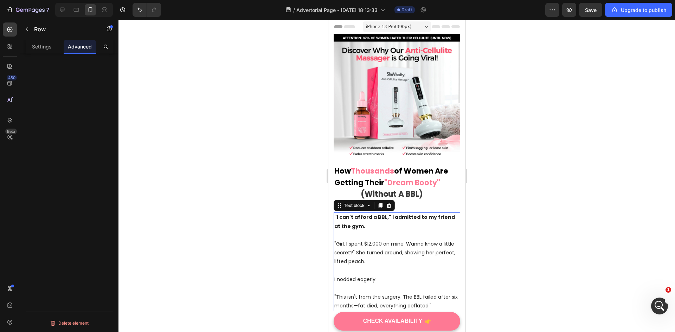
click at [396, 191] on span "(Without A BBL)" at bounding box center [391, 194] width 62 height 11
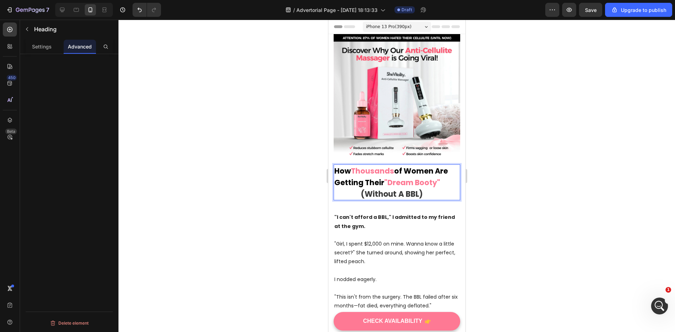
click at [345, 178] on span "of Women Are Getting Their" at bounding box center [393, 177] width 119 height 22
click at [342, 178] on span "of Women Are Getting Their" at bounding box center [393, 177] width 119 height 22
click at [360, 190] on span "(Without A BBL)" at bounding box center [391, 194] width 62 height 11
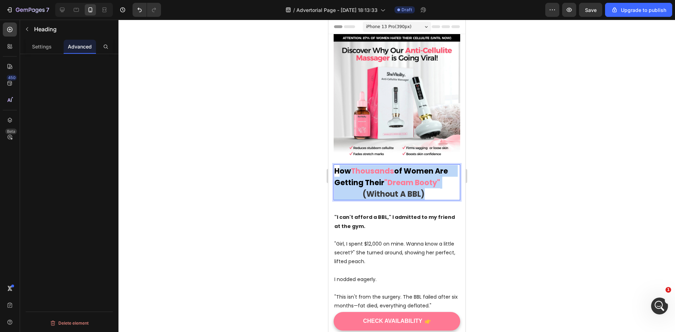
drag, startPoint x: 427, startPoint y: 187, endPoint x: 336, endPoint y: 167, distance: 93.7
click at [336, 167] on p "How Thousands of Women Are Getting Their "Dream Booty" (Without A BBL)" at bounding box center [396, 182] width 125 height 34
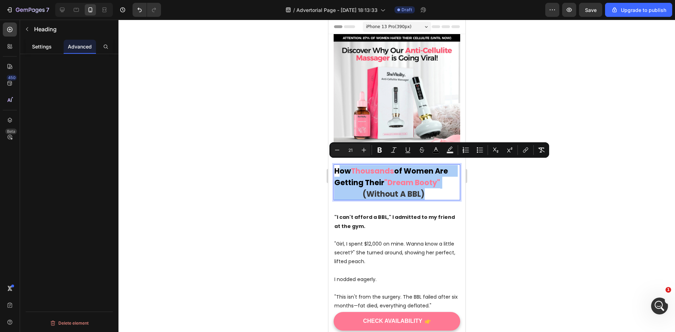
click at [48, 50] on p "Settings" at bounding box center [42, 46] width 20 height 7
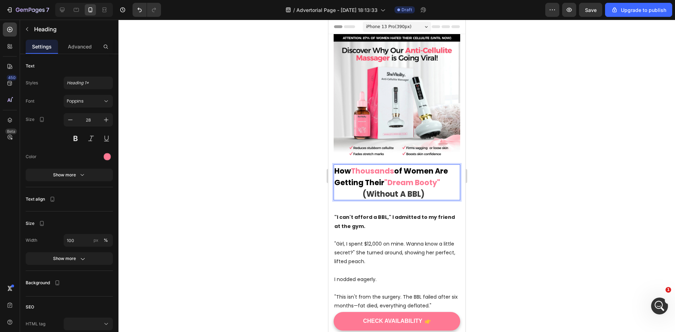
click at [377, 178] on span "of Women Are Getting Their" at bounding box center [395, 177] width 122 height 22
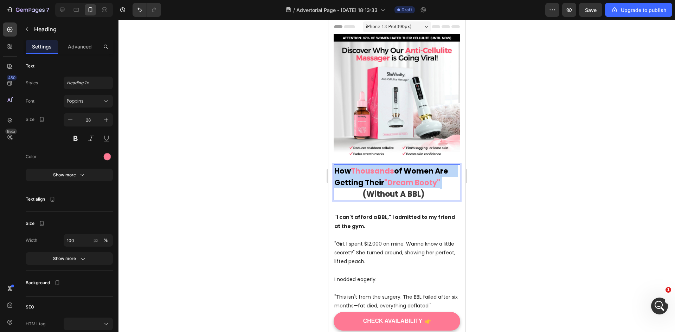
click at [377, 178] on span "of Women Are Getting Their" at bounding box center [395, 177] width 122 height 22
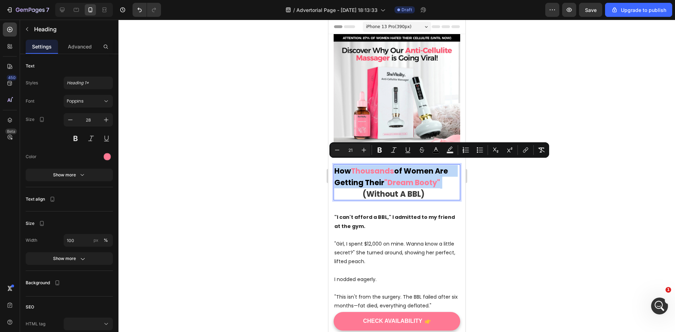
type input "22"
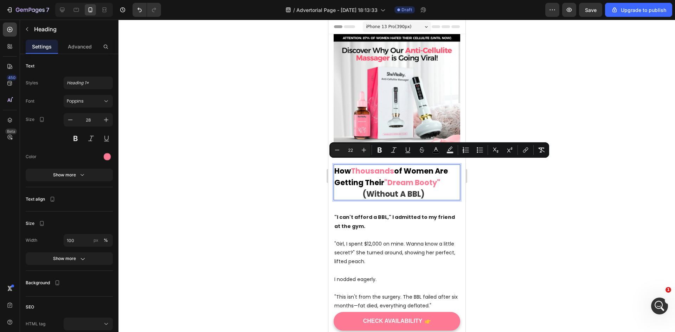
click at [431, 192] on p "How Thousands of Women Are Getting Their "Dream Booty" (Without A BBL)" at bounding box center [396, 182] width 125 height 34
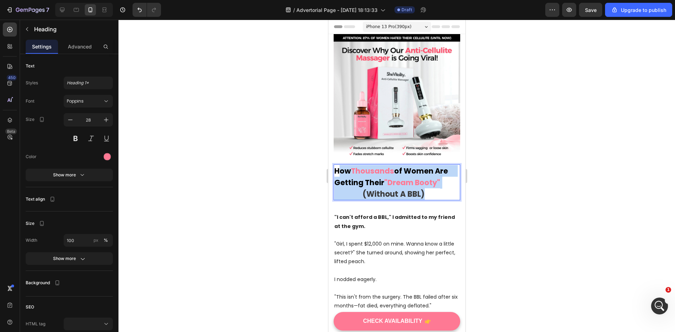
drag, startPoint x: 429, startPoint y: 191, endPoint x: 335, endPoint y: 163, distance: 98.3
click at [335, 165] on p "How Thousands of Women Are Getting Their "Dream Booty" (Without A BBL)" at bounding box center [396, 182] width 125 height 34
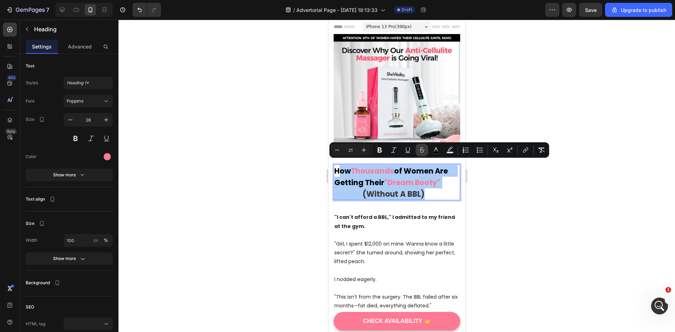
click at [422, 149] on icon "Editor contextual toolbar" at bounding box center [421, 150] width 7 height 7
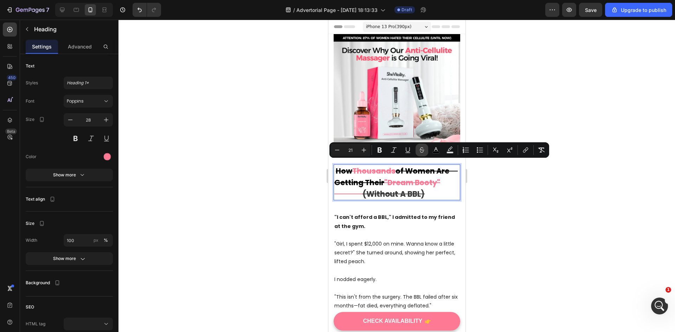
click at [422, 149] on icon "Editor contextual toolbar" at bounding box center [421, 150] width 7 height 7
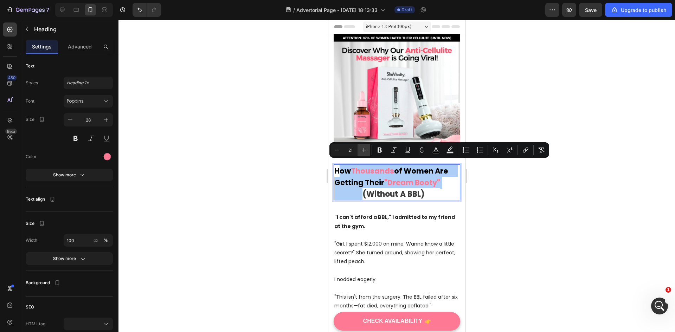
click at [363, 149] on icon "Editor contextual toolbar" at bounding box center [363, 150] width 7 height 7
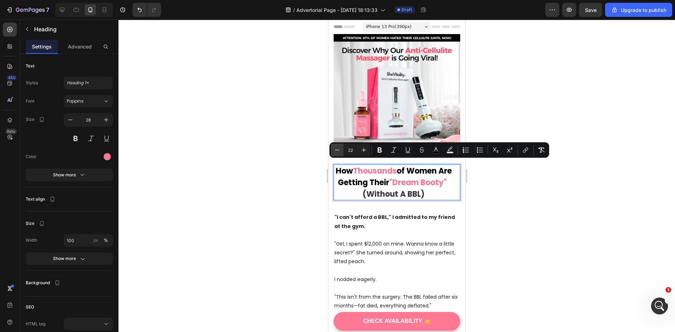
click at [340, 149] on icon "Editor contextual toolbar" at bounding box center [336, 150] width 7 height 7
type input "21"
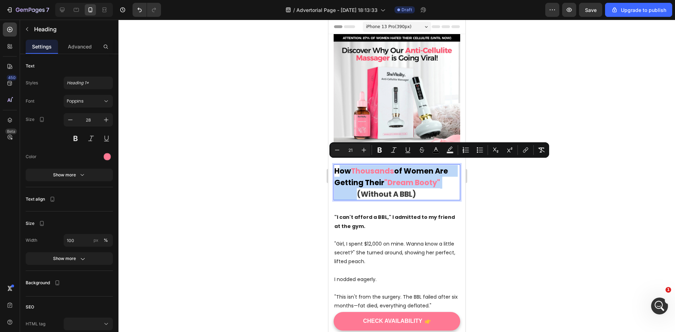
click at [419, 188] on p "How Thousands of Women Are Getting Their "Dream Booty" (Without A BBL)" at bounding box center [396, 182] width 125 height 34
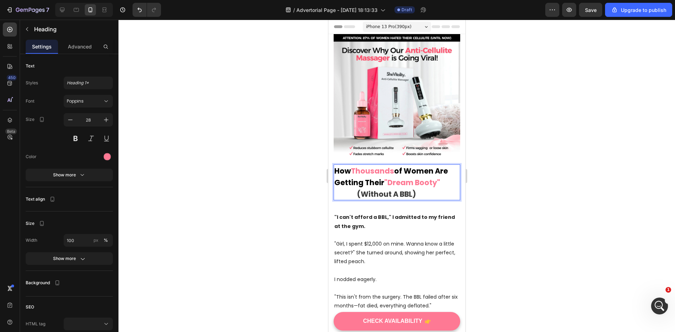
click at [356, 189] on span "Rich Text Editor. Editing area: main" at bounding box center [345, 194] width 22 height 10
click at [344, 178] on span "of Women Are Getting Their" at bounding box center [395, 177] width 122 height 22
click at [339, 166] on span "How" at bounding box center [342, 171] width 17 height 10
click at [498, 177] on div at bounding box center [396, 176] width 556 height 312
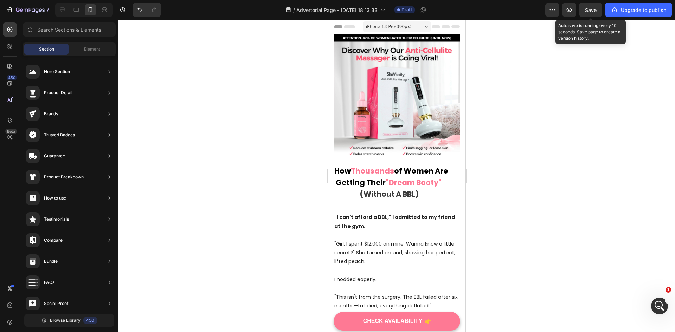
click at [586, 9] on span "Save" at bounding box center [591, 10] width 12 height 6
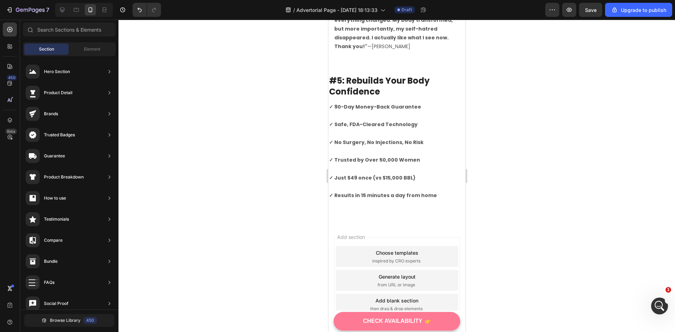
scroll to position [2476, 0]
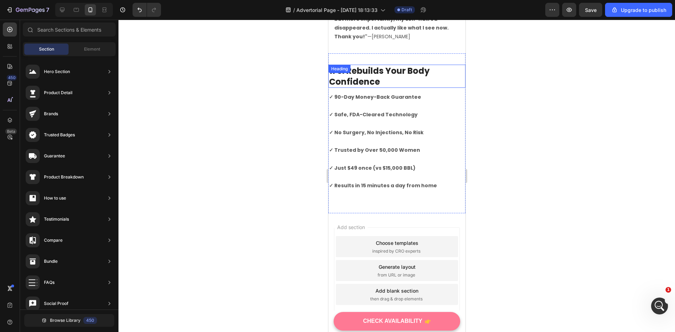
click at [372, 65] on h2 "#5: Rebuilds Your Body Confidence" at bounding box center [396, 76] width 137 height 23
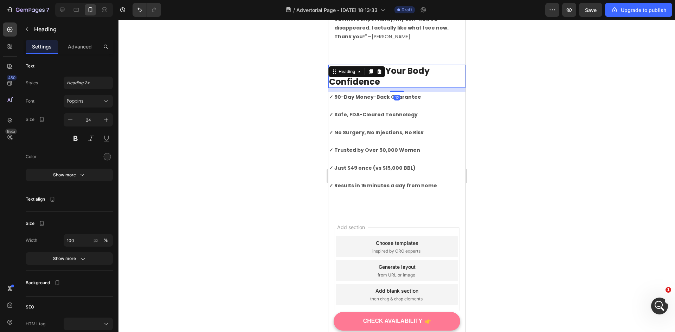
click at [372, 65] on h2 "#5: Rebuilds Your Body Confidence" at bounding box center [396, 76] width 137 height 23
click at [372, 65] on p "#5: Rebuilds Your Body Confidence" at bounding box center [397, 76] width 136 height 22
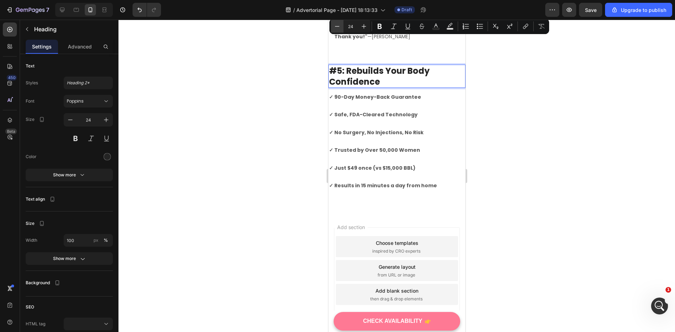
scroll to position [2468, 0]
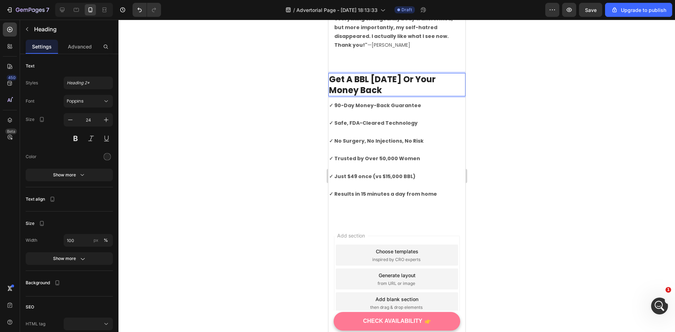
click at [516, 69] on div at bounding box center [396, 176] width 556 height 312
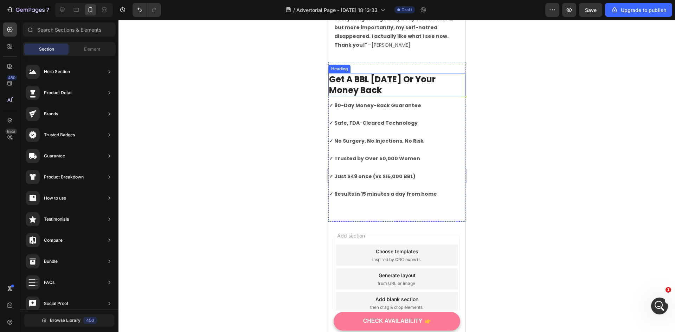
scroll to position [2433, 0]
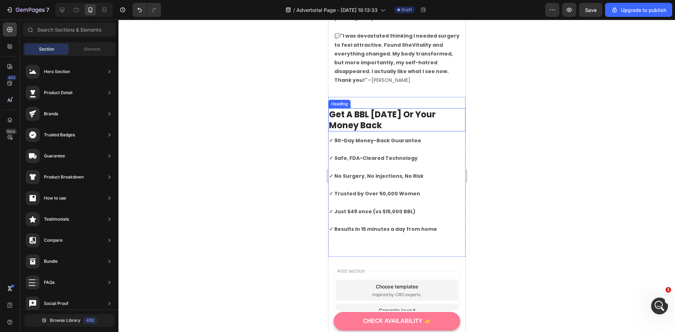
click at [392, 109] on p "Get A BBL In 30 Days Or Your Money Back" at bounding box center [397, 120] width 136 height 22
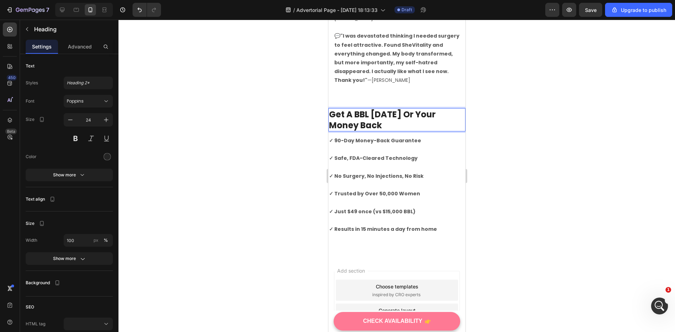
click at [395, 109] on p "Get A BBL In 30 Days Or Your Money Back" at bounding box center [397, 120] width 136 height 22
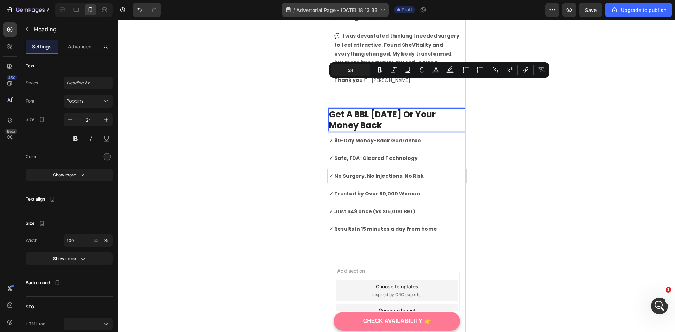
copy p "Get A BBL In 30 Days Or Your Money Back"
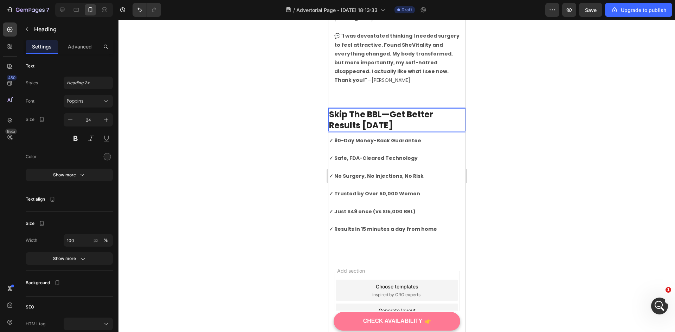
click at [563, 103] on div at bounding box center [396, 176] width 556 height 312
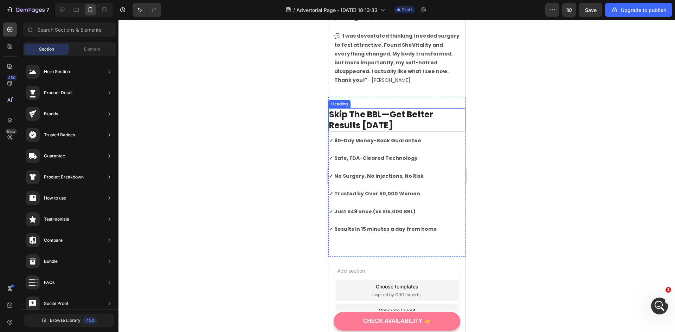
click at [419, 109] on p "Skip The BBL—Get Better Results In 90 Days" at bounding box center [397, 120] width 136 height 22
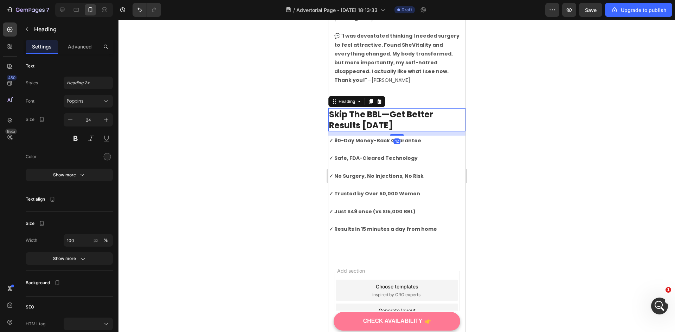
click at [419, 109] on p "Skip The BBL—Get Better Results In 90 Days" at bounding box center [397, 120] width 136 height 22
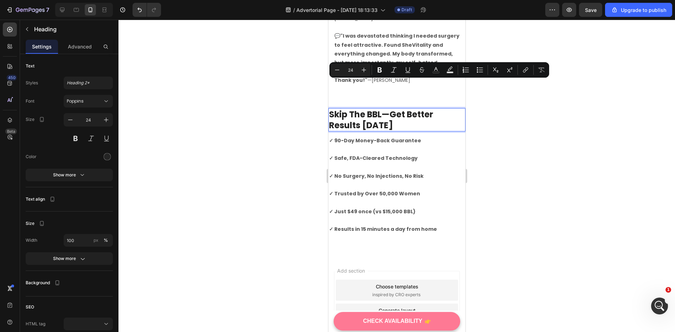
click at [422, 109] on p "Skip The BBL—Get Better Results In 90 Days" at bounding box center [397, 120] width 136 height 22
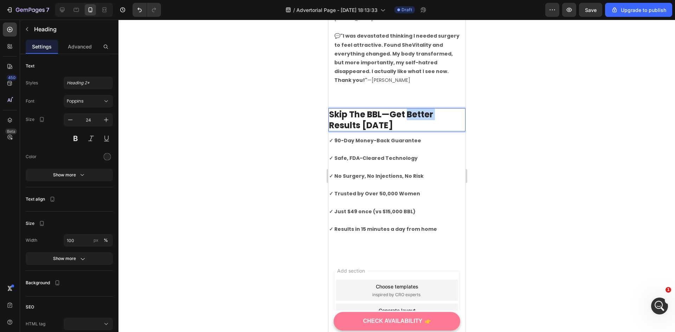
click at [422, 109] on p "Skip The BBL—Get Better Results In 90 Days" at bounding box center [397, 120] width 136 height 22
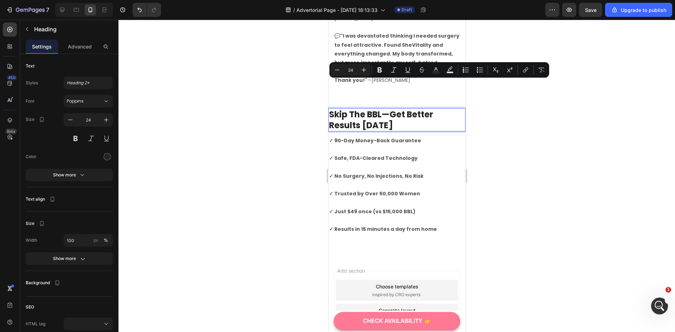
click at [411, 109] on p "Skip The BBL—Get Better Results In 90 Days" at bounding box center [397, 120] width 136 height 22
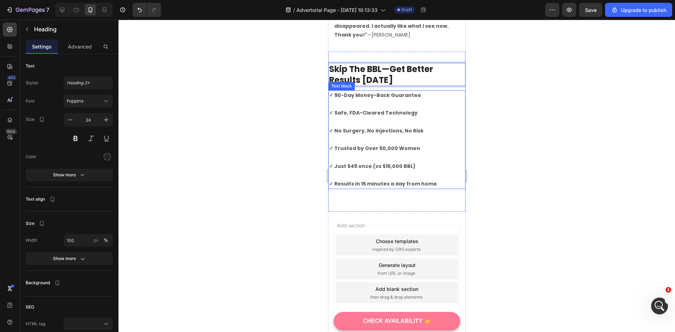
scroll to position [2479, 0]
click at [412, 171] on div "Skip The BBL—Get Better Results In 90 Days Heading 12 ✓ 90-Day Money-Back Guara…" at bounding box center [396, 131] width 137 height 138
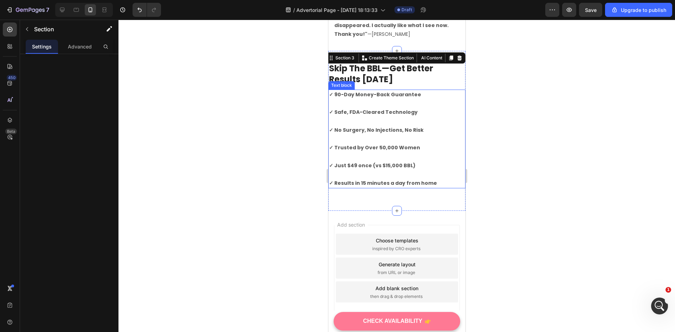
click at [332, 180] on strong "✓ Results in 15 minutes a day from home" at bounding box center [383, 183] width 108 height 7
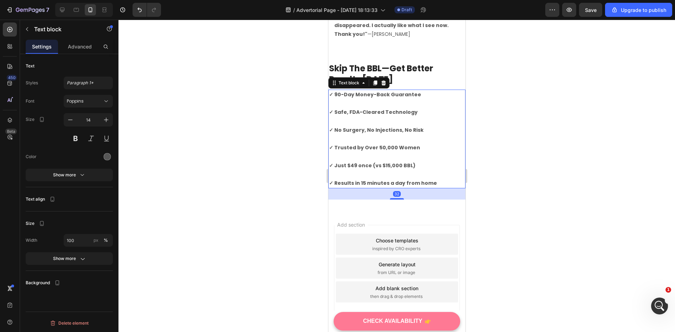
click at [331, 180] on strong "✓ Results in 15 minutes a day from home" at bounding box center [383, 183] width 108 height 7
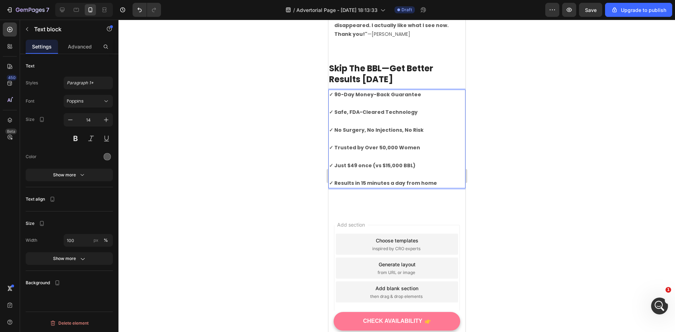
click at [329, 180] on strong "✓ Results in 15 minutes a day from home" at bounding box center [383, 183] width 108 height 7
click at [329, 162] on strong "✓ Just $49 once (vs $15,000 BBL)" at bounding box center [372, 165] width 86 height 7
click at [329, 144] on strong "✓ Trusted by Over 50,000 Women" at bounding box center [374, 147] width 91 height 7
click at [329, 127] on strong "✓ No Surgery, No Injections, No Risk" at bounding box center [376, 130] width 95 height 7
click at [329, 109] on strong "✓ Safe, FDA-Cleared Technology" at bounding box center [373, 112] width 89 height 7
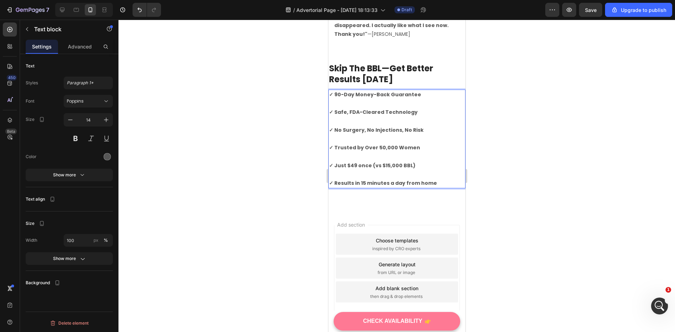
click at [330, 91] on strong "✓ 90-Day Money-Back Guarantee" at bounding box center [375, 94] width 92 height 7
click at [335, 63] on div "Heading" at bounding box center [338, 66] width 19 height 6
click at [375, 63] on p "Skip The BBL—Get Better Results In 90 Days" at bounding box center [397, 74] width 136 height 22
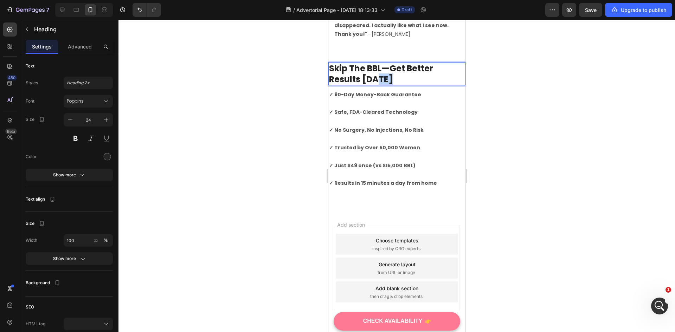
click at [375, 63] on p "Skip The BBL—Get Better Results In 90 Days" at bounding box center [397, 74] width 136 height 22
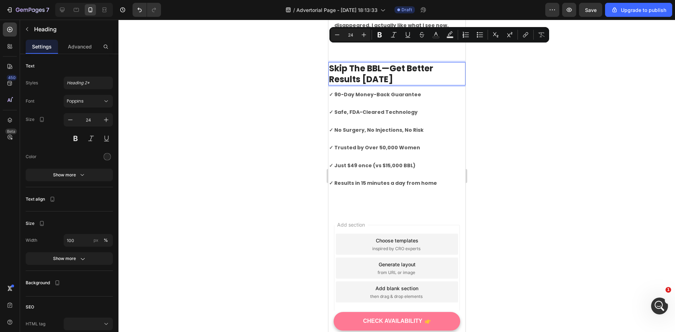
click at [388, 63] on p "Skip The BBL—Get Better Results In 90 Days" at bounding box center [397, 74] width 136 height 22
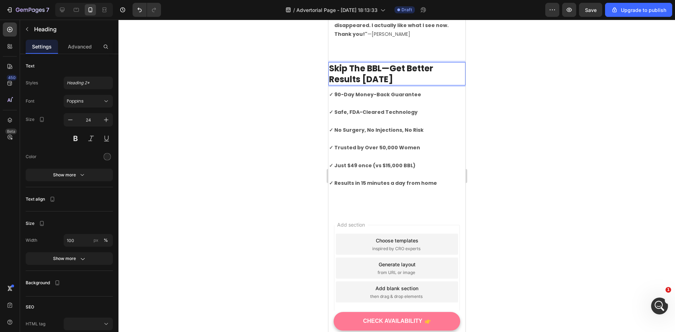
click at [393, 63] on p "Skip The BBL—Get Better Results In 90 Days" at bounding box center [397, 74] width 136 height 22
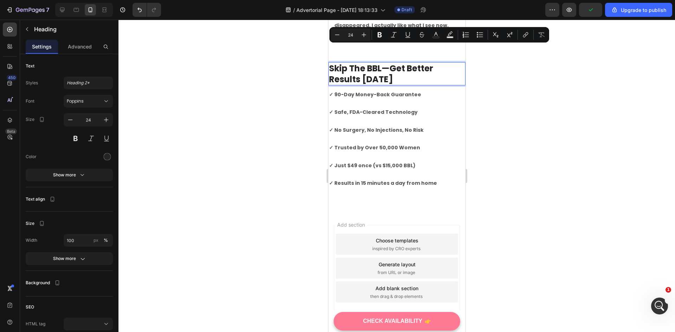
click at [398, 63] on p "Skip The BBL—Get Better Results In 90 Days" at bounding box center [397, 74] width 136 height 22
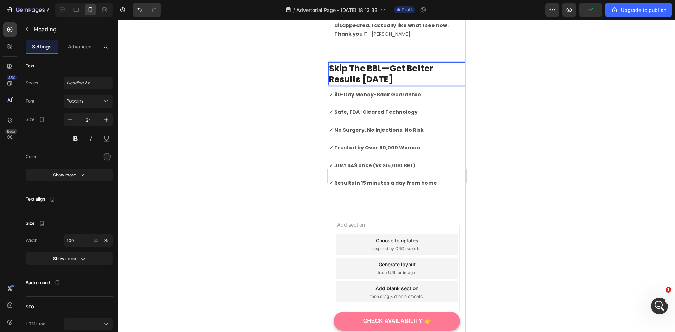
click at [398, 63] on p "Skip The BBL—Get Better Results In 90 Days" at bounding box center [397, 74] width 136 height 22
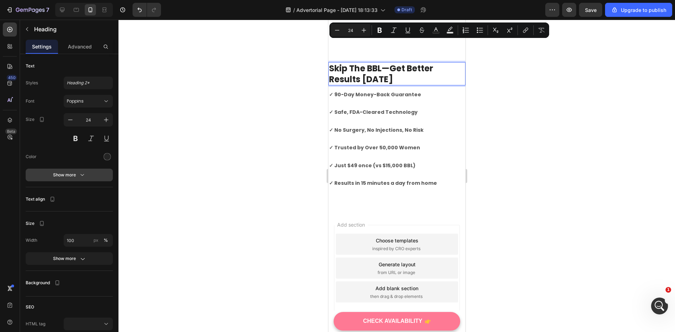
click at [78, 176] on div "Show more" at bounding box center [69, 174] width 33 height 7
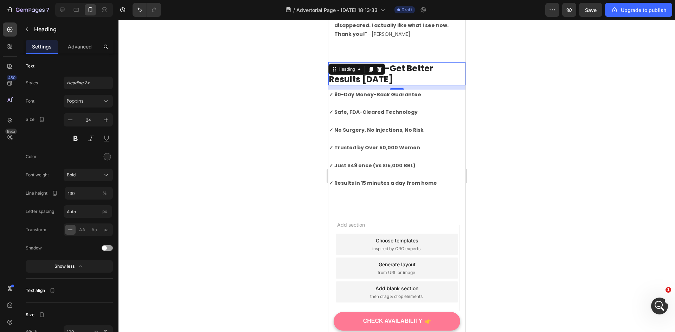
click at [43, 294] on div "Text align" at bounding box center [41, 290] width 31 height 13
click at [53, 293] on icon "button" at bounding box center [52, 290] width 7 height 7
drag, startPoint x: 73, startPoint y: 292, endPoint x: 65, endPoint y: 292, distance: 7.4
click at [73, 292] on div "Text align" at bounding box center [69, 293] width 87 height 19
click at [34, 292] on p "Text align" at bounding box center [35, 290] width 19 height 6
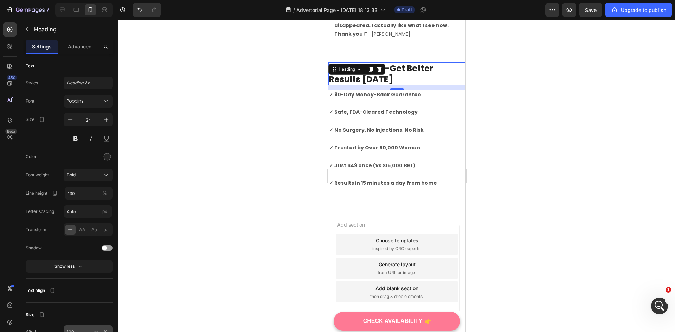
drag, startPoint x: 73, startPoint y: 308, endPoint x: 79, endPoint y: 328, distance: 21.0
click at [83, 319] on div "Size" at bounding box center [69, 315] width 87 height 13
click at [535, 152] on div at bounding box center [396, 176] width 556 height 312
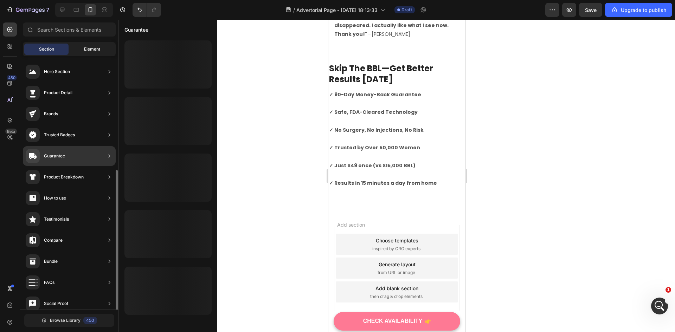
scroll to position [35, 0]
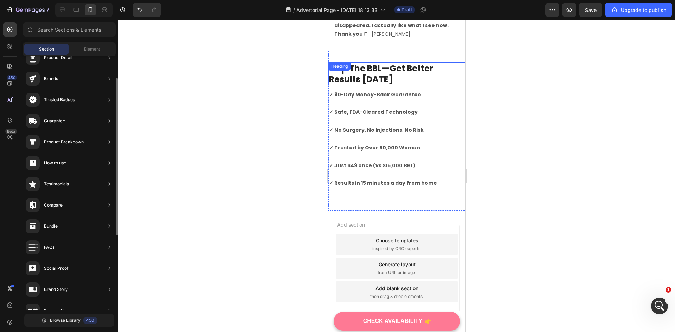
click at [409, 63] on p "Skip The BBL—Get Better Results In 90 Days" at bounding box center [397, 74] width 136 height 22
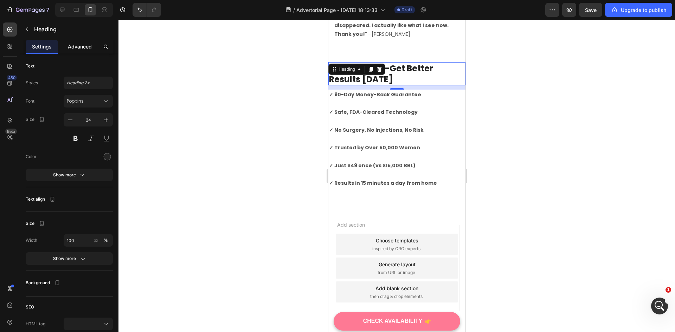
click at [79, 51] on div "Advanced" at bounding box center [80, 47] width 32 height 14
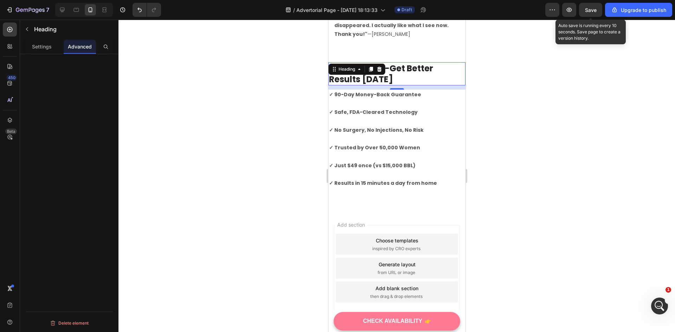
click at [595, 11] on span "Save" at bounding box center [591, 10] width 12 height 6
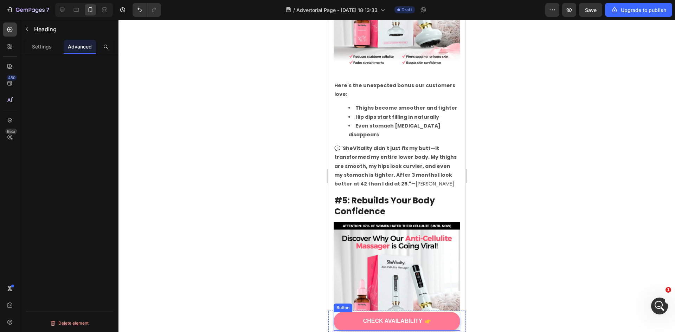
click at [442, 322] on button "CHECK AVAILABILITY" at bounding box center [396, 321] width 127 height 19
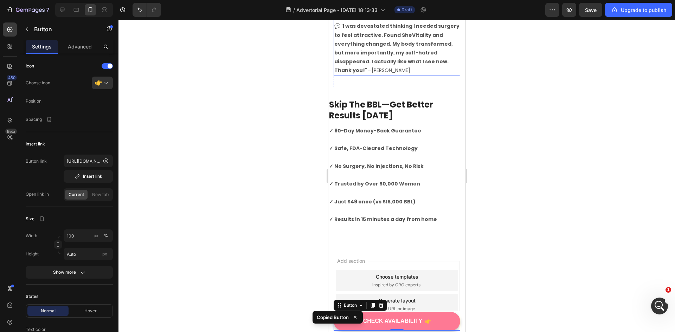
scroll to position [2444, 0]
click at [391, 241] on div at bounding box center [396, 246] width 10 height 10
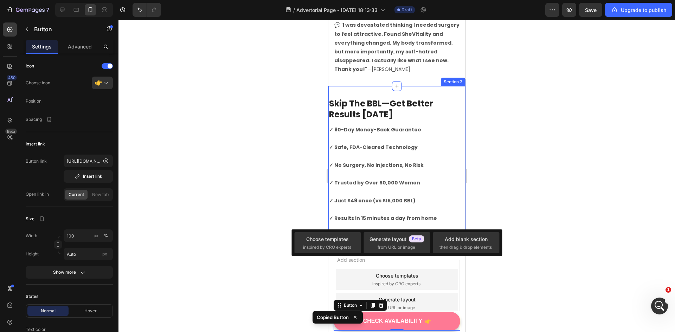
click at [377, 208] on div "Skip The BBL—Get Better Results In 90 Days Heading ✓ 90-Day Money-Back Guarante…" at bounding box center [396, 166] width 137 height 160
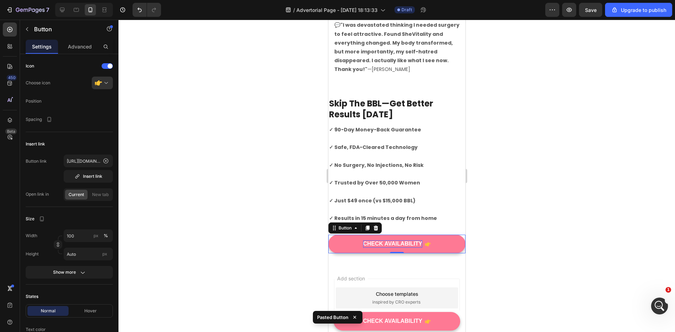
click at [398, 240] on div "CHECK AVAILABILITY" at bounding box center [392, 243] width 59 height 7
click at [398, 240] on p "CHECK AVAILABILITY" at bounding box center [392, 243] width 59 height 7
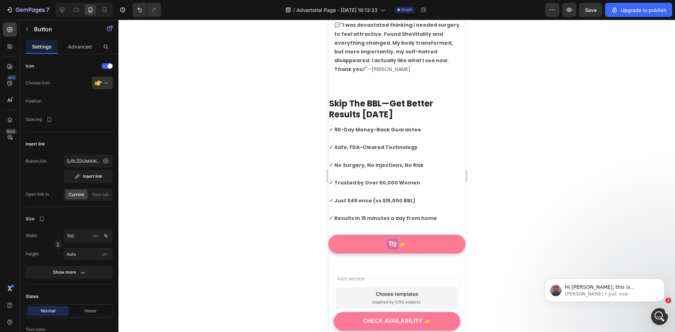
scroll to position [0, 0]
click at [328, 235] on button "Try" at bounding box center [396, 244] width 137 height 19
click at [328, 235] on button "Try SheVitality" at bounding box center [396, 244] width 137 height 19
click at [370, 240] on p "Try SheVitality Now" at bounding box center [392, 243] width 52 height 7
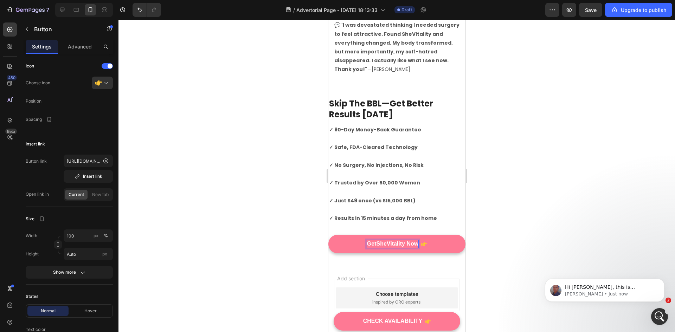
click at [328, 235] on button "GetSheVitality Now" at bounding box center [396, 244] width 137 height 19
click at [545, 196] on div at bounding box center [396, 176] width 556 height 312
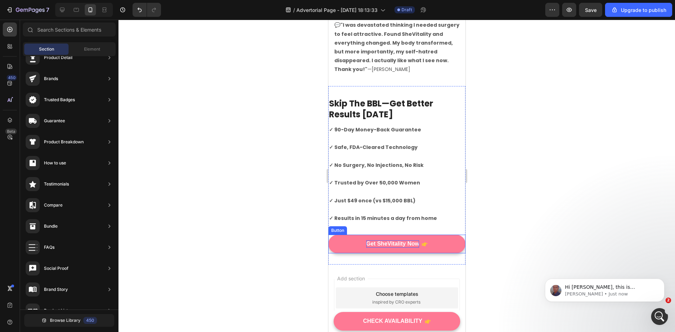
click at [437, 235] on button "Get SheVitality Now" at bounding box center [396, 244] width 137 height 19
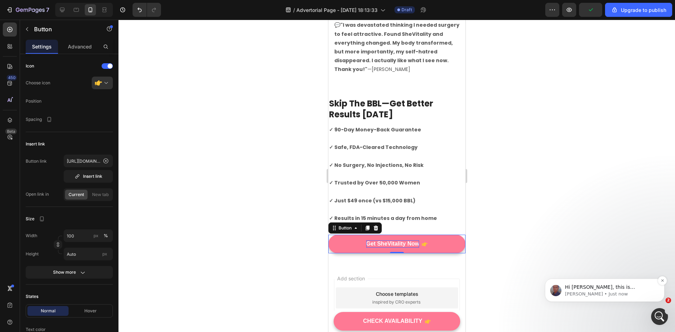
click at [573, 290] on span "Hi Lachlan, this is Jay from GemPages Support Team. I hope you're doing well, a…" at bounding box center [607, 301] width 85 height 34
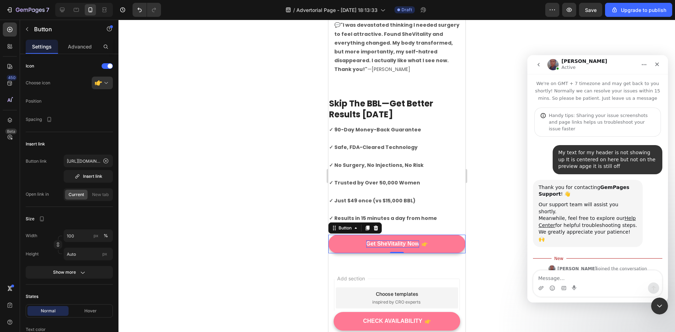
scroll to position [1, 0]
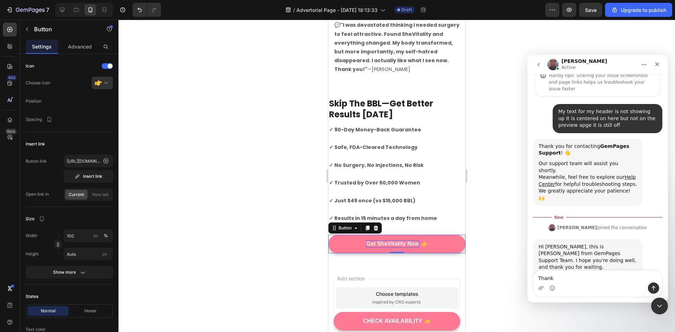
type textarea "Thank"
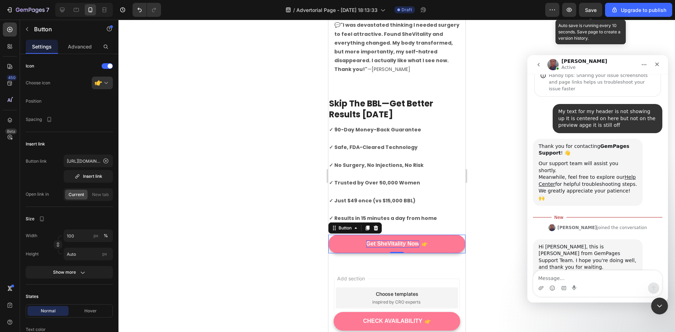
click at [588, 7] on span "Save" at bounding box center [591, 10] width 12 height 6
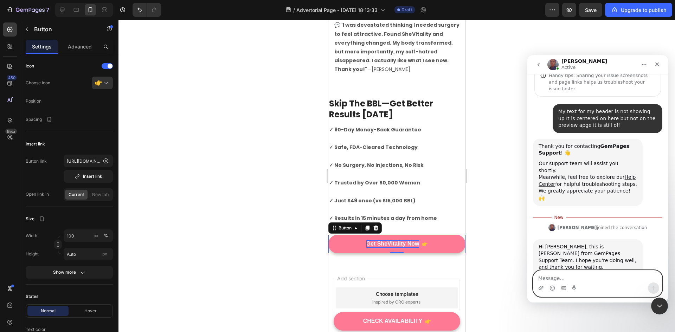
click at [556, 280] on textarea "Message…" at bounding box center [597, 277] width 129 height 12
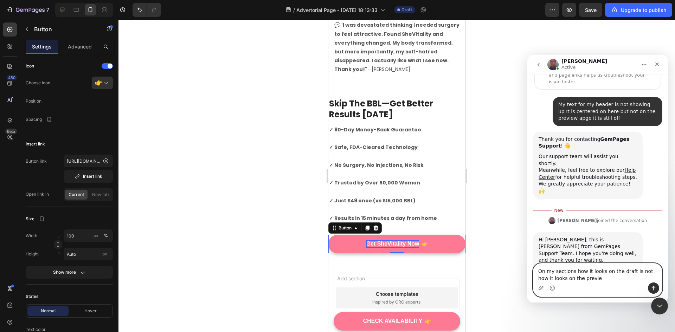
type textarea "On my sections how it looks on the draft is not how it looks on the preview"
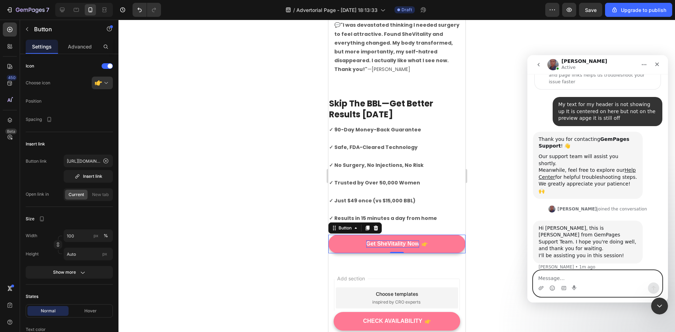
scroll to position [56, 0]
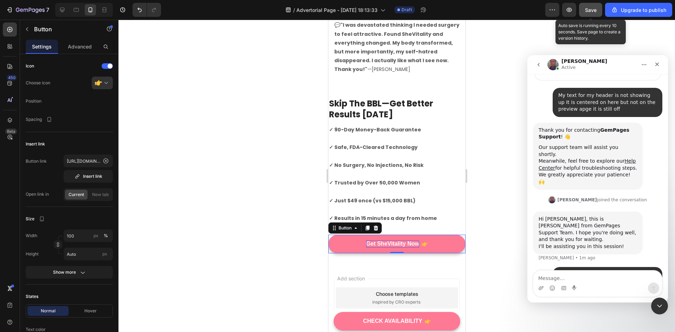
click at [599, 8] on button "Save" at bounding box center [590, 10] width 23 height 14
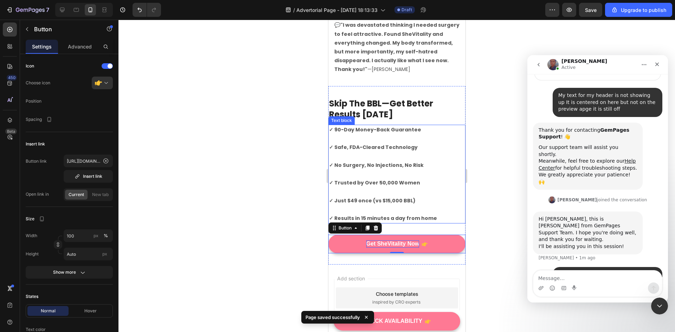
click at [333, 197] on strong "✓ Just $49 once (vs $15,000 BBL)" at bounding box center [372, 200] width 86 height 7
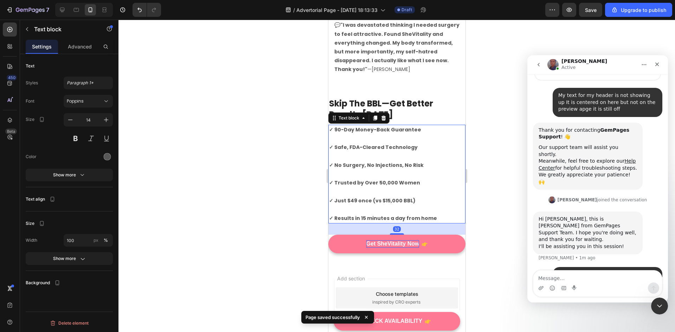
click at [333, 197] on strong "✓ Just $49 once (vs $15,000 BBL)" at bounding box center [372, 200] width 86 height 7
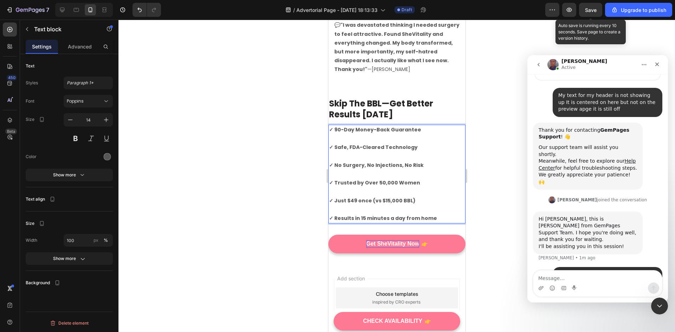
click at [596, 11] on span "Save" at bounding box center [591, 10] width 12 height 6
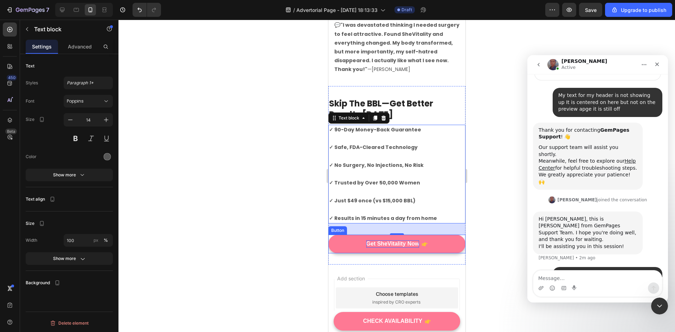
click at [374, 240] on p "Get SheVitality Now" at bounding box center [392, 243] width 53 height 7
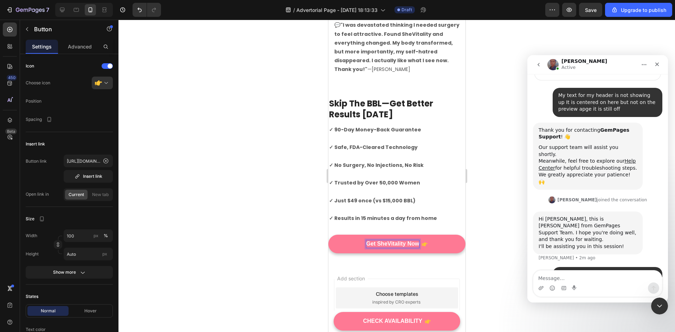
click at [366, 240] on p "Get SheVitality Now" at bounding box center [392, 243] width 53 height 7
click at [328, 235] on button "TrySheVitality Now" at bounding box center [396, 244] width 137 height 19
click at [588, 10] on span "Save" at bounding box center [591, 10] width 12 height 6
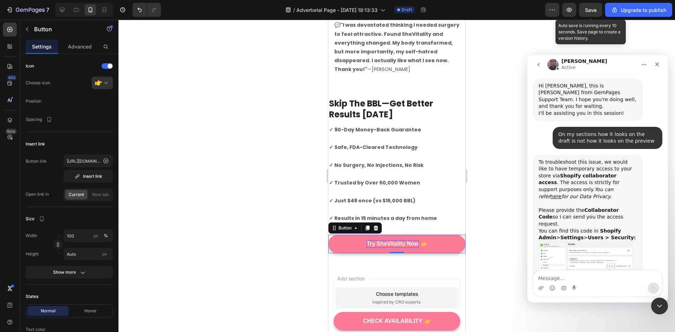
scroll to position [187, 0]
